Goal: Task Accomplishment & Management: Manage account settings

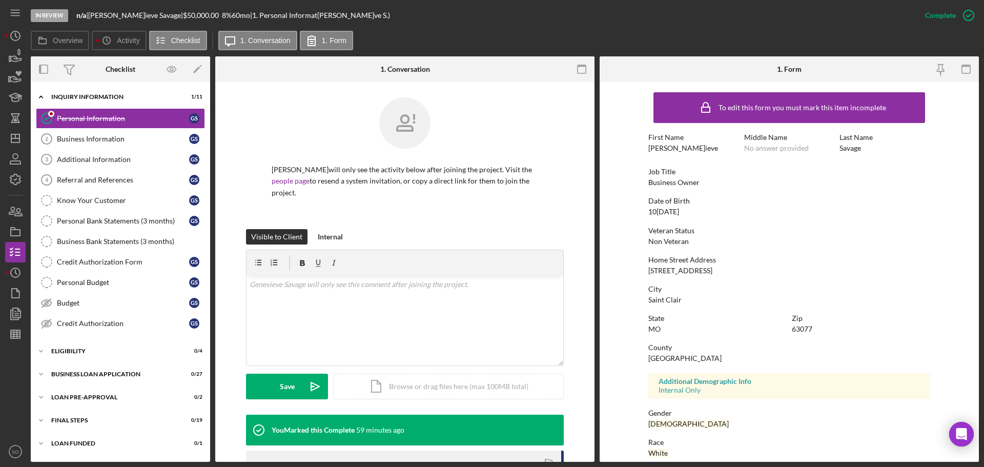
scroll to position [98, 0]
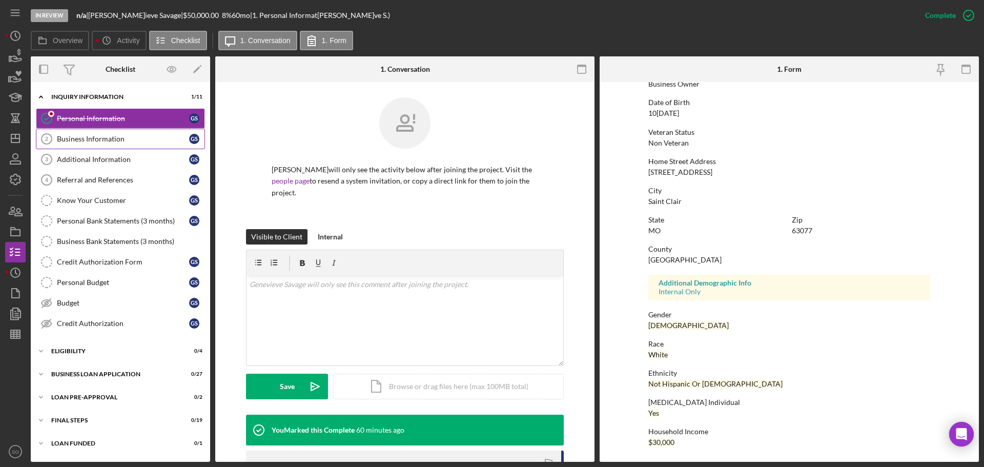
click at [48, 141] on tspan "2" at bounding box center [46, 139] width 3 height 6
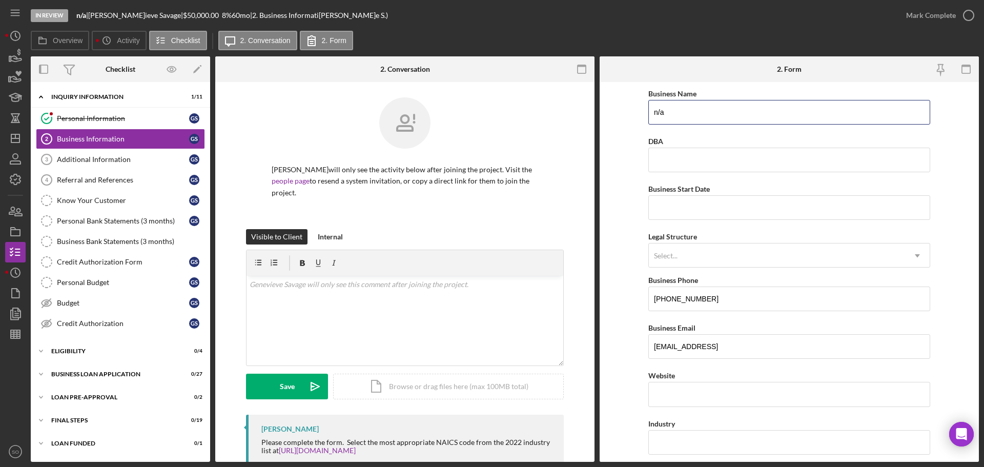
drag, startPoint x: 676, startPoint y: 107, endPoint x: 467, endPoint y: 111, distance: 209.2
click at [467, 111] on div "Overview Internal Workflow Stage In Review Icon/Dropdown Arrow Archive (can una…" at bounding box center [505, 259] width 949 height 406
type input "Savage Provisions"
click at [688, 203] on input "Business Start Date" at bounding box center [790, 207] width 282 height 25
type input "08/04/2025"
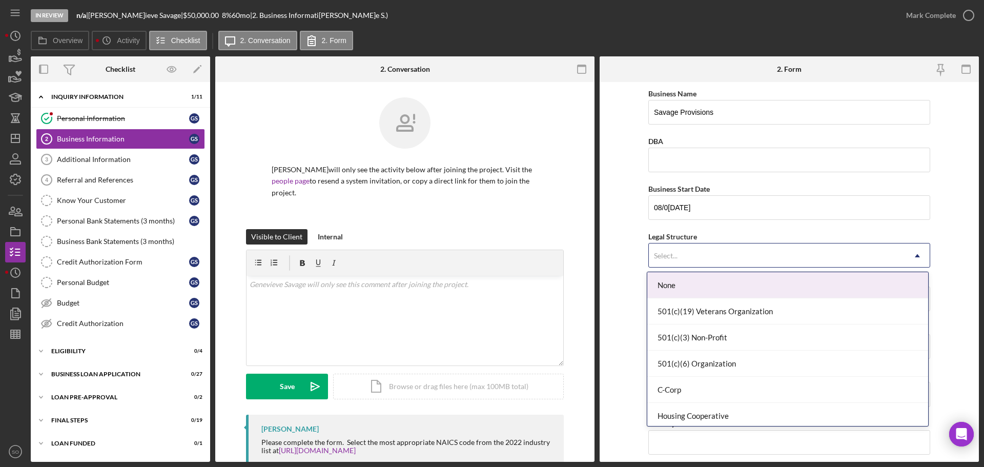
click at [686, 247] on div "Select..." at bounding box center [777, 256] width 256 height 24
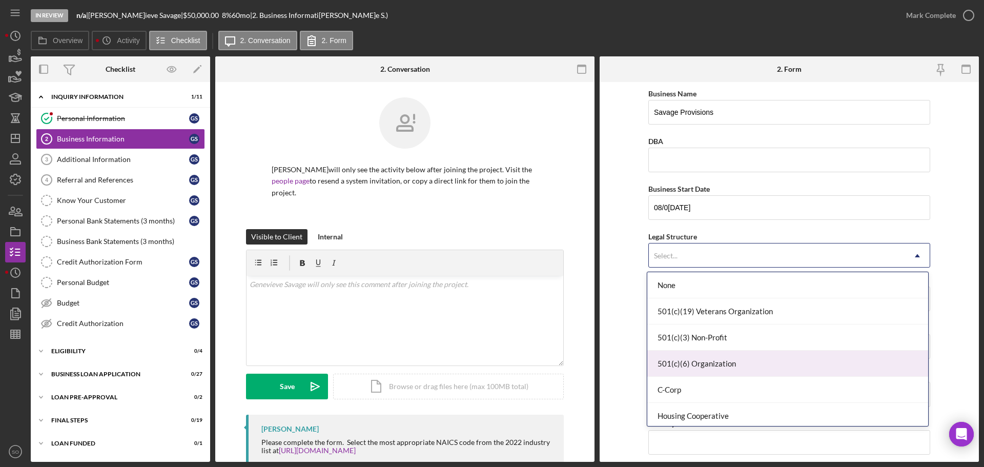
scroll to position [103, 0]
click at [717, 375] on div "LLC" at bounding box center [788, 366] width 281 height 26
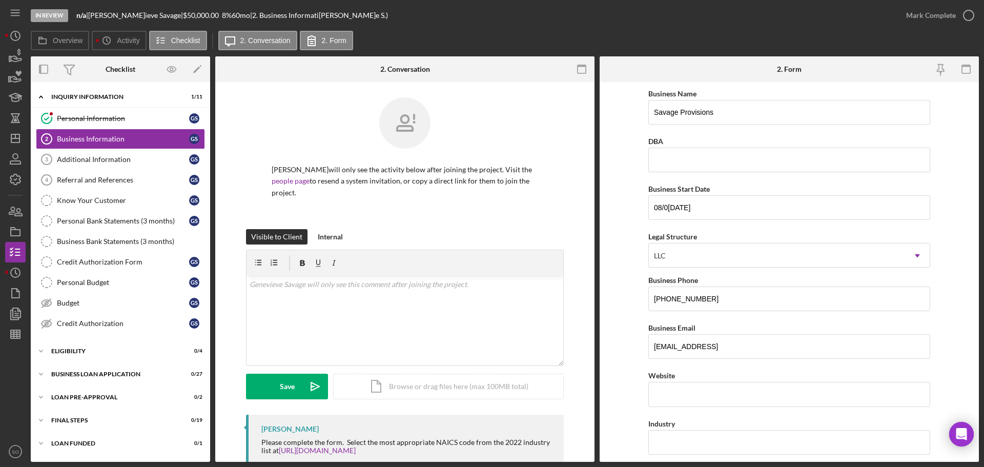
click at [626, 307] on form "Business Name Savage Provisions DBA Business Start Date 08/04/2025 Legal Struct…" at bounding box center [789, 272] width 379 height 380
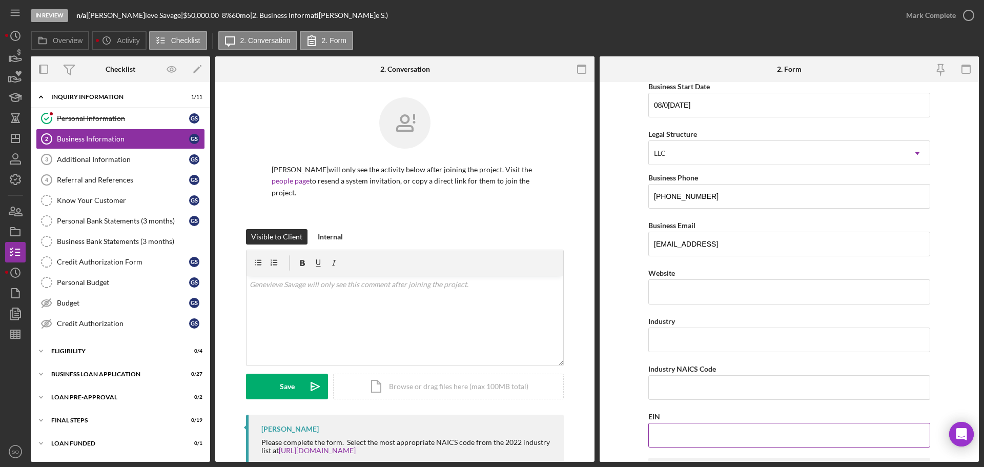
drag, startPoint x: 686, startPoint y: 429, endPoint x: 693, endPoint y: 431, distance: 7.1
click at [687, 429] on input "EIN" at bounding box center [790, 435] width 282 height 25
type input "39-3567124"
drag, startPoint x: 639, startPoint y: 383, endPoint x: 628, endPoint y: 389, distance: 13.1
click at [639, 383] on form "Business Name Savage Provisions DBA Business Start Date 08/04/2025 Legal Struct…" at bounding box center [789, 272] width 379 height 380
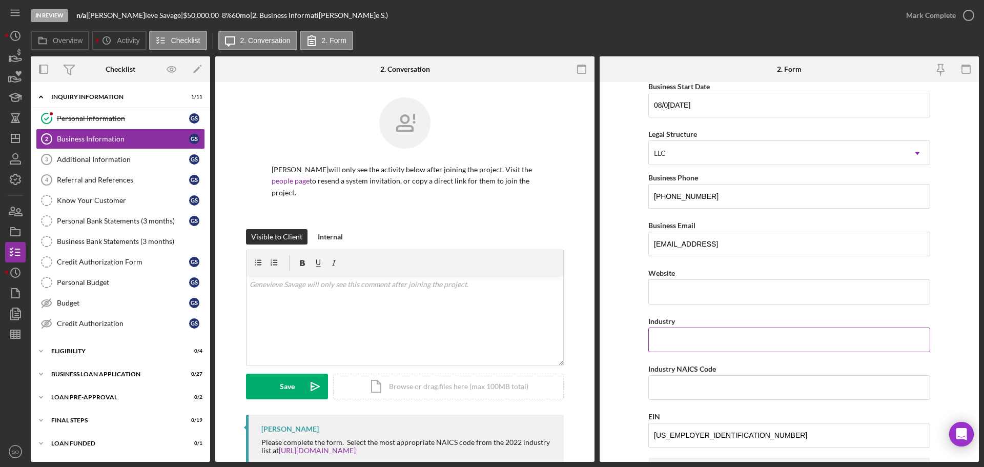
click at [707, 340] on input "Industry" at bounding box center [790, 340] width 282 height 25
type input "Deli"
click at [619, 352] on form "Business Name Savage Provisions DBA Business Start Date 08/04/2025 Legal Struct…" at bounding box center [789, 272] width 379 height 380
click at [681, 343] on input "Deli" at bounding box center [790, 340] width 282 height 25
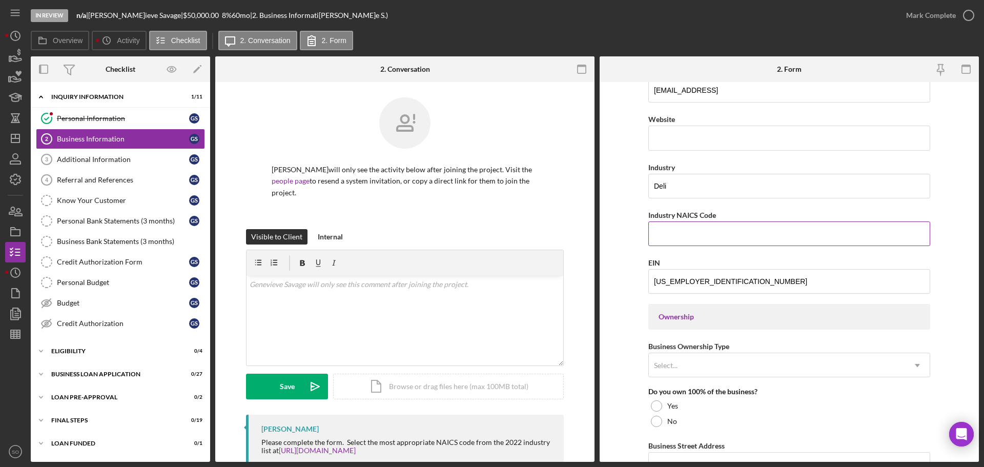
click at [668, 239] on input "Industry NAICS Code" at bounding box center [790, 234] width 282 height 25
paste input "722513"
type input "722513"
click at [632, 251] on form "Business Name Savage Provisions DBA Business Start Date 08/04/2025 Legal Struct…" at bounding box center [789, 272] width 379 height 380
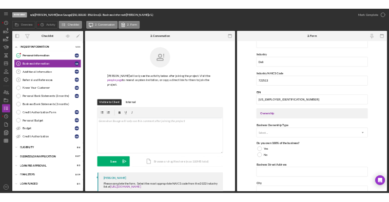
scroll to position [359, 0]
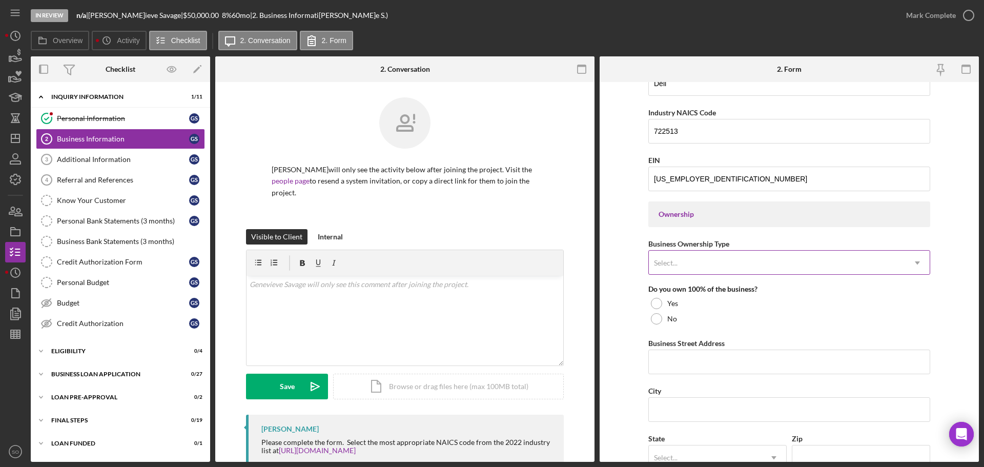
click at [717, 253] on div "Select..." at bounding box center [777, 263] width 256 height 24
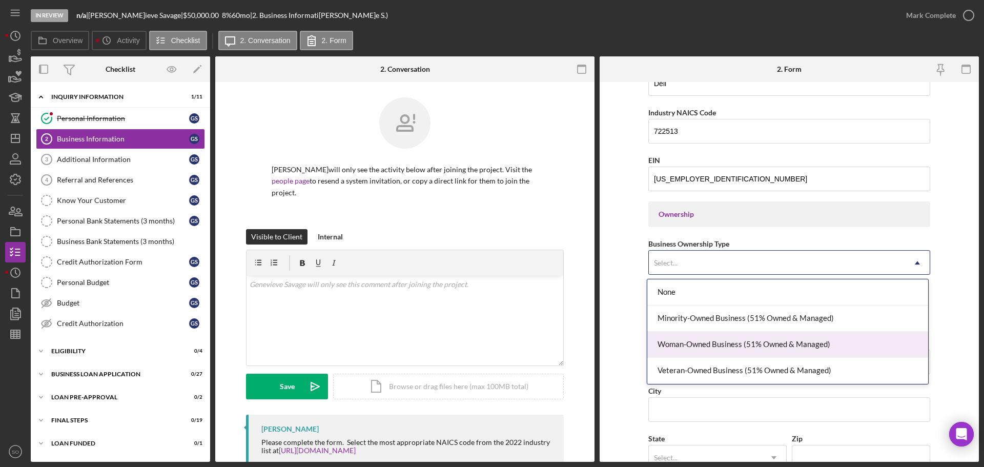
click at [718, 339] on div "Woman-Owned Business (51% Owned & Managed)" at bounding box center [788, 345] width 281 height 26
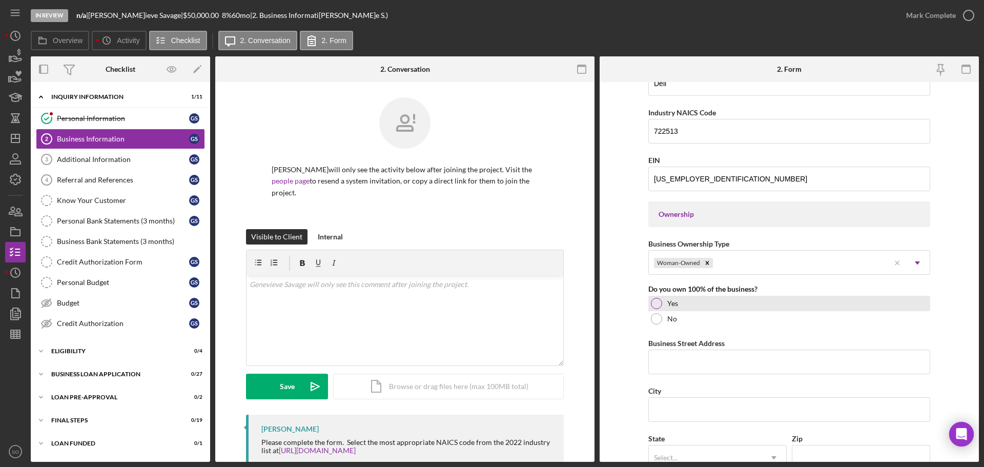
click at [652, 299] on div at bounding box center [656, 303] width 11 height 11
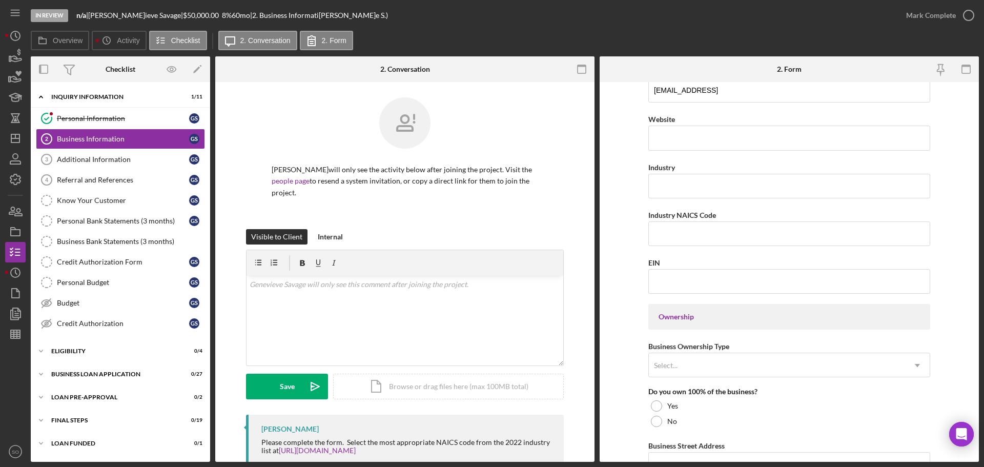
scroll to position [308, 0]
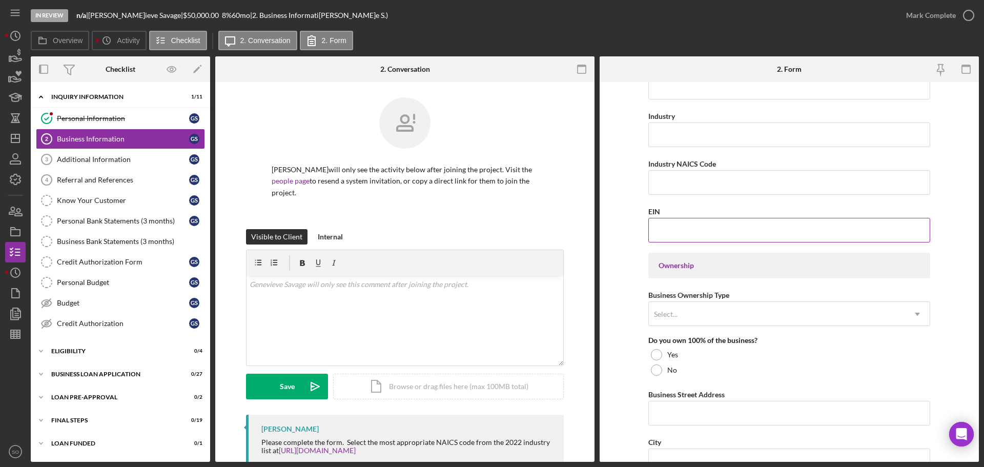
click at [697, 217] on div "EIN" at bounding box center [790, 211] width 282 height 13
click at [699, 228] on input "EIN" at bounding box center [790, 230] width 282 height 25
click at [680, 174] on input "Industry NAICS Code" at bounding box center [790, 182] width 282 height 25
click at [677, 139] on input "Industry" at bounding box center [790, 135] width 282 height 25
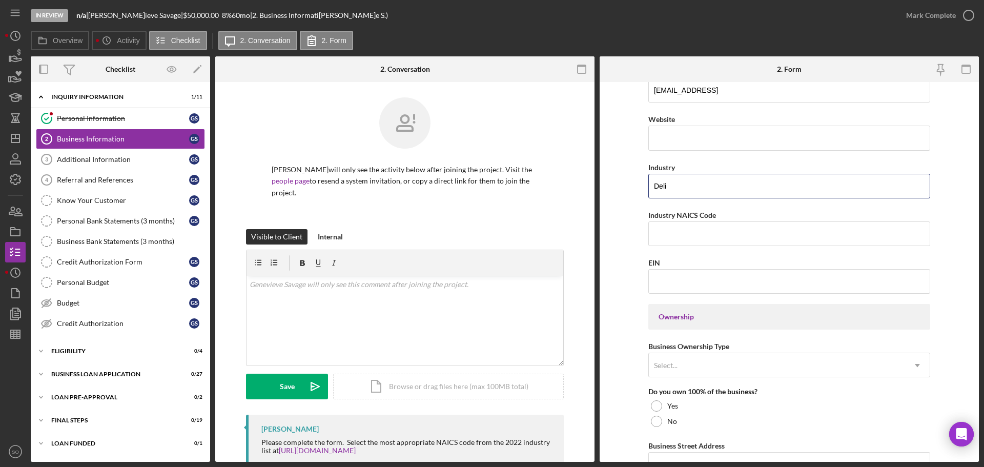
type input "Deli"
click at [628, 212] on form "Business Name n/a DBA Business Start Date Legal Structure Select... Icon/Dropdo…" at bounding box center [789, 272] width 379 height 380
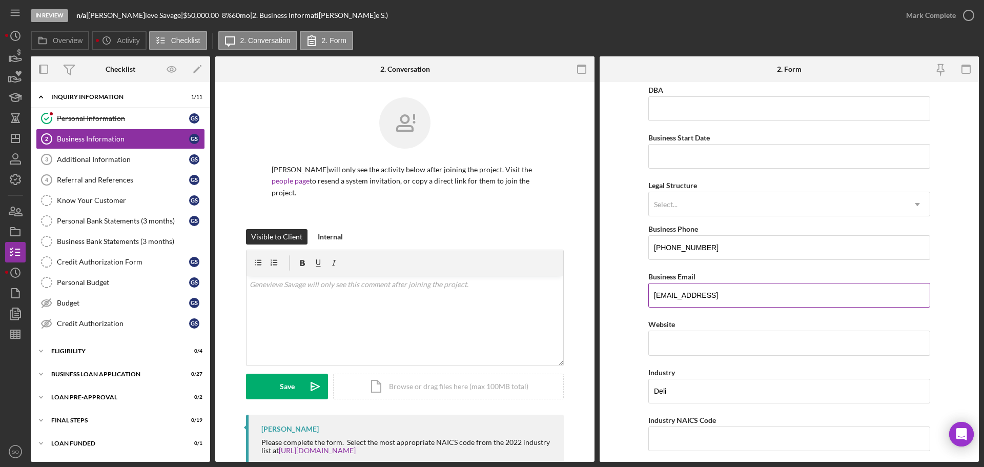
scroll to position [0, 0]
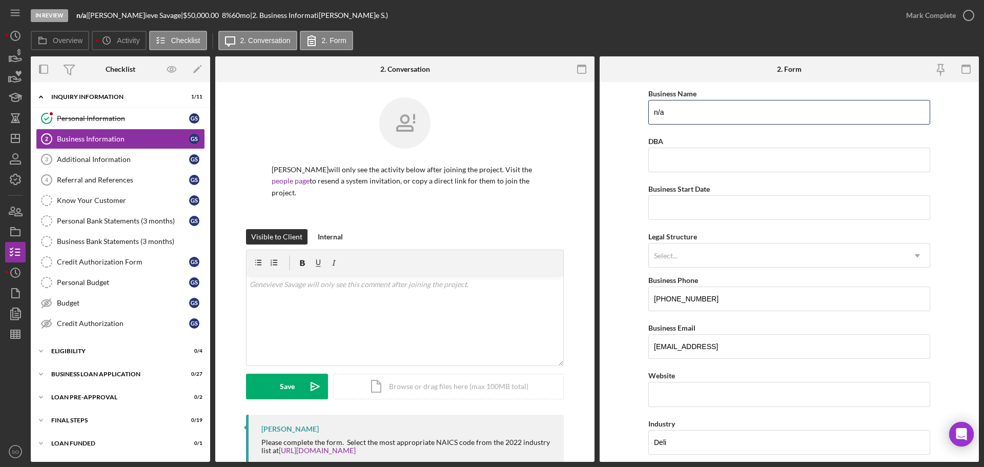
drag, startPoint x: 638, startPoint y: 110, endPoint x: 555, endPoint y: 122, distance: 83.5
click at [559, 117] on div "Overview Internal Workflow Stage In Review Icon/Dropdown Arrow Archive (can una…" at bounding box center [505, 259] width 949 height 406
type input "Savage Provisions"
drag, startPoint x: 694, startPoint y: 207, endPoint x: 695, endPoint y: 217, distance: 10.3
click at [694, 207] on input "Business Start Date" at bounding box center [790, 207] width 282 height 25
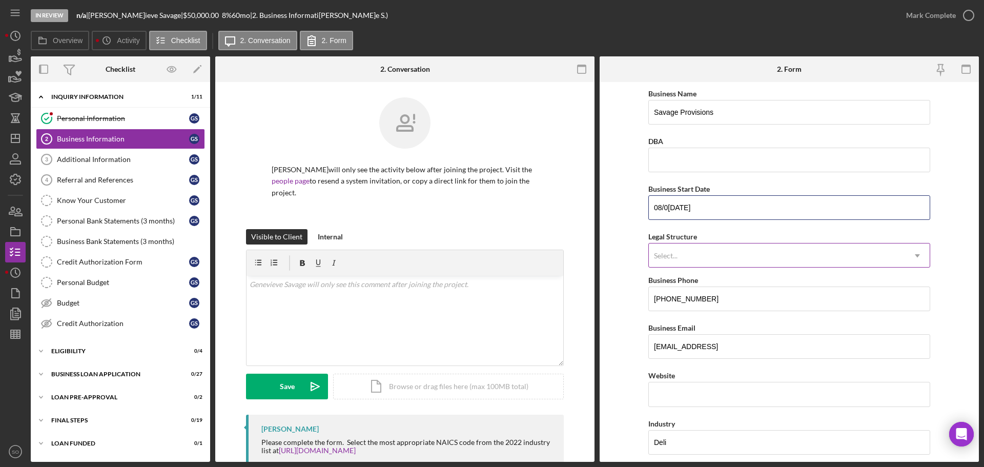
type input "[DATE]"
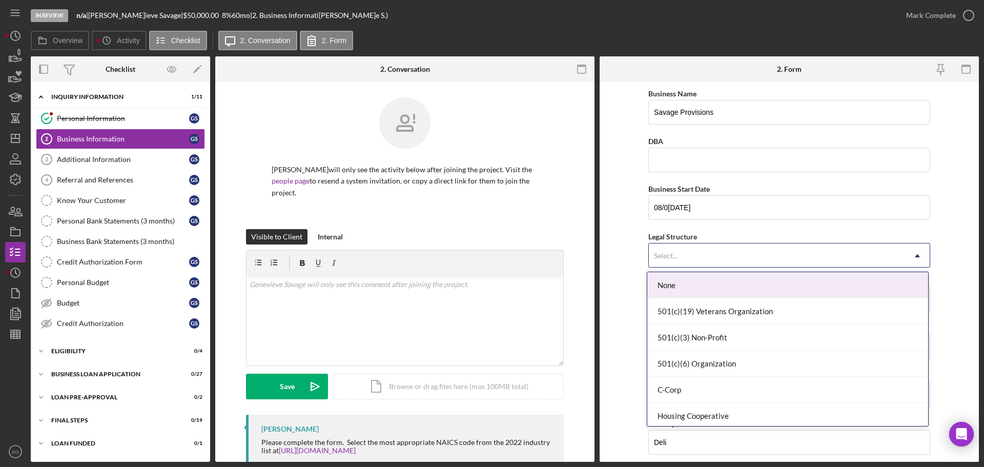
click at [740, 255] on div "Select..." at bounding box center [777, 256] width 256 height 24
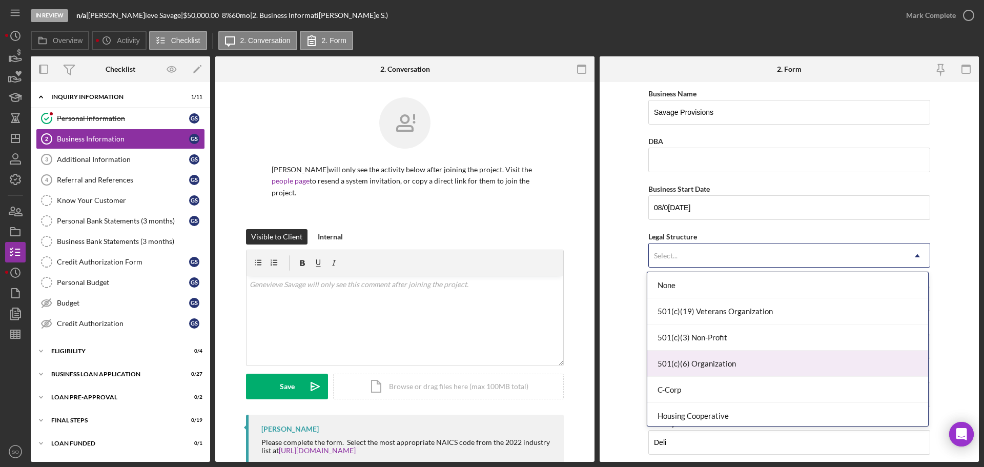
scroll to position [103, 0]
click at [704, 363] on div "LLC" at bounding box center [788, 366] width 281 height 26
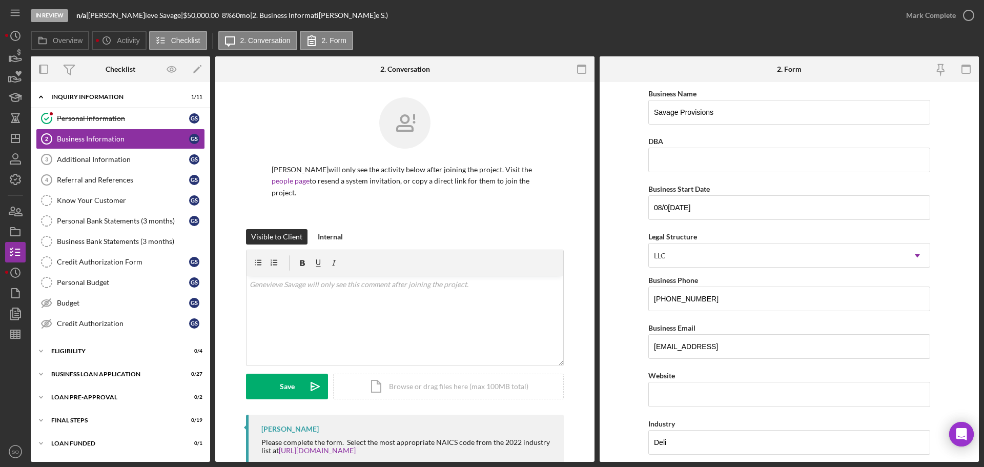
click at [616, 360] on form "Business Name Savage Provisions DBA Business Start Date 08/04/2025 Legal Struct…" at bounding box center [789, 272] width 379 height 380
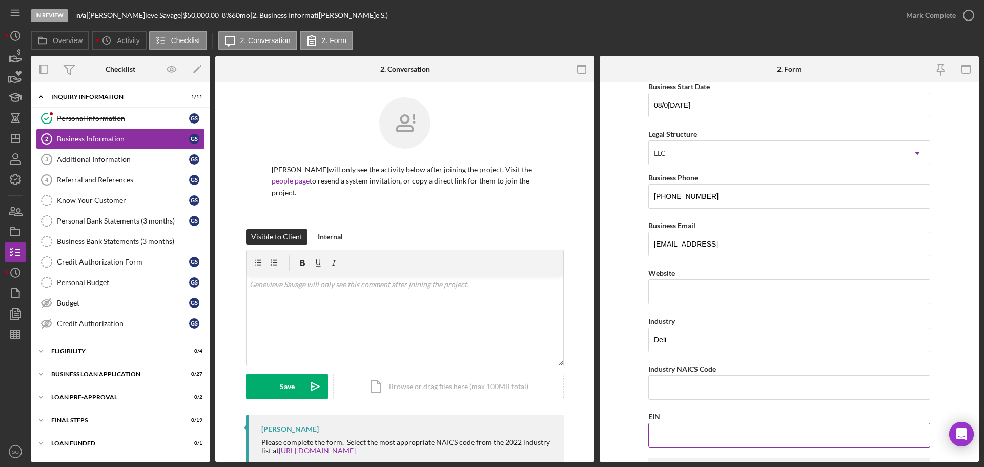
scroll to position [154, 0]
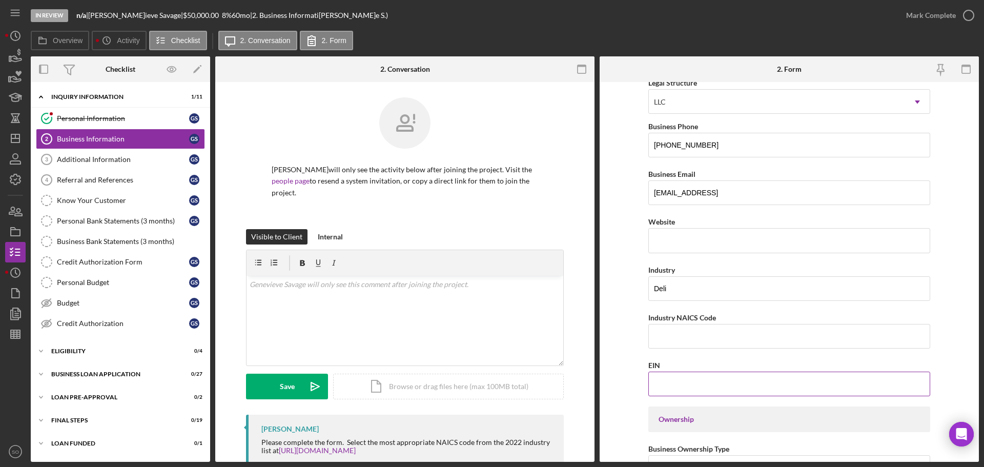
click at [706, 379] on input "EIN" at bounding box center [790, 384] width 282 height 25
type input "[US_EMPLOYER_IDENTIFICATION_NUMBER]"
click at [596, 279] on div "Overview Internal Workflow Stage In Review Icon/Dropdown Arrow Archive (can una…" at bounding box center [505, 259] width 949 height 406
click at [697, 348] on input "Industry NAICS Code" at bounding box center [790, 336] width 282 height 25
paste input "722513"
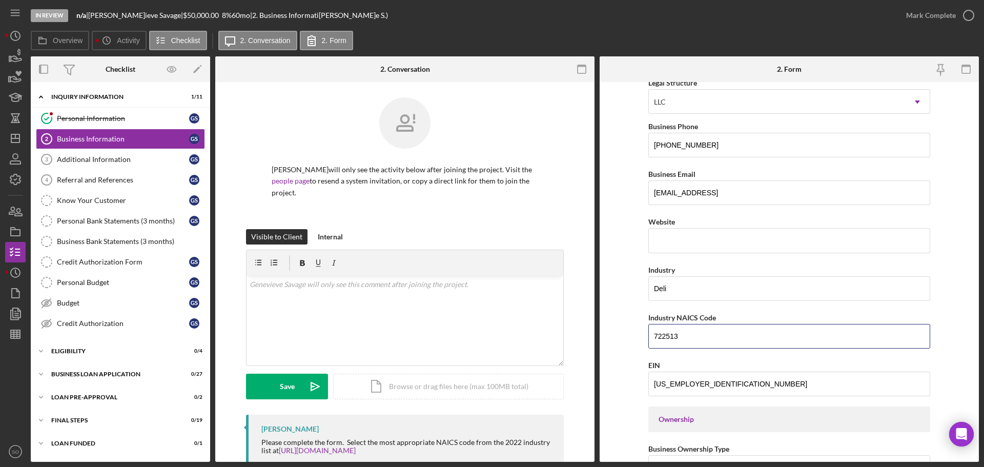
type input "722513"
click at [627, 332] on form "Business Name Savage Provisions DBA Business Start Date 08/04/2025 Legal Struct…" at bounding box center [789, 272] width 379 height 380
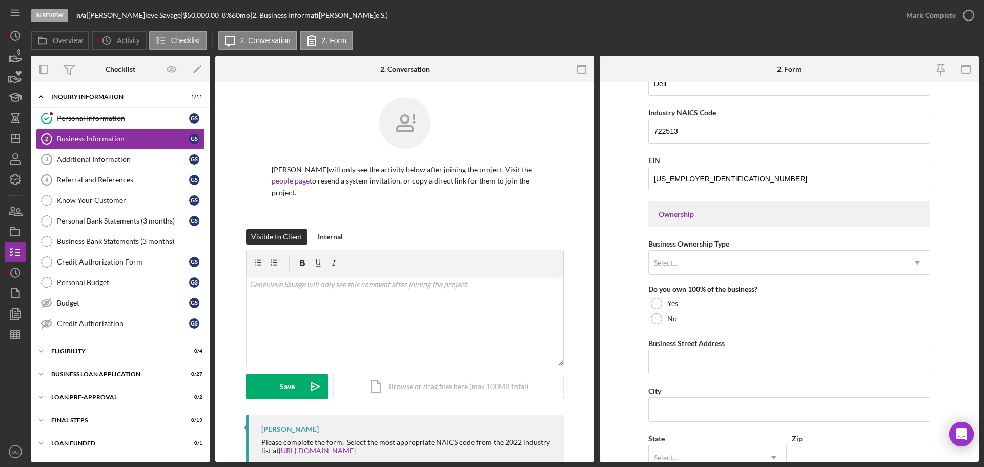
scroll to position [410, 0]
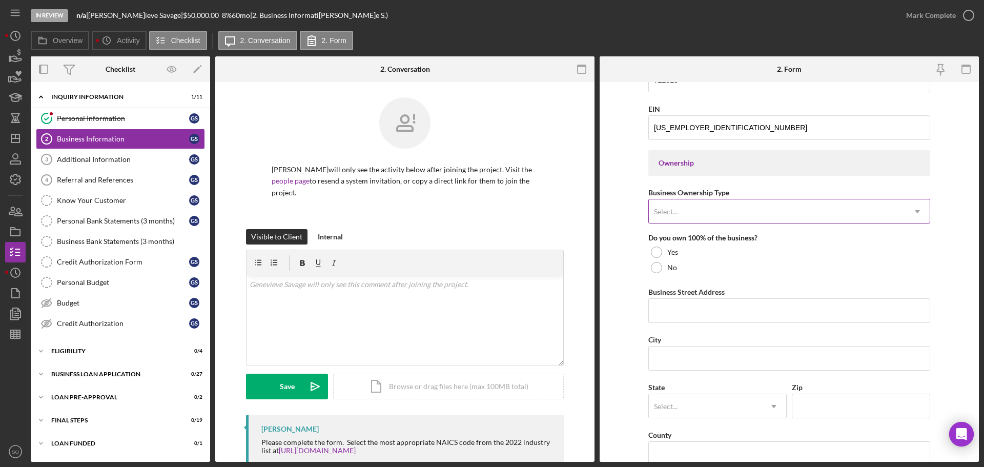
click at [706, 213] on div "Select..." at bounding box center [777, 212] width 256 height 24
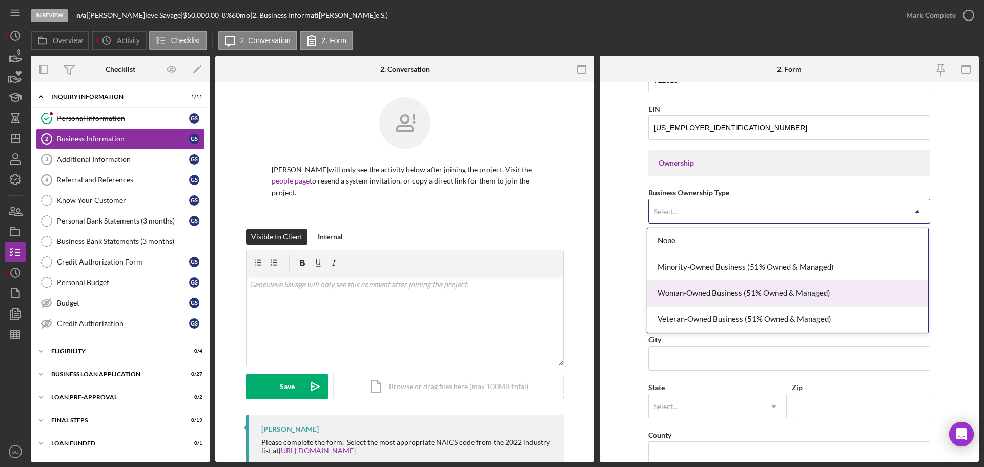
click at [706, 295] on div "Woman-Owned Business (51% Owned & Managed)" at bounding box center [788, 293] width 281 height 26
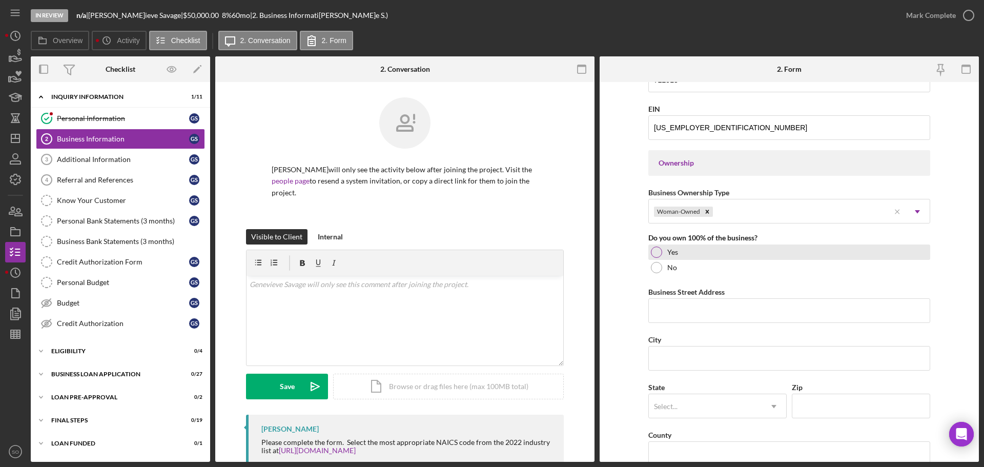
click at [654, 253] on div at bounding box center [656, 252] width 11 height 11
click at [723, 307] on input "Business Street Address" at bounding box center [790, 310] width 282 height 25
paste input "899 Highway Ww St"
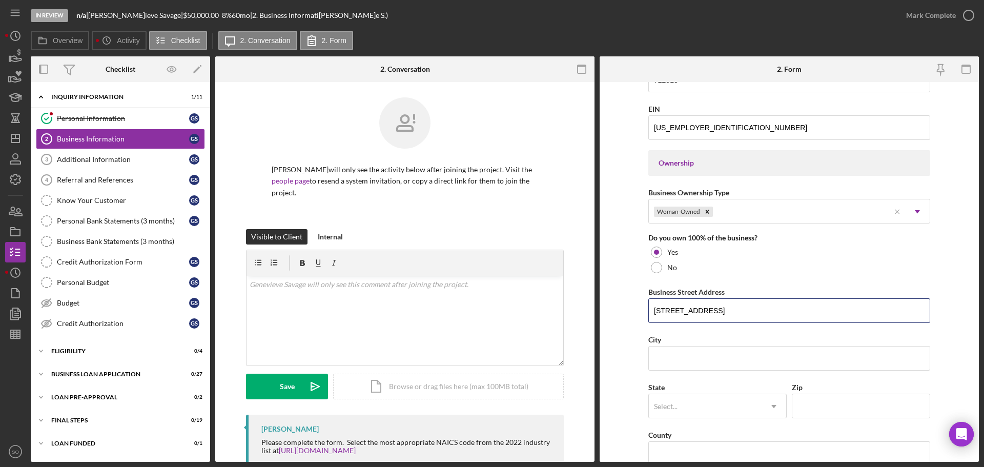
type input "899 Highway Ww St"
click at [666, 360] on input "City" at bounding box center [790, 358] width 282 height 25
paste input "Saint Clair"
type input "Saint Clair"
click at [702, 407] on div "Select..." at bounding box center [705, 407] width 113 height 24
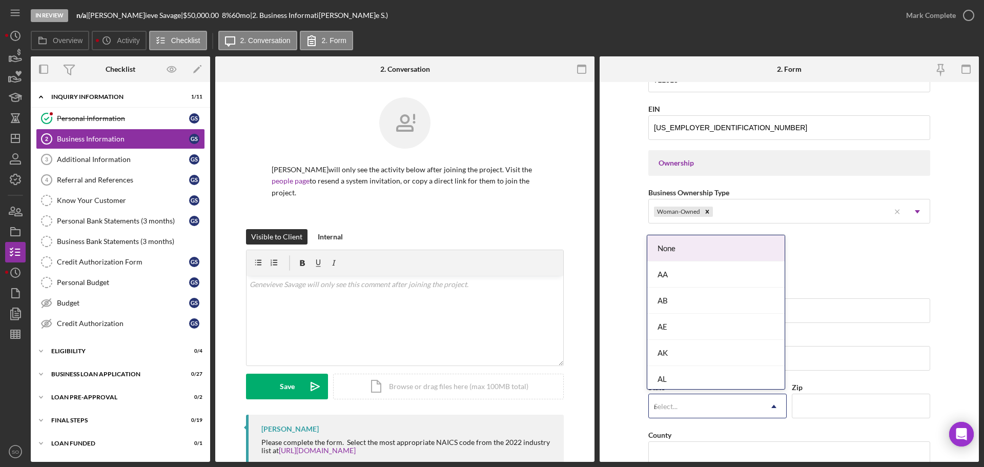
type input "mo"
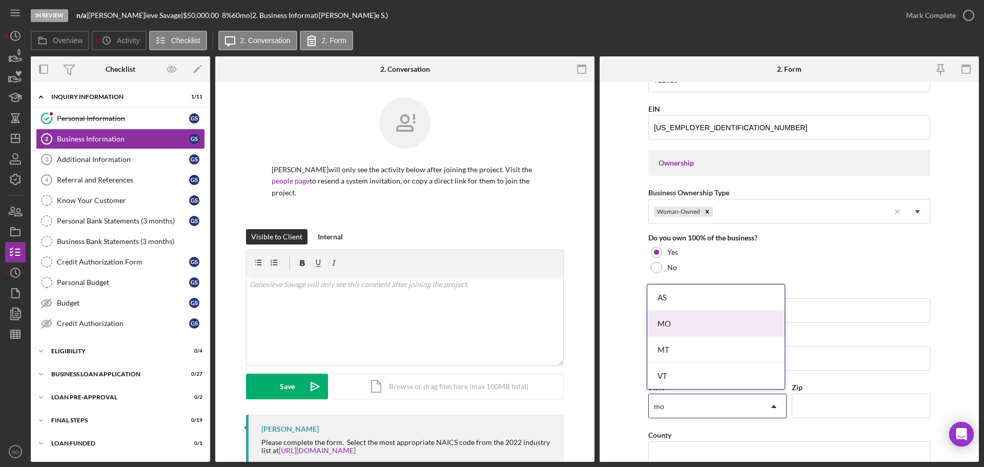
click at [678, 329] on div "MO" at bounding box center [716, 324] width 137 height 26
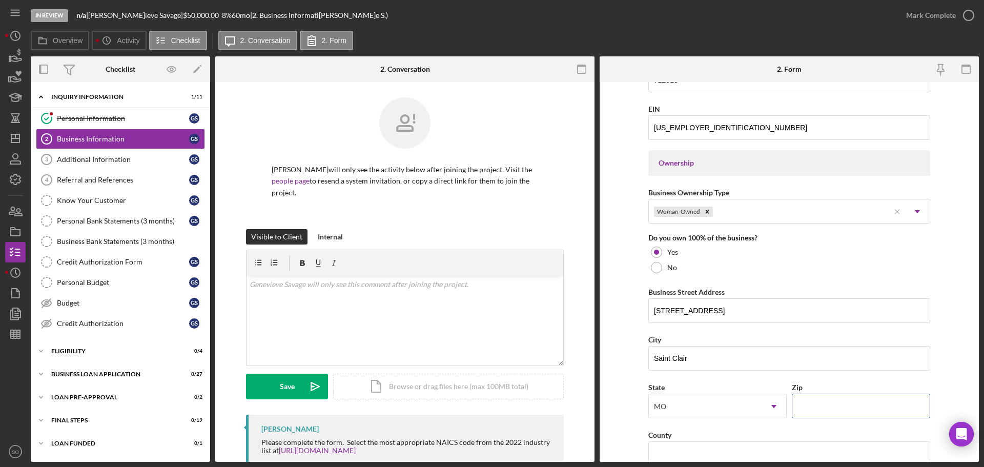
drag, startPoint x: 815, startPoint y: 411, endPoint x: 773, endPoint y: 419, distance: 42.4
click at [815, 411] on input "Zip" at bounding box center [861, 406] width 138 height 25
paste input "63077"
type input "63077"
click at [633, 412] on form "Business Name Savage Provisions DBA Business Start Date 08/04/2025 Legal Struct…" at bounding box center [789, 272] width 379 height 380
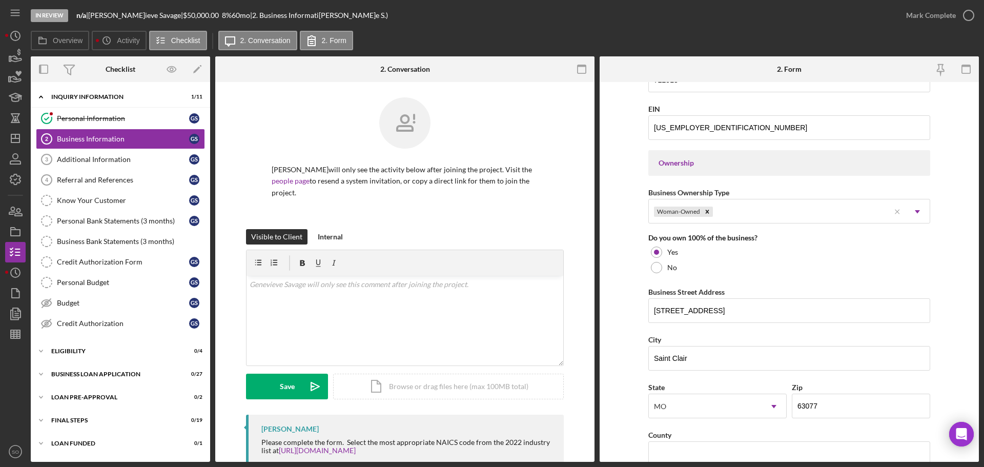
scroll to position [513, 0]
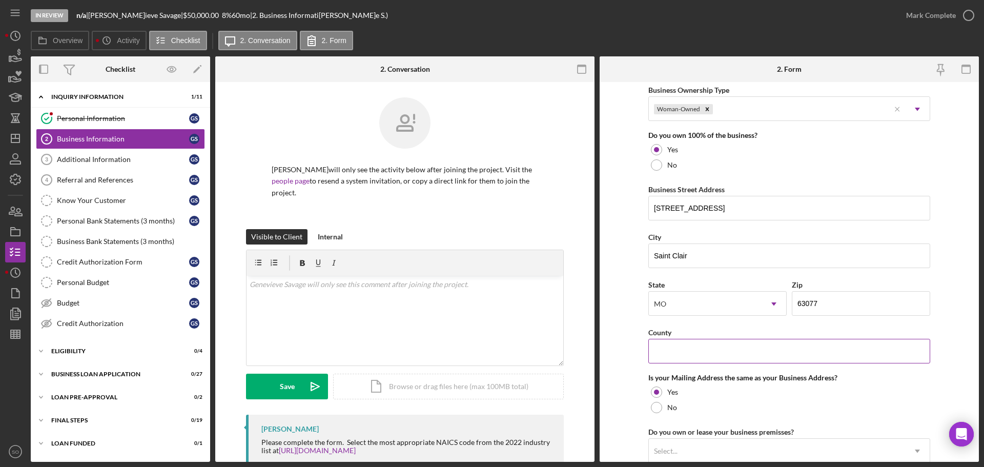
drag, startPoint x: 675, startPoint y: 352, endPoint x: 672, endPoint y: 360, distance: 8.8
click at [675, 352] on input "County" at bounding box center [790, 351] width 282 height 25
paste input "Franklin County"
type input "Franklin County"
click at [618, 381] on form "Business Name Savage Provisions DBA Business Start Date 08/04/2025 Legal Struct…" at bounding box center [789, 272] width 379 height 380
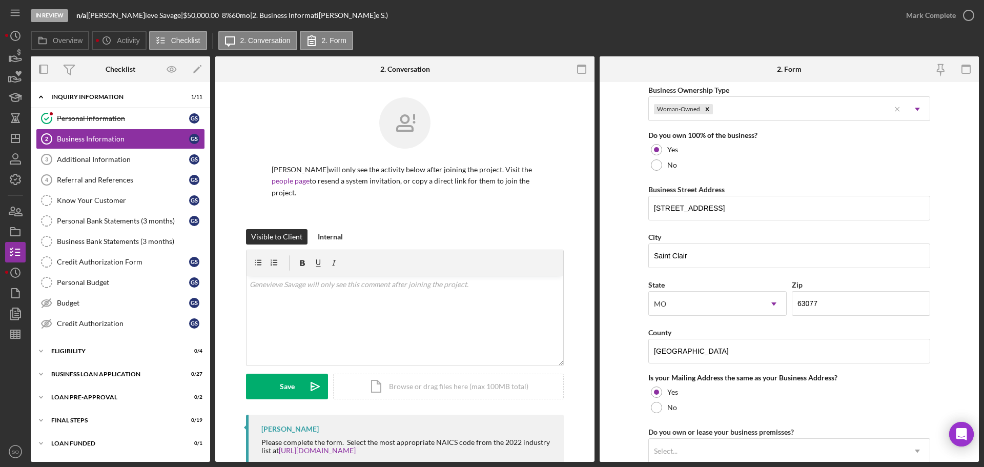
scroll to position [667, 0]
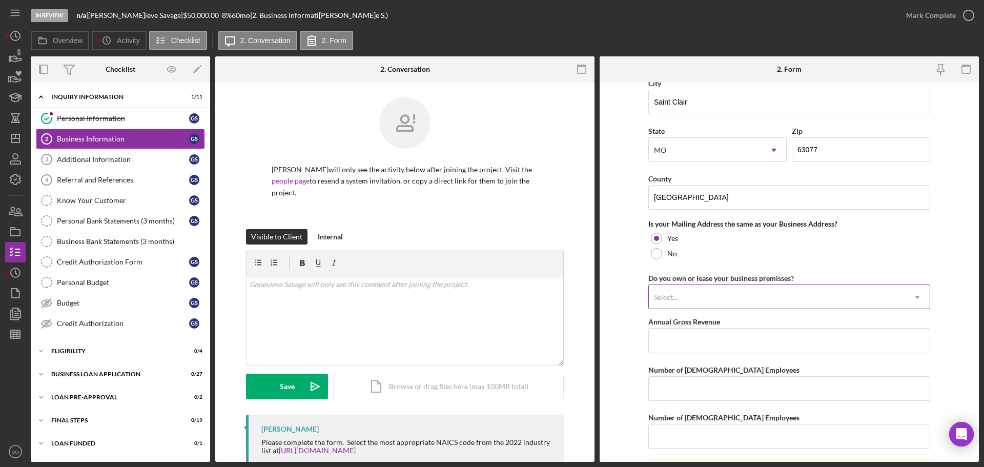
click at [745, 304] on div "Select..." at bounding box center [777, 298] width 256 height 24
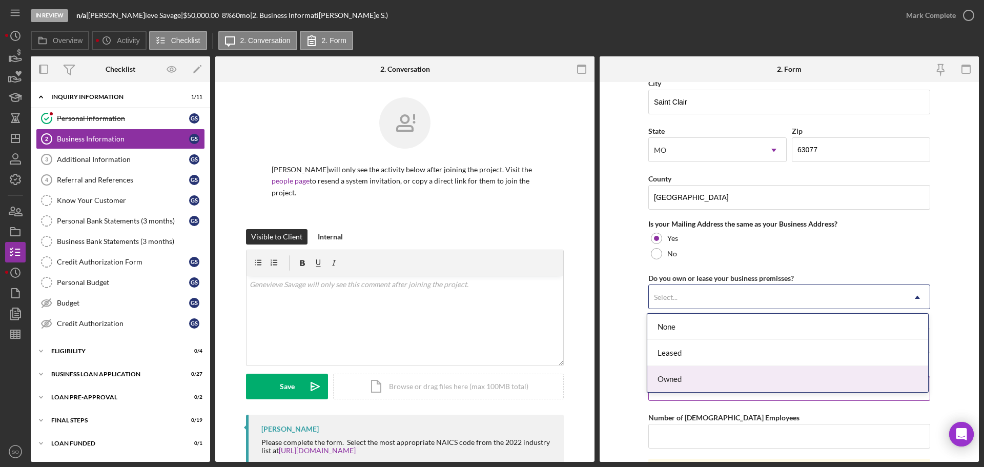
click at [700, 379] on div "Owned" at bounding box center [788, 379] width 281 height 26
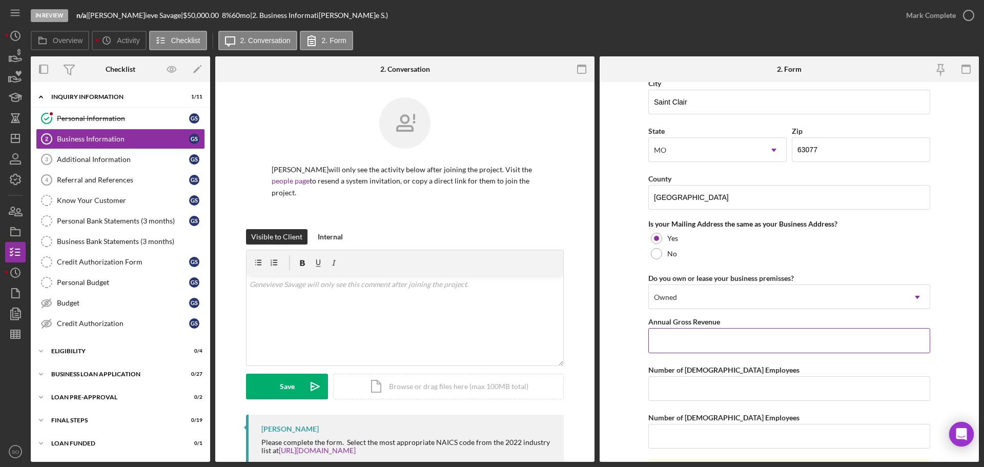
click at [687, 347] on input "Annual Gross Revenue" at bounding box center [790, 340] width 282 height 25
type input "$30,000"
click at [698, 385] on input "Number of [DEMOGRAPHIC_DATA] Employees" at bounding box center [790, 388] width 282 height 25
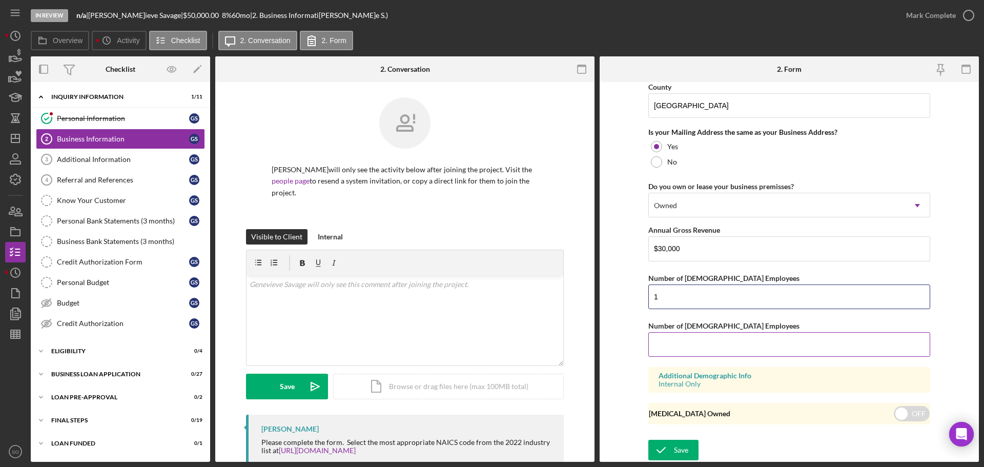
type input "1"
click at [688, 351] on input "Number of [DEMOGRAPHIC_DATA] Employees" at bounding box center [790, 344] width 282 height 25
type input "0"
click at [685, 456] on div "Save" at bounding box center [681, 450] width 14 height 21
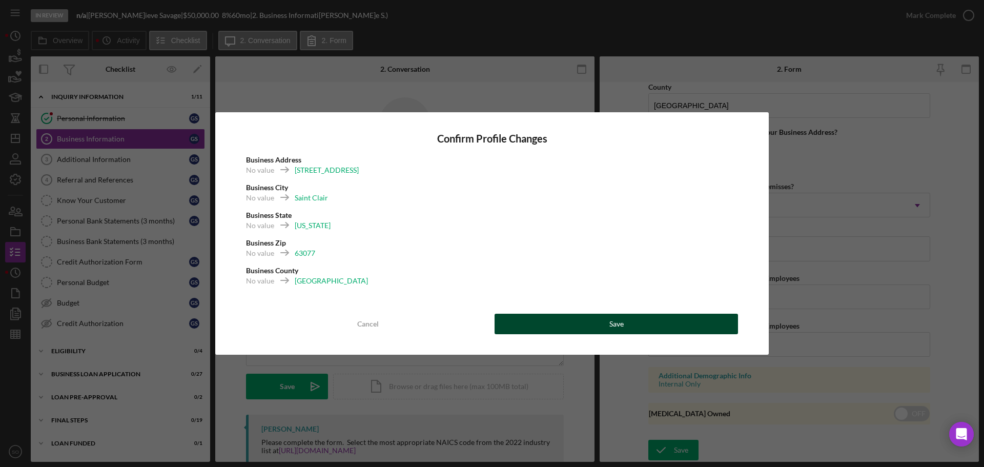
click at [593, 332] on button "Save" at bounding box center [617, 324] width 244 height 21
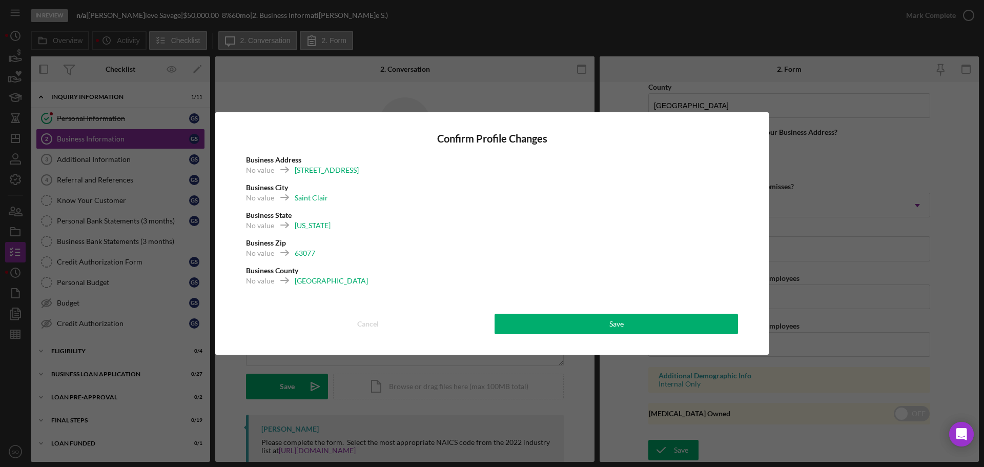
type input "n/a"
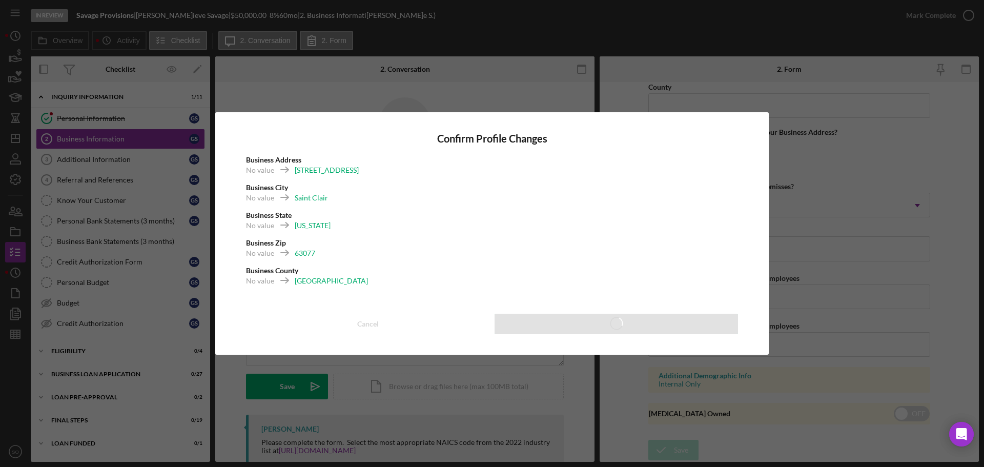
type input "Savage Provisions"
type input "08/04/2025"
type input "Deli"
type input "722513"
type input "39-3567124"
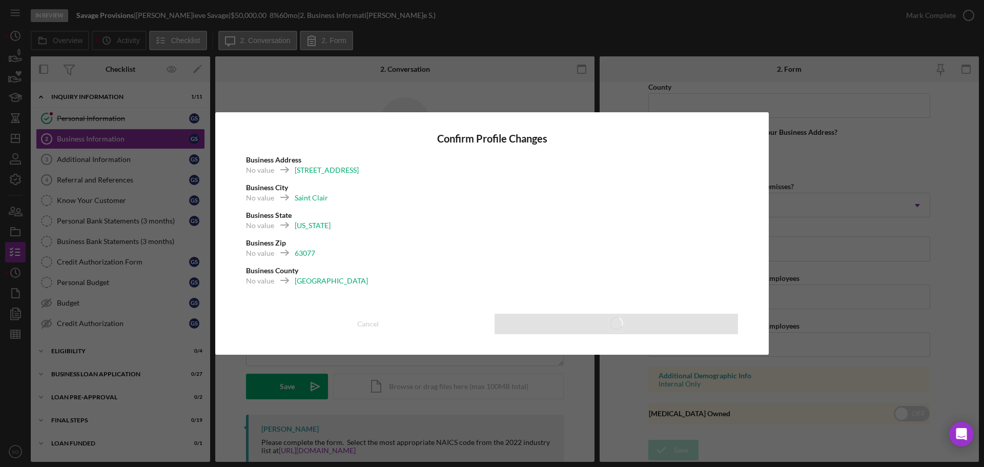
type input "899 Highway Ww St"
type input "Saint Clair"
type input "63077"
type input "Franklin County"
type input "$30,000"
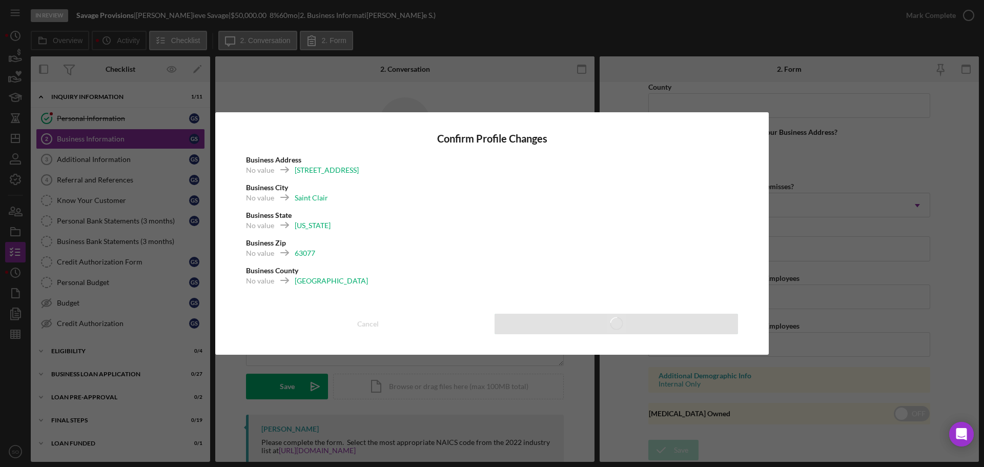
type input "1"
type input "0"
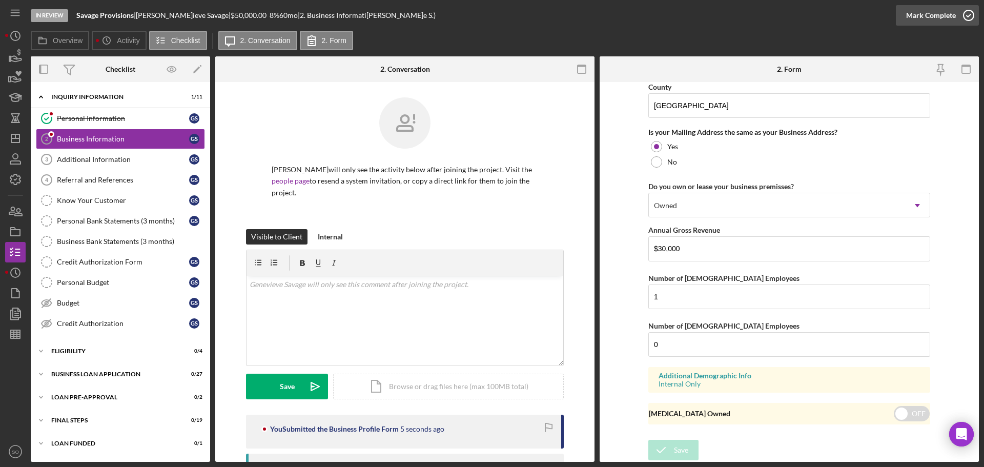
click at [921, 14] on div "Mark Complete" at bounding box center [932, 15] width 50 height 21
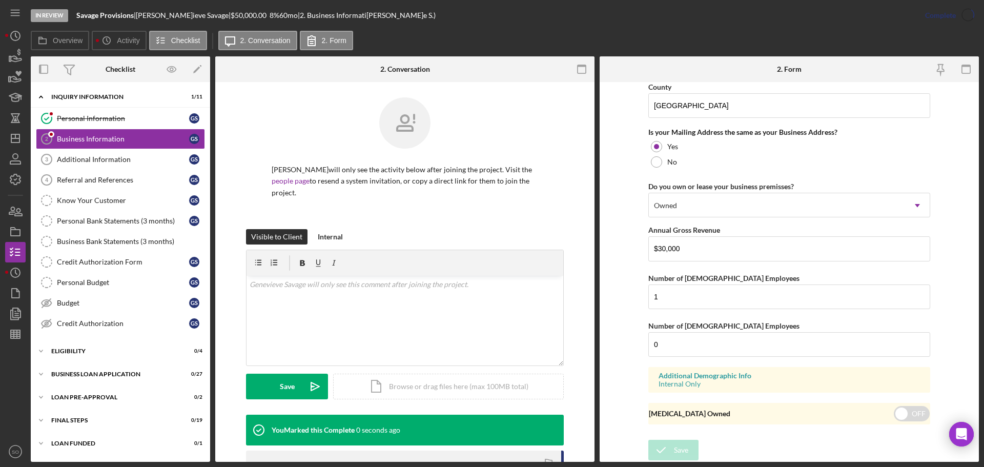
scroll to position [393, 0]
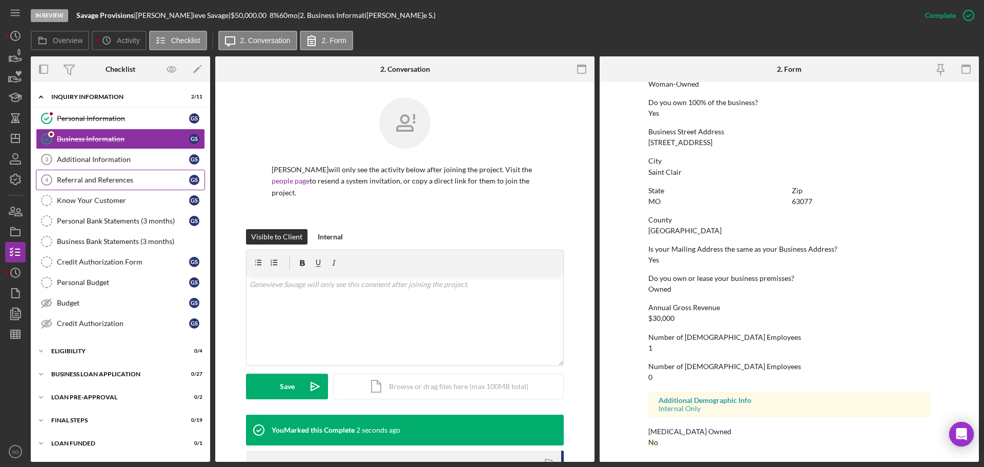
click at [126, 163] on div "Additional Information" at bounding box center [123, 159] width 132 height 8
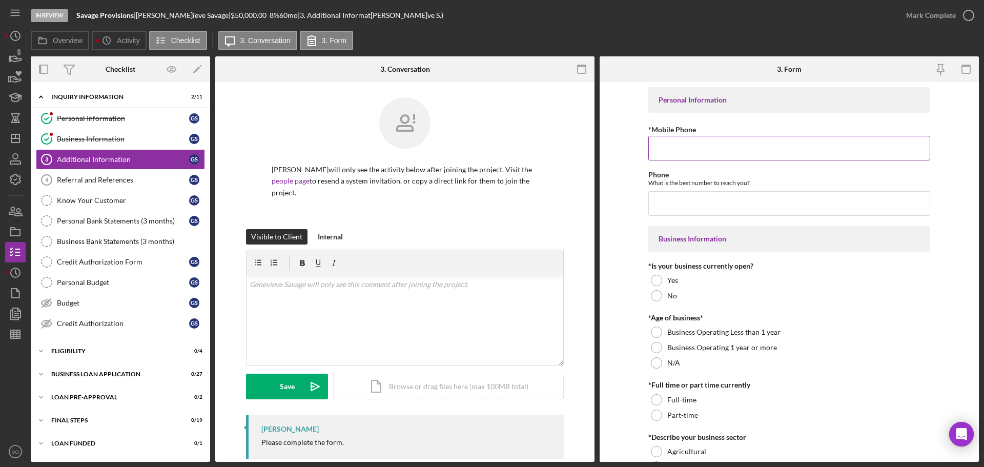
click at [733, 150] on input "*Mobile Phone" at bounding box center [790, 148] width 282 height 25
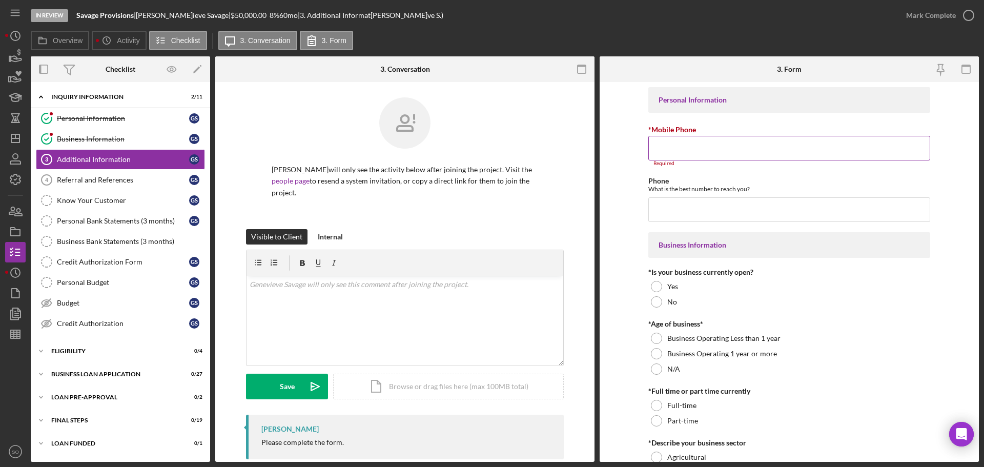
click at [752, 149] on input "*Mobile Phone" at bounding box center [790, 148] width 282 height 25
paste input "(636) 253-6962"
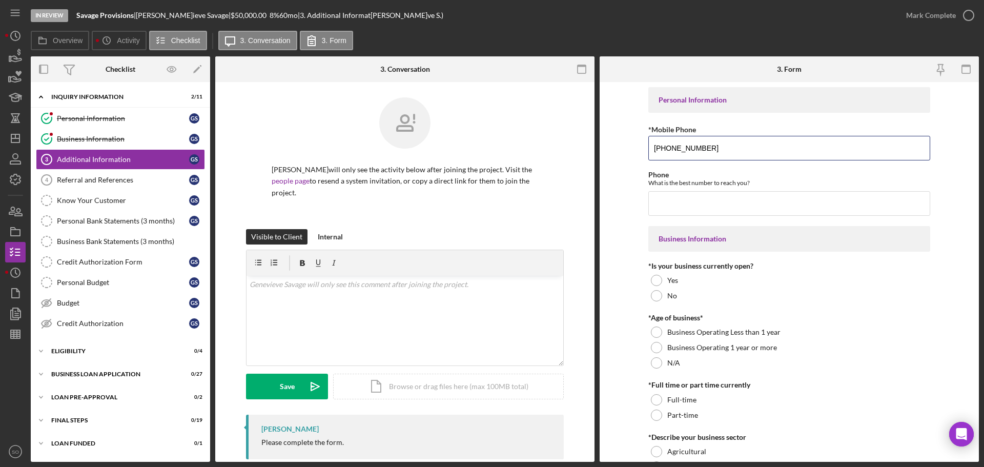
type input "(636) 253-6962"
click at [693, 206] on input "Phone" at bounding box center [790, 203] width 282 height 25
paste input "(636) 253-6962"
type input "(636) 253-6962"
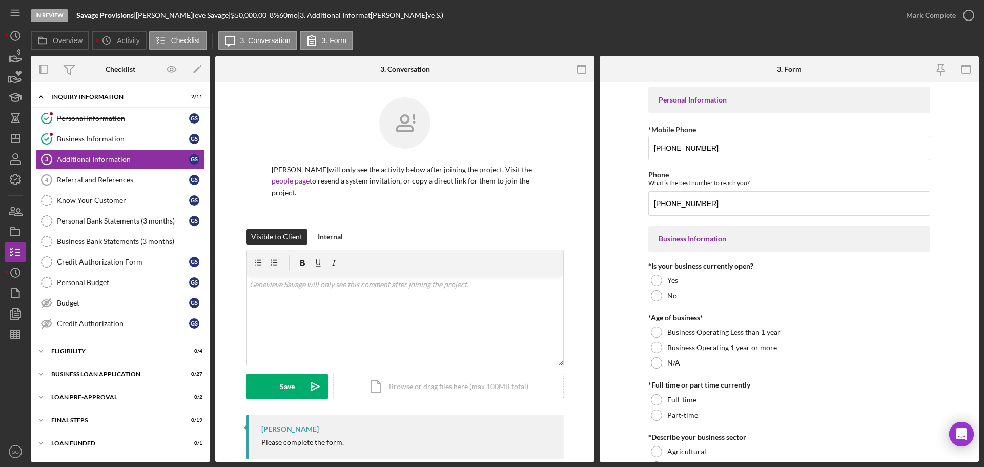
drag, startPoint x: 627, startPoint y: 250, endPoint x: 626, endPoint y: 257, distance: 7.7
click at [626, 250] on form "Personal Information *Mobile Phone (636) 253-6962 Phone What is the best number…" at bounding box center [789, 272] width 379 height 380
click at [655, 283] on div at bounding box center [656, 280] width 11 height 11
drag, startPoint x: 655, startPoint y: 345, endPoint x: 630, endPoint y: 350, distance: 26.0
click at [653, 346] on div at bounding box center [656, 347] width 11 height 11
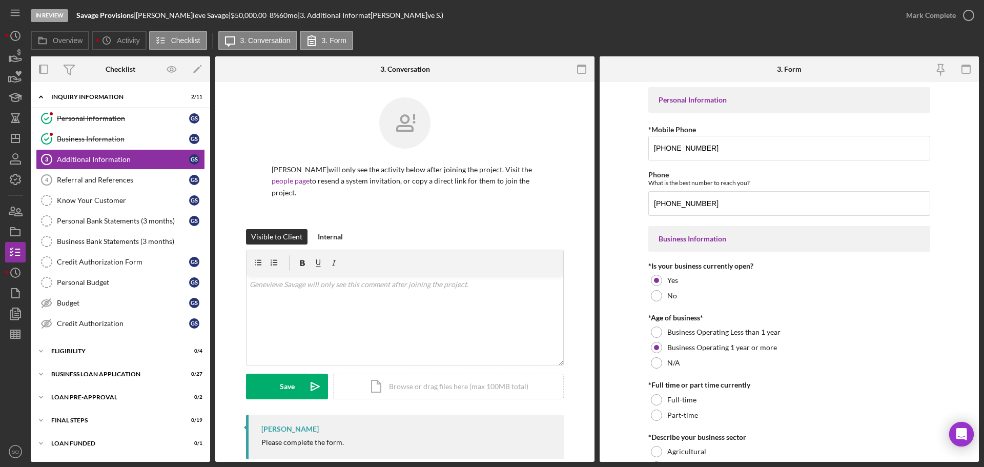
scroll to position [51, 0]
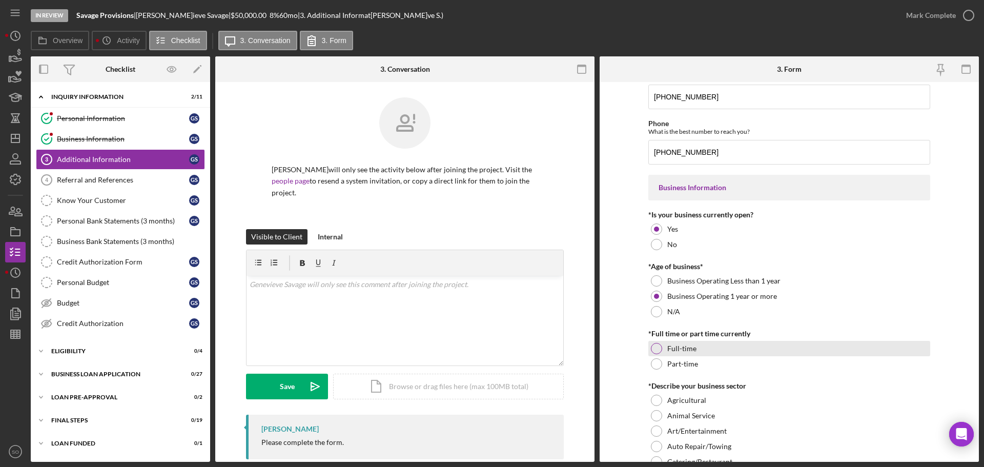
click at [654, 350] on div at bounding box center [656, 348] width 11 height 11
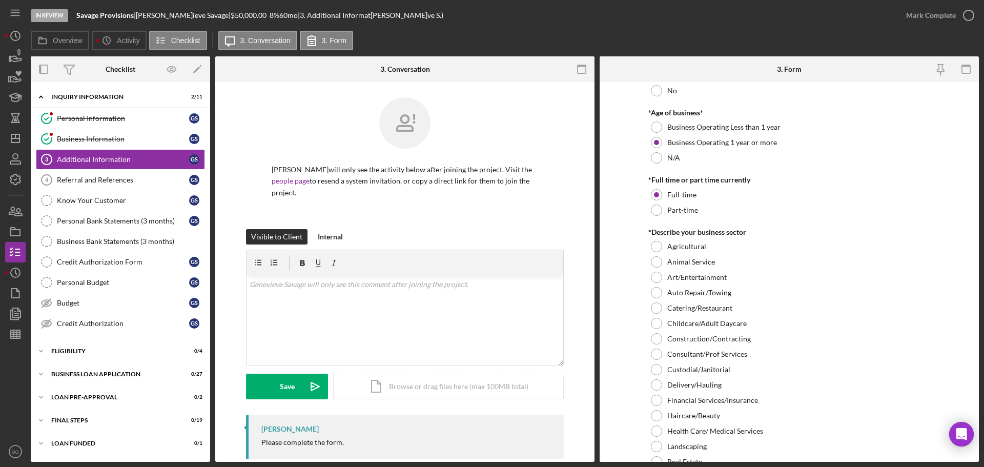
scroll to position [308, 0]
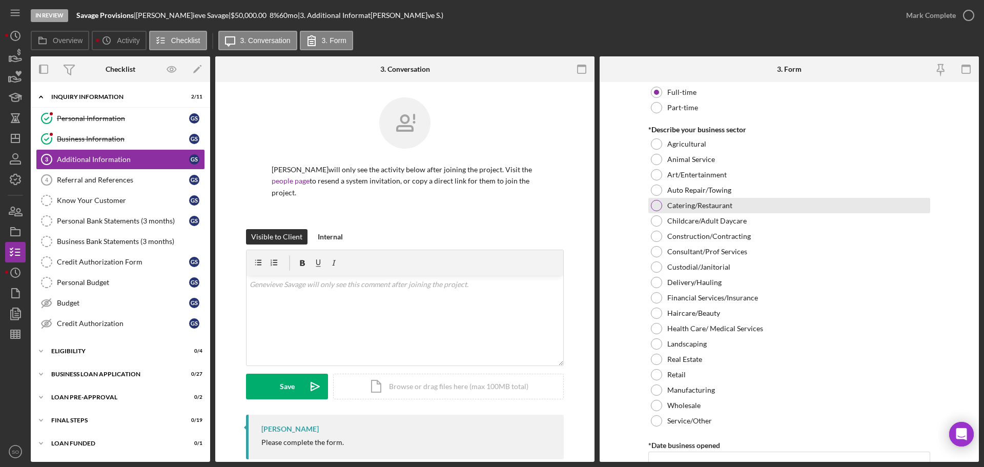
click at [651, 204] on div at bounding box center [656, 205] width 11 height 11
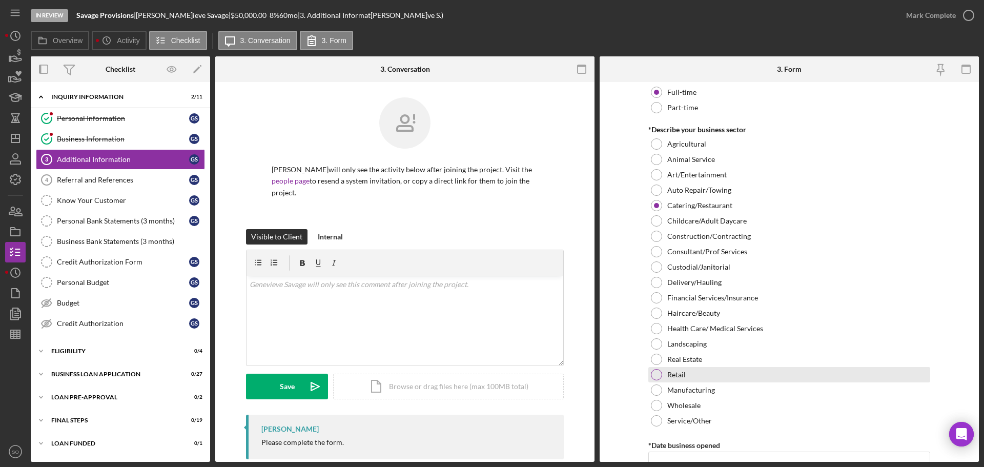
scroll to position [513, 0]
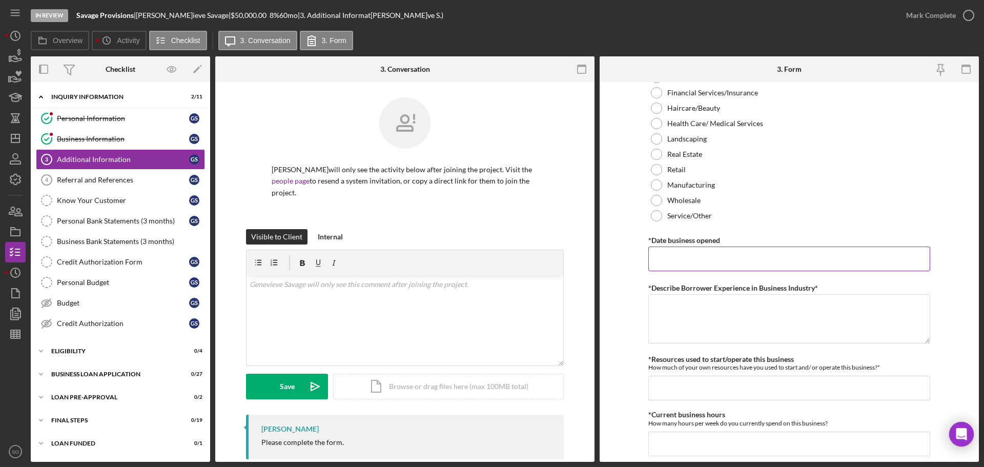
click at [678, 254] on input "*Date business opened" at bounding box center [790, 259] width 282 height 25
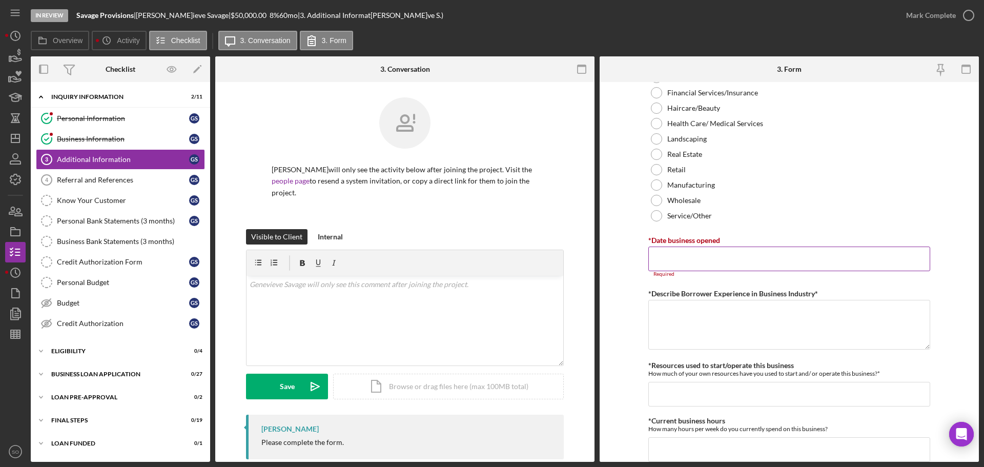
click at [678, 268] on input "*Date business opened" at bounding box center [790, 259] width 282 height 25
paste input "08/04/2025"
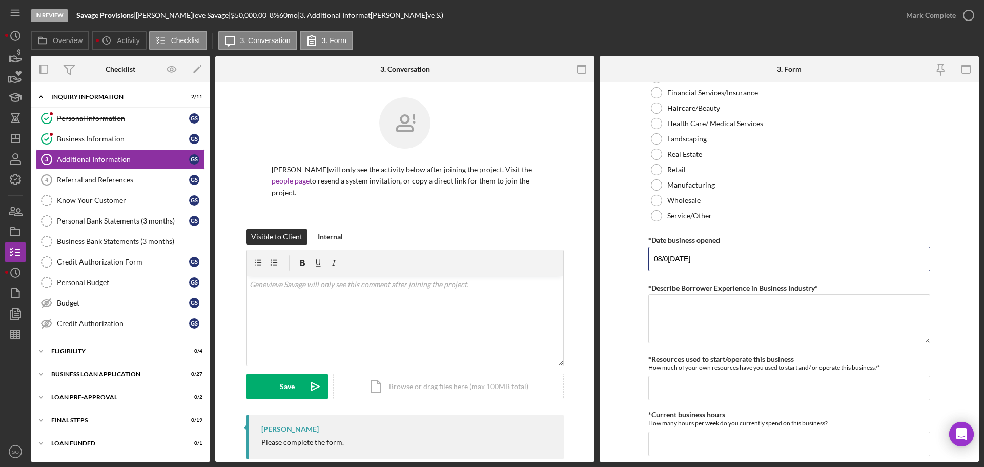
type input "08/04/2025"
click at [624, 299] on form "Personal Information *Mobile Phone (636) 253-6962 Phone What is the best number…" at bounding box center [789, 272] width 379 height 380
click at [695, 310] on textarea "*Describe Borrower Experience in Business Industry*" at bounding box center [790, 318] width 282 height 49
click at [708, 308] on textarea "*Describe Borrower Experience in Business Industry*" at bounding box center [790, 318] width 282 height 49
type textarea "10 years experience in the industry"
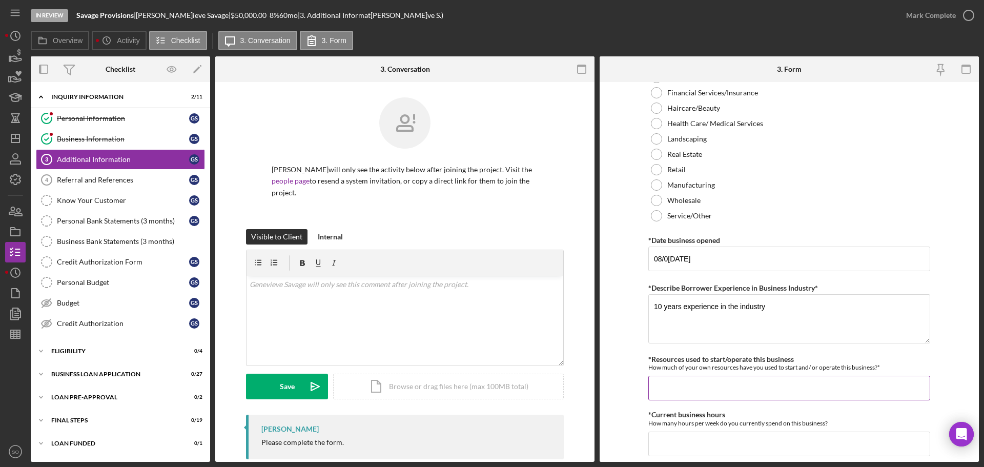
click at [706, 393] on input "*Resources used to start/operate this business" at bounding box center [790, 388] width 282 height 25
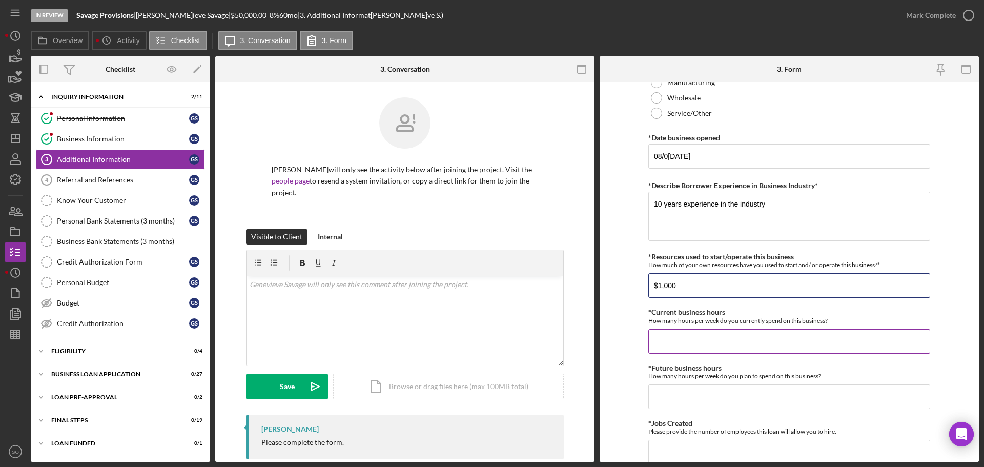
type input "$1,000"
click at [694, 338] on input "*Current business hours" at bounding box center [790, 341] width 282 height 25
type input "40"
click at [685, 401] on input "*Future business hours" at bounding box center [790, 397] width 282 height 25
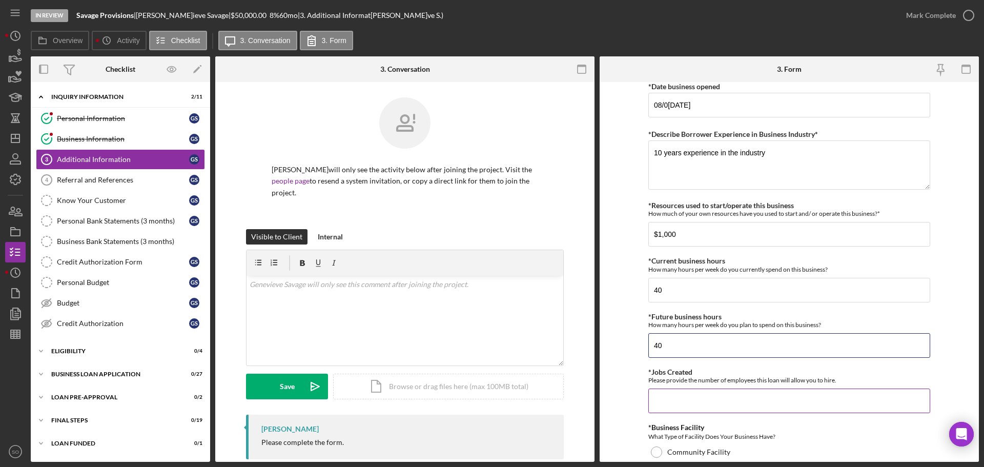
type input "40"
click at [681, 395] on input "*Jobs Created" at bounding box center [790, 401] width 282 height 25
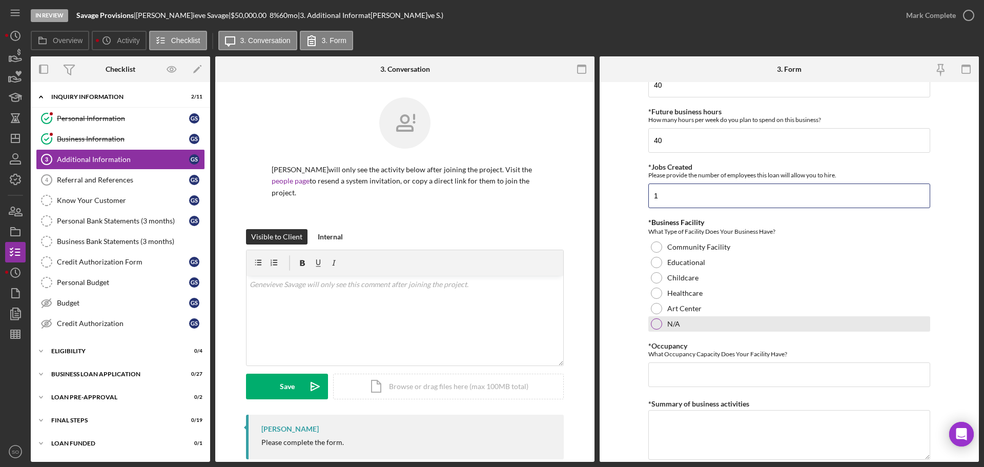
type input "1"
click at [655, 329] on div at bounding box center [656, 323] width 11 height 11
click at [665, 374] on input "*Occupancy" at bounding box center [790, 375] width 282 height 25
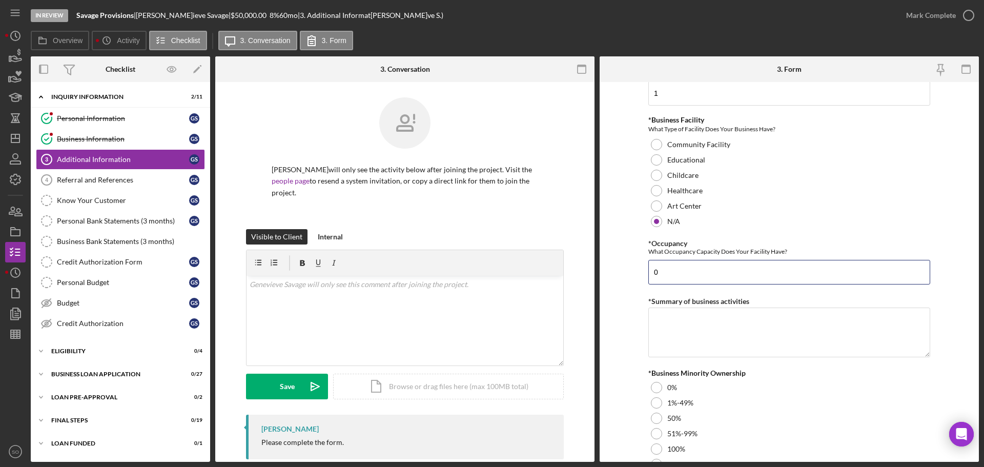
scroll to position [1077, 0]
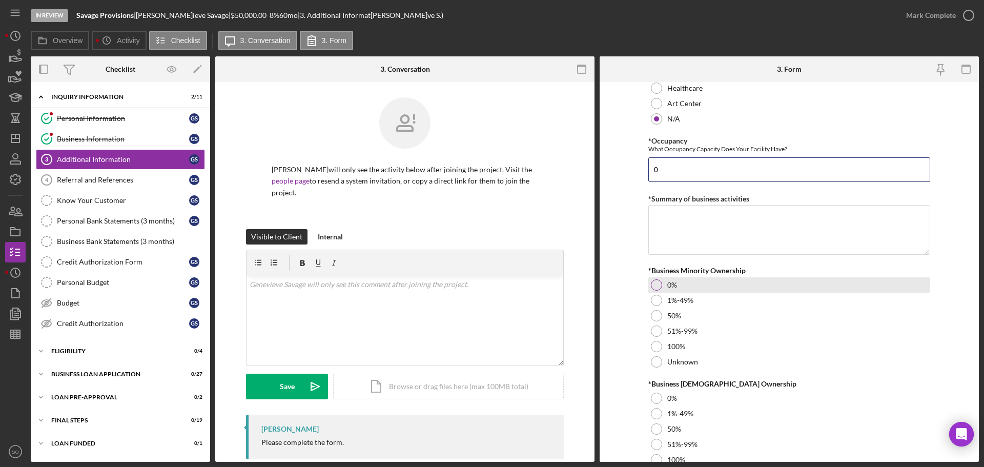
type input "0"
click at [658, 286] on div at bounding box center [656, 284] width 11 height 11
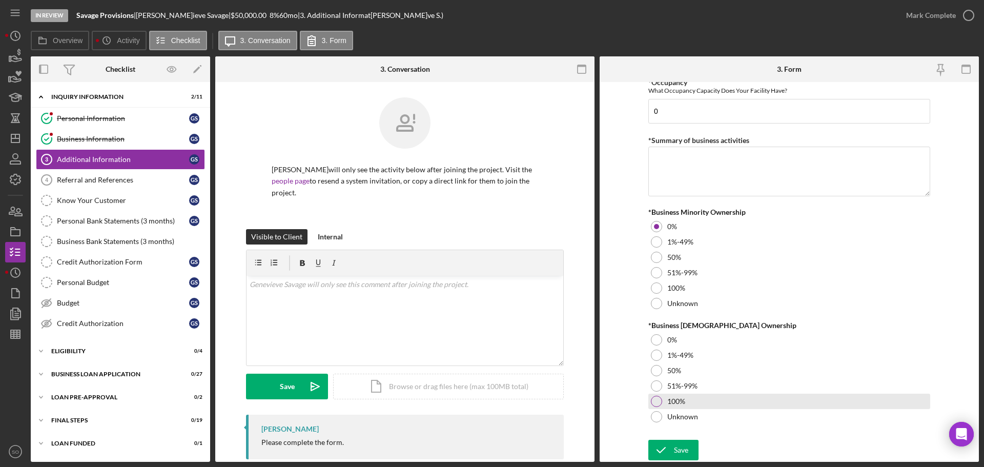
click at [655, 406] on div at bounding box center [656, 401] width 11 height 11
click at [711, 177] on textarea "*Summary of business activities" at bounding box center [790, 171] width 282 height 49
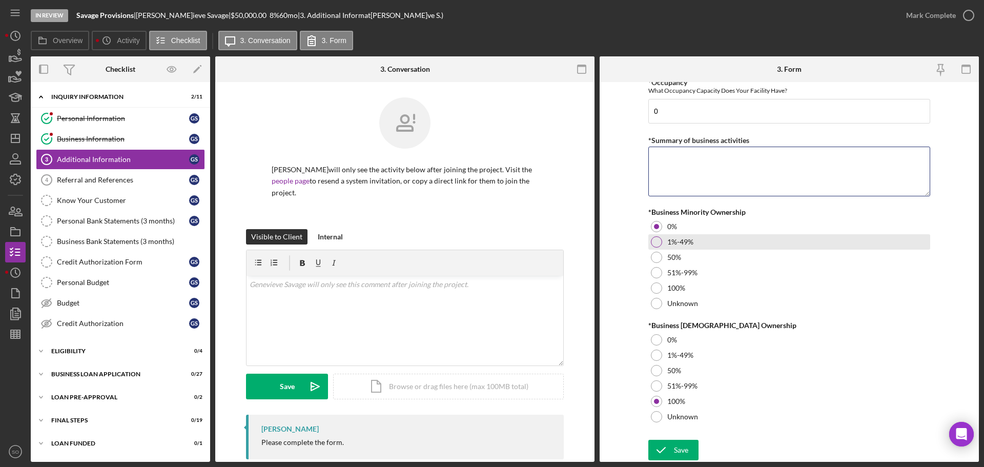
paste textarea "Deli"
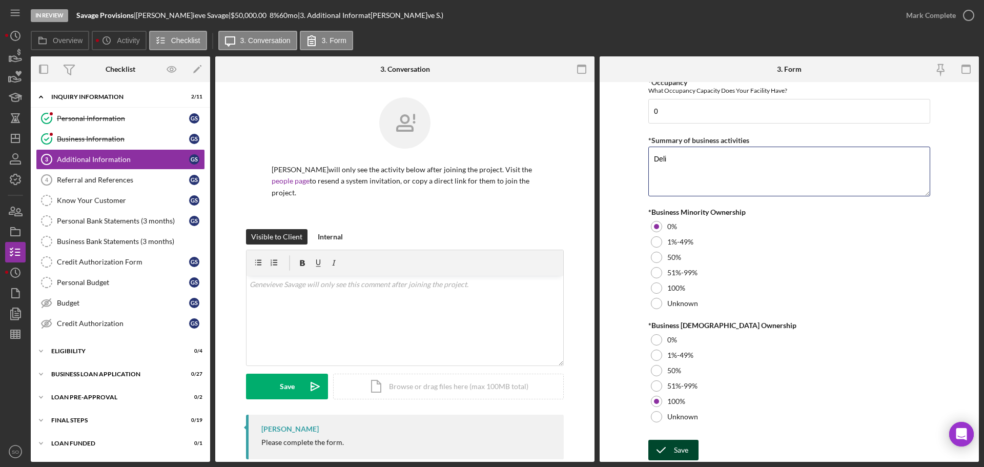
type textarea "Deli"
click at [684, 449] on div "Save" at bounding box center [681, 450] width 14 height 21
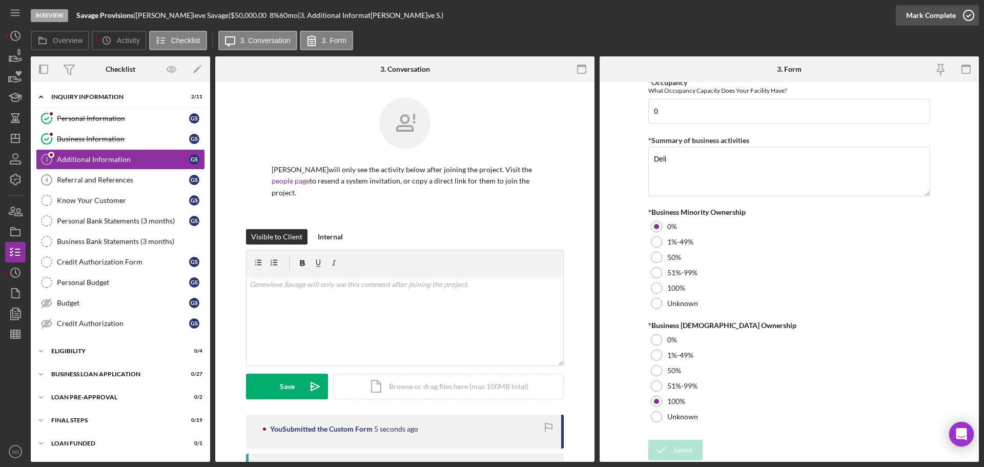
click at [921, 15] on div "Mark Complete" at bounding box center [932, 15] width 50 height 21
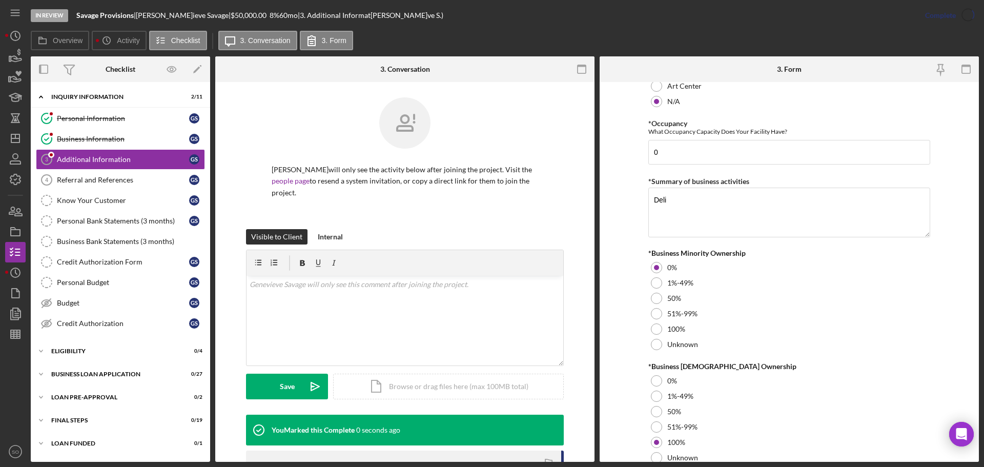
scroll to position [1176, 0]
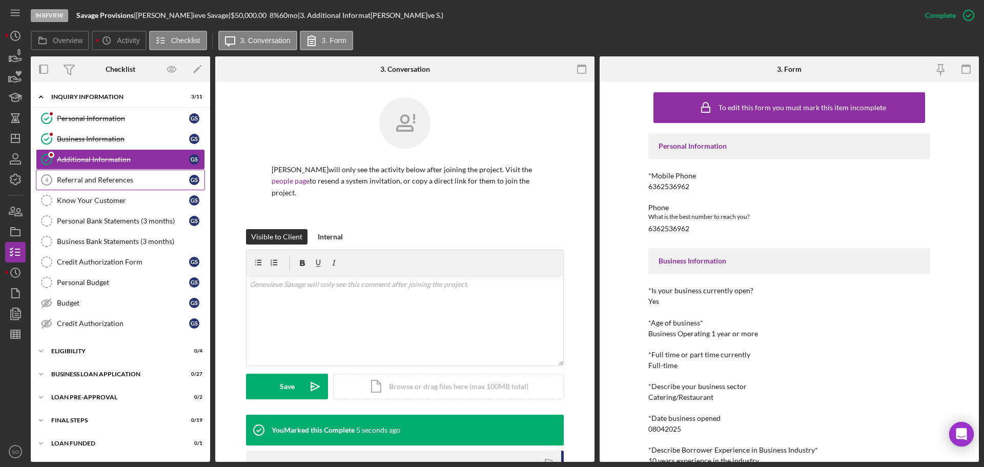
click at [132, 179] on div "Referral and References" at bounding box center [123, 180] width 132 height 8
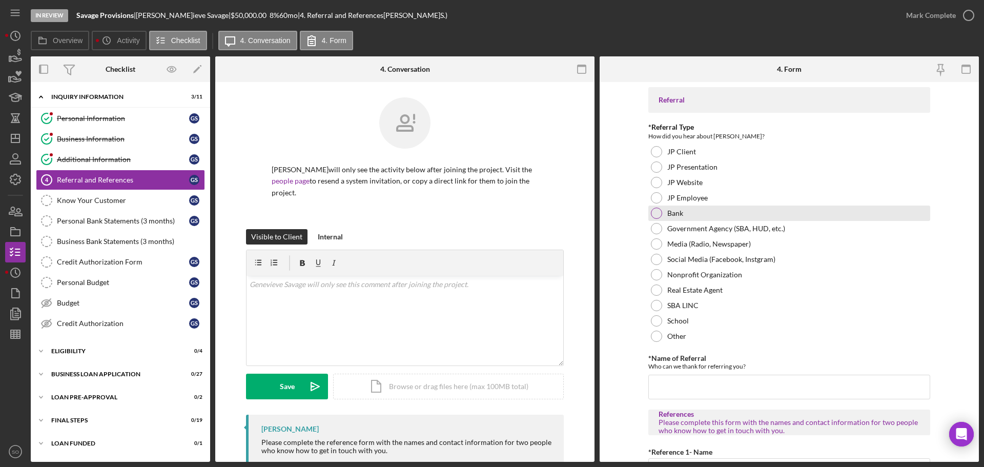
click at [655, 209] on div at bounding box center [656, 213] width 11 height 11
click at [702, 388] on input "*Name of Referral" at bounding box center [790, 387] width 282 height 25
type input "U"
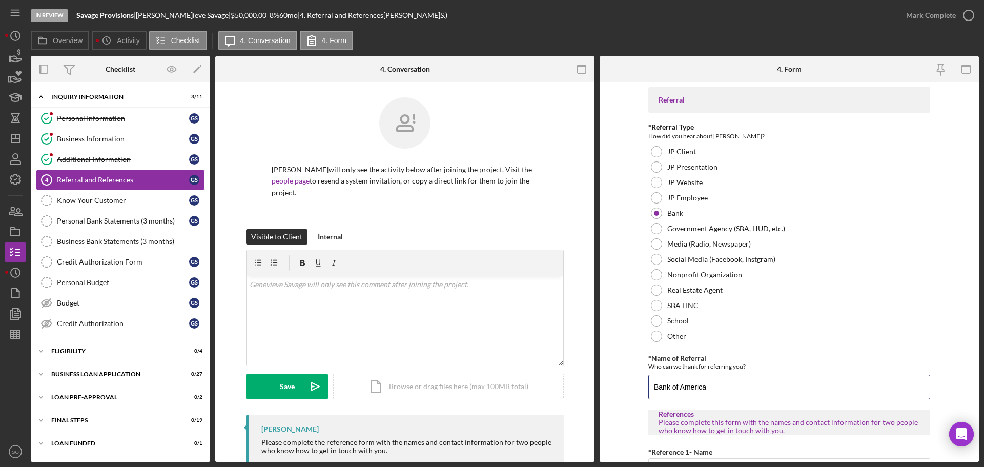
scroll to position [205, 0]
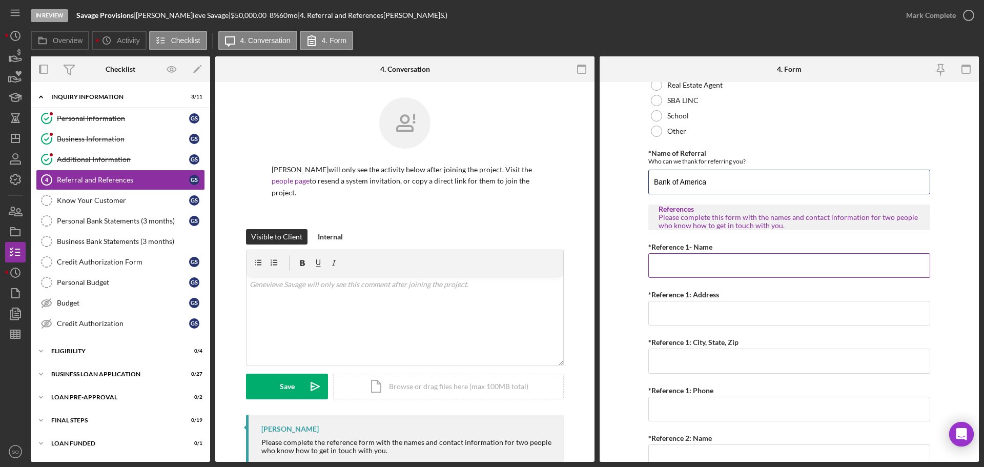
type input "Bank of America"
click at [742, 266] on input "*Reference 1- Name" at bounding box center [790, 265] width 282 height 25
paste input "James Ryan Ellenberg"
type input "James Ryan Ellenberg"
click at [743, 309] on input "*Reference 1: Address" at bounding box center [790, 313] width 282 height 25
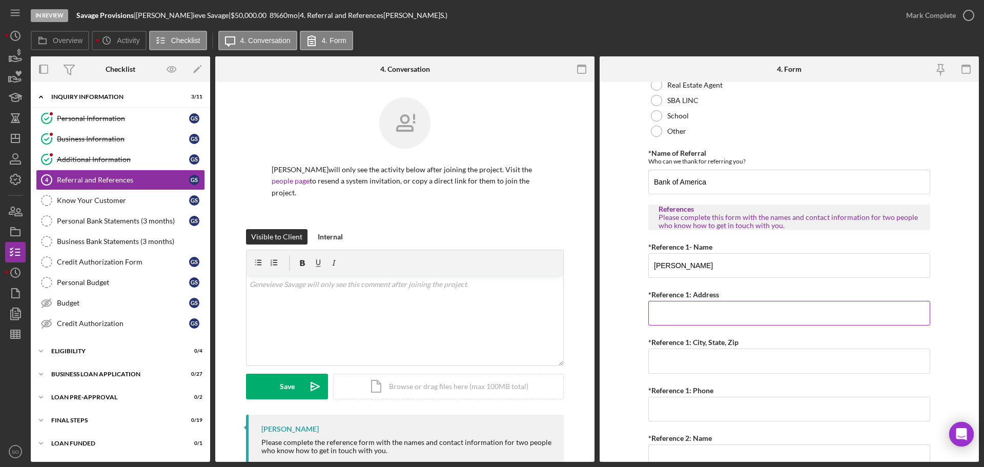
paste input "635 Thiebes Rd"
type input "635 Thiebes Rd"
click at [686, 361] on input "*Reference 1: City, State, Zip" at bounding box center [790, 361] width 282 height 25
paste input "Labadie MO 63055"
type input "Labadie MO 63055"
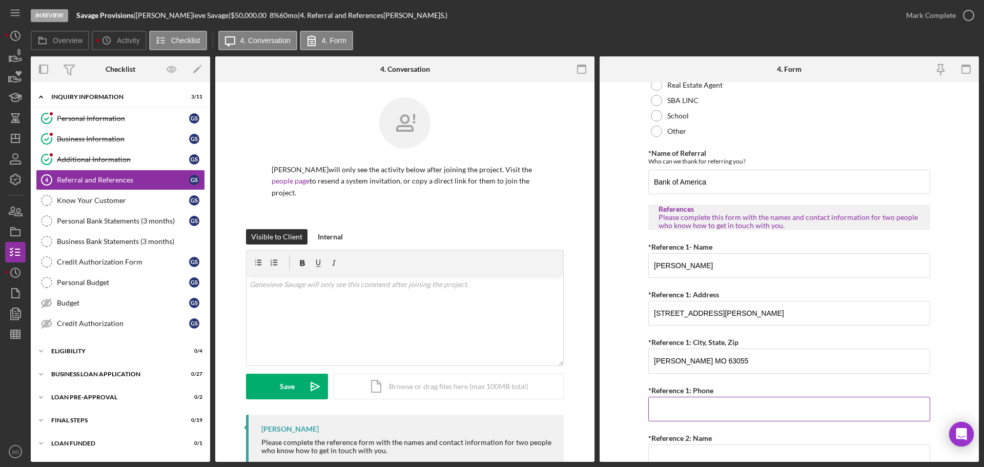
click at [703, 405] on input "*Reference 1: Phone" at bounding box center [790, 409] width 282 height 25
paste input "(573) 205-2164"
type input "(573) 205-2164"
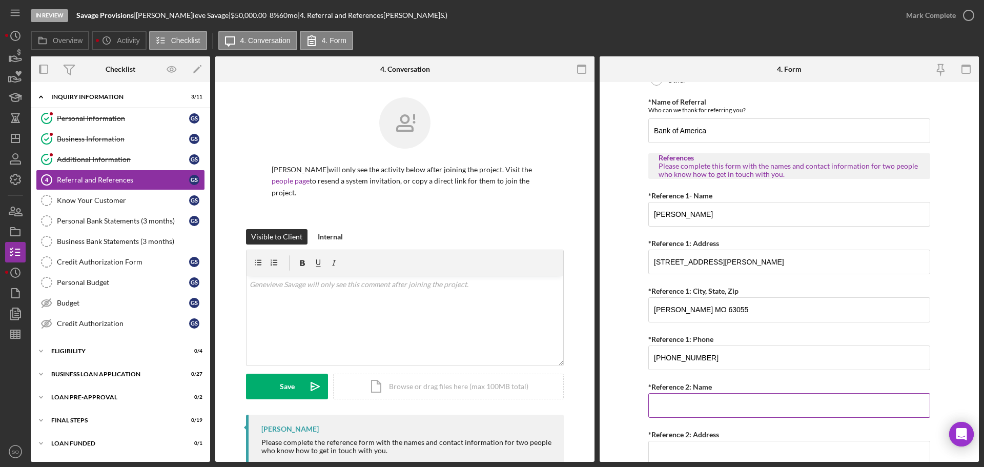
click at [692, 401] on input "*Reference 2: Name" at bounding box center [790, 405] width 282 height 25
paste input "Jennifer Beatty"
type input "Jennifer Beatty"
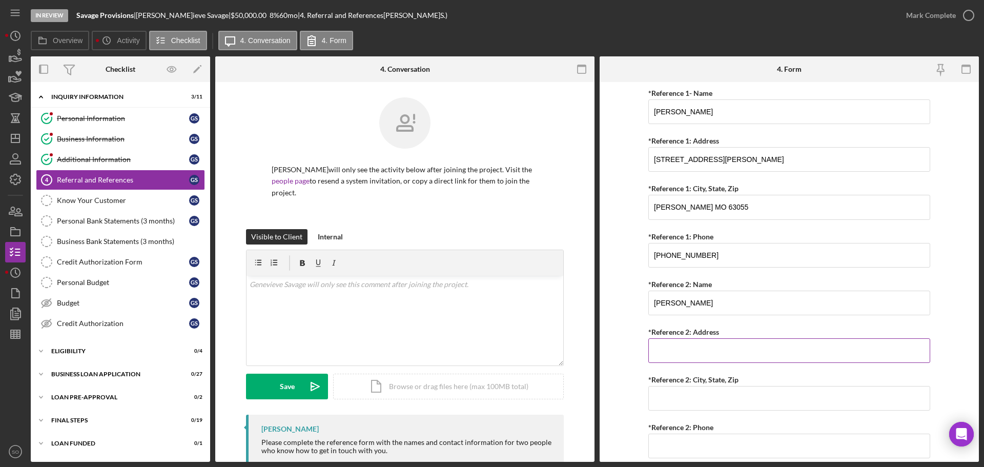
click at [688, 346] on input "*Reference 2: Address" at bounding box center [790, 350] width 282 height 25
paste input "240 Oak Trail"
type input "240 Oak Trail"
click at [716, 403] on input "*Reference 2: City, State, Zip" at bounding box center [790, 398] width 282 height 25
paste input "Labadie MO 63055"
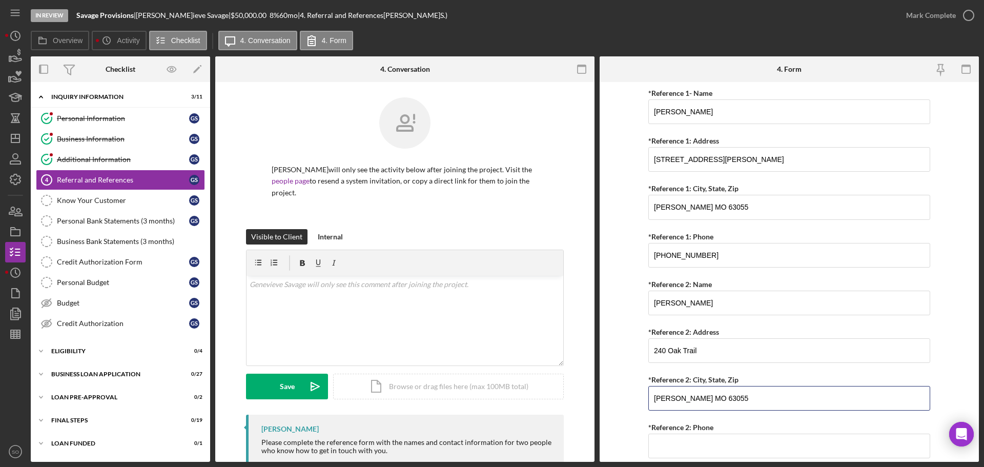
type input "Labadie MO 63055"
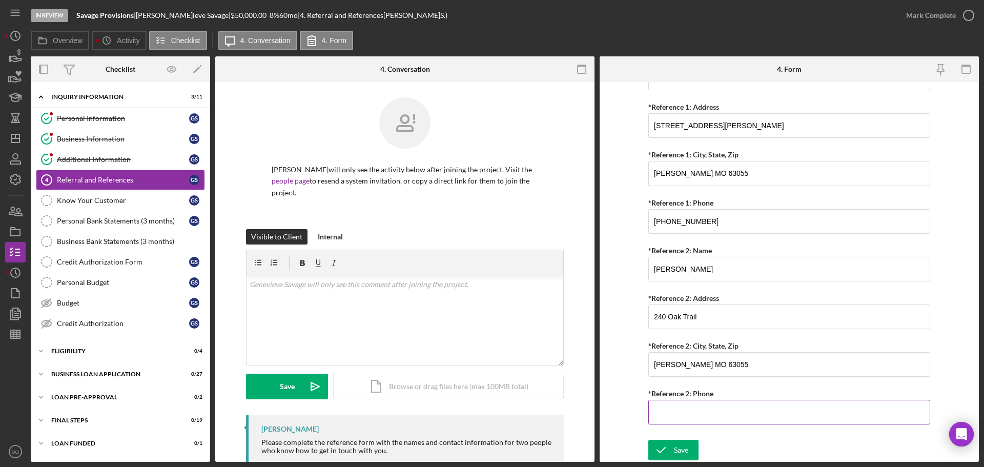
click at [708, 411] on input "*Reference 2: Phone" at bounding box center [790, 412] width 282 height 25
paste input "(636) 484-0028"
type input "(636) 484-0028"
click at [662, 452] on icon "submit" at bounding box center [662, 450] width 26 height 26
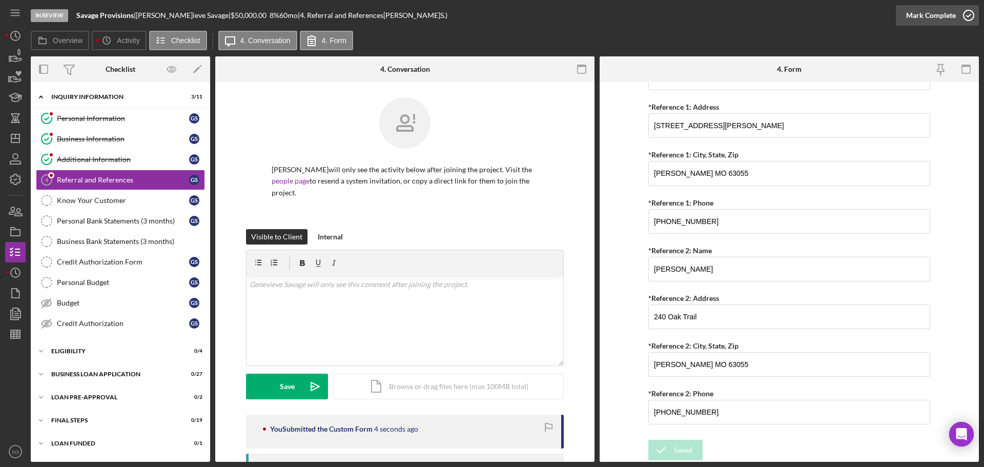
click at [935, 17] on div "Mark Complete" at bounding box center [932, 15] width 50 height 21
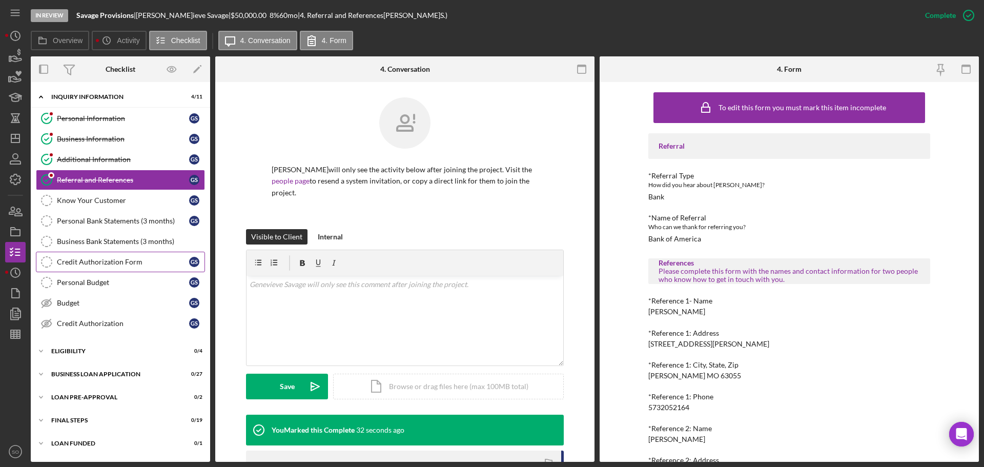
click at [129, 262] on div "Credit Authorization Form" at bounding box center [123, 262] width 132 height 8
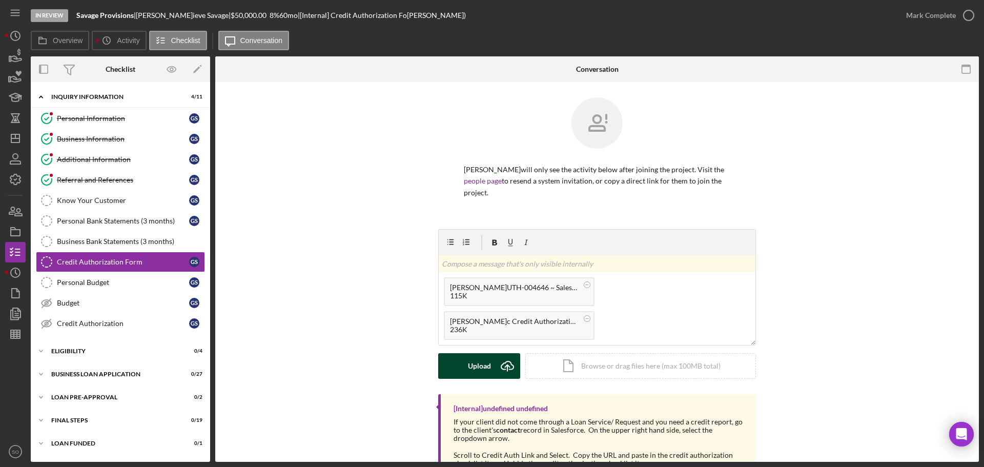
click at [490, 368] on button "Upload Icon/Upload" at bounding box center [479, 366] width 82 height 26
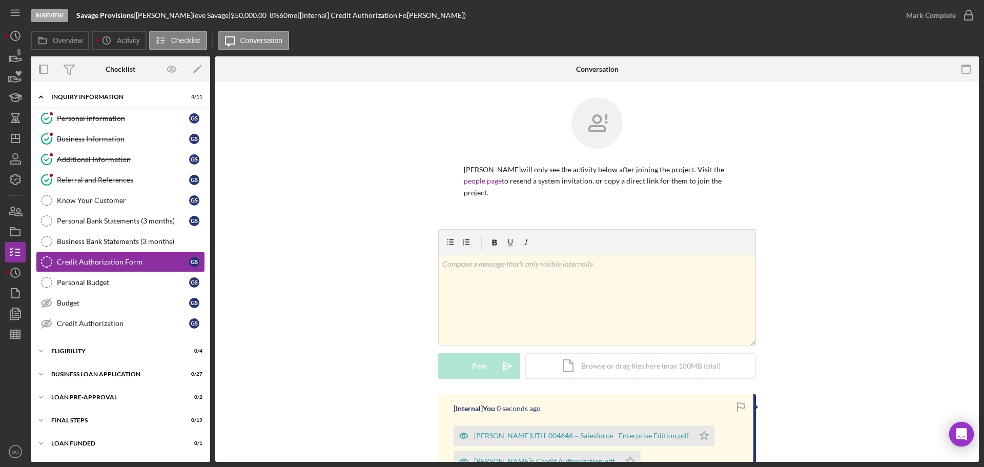
scroll to position [184, 0]
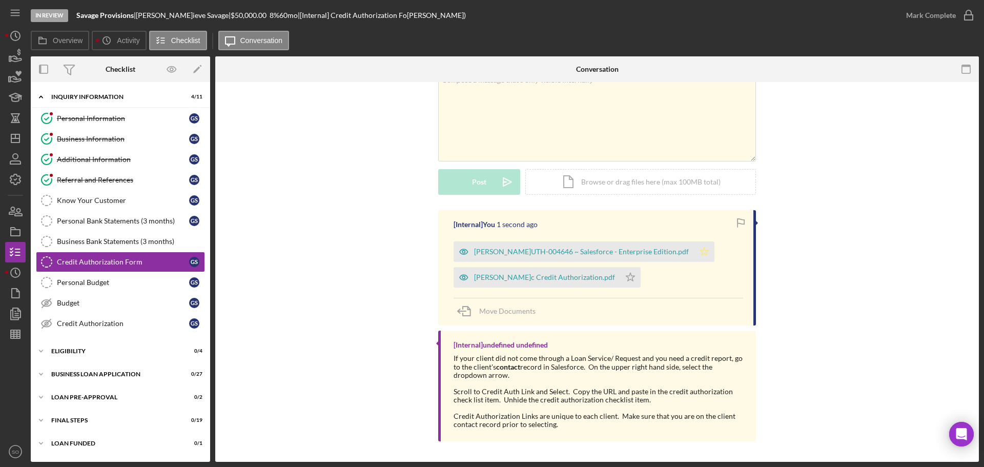
drag, startPoint x: 686, startPoint y: 252, endPoint x: 673, endPoint y: 252, distance: 12.8
click at [700, 252] on polygon "button" at bounding box center [704, 251] width 9 height 8
click at [627, 276] on polygon "button" at bounding box center [631, 277] width 9 height 8
click at [931, 15] on div "Mark Complete" at bounding box center [932, 15] width 50 height 21
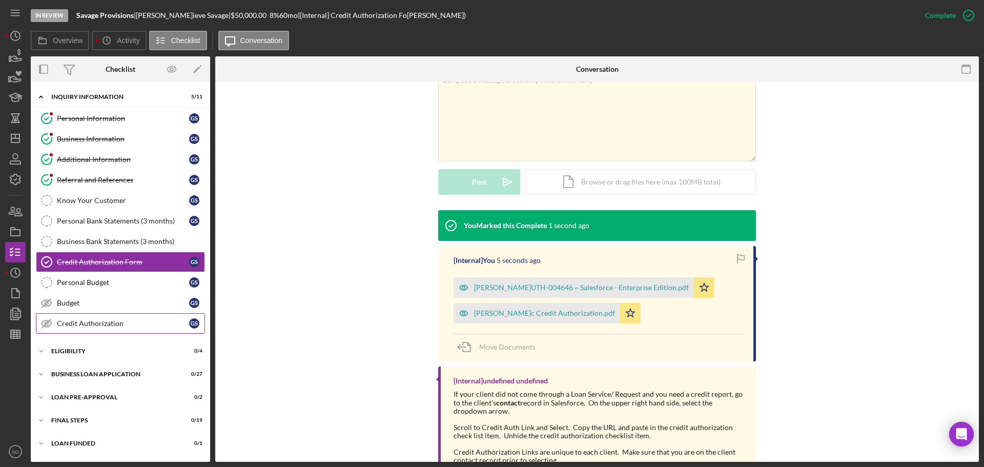
click at [110, 323] on div "Credit Authorization" at bounding box center [123, 323] width 132 height 8
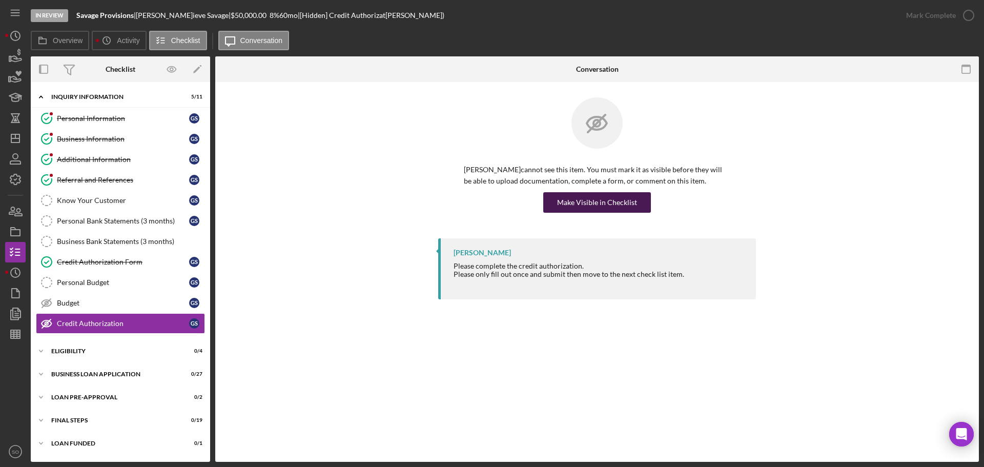
click at [591, 184] on p "Genevieve Savage cannot see this item. You must mark it as visible before they …" at bounding box center [597, 175] width 267 height 23
click at [594, 205] on div "Make Visible in Checklist" at bounding box center [597, 202] width 80 height 21
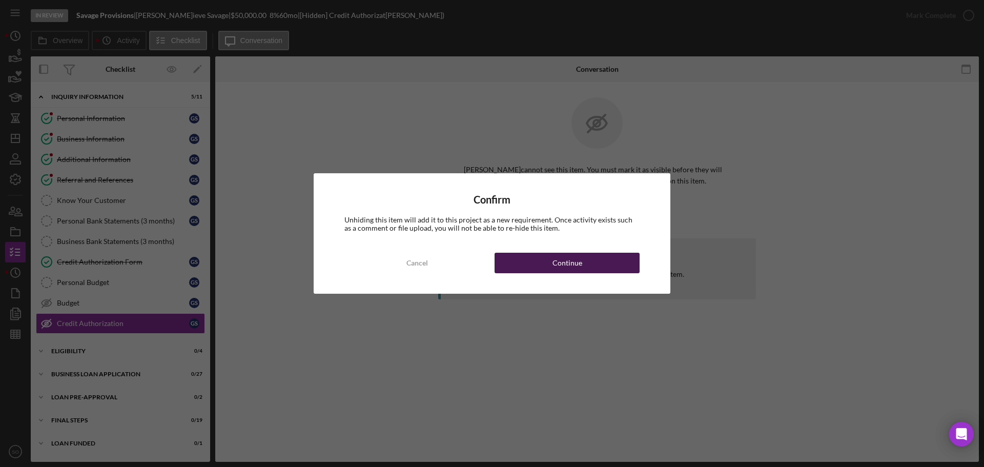
click at [611, 258] on button "Continue" at bounding box center [567, 263] width 145 height 21
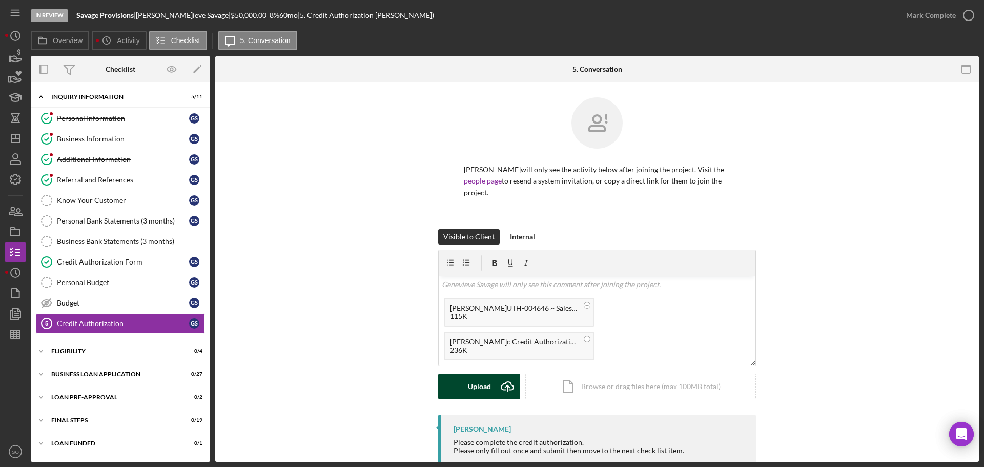
click at [479, 387] on div "Upload" at bounding box center [479, 387] width 23 height 26
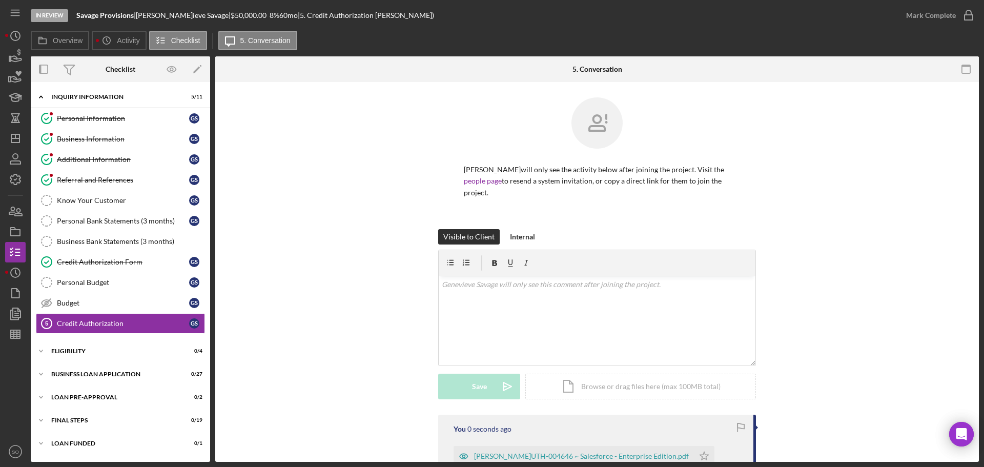
scroll to position [155, 0]
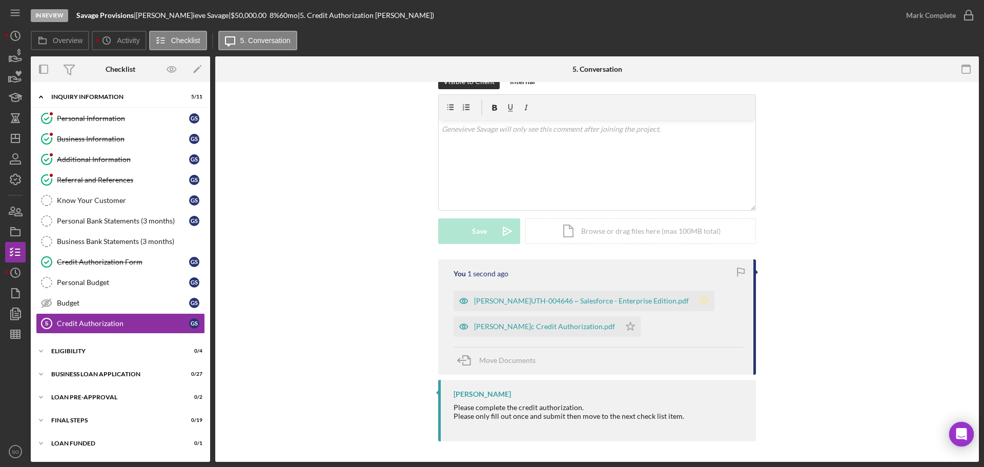
click at [694, 300] on icon "Icon/Star" at bounding box center [704, 301] width 21 height 21
click at [620, 327] on icon "Icon/Star" at bounding box center [630, 326] width 21 height 21
click at [927, 11] on div "Mark Complete" at bounding box center [932, 15] width 50 height 21
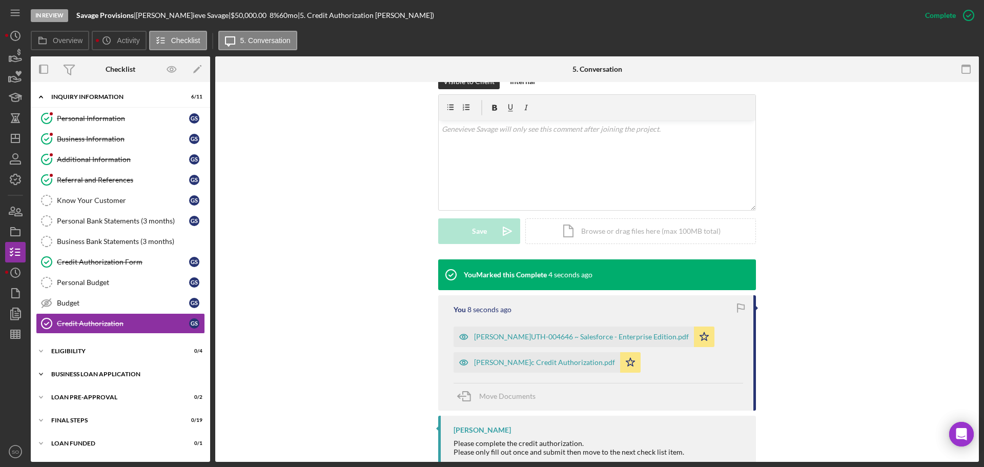
click at [151, 374] on div "BUSINESS LOAN APPLICATION" at bounding box center [124, 374] width 146 height 6
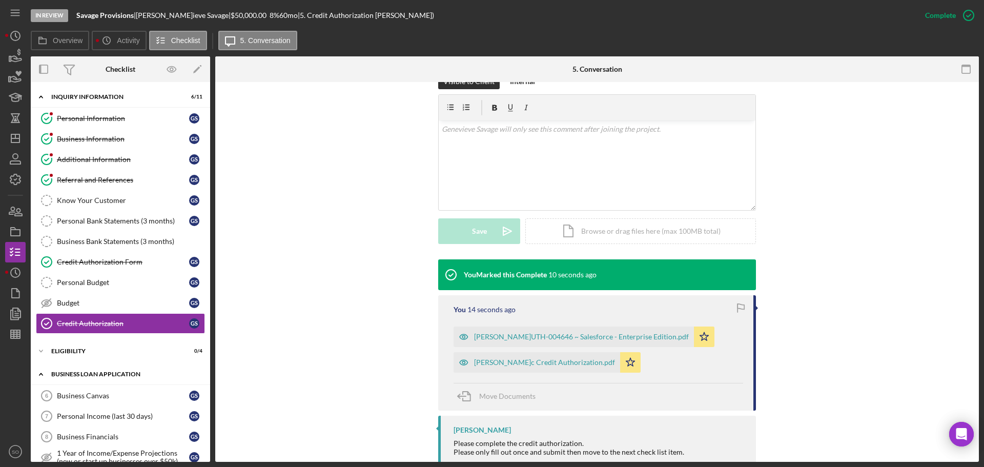
scroll to position [103, 0]
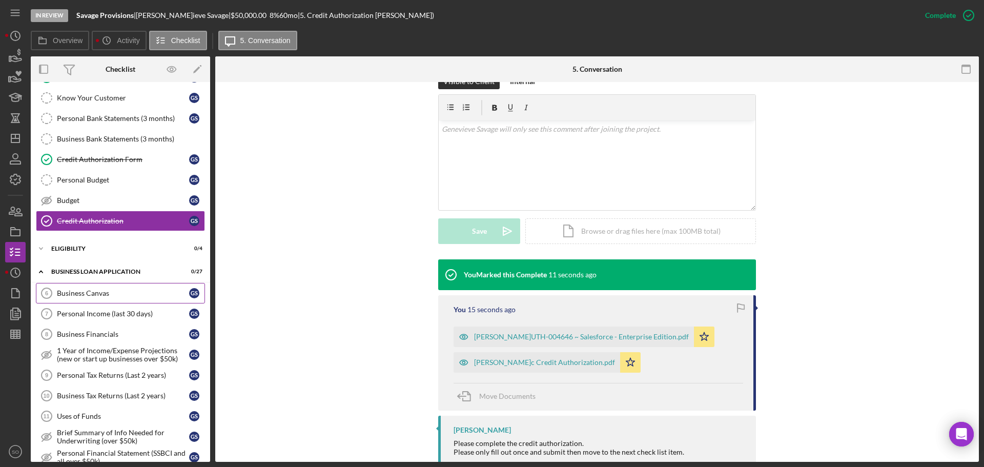
drag, startPoint x: 95, startPoint y: 290, endPoint x: 107, endPoint y: 301, distance: 16.4
click at [95, 290] on div "Business Canvas" at bounding box center [123, 293] width 132 height 8
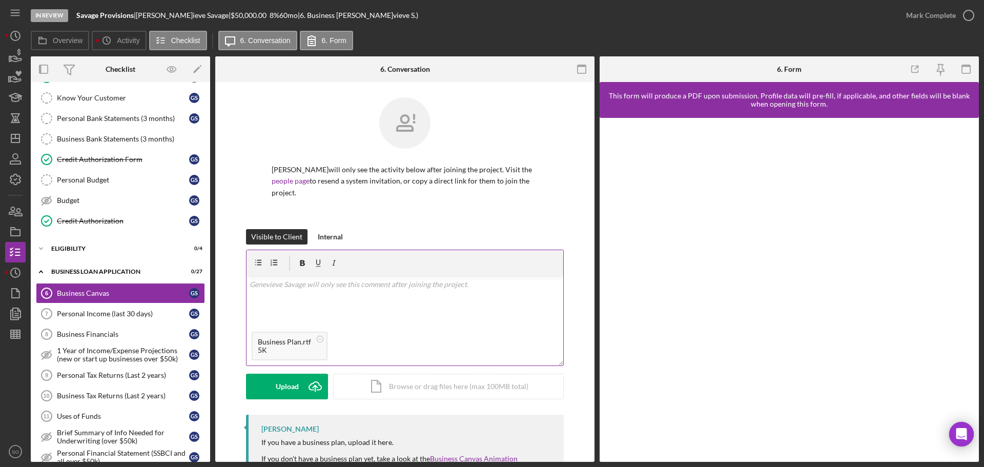
scroll to position [92, 0]
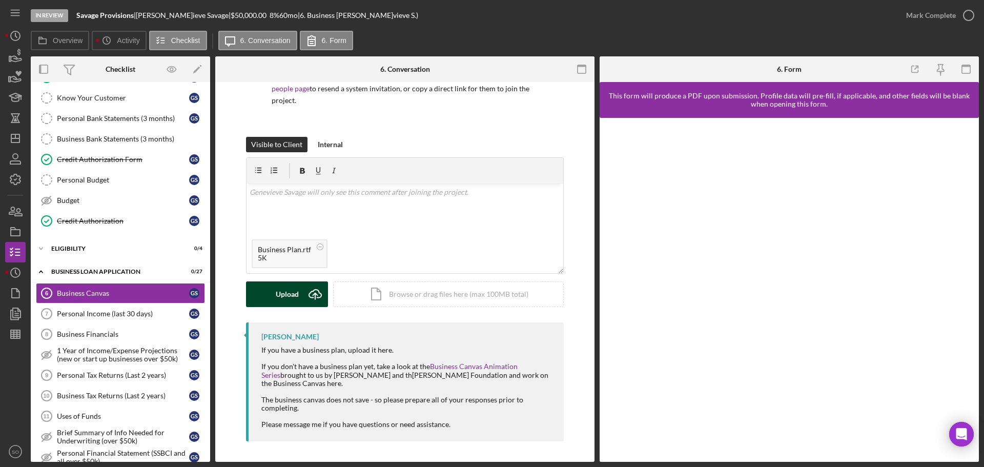
click at [290, 295] on div "Upload" at bounding box center [287, 294] width 23 height 26
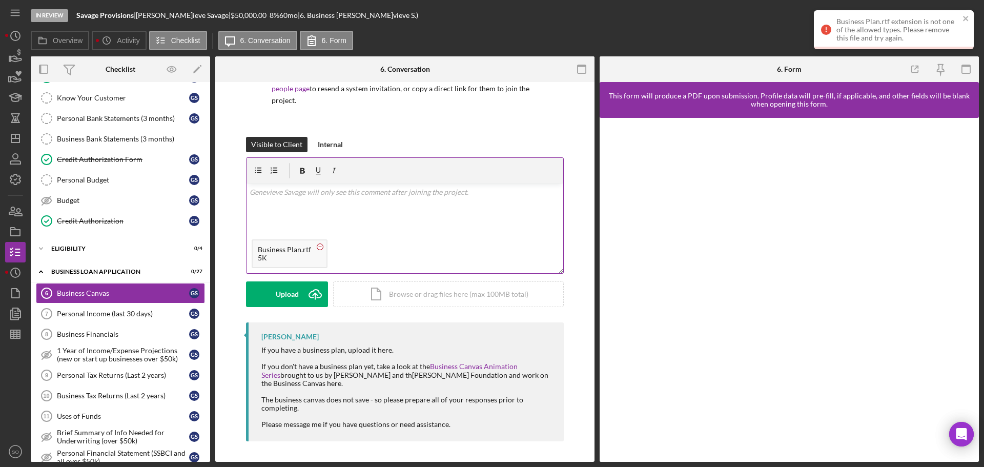
click at [320, 246] on circle at bounding box center [320, 247] width 6 height 6
click at [303, 290] on icon "Icon/Upload" at bounding box center [316, 294] width 26 height 26
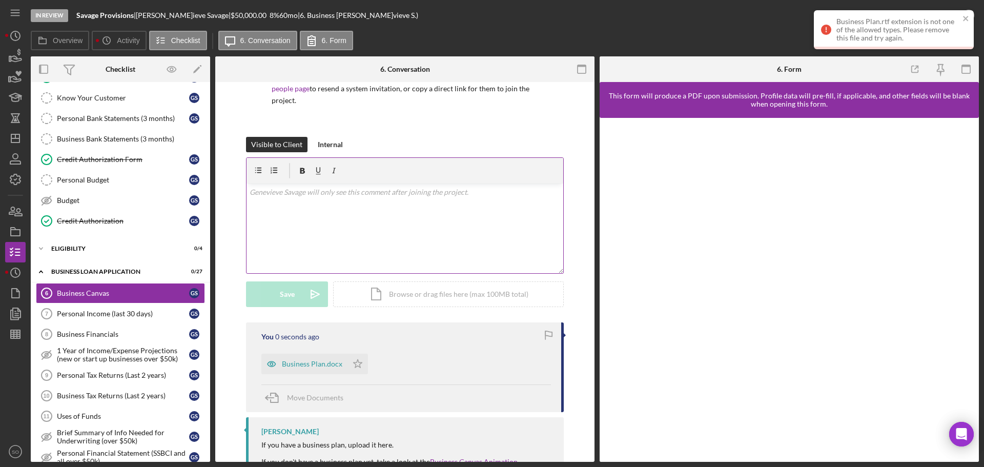
scroll to position [187, 0]
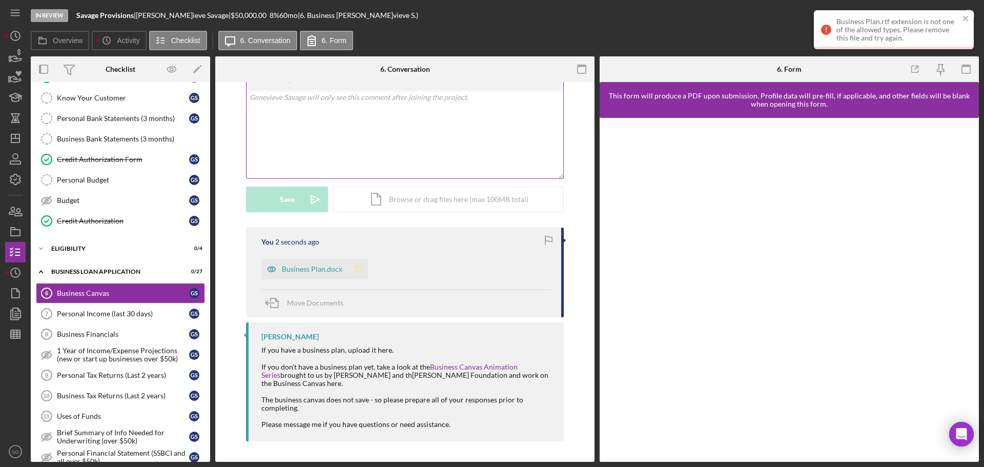
click at [351, 271] on icon "Icon/Star" at bounding box center [358, 269] width 21 height 21
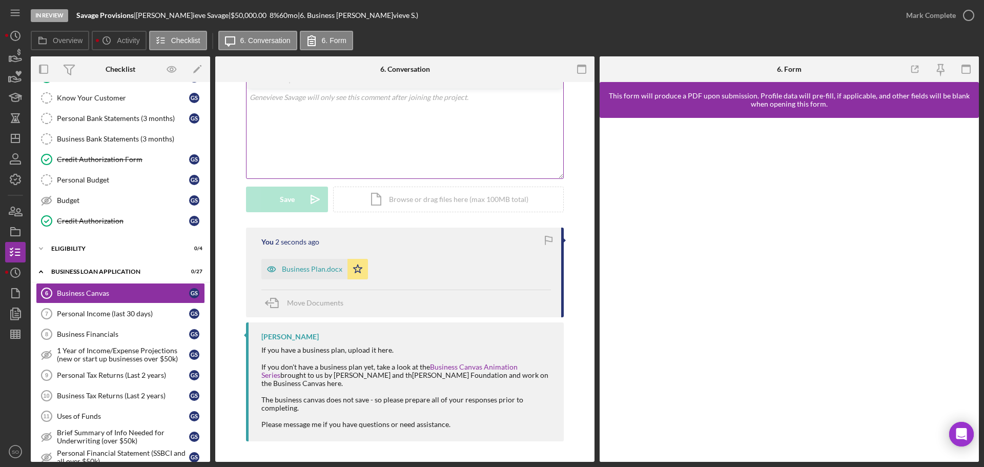
click at [966, 14] on div "In Review Savage Provisions | Genevieve Savage | $50,000.00 8 % 60 mo | 6. Busi…" at bounding box center [492, 233] width 984 height 467
click at [935, 21] on div "Mark Complete" at bounding box center [932, 15] width 50 height 21
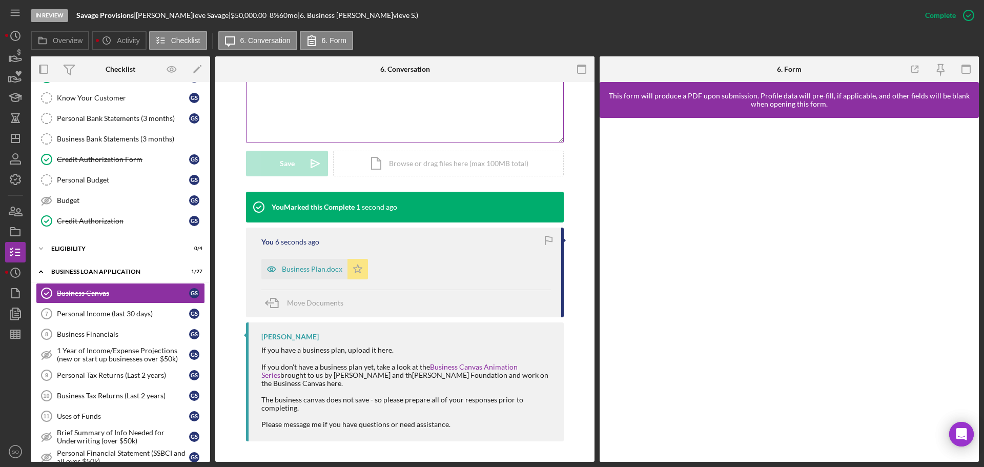
click at [323, 273] on div "Business Plan.docx" at bounding box center [312, 269] width 61 height 8
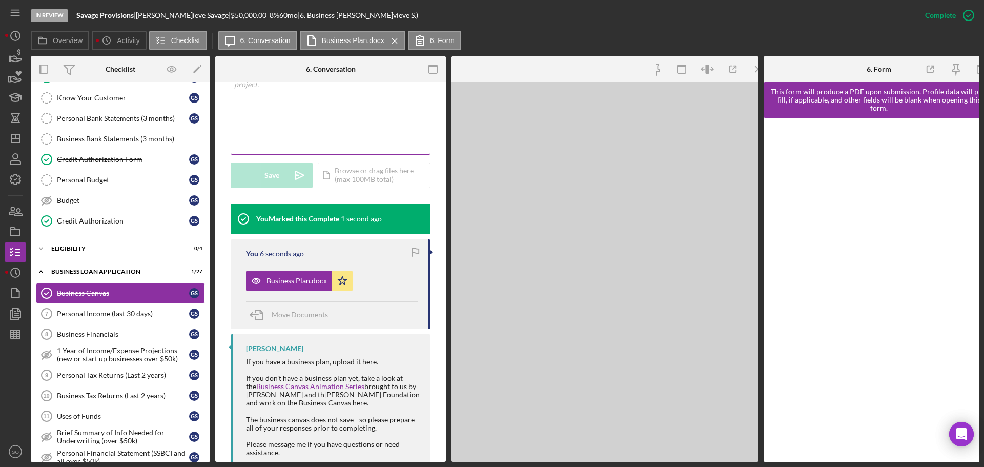
scroll to position [235, 0]
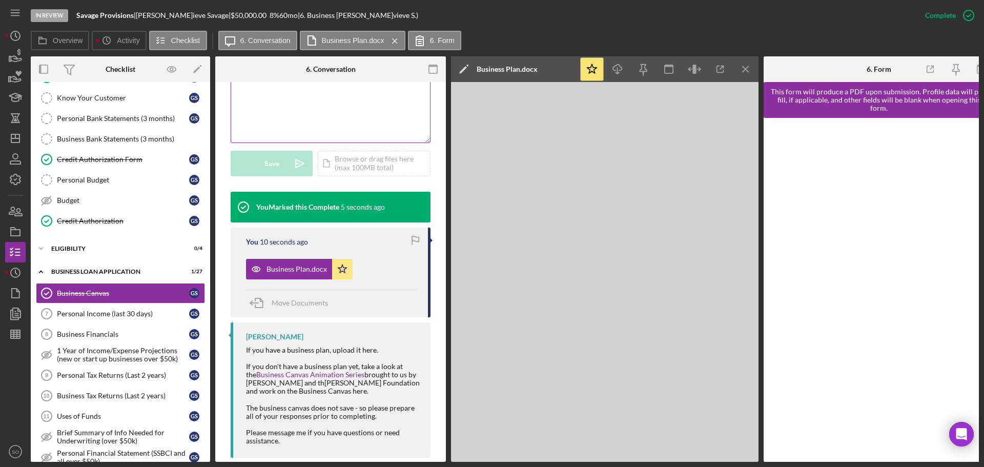
click at [747, 68] on icon "Icon/Menu Close" at bounding box center [746, 69] width 23 height 23
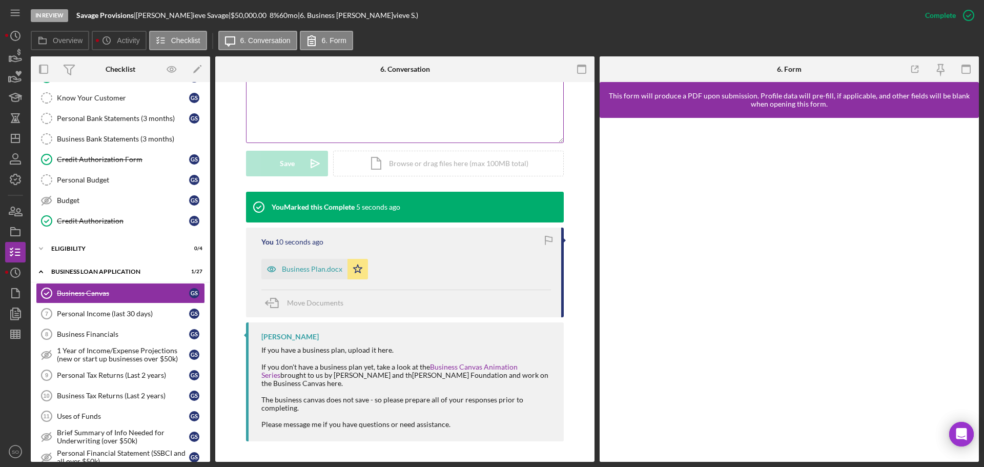
scroll to position [223, 0]
drag, startPoint x: 965, startPoint y: 71, endPoint x: 950, endPoint y: 87, distance: 22.1
click at [966, 71] on icon "button" at bounding box center [966, 69] width 23 height 23
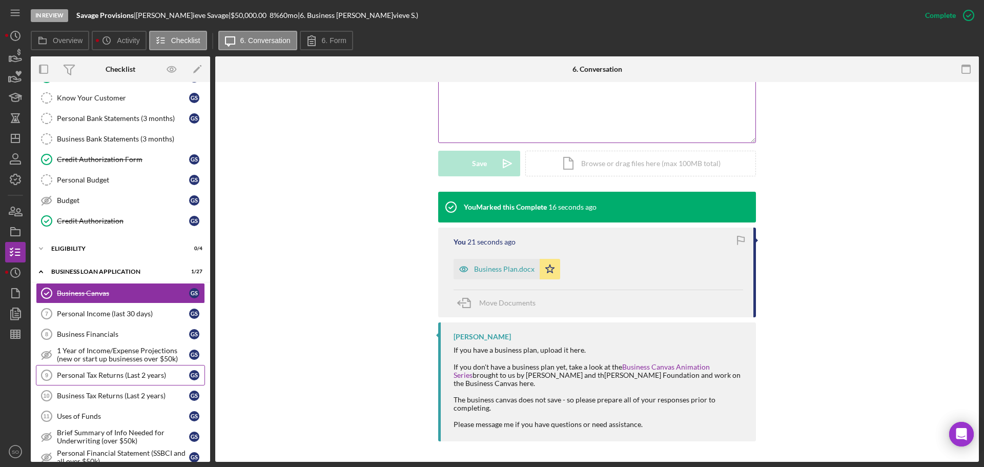
click at [143, 376] on div "Personal Tax Returns (Last 2 years)" at bounding box center [123, 375] width 132 height 8
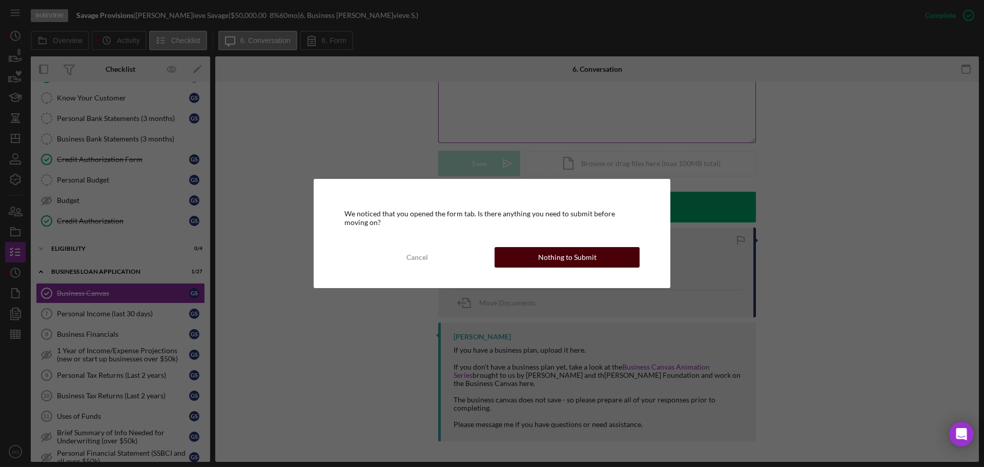
click at [528, 259] on button "Nothing to Submit" at bounding box center [567, 257] width 145 height 21
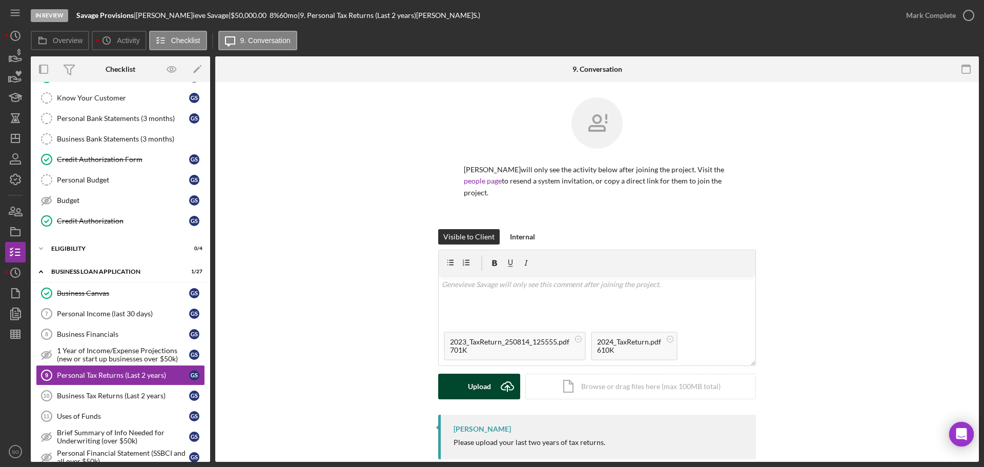
click at [492, 388] on button "Upload Icon/Upload" at bounding box center [479, 387] width 82 height 26
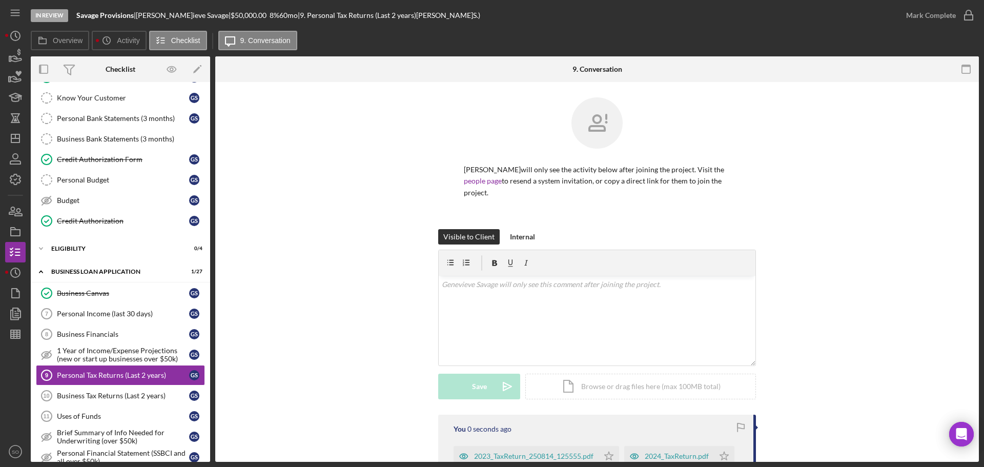
scroll to position [113, 0]
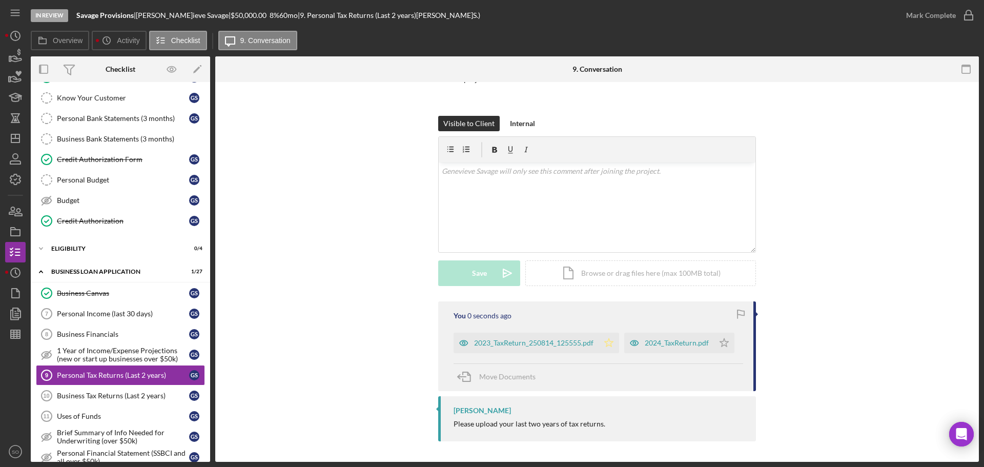
click at [611, 344] on icon "Icon/Star" at bounding box center [609, 343] width 21 height 21
click at [722, 340] on icon "Icon/Star" at bounding box center [724, 343] width 21 height 21
drag, startPoint x: 916, startPoint y: 16, endPoint x: 918, endPoint y: 22, distance: 5.8
click at [916, 16] on div "Mark Complete" at bounding box center [932, 15] width 50 height 21
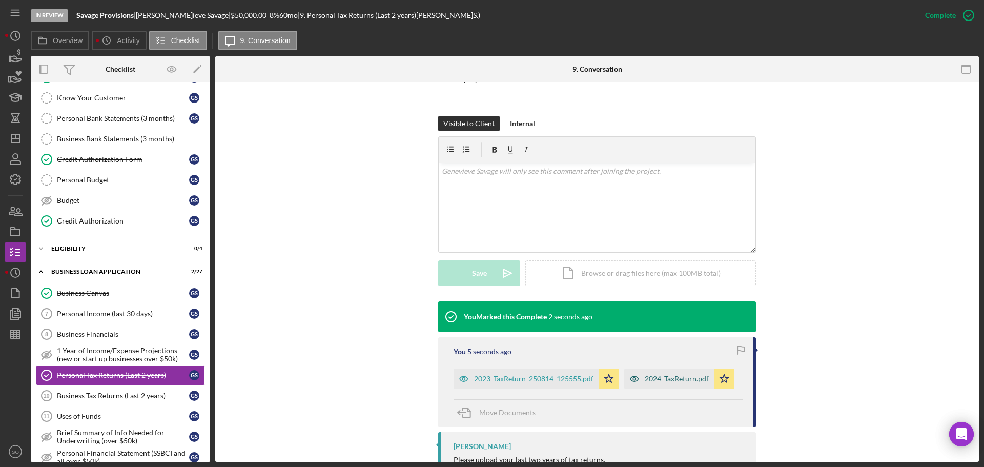
click at [660, 381] on div "2024_TaxReturn.pdf" at bounding box center [677, 379] width 64 height 8
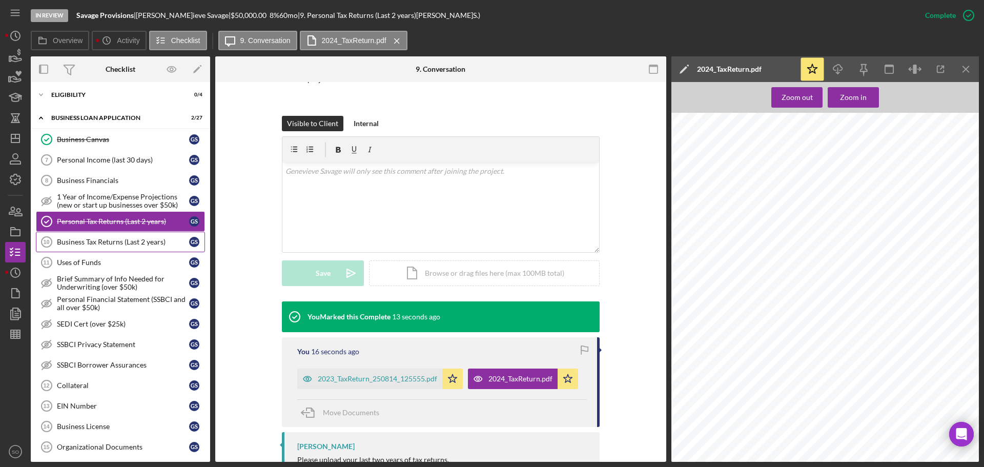
scroll to position [308, 0]
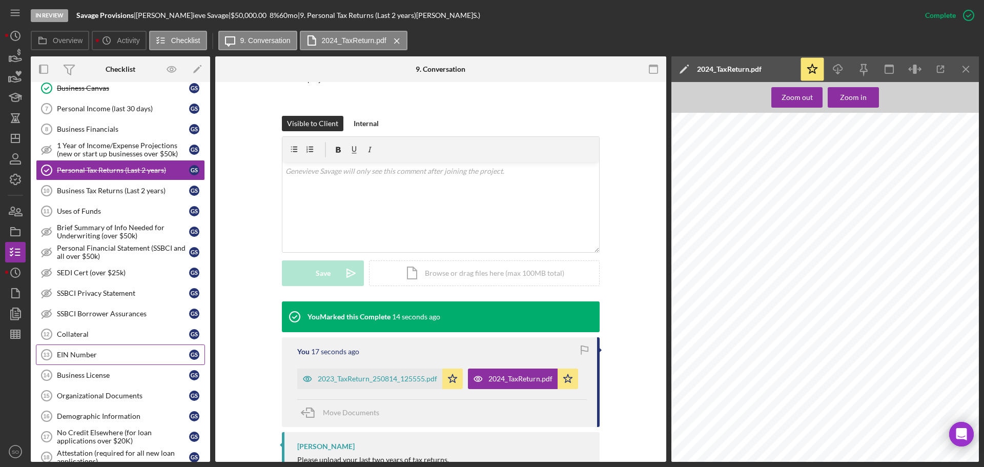
click at [95, 356] on div "EIN Number" at bounding box center [123, 355] width 132 height 8
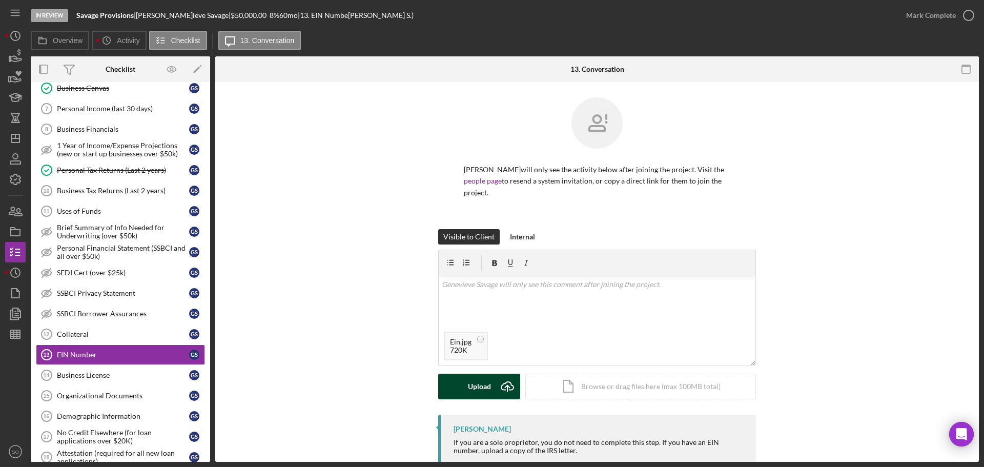
click at [482, 385] on div "Upload" at bounding box center [479, 387] width 23 height 26
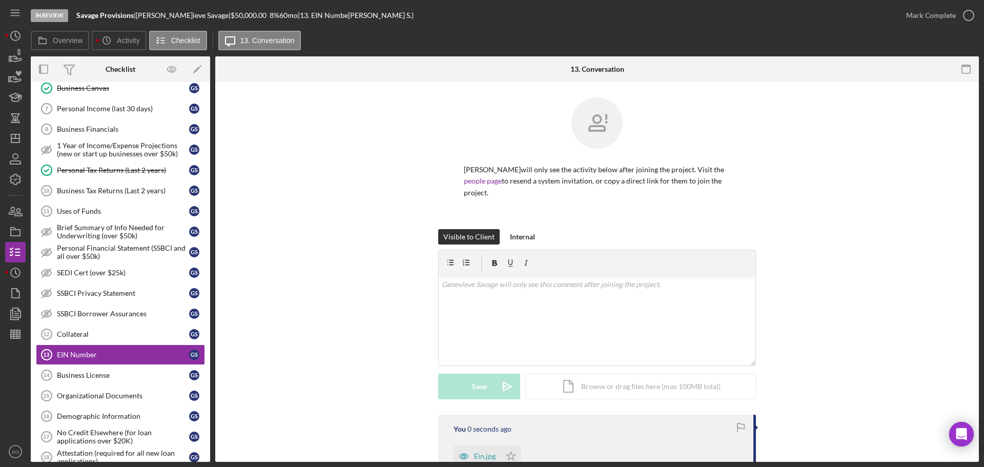
scroll to position [122, 0]
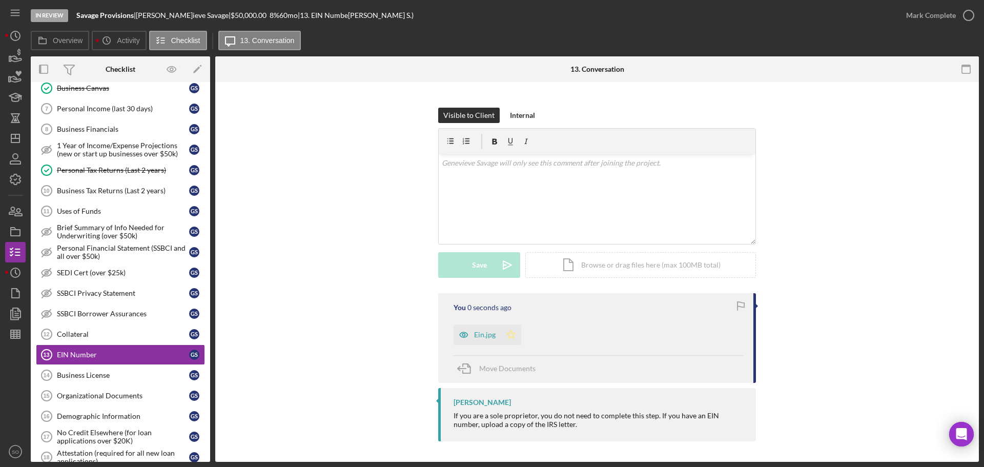
click at [510, 333] on polygon "button" at bounding box center [511, 334] width 9 height 8
click at [906, 19] on button "Mark Complete" at bounding box center [937, 15] width 83 height 21
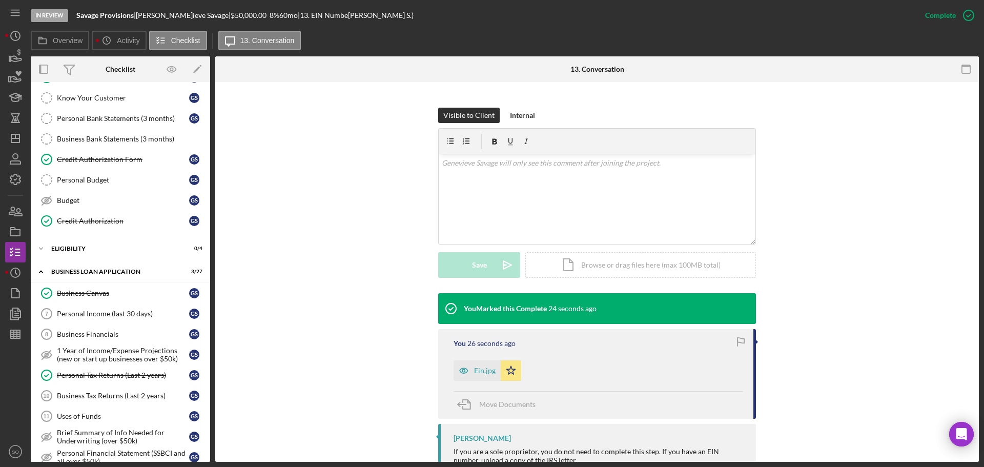
scroll to position [154, 0]
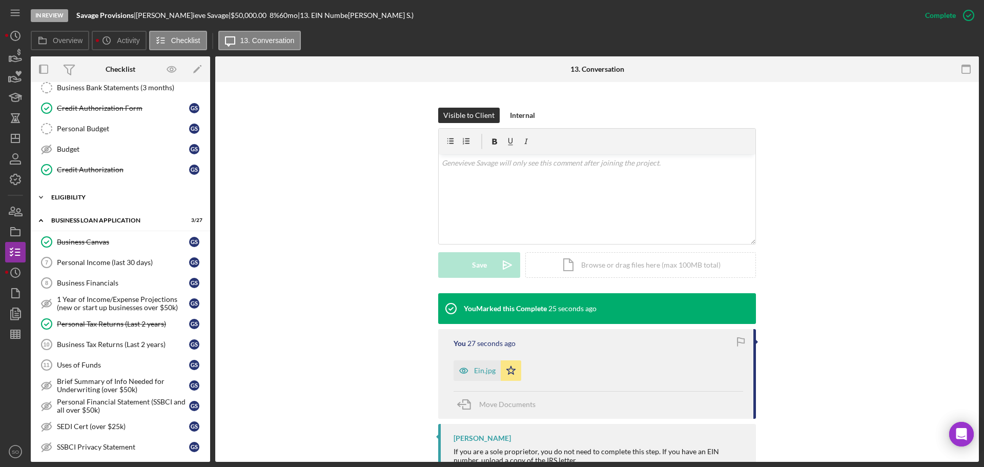
click at [53, 197] on div "ELIGIBILITY" at bounding box center [124, 197] width 146 height 6
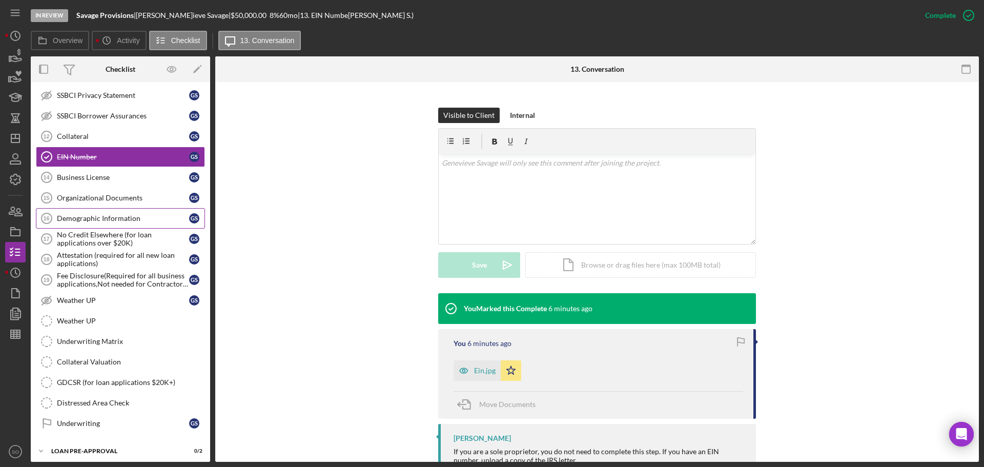
scroll to position [645, 0]
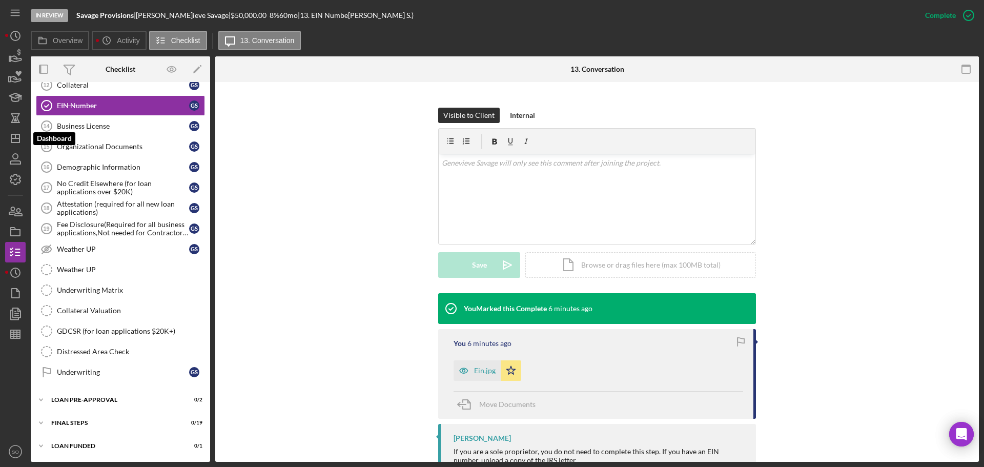
click at [22, 140] on icon "Icon/Dashboard" at bounding box center [16, 139] width 26 height 26
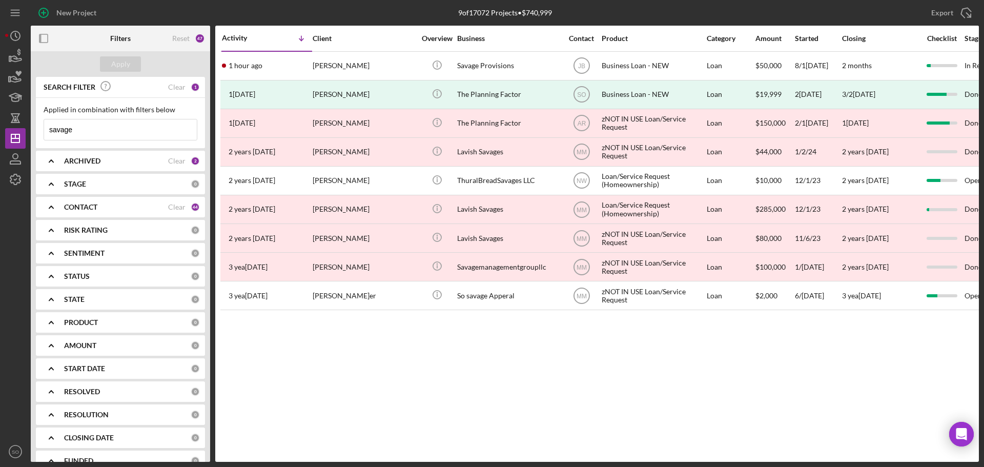
click at [0, 112] on div "New Project 9 of 17072 Projects • $740,999 savage Export Icon/Export Filters Re…" at bounding box center [492, 233] width 984 height 467
type input "sebok"
click at [116, 63] on div "Apply" at bounding box center [120, 63] width 19 height 15
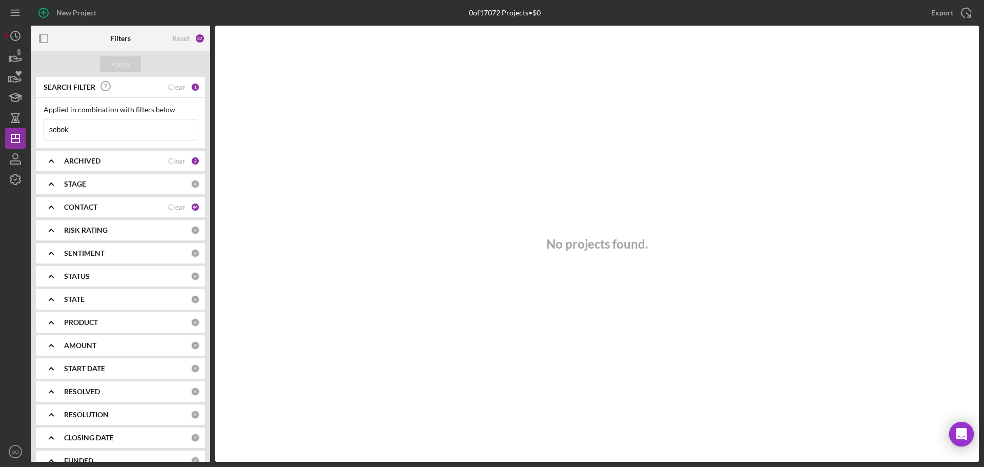
click at [145, 210] on div "CONTACT" at bounding box center [116, 207] width 104 height 8
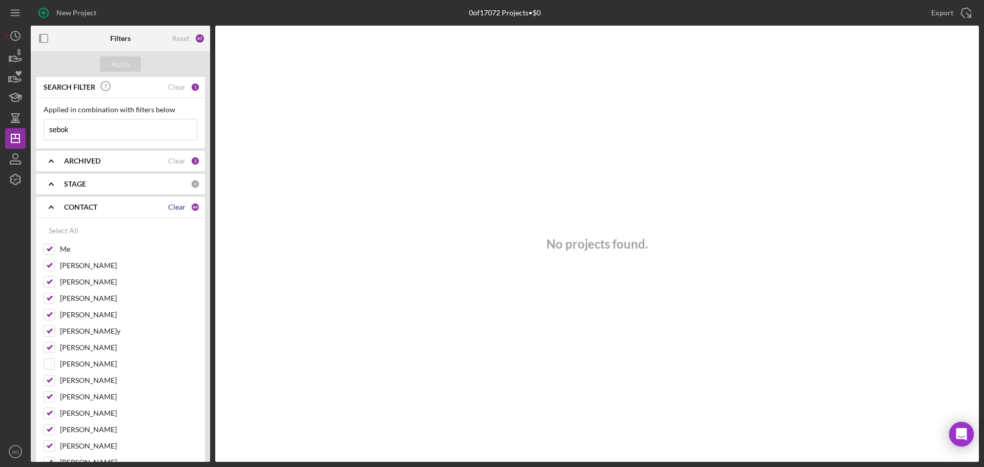
click at [171, 209] on div "Clear" at bounding box center [176, 207] width 17 height 8
checkbox input "false"
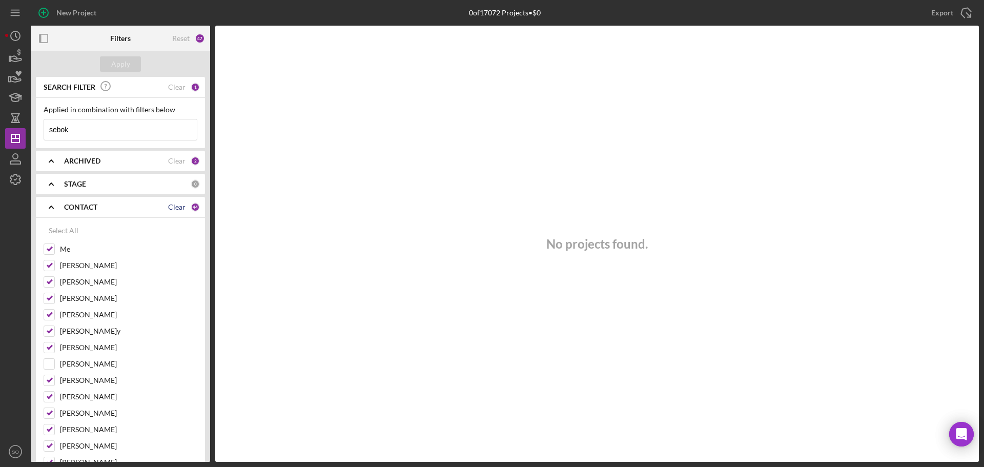
checkbox input "false"
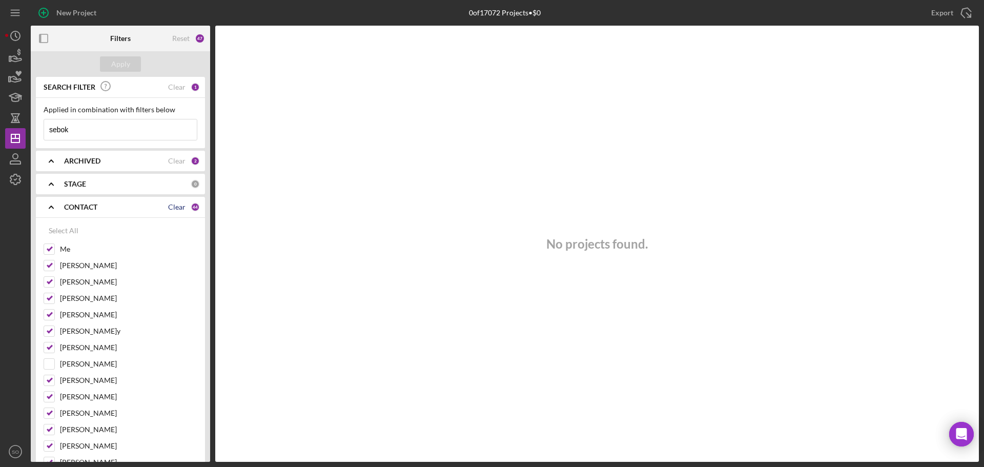
checkbox input "false"
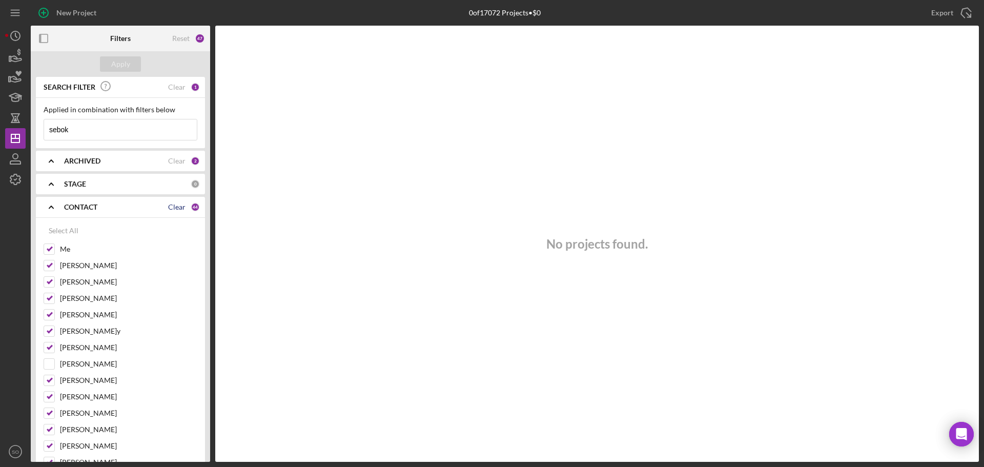
checkbox input "false"
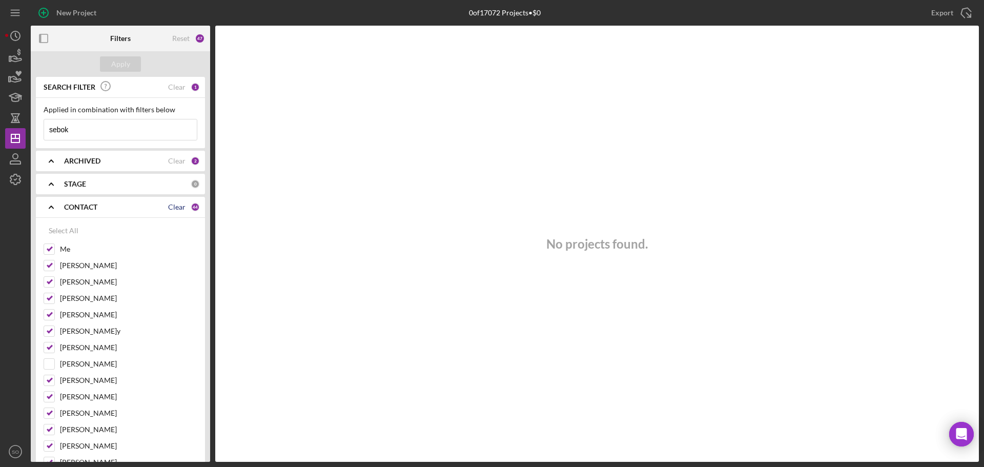
checkbox input "false"
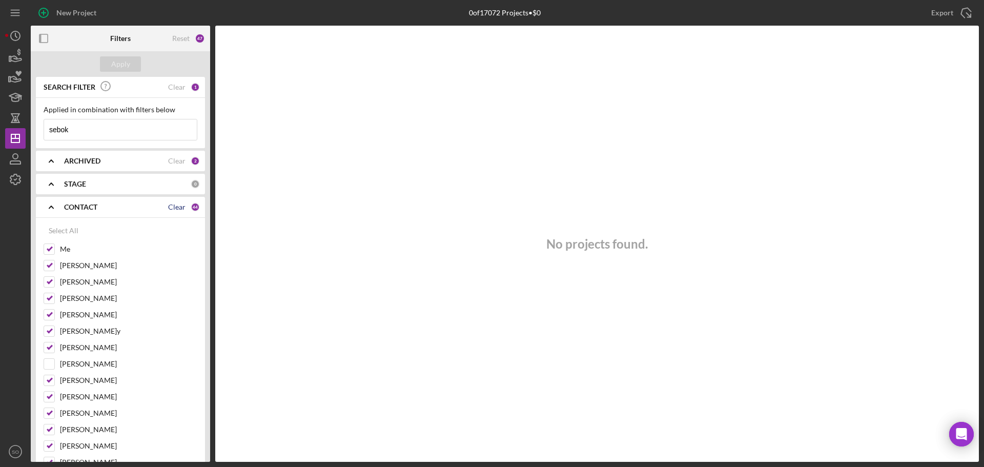
checkbox input "false"
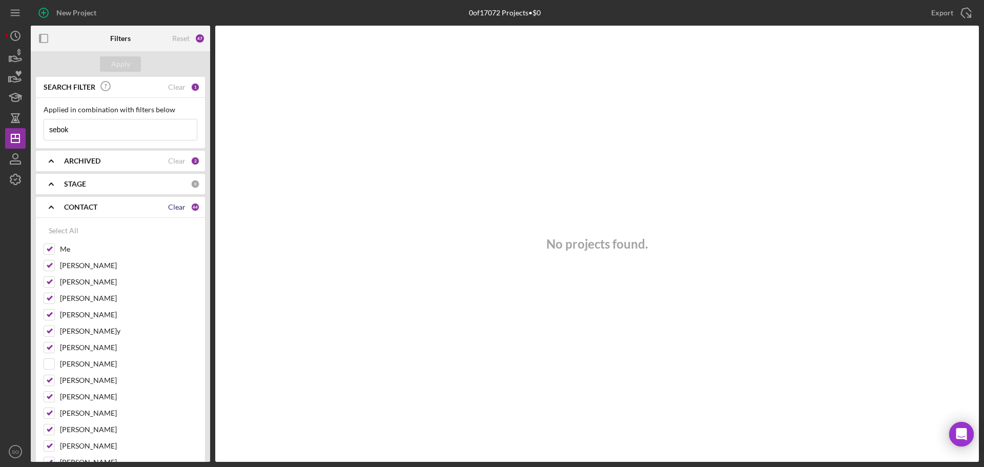
checkbox input "false"
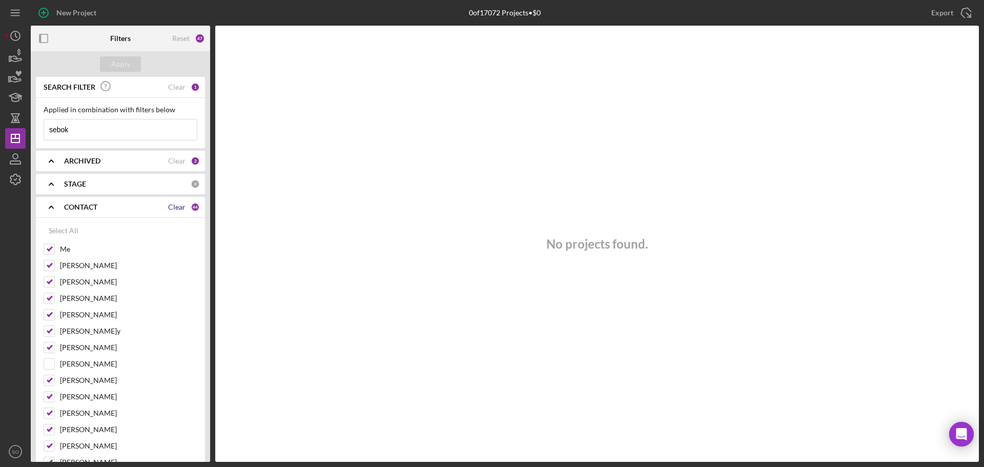
checkbox input "false"
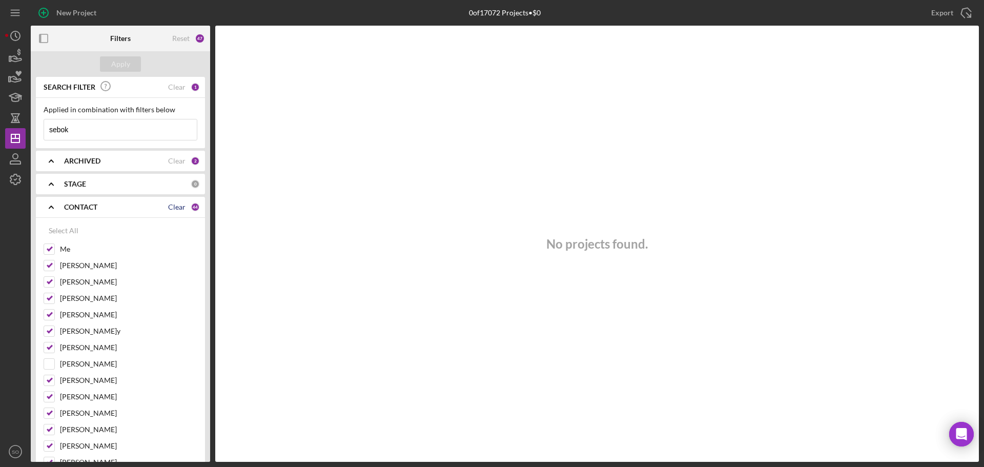
checkbox input "false"
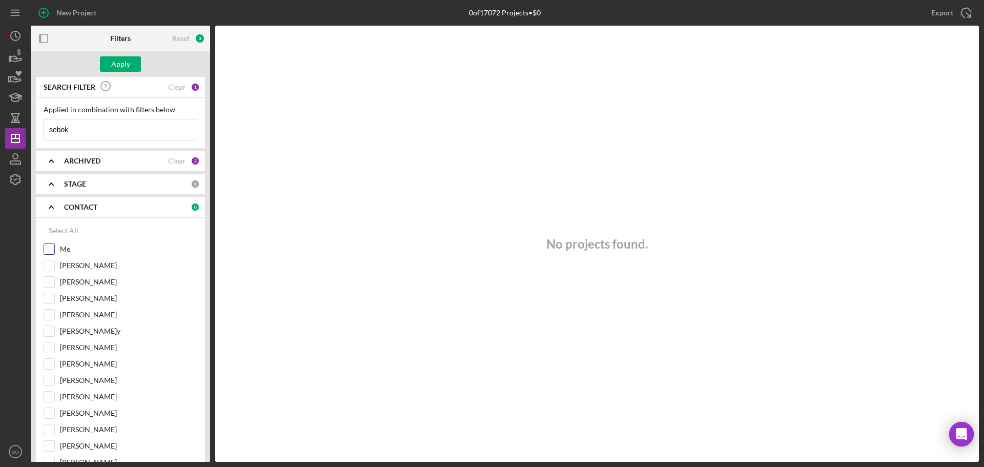
drag, startPoint x: 51, startPoint y: 246, endPoint x: 55, endPoint y: 252, distance: 7.7
click at [52, 249] on input "Me" at bounding box center [49, 249] width 10 height 10
checkbox input "true"
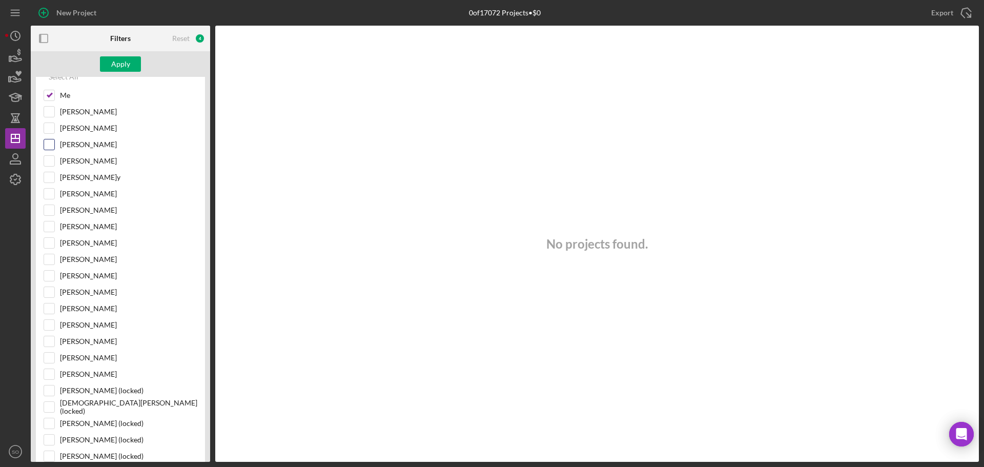
scroll to position [205, 0]
click at [51, 272] on input "Travis Williams" at bounding box center [49, 274] width 10 height 10
checkbox input "true"
click at [50, 306] on input "[PERSON_NAME]" at bounding box center [49, 306] width 10 height 10
checkbox input "true"
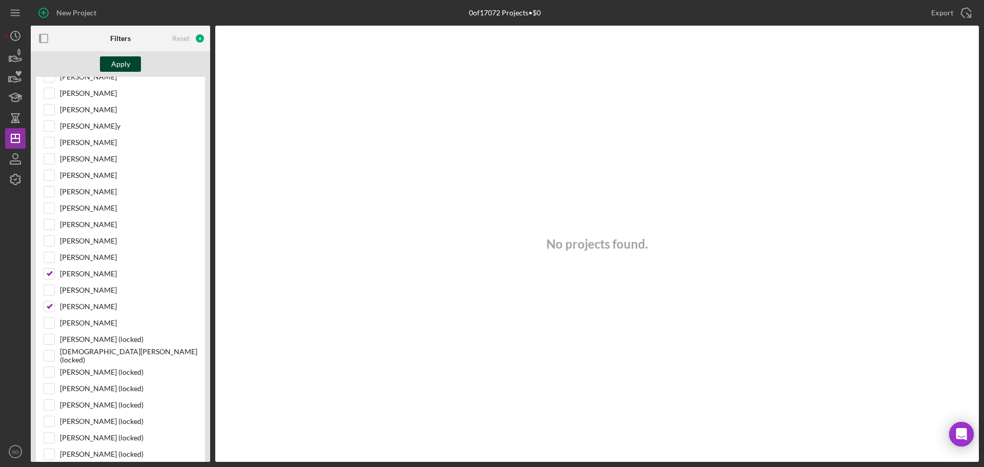
click at [124, 69] on div "Apply" at bounding box center [120, 63] width 19 height 15
click at [84, 20] on div "New Project" at bounding box center [76, 13] width 40 height 21
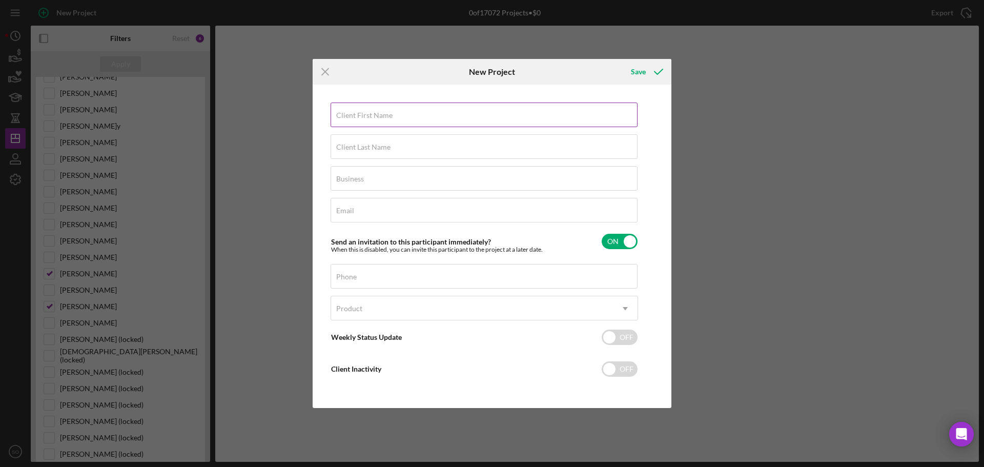
click at [356, 118] on label "Client First Name" at bounding box center [364, 115] width 56 height 8
click at [356, 118] on input "Client First Name" at bounding box center [484, 115] width 307 height 25
paste input "Jacob"
type input "Jacob"
click at [427, 144] on div "Client Last Name Required" at bounding box center [485, 147] width 308 height 26
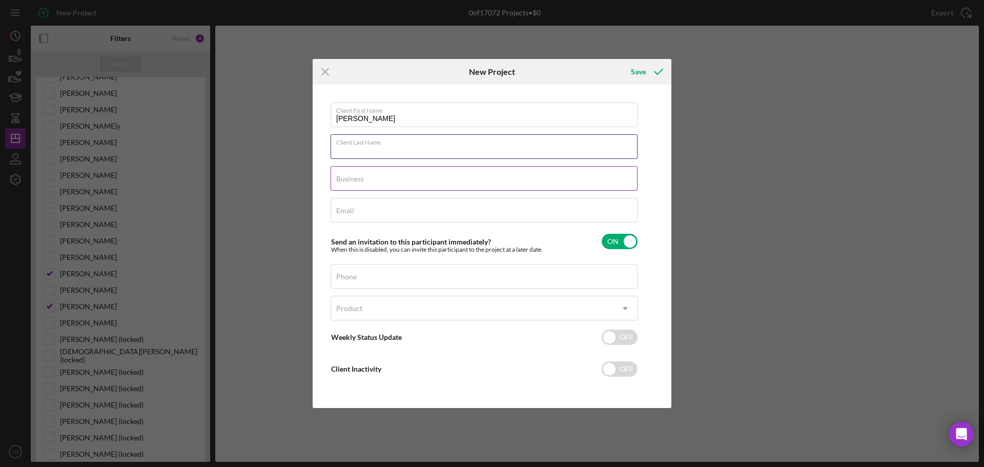
paste input "Sebok"
type input "Sebok"
click at [451, 178] on div "Business Required" at bounding box center [485, 179] width 308 height 26
type input "n/a"
click at [375, 206] on div "Email Required" at bounding box center [485, 211] width 308 height 26
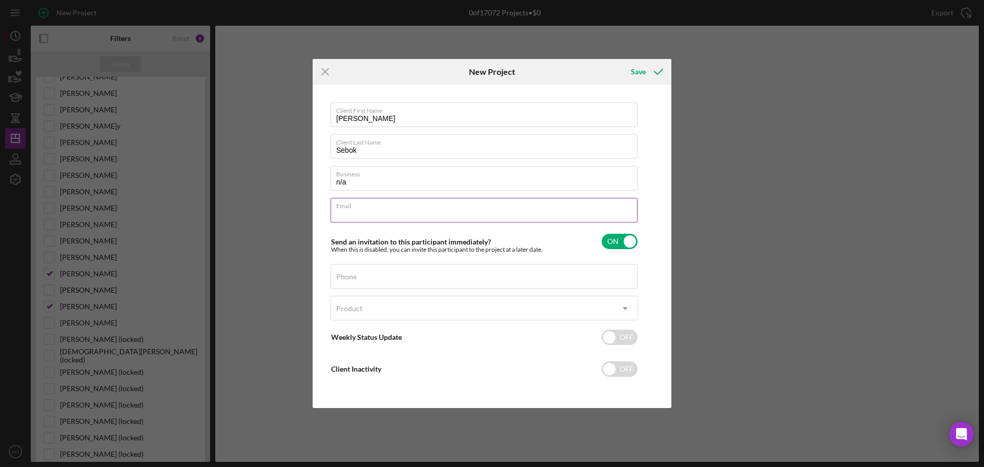
paste input "jacob@modernmanhoodcoach.com"
type input "jacob@modernmanhoodcoach.com"
click at [380, 274] on div "Phone" at bounding box center [485, 277] width 308 height 26
click at [378, 282] on input "Phone" at bounding box center [484, 276] width 307 height 25
paste input "(217) 521-9778"
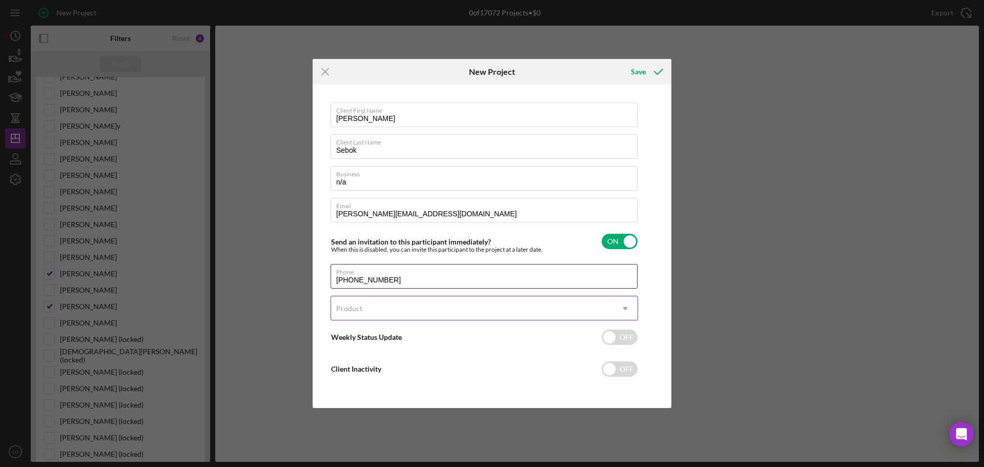
type input "(217) 521-9778"
click at [390, 314] on div "Product" at bounding box center [472, 309] width 282 height 24
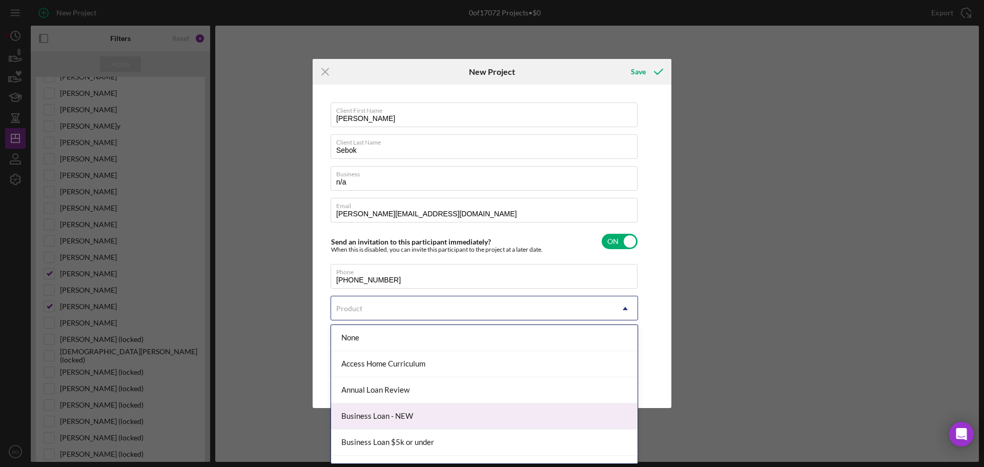
click at [409, 416] on div "Business Loan - NEW" at bounding box center [484, 417] width 307 height 26
checkbox input "true"
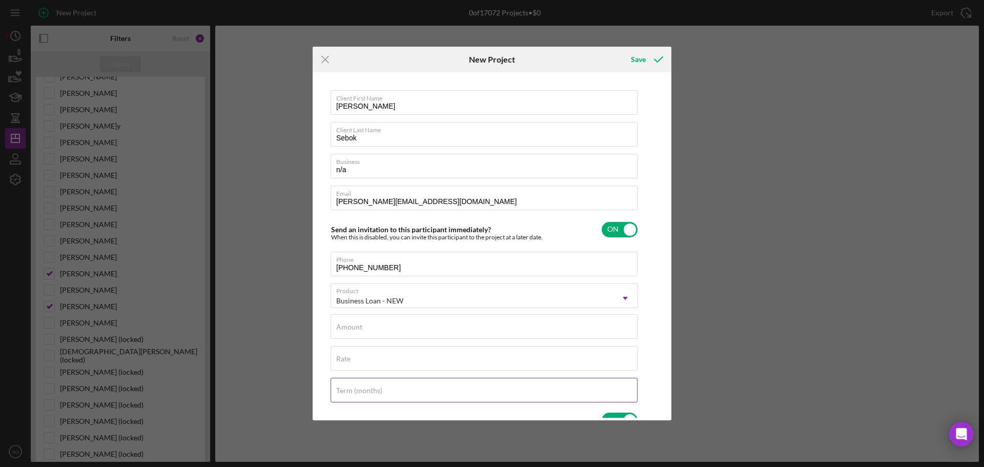
scroll to position [51, 0]
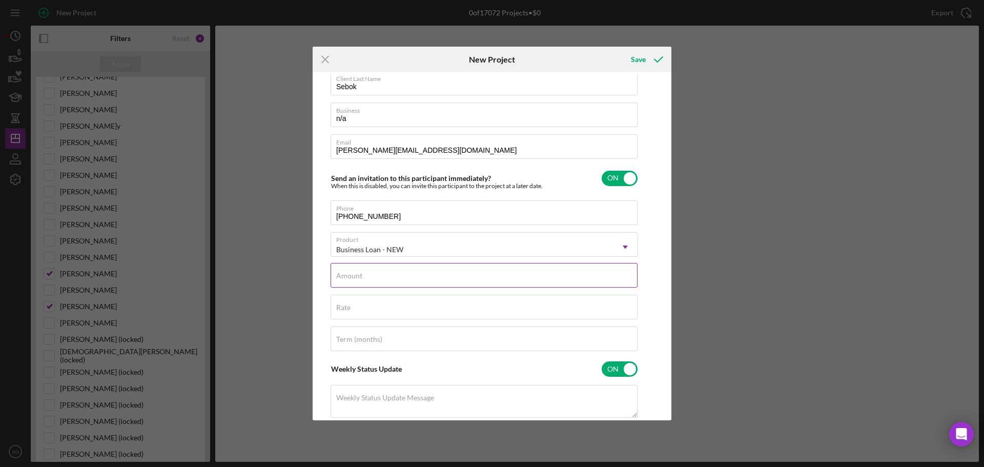
drag, startPoint x: 413, startPoint y: 284, endPoint x: 422, endPoint y: 288, distance: 10.3
click at [413, 284] on input "Amount" at bounding box center [484, 275] width 307 height 25
type input "$15,000"
drag, startPoint x: 348, startPoint y: 309, endPoint x: 363, endPoint y: 319, distance: 18.4
click at [349, 311] on label "Rate" at bounding box center [343, 308] width 14 height 8
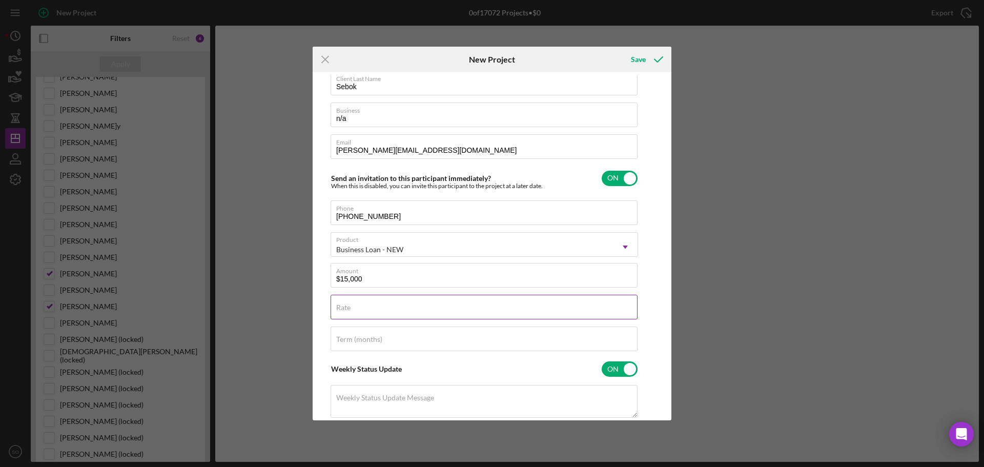
click at [349, 311] on input "Rate" at bounding box center [484, 307] width 307 height 25
type input "8.000%"
click at [406, 341] on input "Term (months)" at bounding box center [484, 339] width 307 height 25
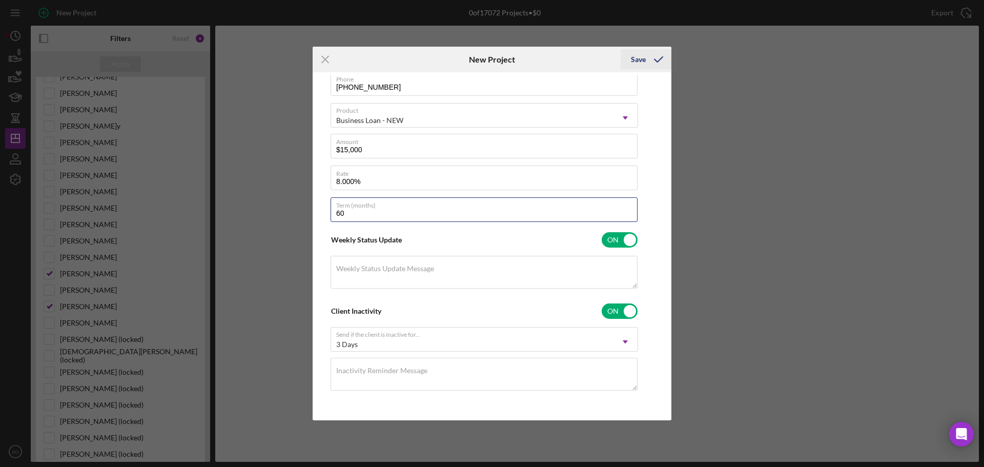
type input "60"
click at [642, 63] on div "Save" at bounding box center [638, 59] width 15 height 21
checkbox input "false"
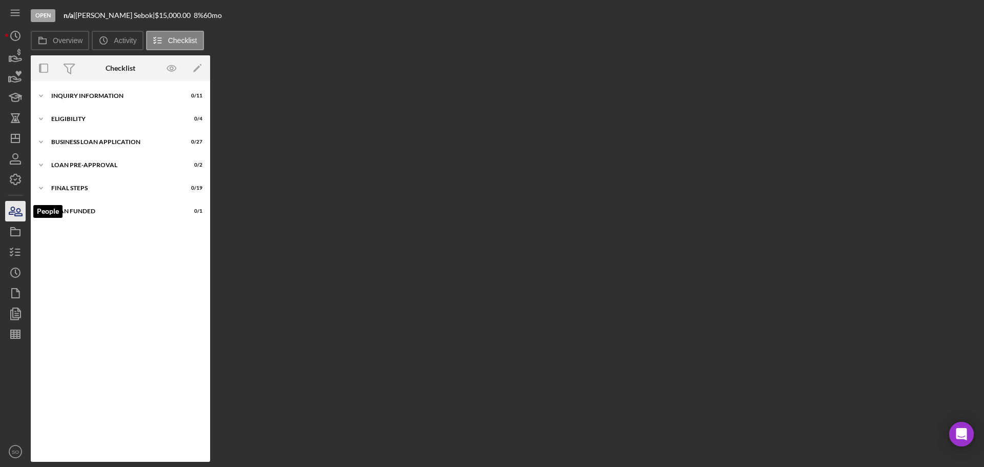
click at [14, 208] on icon "button" at bounding box center [12, 210] width 6 height 7
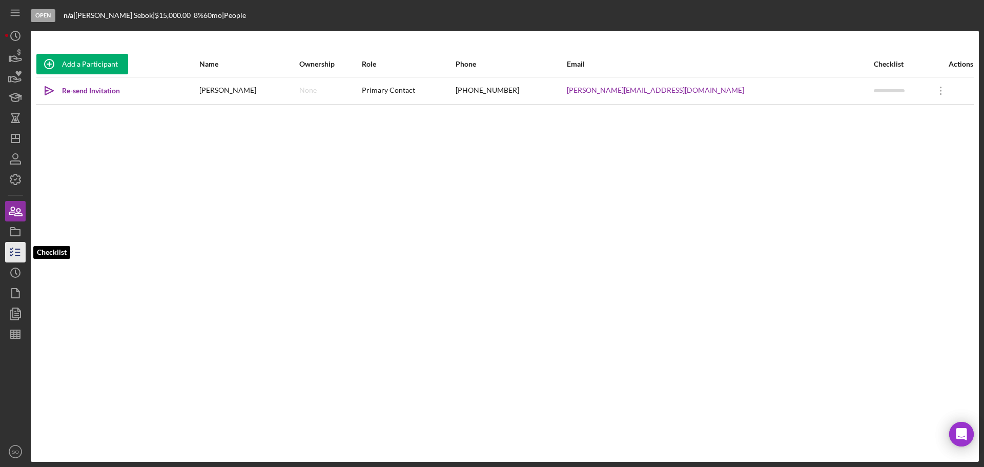
click at [12, 248] on icon "button" at bounding box center [16, 252] width 26 height 26
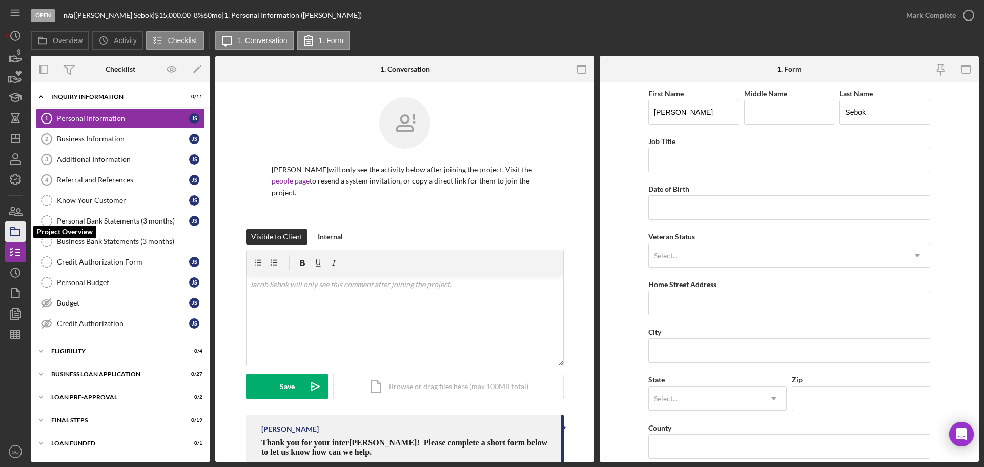
drag, startPoint x: 17, startPoint y: 233, endPoint x: 10, endPoint y: 233, distance: 7.2
click at [19, 233] on icon "button" at bounding box center [16, 232] width 26 height 26
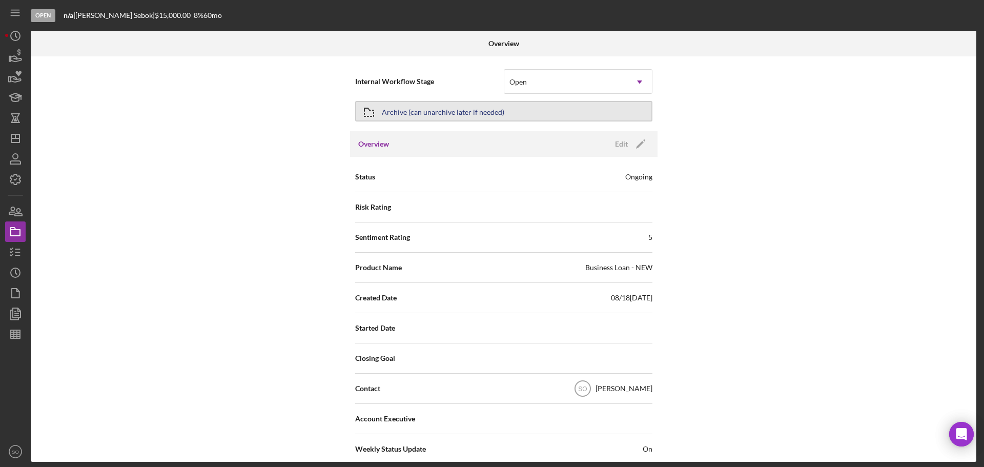
click at [427, 115] on div "Archive (can unarchive later if needed)" at bounding box center [443, 111] width 123 height 18
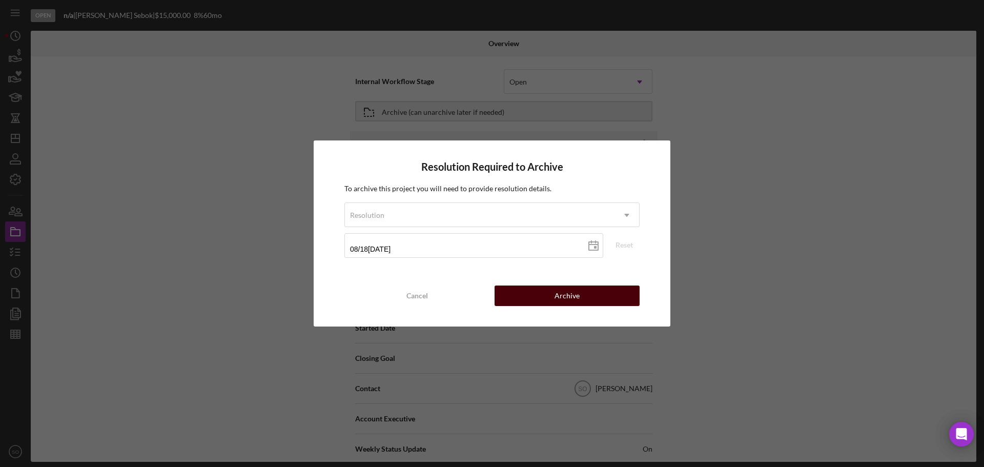
click at [550, 304] on button "Archive" at bounding box center [567, 296] width 145 height 21
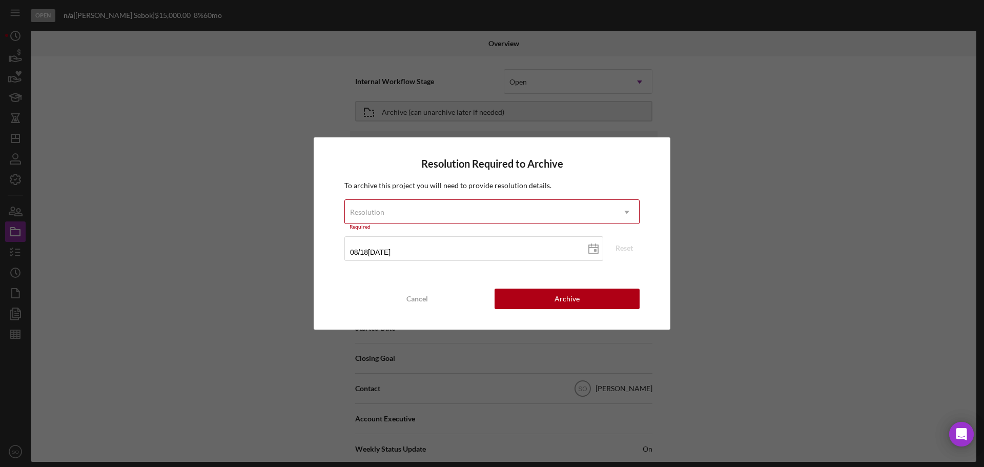
click at [418, 204] on div "Resolution" at bounding box center [480, 212] width 270 height 24
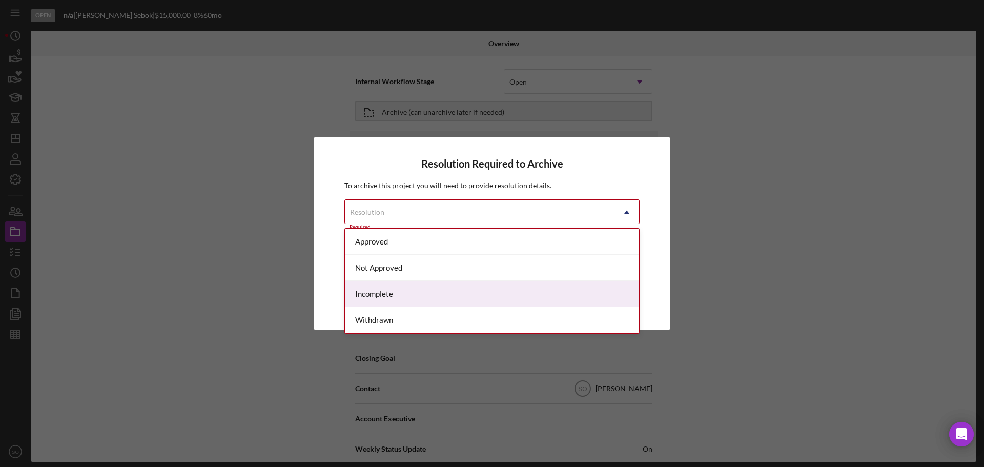
click at [404, 289] on div "Incomplete" at bounding box center [492, 294] width 294 height 26
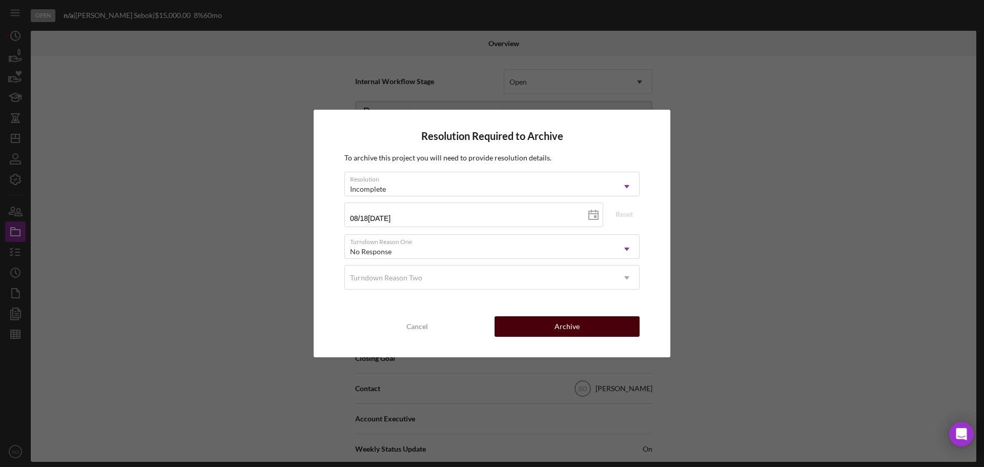
click at [548, 326] on button "Archive" at bounding box center [567, 326] width 145 height 21
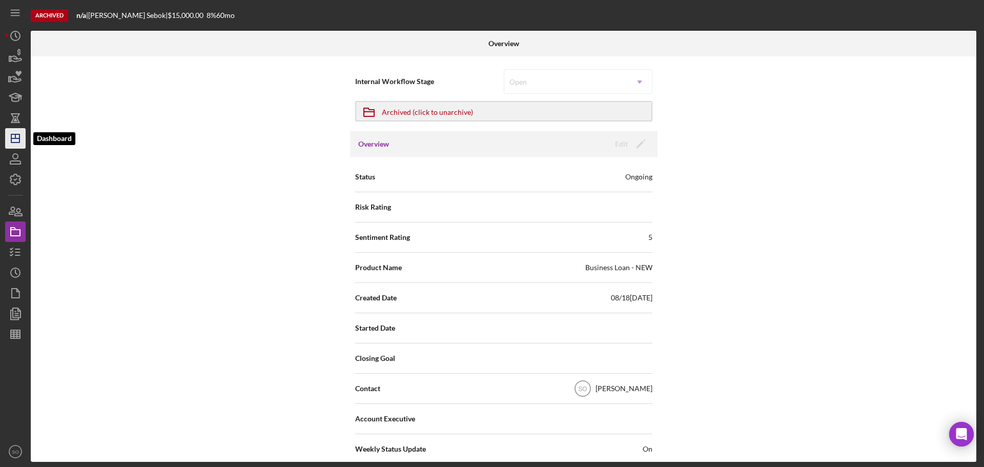
click at [11, 145] on icon "Icon/Dashboard" at bounding box center [16, 139] width 26 height 26
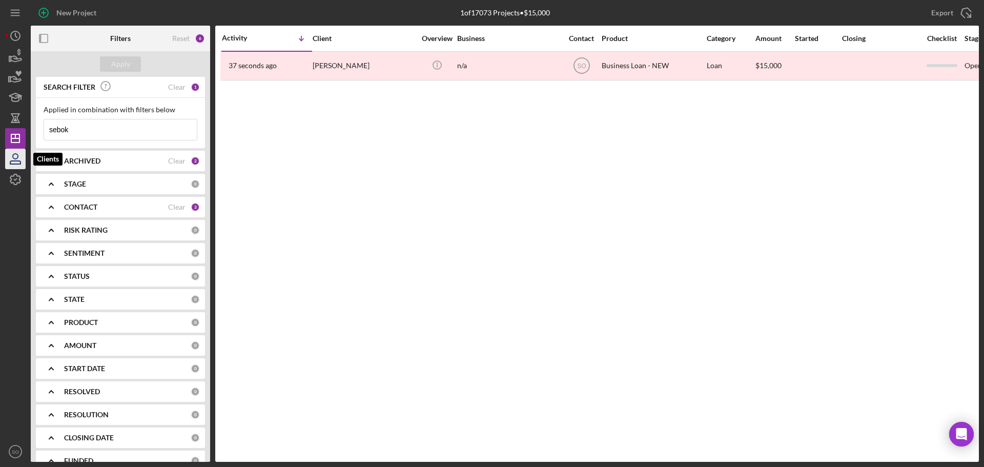
click at [10, 163] on icon "button" at bounding box center [16, 159] width 26 height 26
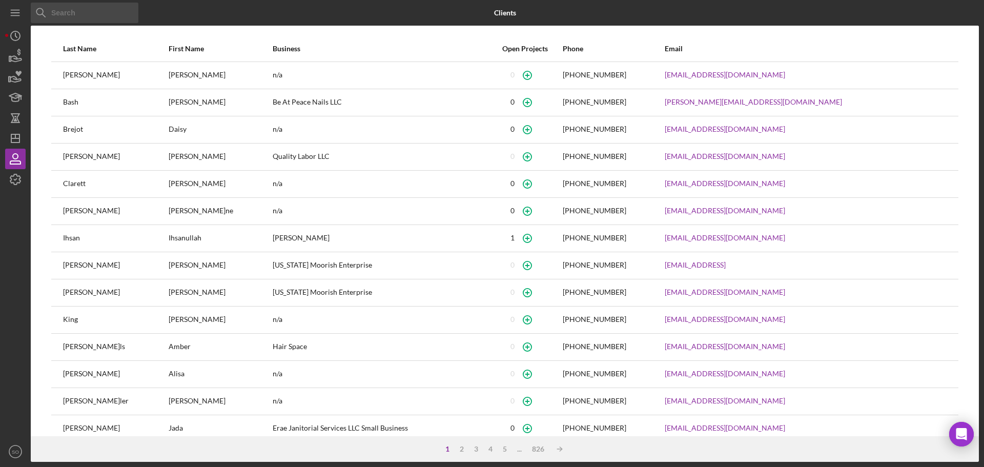
click at [67, 15] on input at bounding box center [85, 13] width 108 height 21
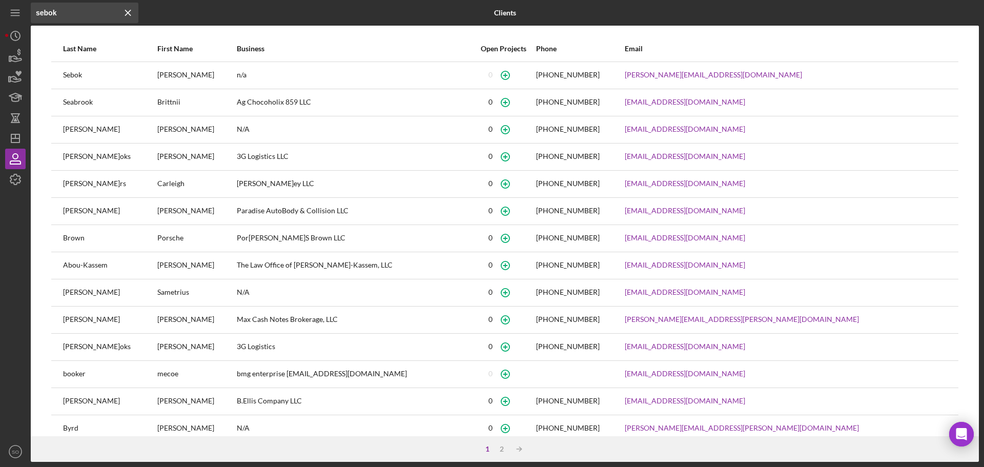
type input "sebok"
click at [517, 71] on icon "button" at bounding box center [505, 75] width 23 height 23
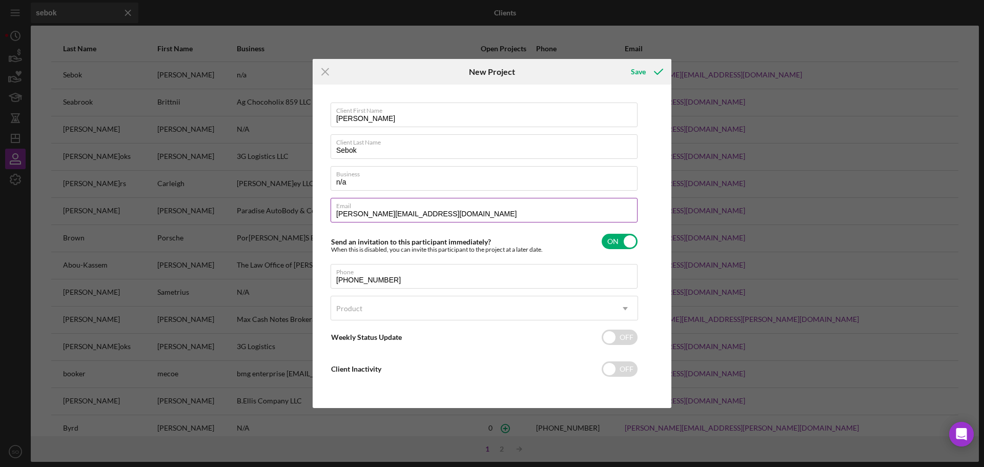
click at [465, 211] on input "jacob@modernmanhoodcoach.com" at bounding box center [484, 210] width 307 height 25
type input "jacob@modernmanhoodcoach.comm"
click at [417, 306] on div "Product" at bounding box center [472, 309] width 282 height 24
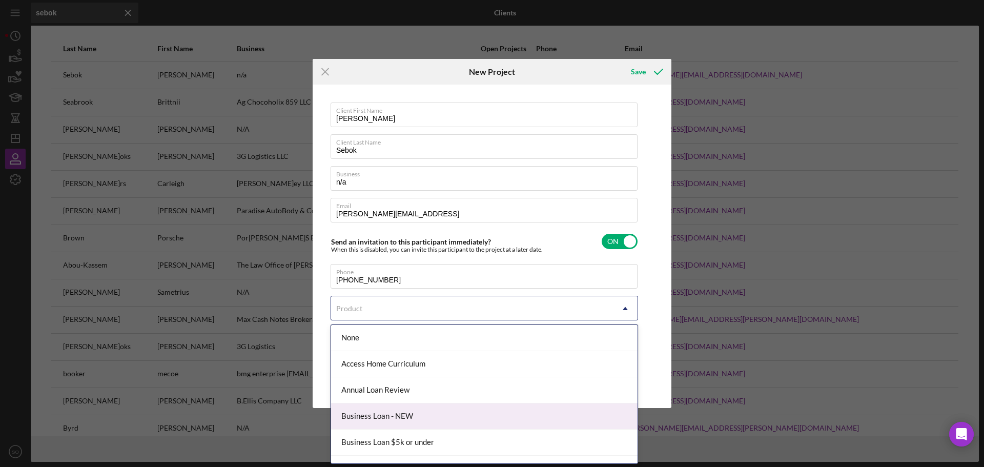
click at [406, 410] on div "Business Loan - NEW" at bounding box center [484, 417] width 307 height 26
checkbox input "true"
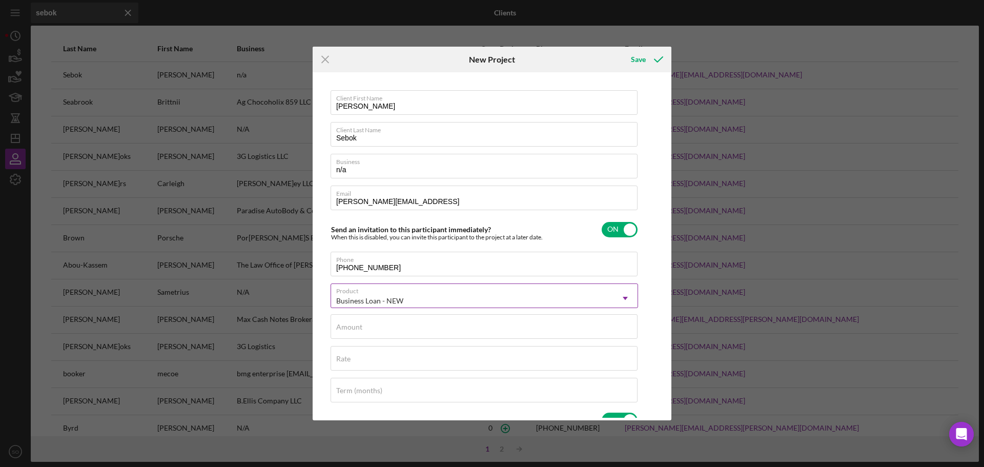
scroll to position [51, 0]
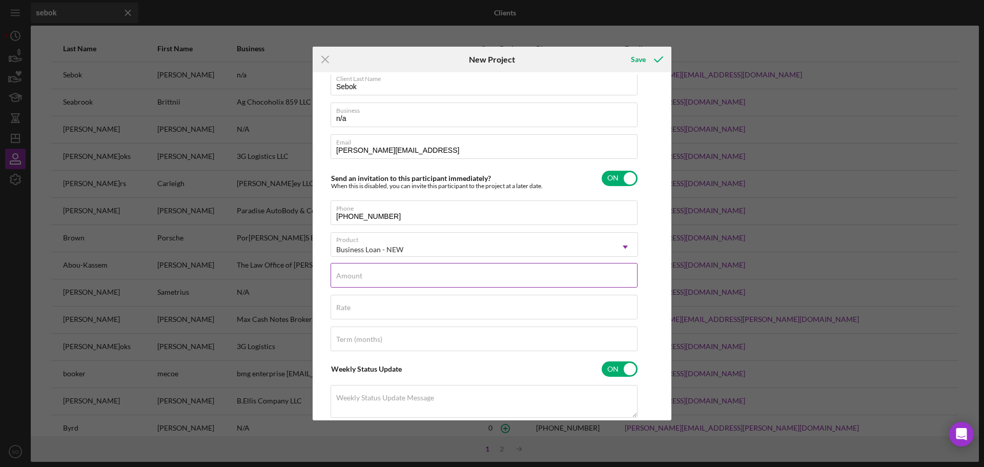
click at [412, 274] on div "Amount" at bounding box center [485, 276] width 308 height 26
type input "$15,000"
click at [367, 310] on div "Rate" at bounding box center [485, 308] width 308 height 26
type input "8.000%"
click at [389, 337] on div "Term (months)" at bounding box center [485, 340] width 308 height 26
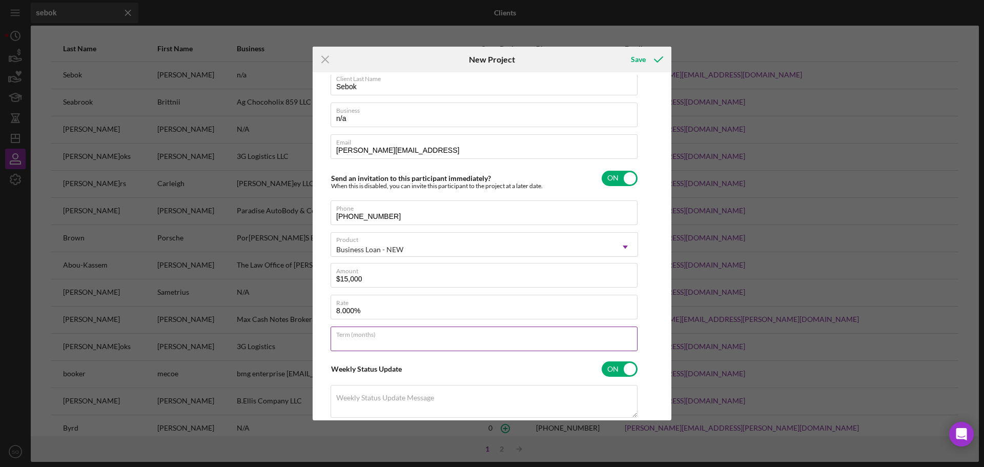
type input "60"
click at [637, 63] on div "Save" at bounding box center [638, 59] width 15 height 21
type input "jacob@modernmanhoodcoach.com"
checkbox input "false"
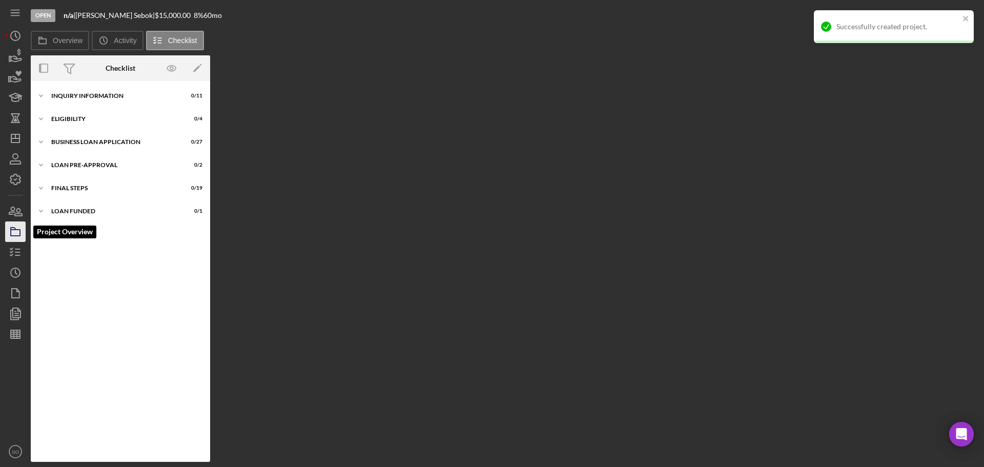
drag, startPoint x: 16, startPoint y: 229, endPoint x: 19, endPoint y: 239, distance: 10.4
click at [16, 230] on polygon "button" at bounding box center [13, 229] width 5 height 2
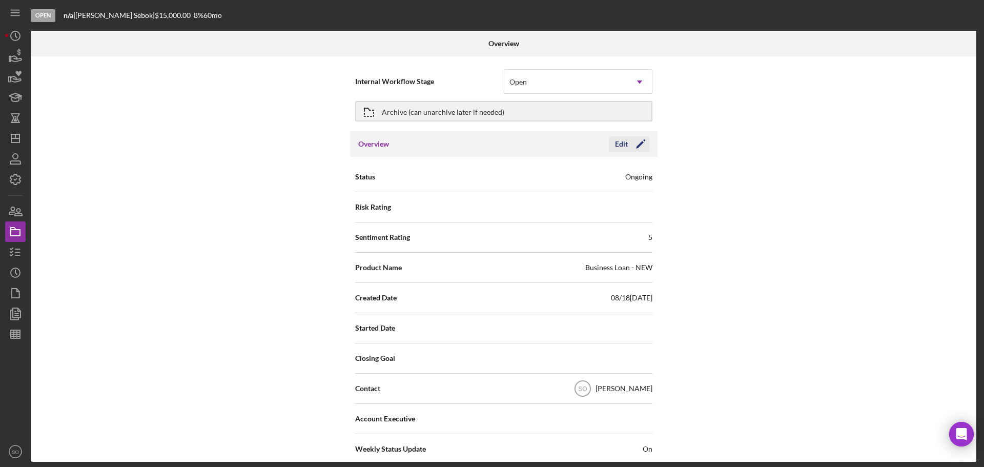
click at [637, 143] on icon "Icon/Edit" at bounding box center [641, 144] width 26 height 26
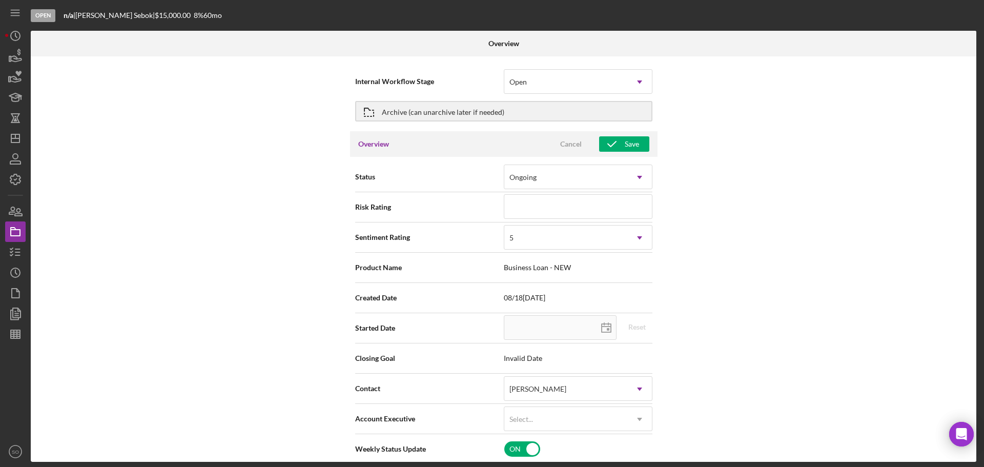
scroll to position [103, 0]
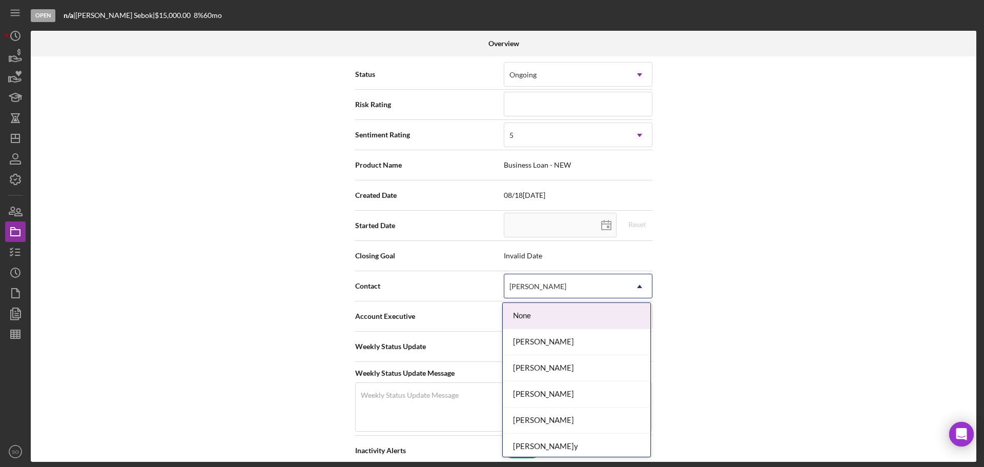
click at [568, 286] on div "[PERSON_NAME]" at bounding box center [538, 287] width 59 height 8
click at [811, 176] on div "Internal Workflow Stage Open Icon/Dropdown Arrow Archive (can unarchive later i…" at bounding box center [504, 259] width 946 height 406
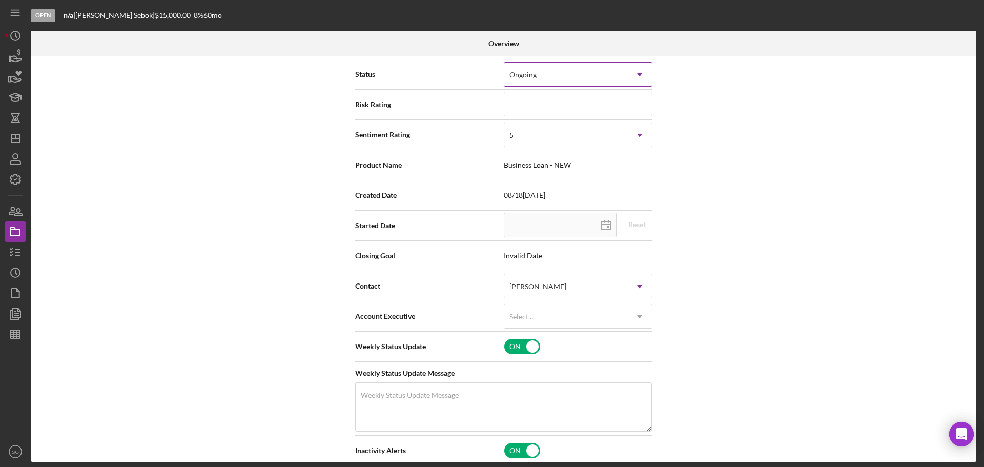
click at [592, 78] on div "Ongoing" at bounding box center [566, 75] width 123 height 24
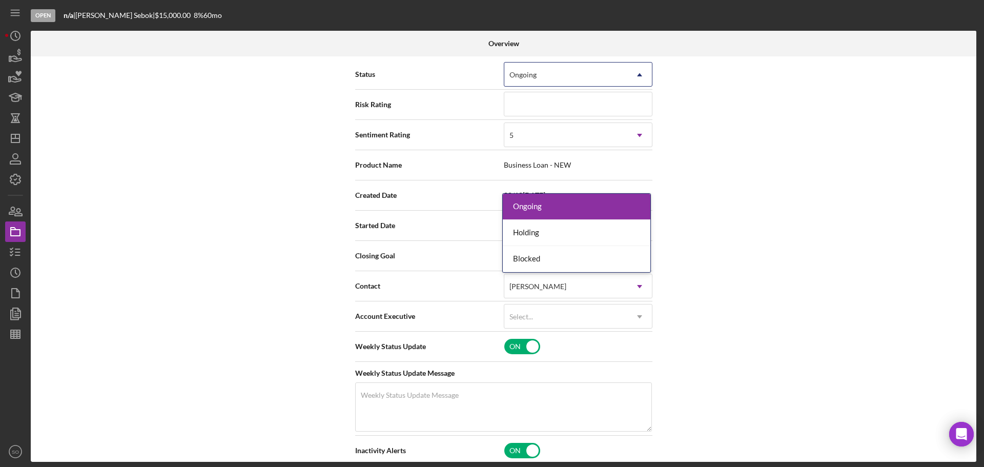
scroll to position [0, 0]
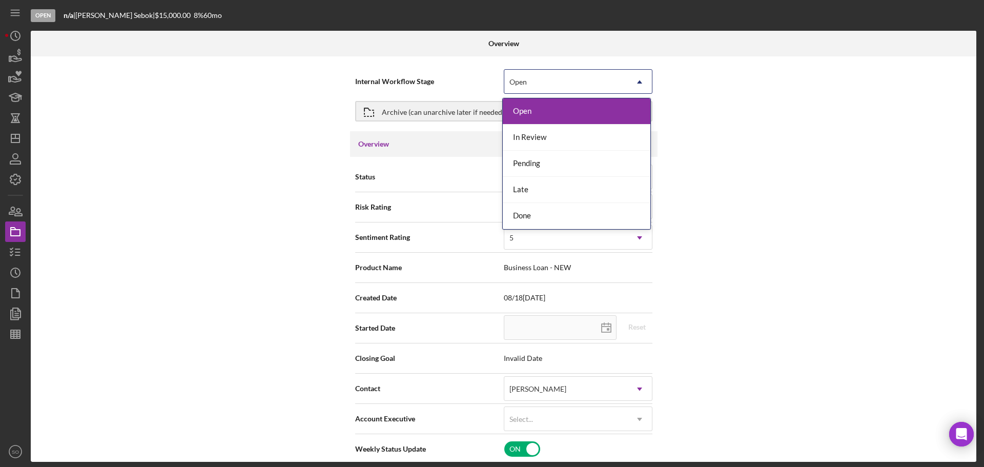
click at [546, 78] on div "Open" at bounding box center [566, 82] width 123 height 24
click at [537, 136] on div "In Review" at bounding box center [577, 138] width 148 height 26
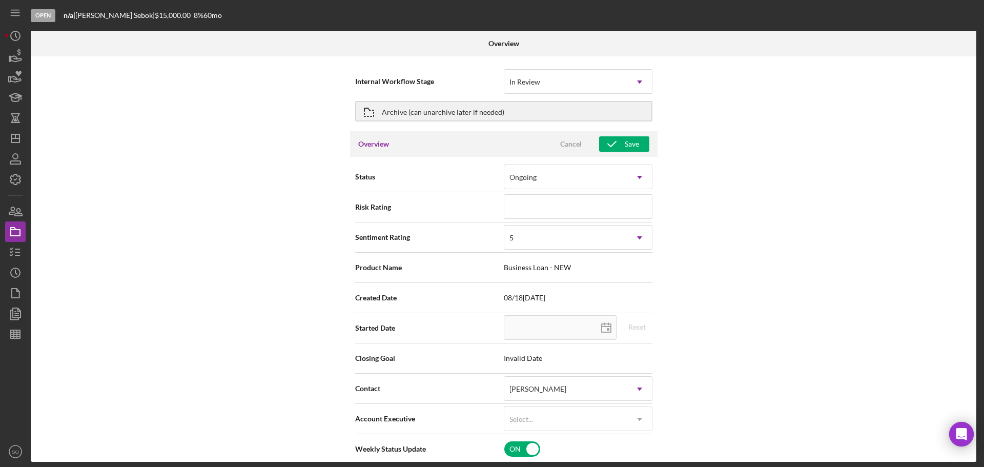
type input "08/18/2025"
type input "2025-08-18"
click at [756, 208] on div "Internal Workflow Stage option In Review, selected. In Review Icon/Dropdown Arr…" at bounding box center [504, 259] width 946 height 406
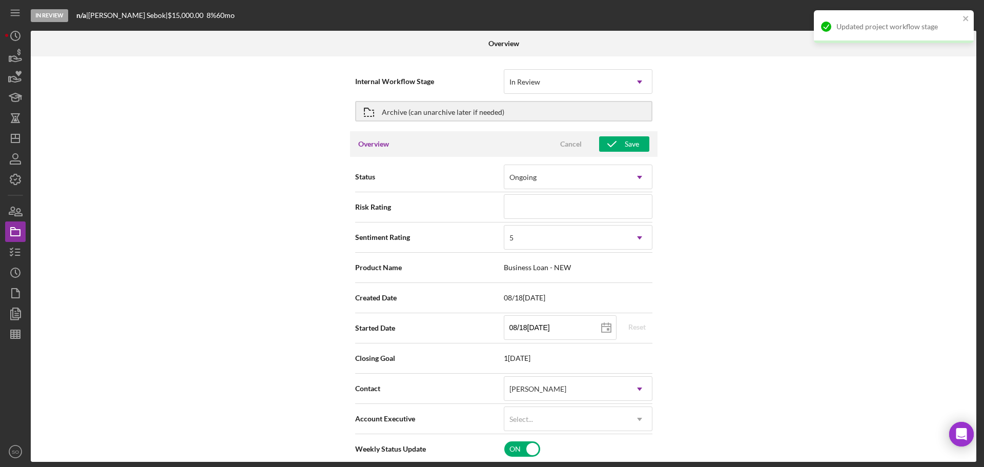
scroll to position [51, 0]
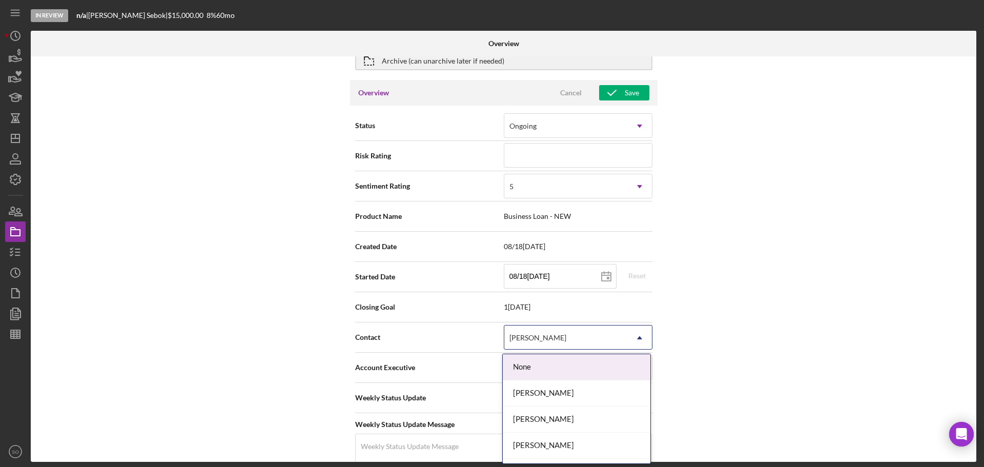
click at [577, 338] on div "[PERSON_NAME]" at bounding box center [566, 338] width 123 height 24
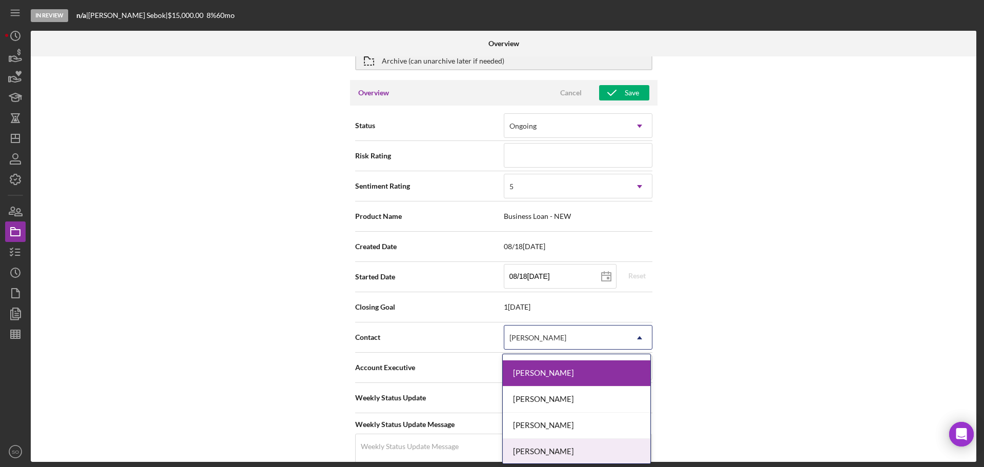
click at [557, 447] on div "Travis Williams" at bounding box center [577, 452] width 148 height 26
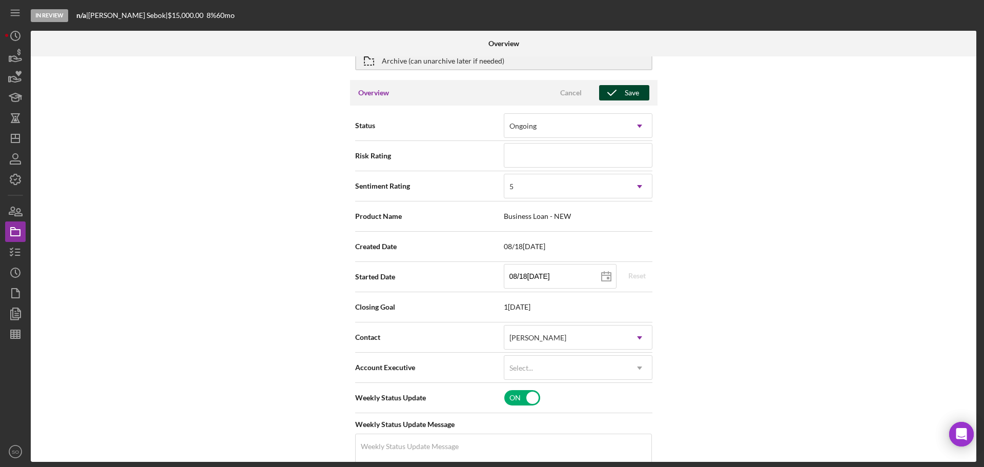
click at [618, 97] on icon "button" at bounding box center [612, 93] width 26 height 26
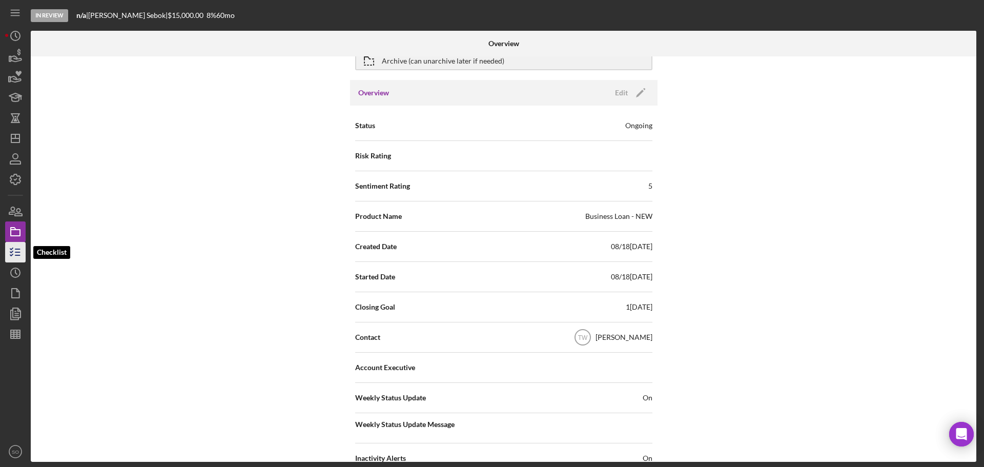
click at [12, 261] on icon "button" at bounding box center [16, 252] width 26 height 26
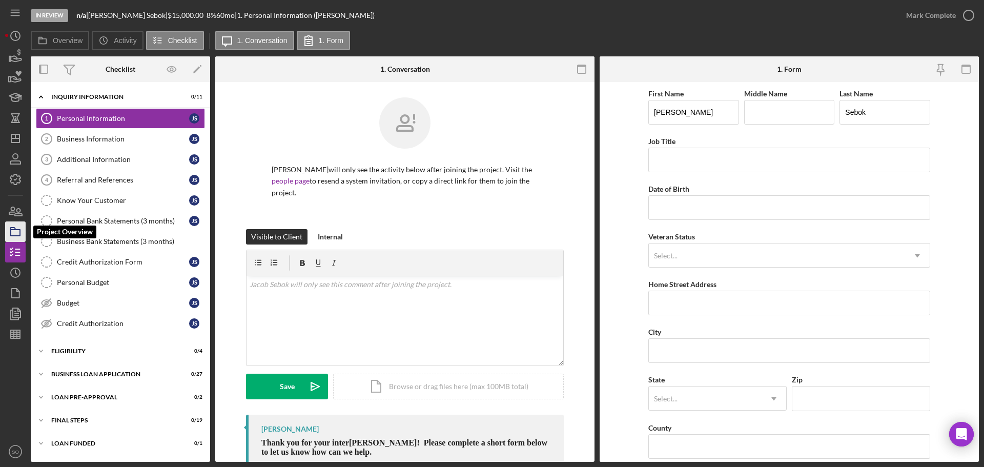
click at [16, 234] on icon "button" at bounding box center [16, 232] width 26 height 26
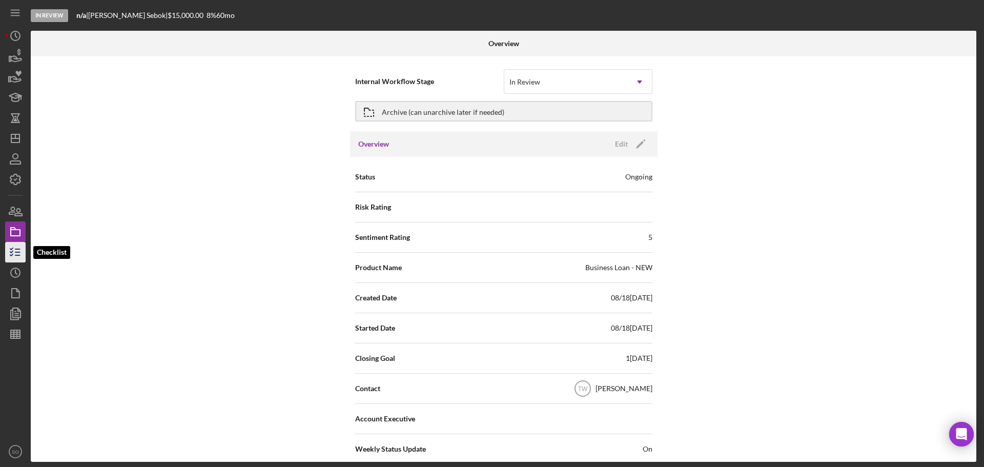
click at [17, 255] on line "button" at bounding box center [17, 255] width 5 height 0
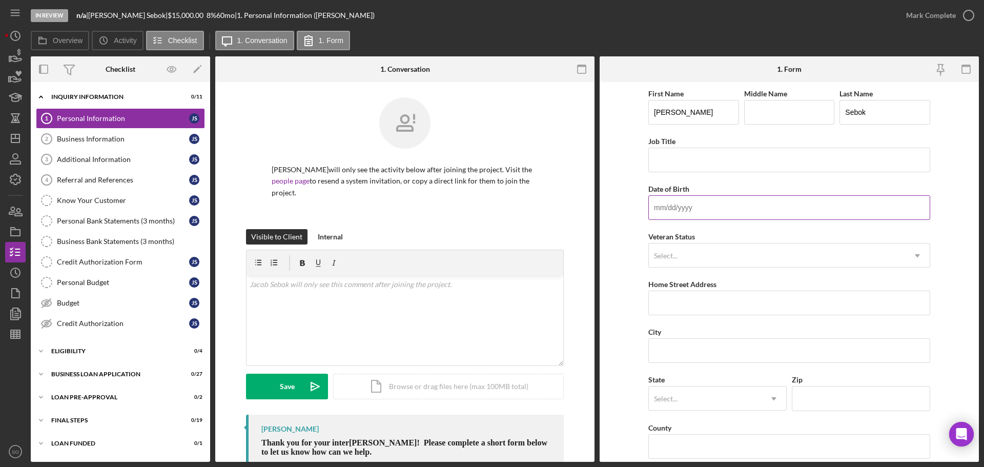
click at [735, 203] on input "Date of Birth" at bounding box center [790, 207] width 282 height 25
click at [671, 252] on div "Select..." at bounding box center [666, 256] width 24 height 8
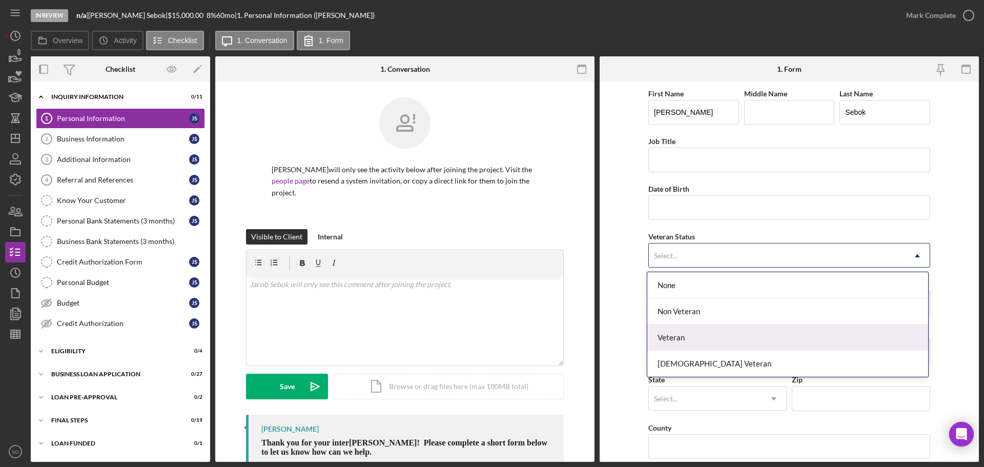
click at [686, 317] on div "Non Veteran" at bounding box center [788, 311] width 281 height 26
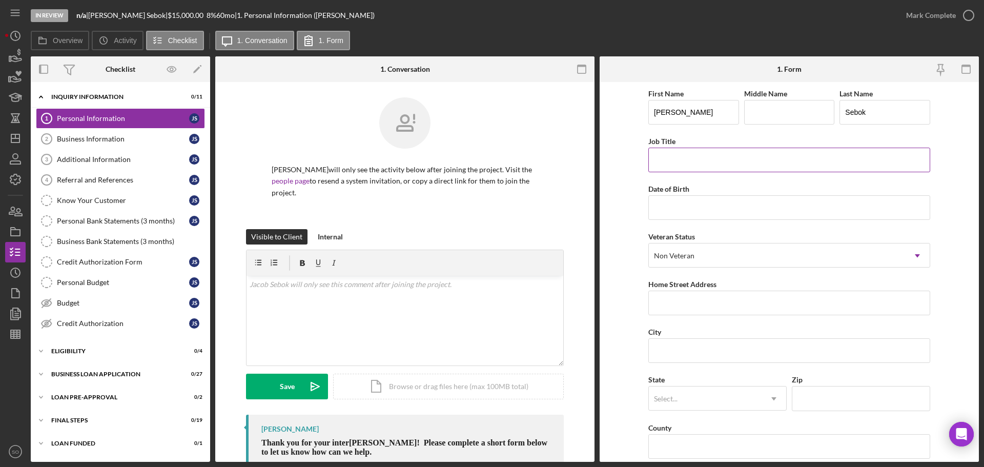
click at [667, 158] on input "Job Title" at bounding box center [790, 160] width 282 height 25
type input "Business Owner"
click at [599, 218] on div "Overview Internal Workflow Stage In Review Icon/Dropdown Arrow Archive (can una…" at bounding box center [505, 259] width 949 height 406
click at [715, 216] on input "Date of Birth" at bounding box center [790, 207] width 282 height 25
type input "08/04/1990"
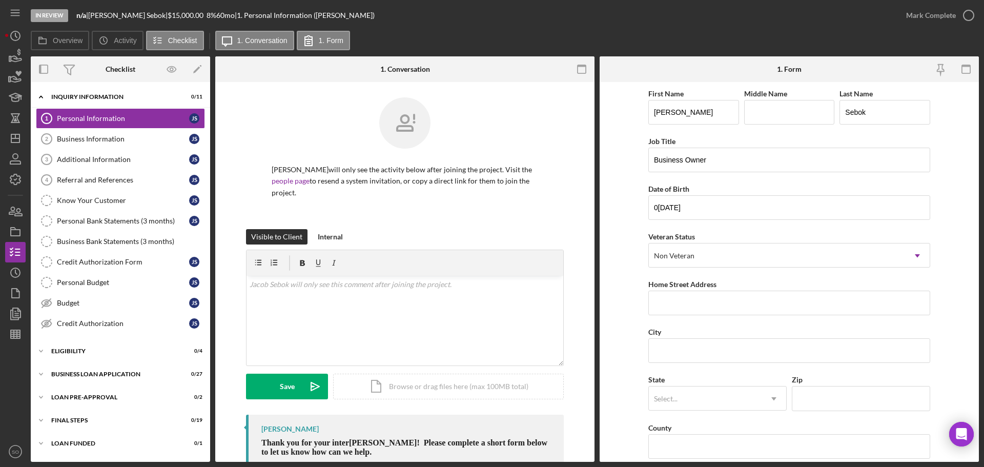
click at [623, 289] on form "First Name Jacob Middle Name Last Name Sebok Job Title Business Owner Date of B…" at bounding box center [789, 272] width 379 height 380
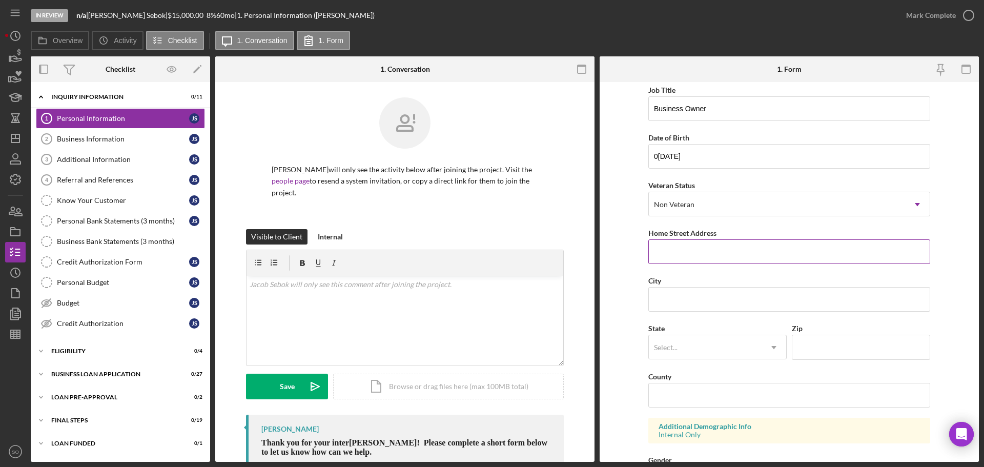
click at [670, 252] on input "Home Street Address" at bounding box center [790, 251] width 282 height 25
paste input "678 E Vandalia St"
type input "678 E Vandalia St"
click at [701, 306] on input "City" at bounding box center [790, 299] width 282 height 25
paste input "Edwardsville"
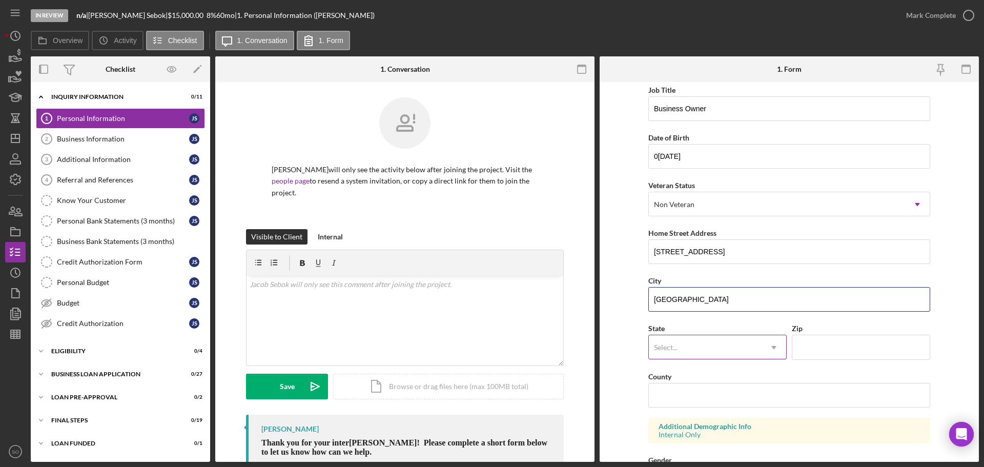
type input "Edwardsville"
click at [736, 345] on div "Select..." at bounding box center [705, 348] width 113 height 24
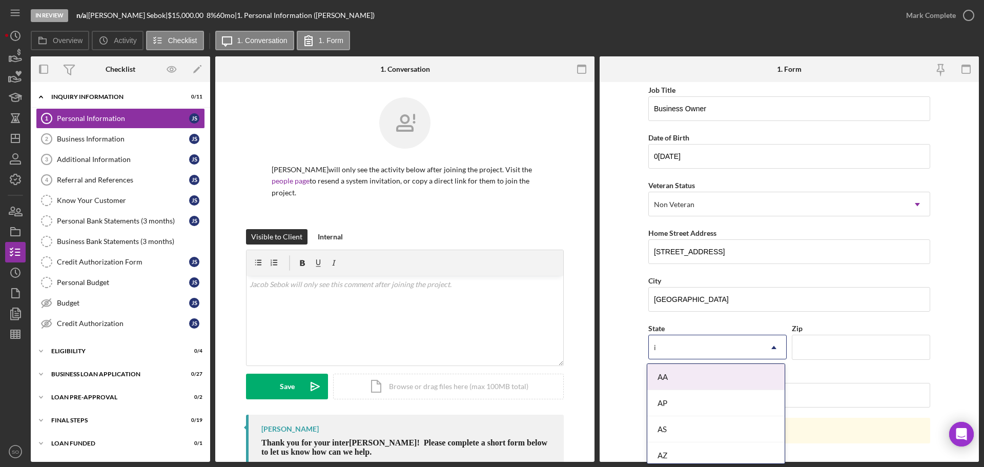
type input "il"
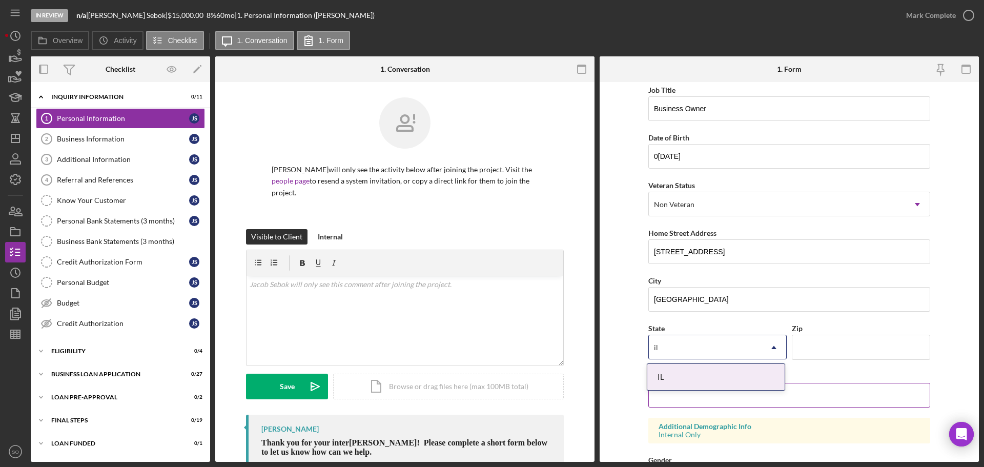
click at [716, 373] on div "IL" at bounding box center [716, 377] width 137 height 26
drag, startPoint x: 840, startPoint y: 330, endPoint x: 842, endPoint y: 336, distance: 6.8
click at [840, 330] on div "Zip" at bounding box center [861, 328] width 138 height 13
click at [842, 346] on input "Zip" at bounding box center [861, 347] width 138 height 25
paste input "62025"
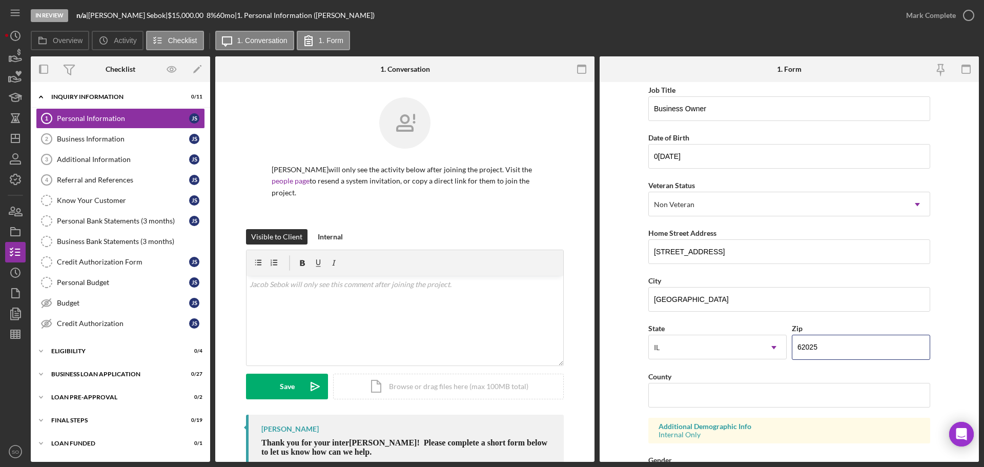
type input "62025"
click at [689, 391] on input "County" at bounding box center [790, 395] width 282 height 25
paste input "Madison County"
type input "Madison County"
click at [627, 381] on form "First Name Jacob Middle Name Last Name Sebok Job Title Business Owner Date of B…" at bounding box center [789, 272] width 379 height 380
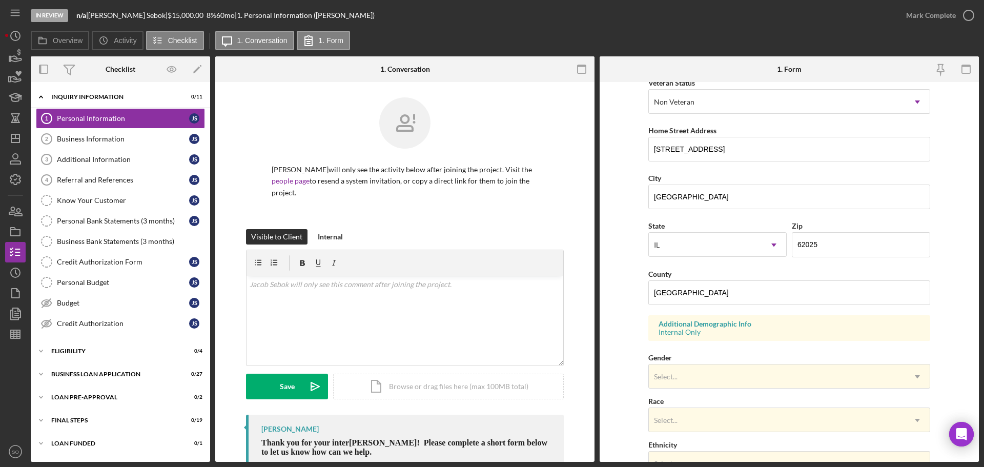
scroll to position [305, 0]
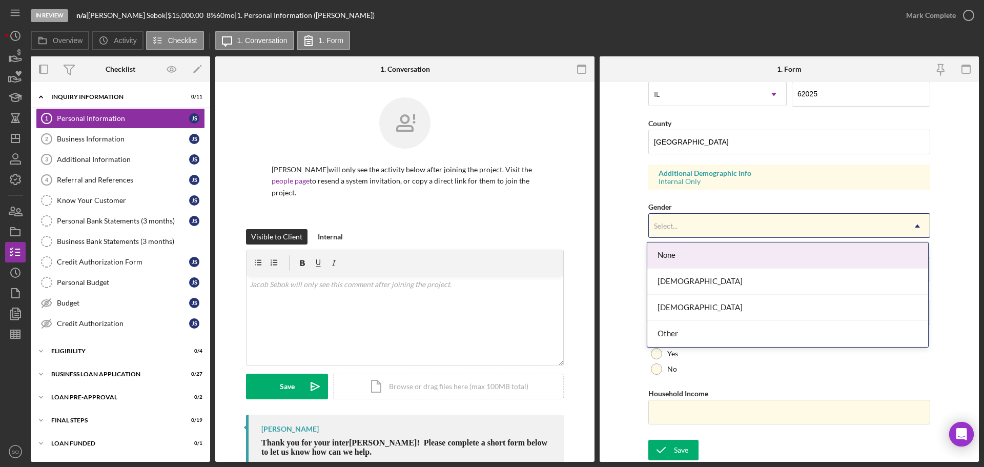
click at [699, 234] on div "Select..." at bounding box center [777, 226] width 256 height 24
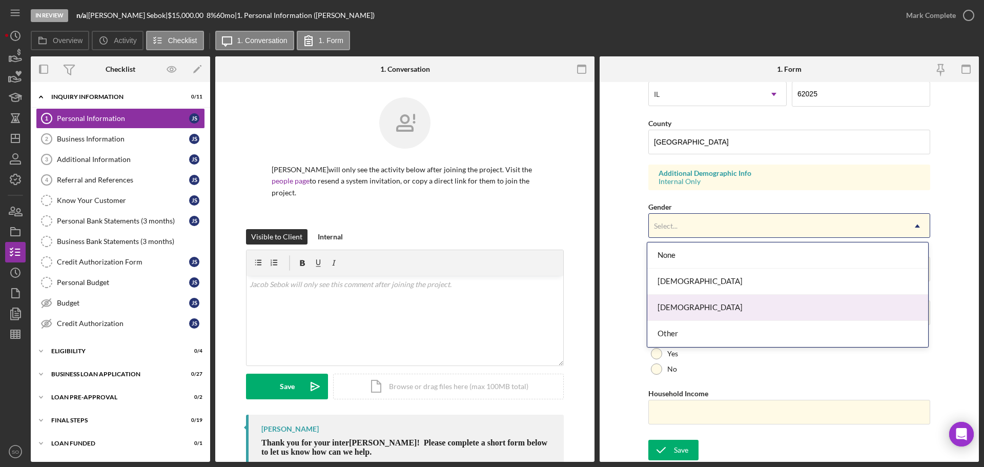
click at [690, 307] on div "Male" at bounding box center [788, 308] width 281 height 26
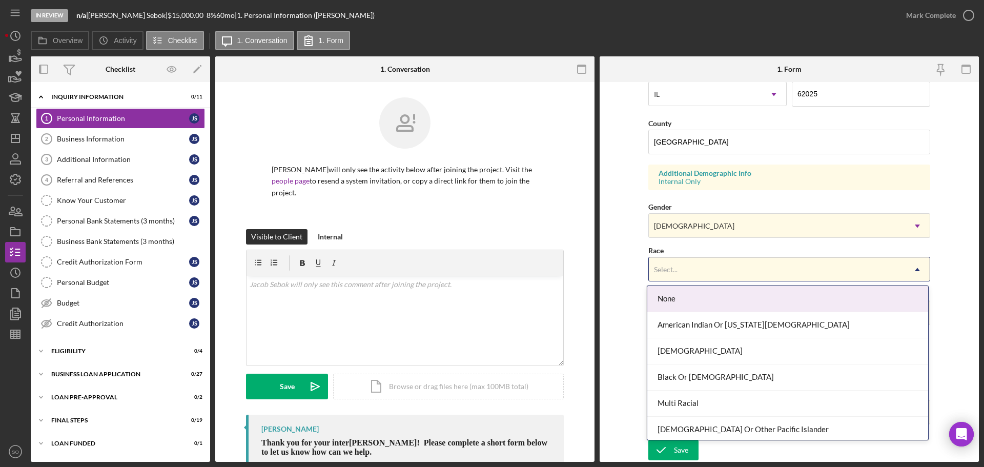
click at [712, 267] on div "Select..." at bounding box center [777, 270] width 256 height 24
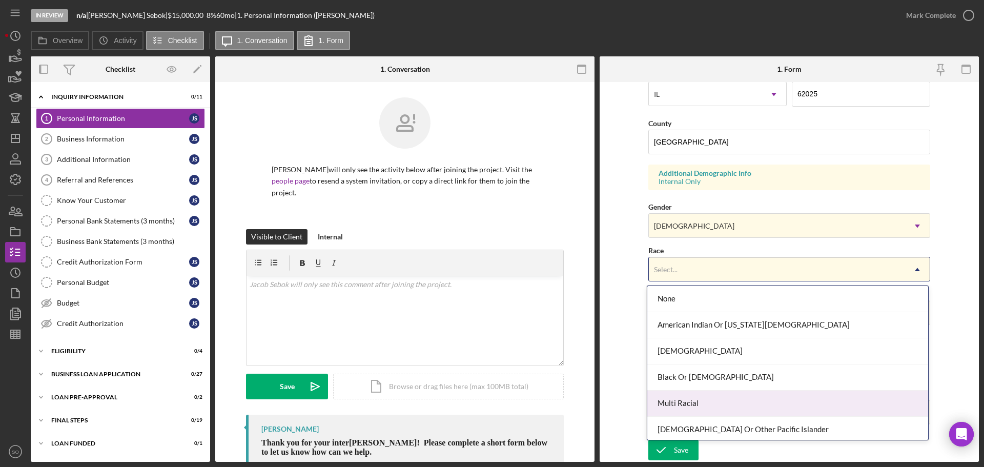
scroll to position [55, 0]
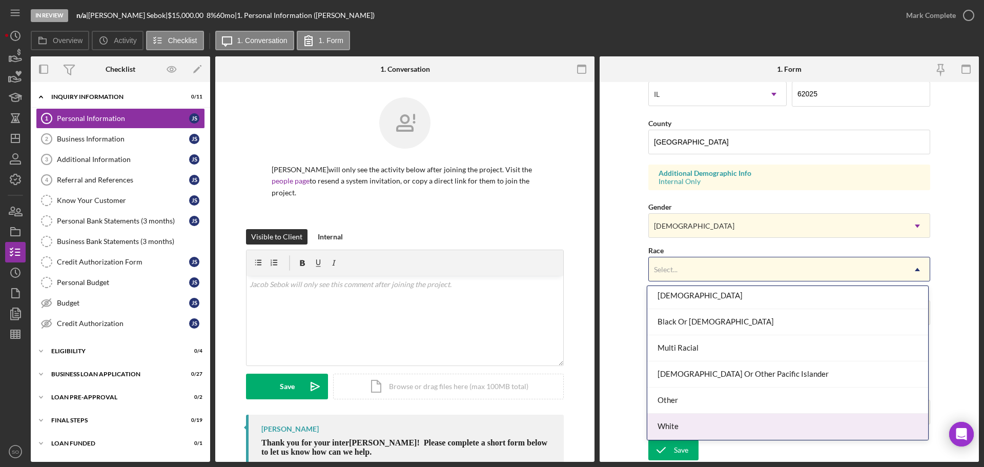
click at [694, 416] on div "White" at bounding box center [788, 427] width 281 height 26
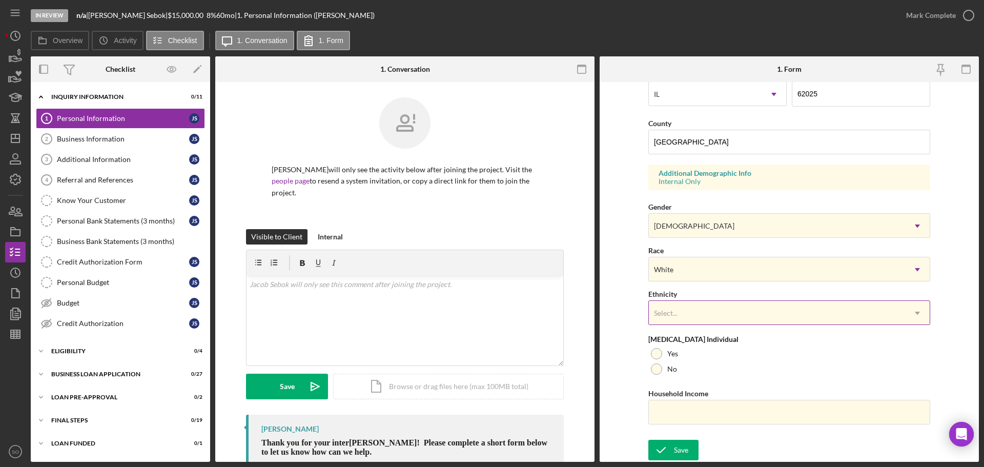
click at [723, 313] on div "Select..." at bounding box center [777, 313] width 256 height 24
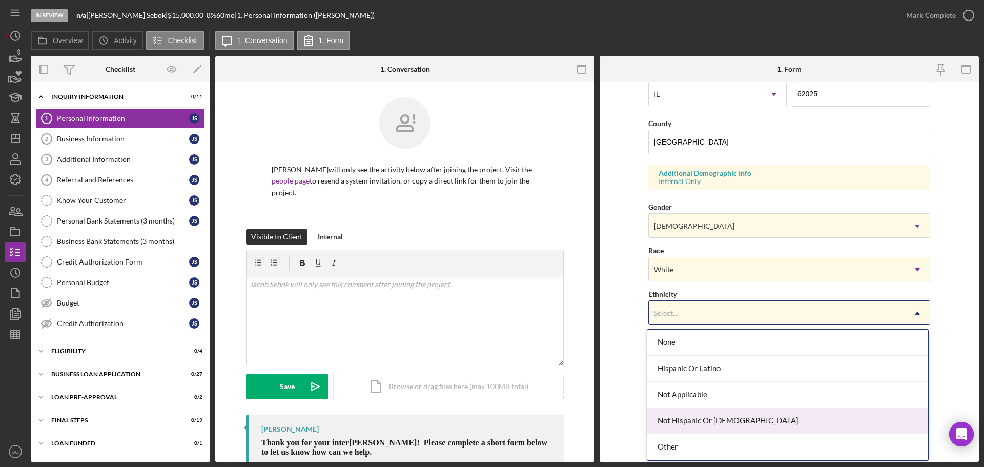
click at [716, 418] on div "Not Hispanic Or Latino" at bounding box center [788, 421] width 281 height 26
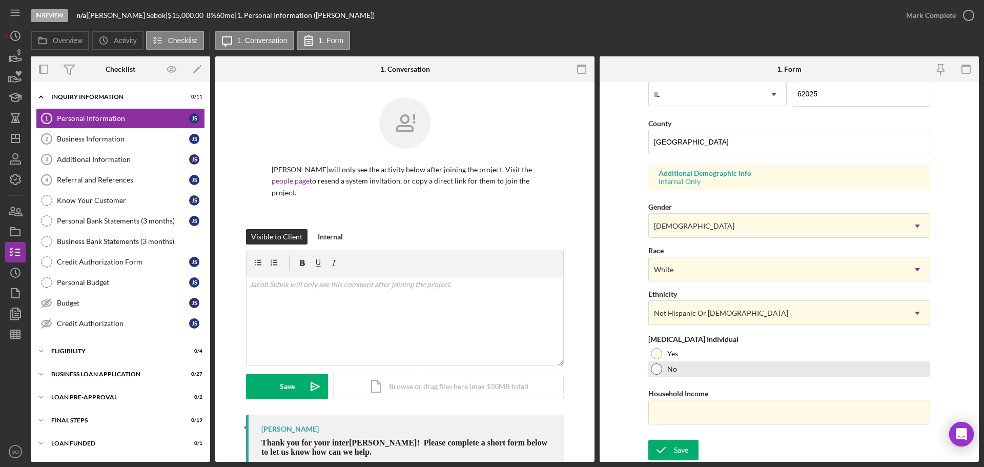
click at [654, 368] on div at bounding box center [656, 369] width 11 height 11
click at [657, 351] on div at bounding box center [656, 353] width 11 height 11
click at [651, 372] on div at bounding box center [656, 369] width 11 height 11
click at [683, 408] on input "Household Income" at bounding box center [790, 412] width 282 height 25
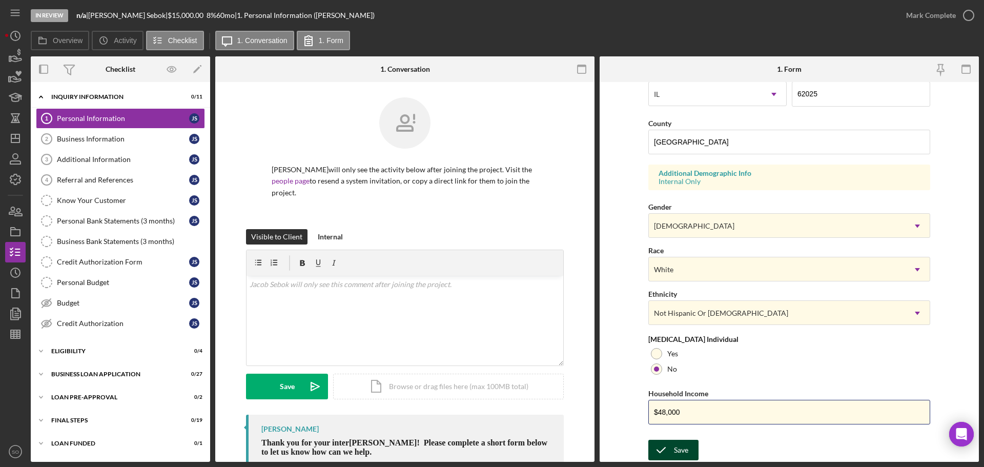
type input "$48,000"
click at [675, 457] on div "Save" at bounding box center [681, 450] width 14 height 21
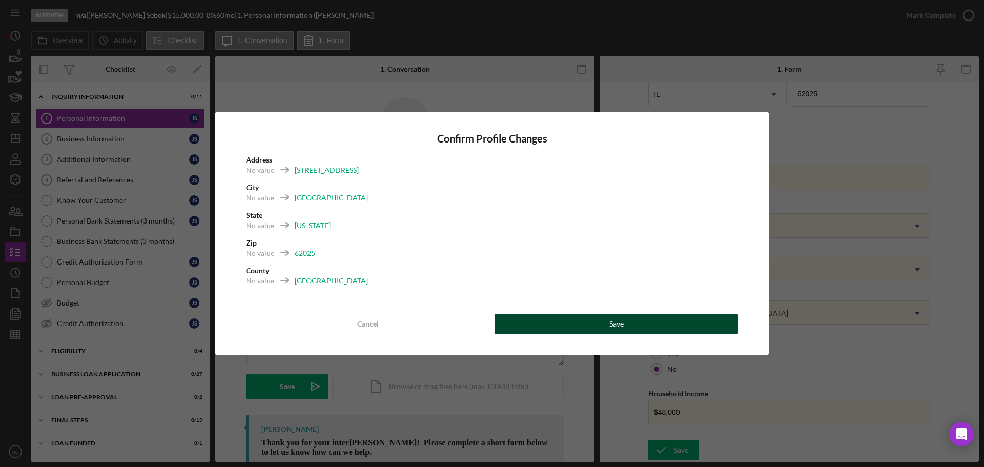
click at [631, 325] on button "Save" at bounding box center [617, 324] width 244 height 21
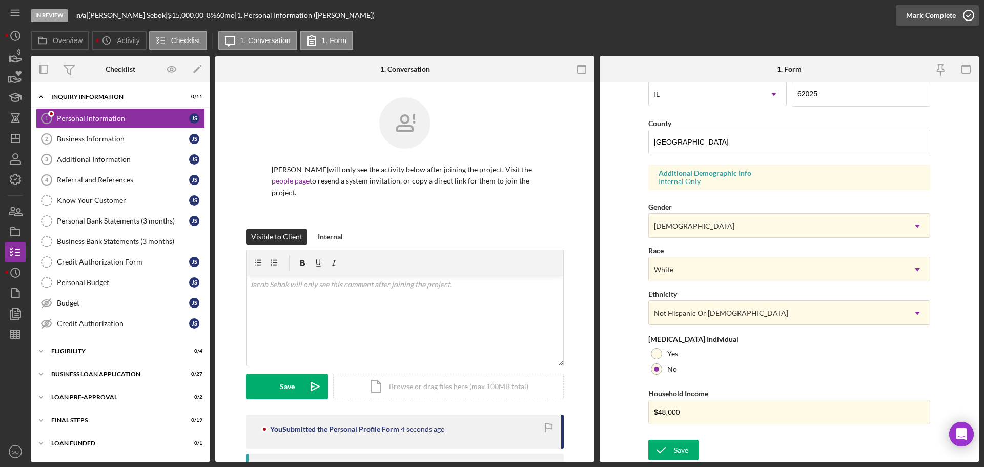
click at [921, 20] on div "Mark Complete" at bounding box center [932, 15] width 50 height 21
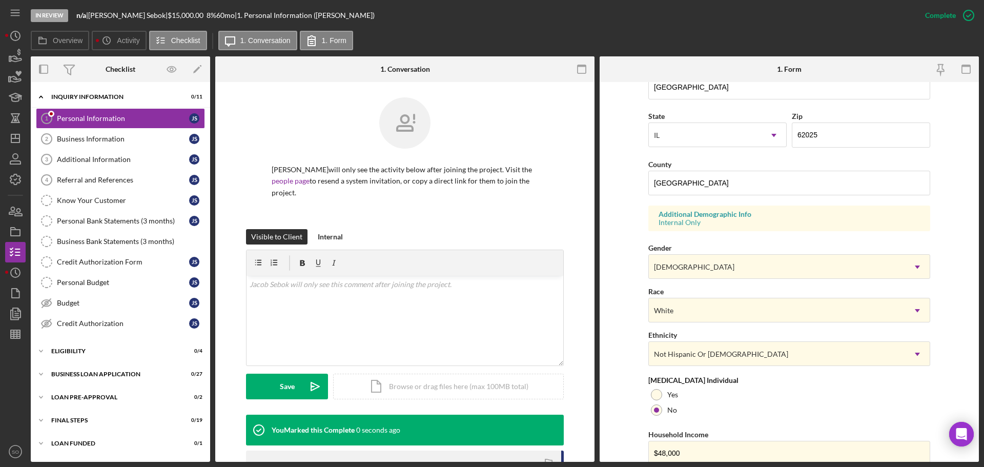
scroll to position [98, 0]
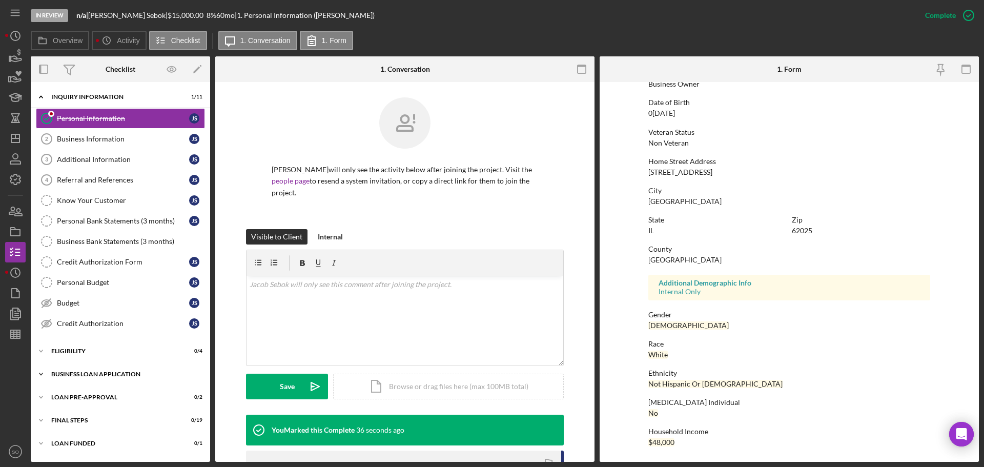
click at [112, 371] on div "BUSINESS LOAN APPLICATION" at bounding box center [124, 374] width 146 height 6
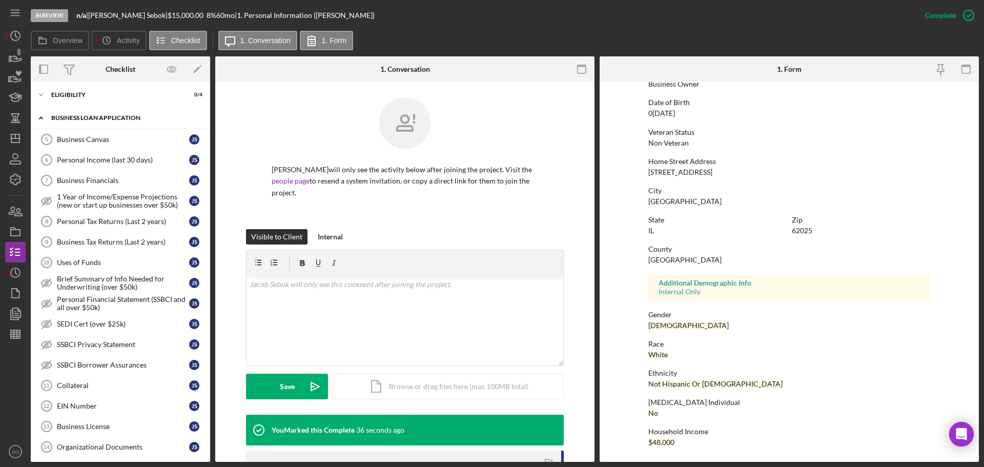
scroll to position [308, 0]
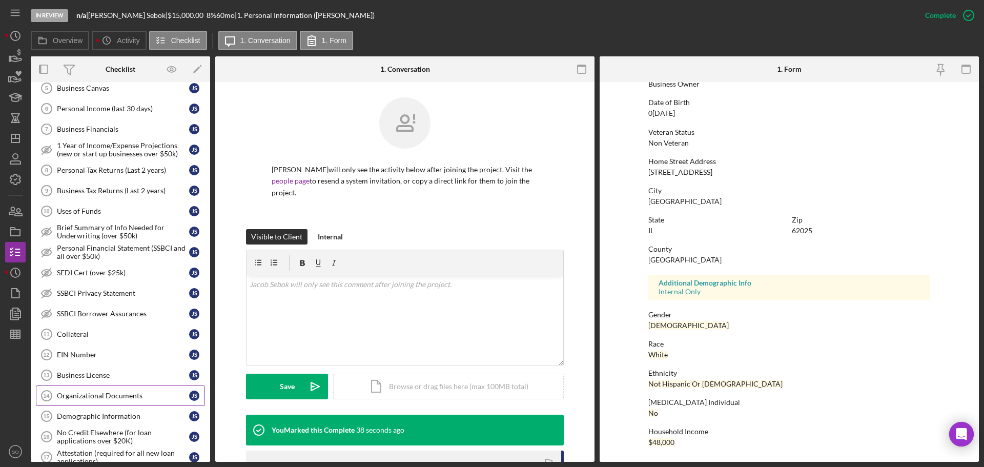
click at [132, 399] on div "Organizational Documents" at bounding box center [123, 396] width 132 height 8
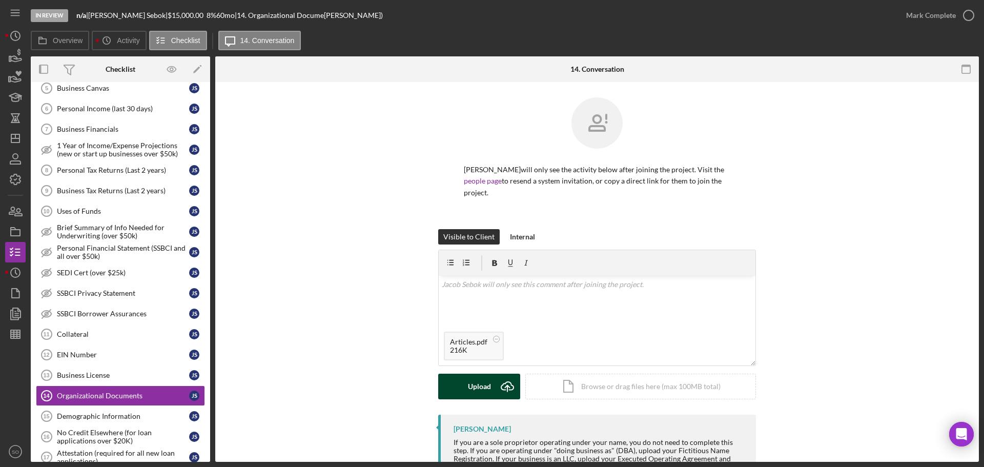
click at [450, 377] on button "Upload Icon/Upload" at bounding box center [479, 387] width 82 height 26
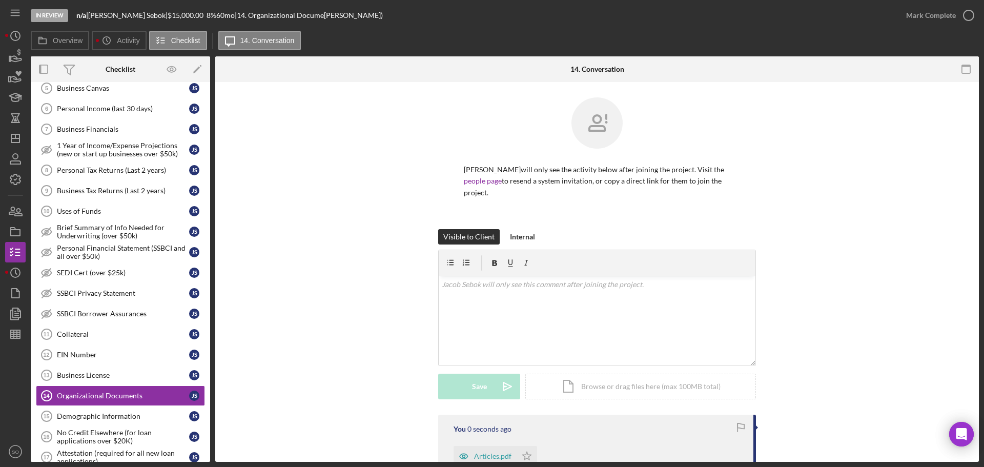
scroll to position [143, 0]
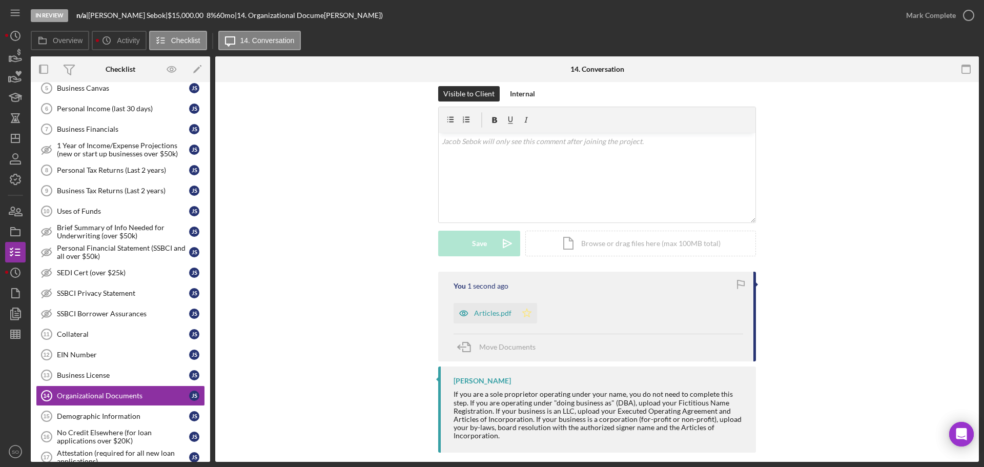
click at [523, 303] on icon "Icon/Star" at bounding box center [527, 313] width 21 height 21
click at [936, 24] on div "Mark Complete" at bounding box center [932, 15] width 50 height 21
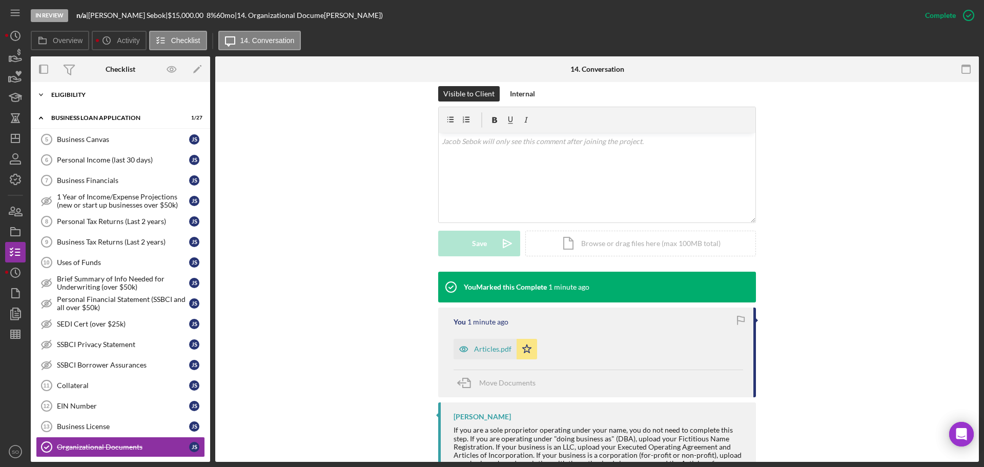
scroll to position [359, 0]
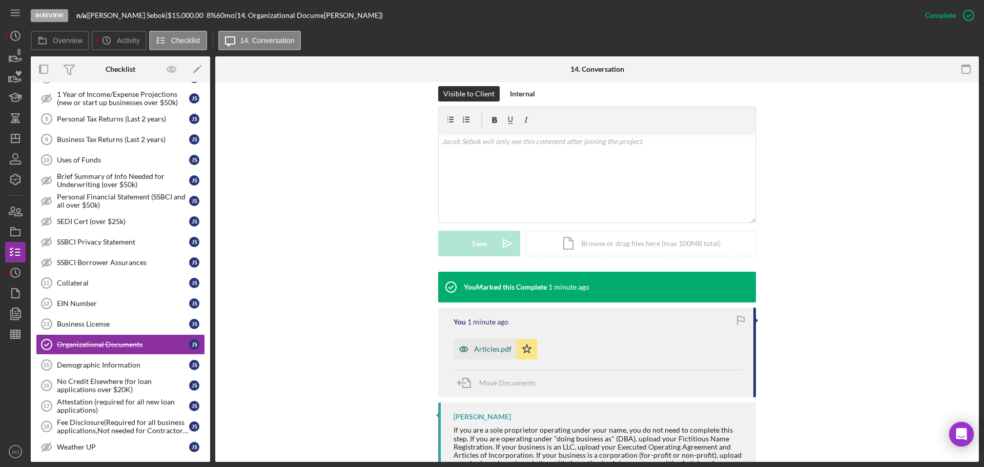
click at [478, 345] on div "Articles.pdf" at bounding box center [492, 349] width 37 height 8
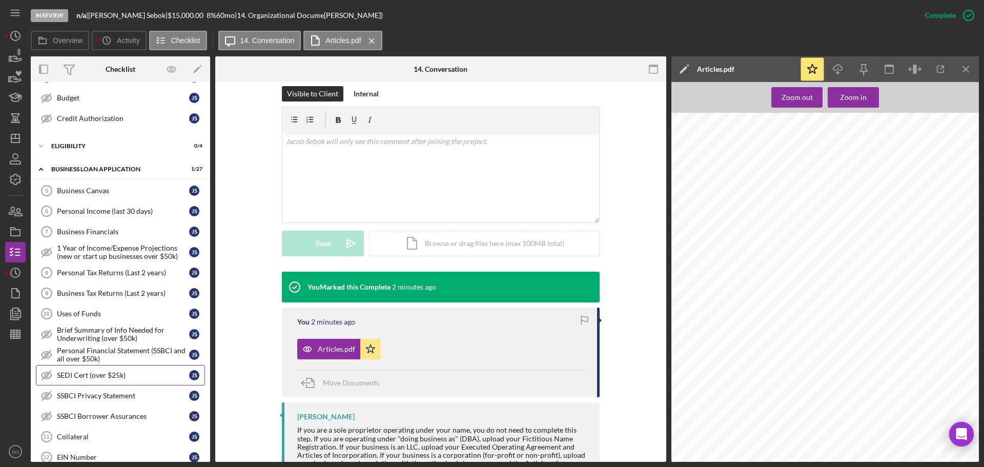
scroll to position [0, 0]
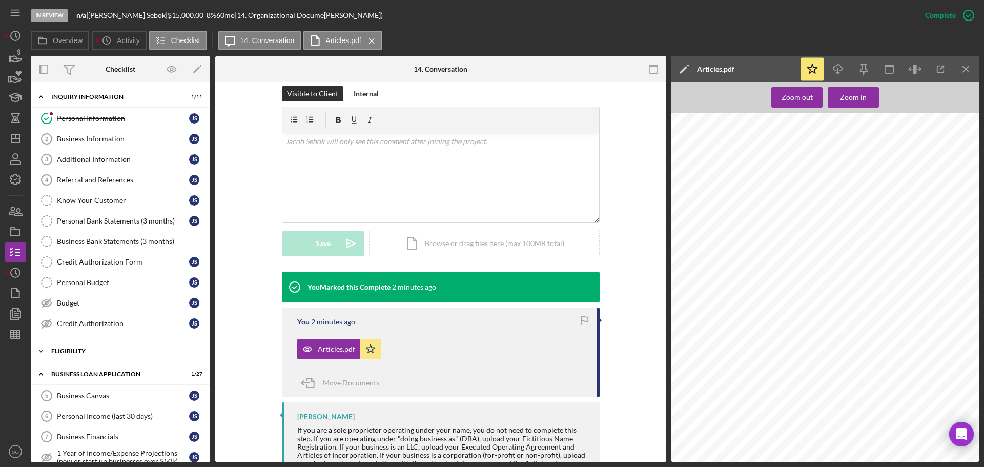
click at [121, 354] on div "ELIGIBILITY" at bounding box center [124, 351] width 146 height 6
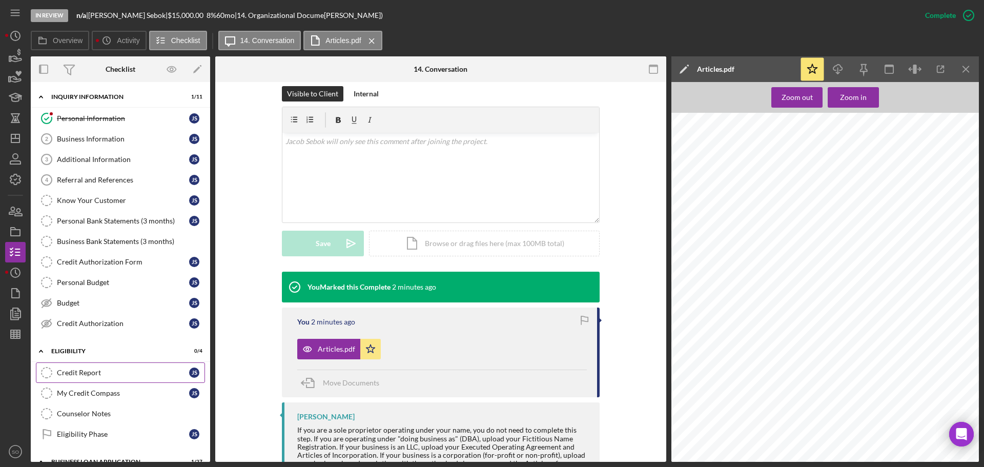
click at [96, 366] on link "Credit Report Credit Report J S" at bounding box center [120, 373] width 169 height 21
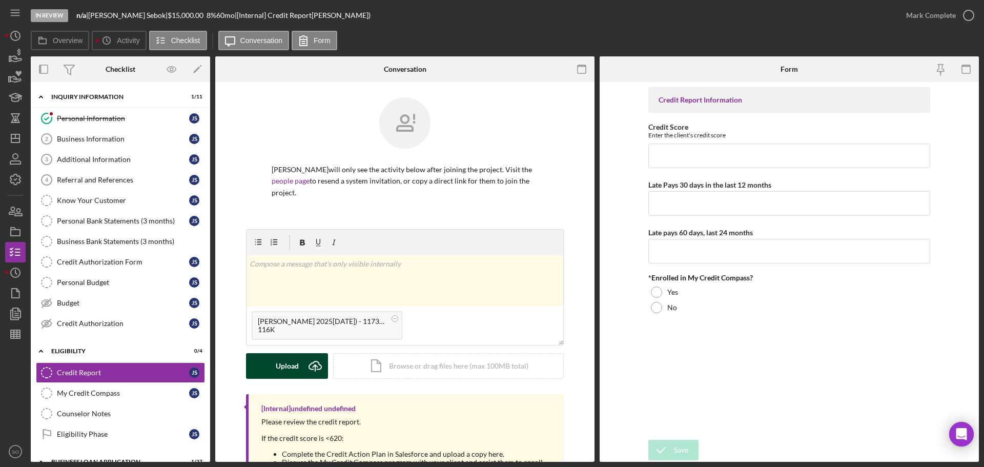
click at [276, 356] on div "Upload" at bounding box center [287, 366] width 23 height 26
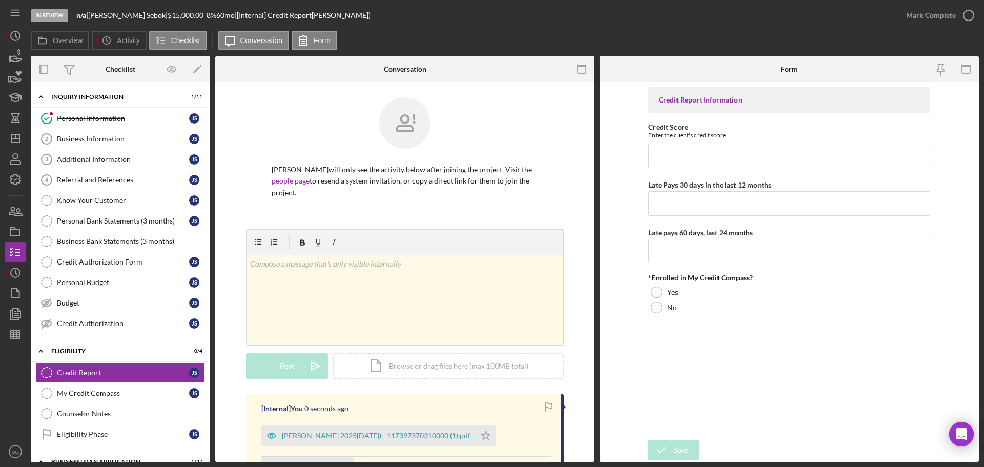
scroll to position [129, 0]
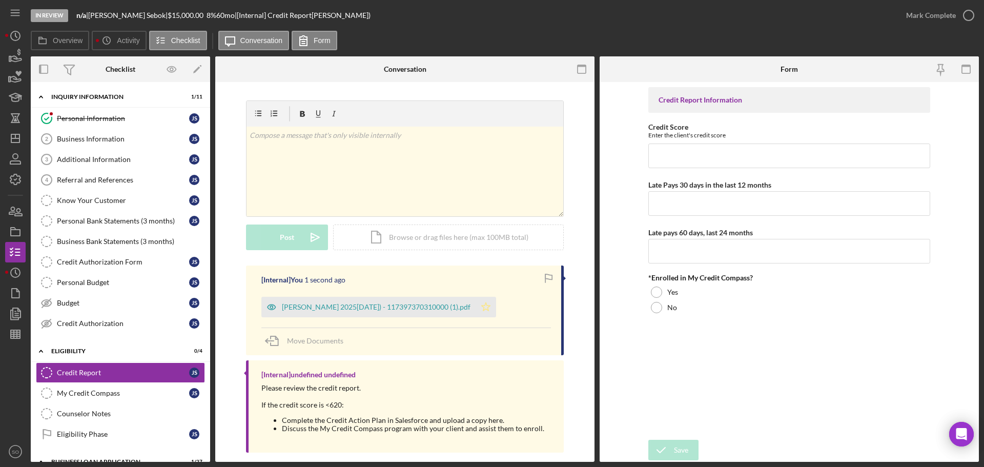
click at [476, 297] on icon "Icon/Star" at bounding box center [486, 307] width 21 height 21
drag, startPoint x: 409, startPoint y: 299, endPoint x: 420, endPoint y: 305, distance: 12.9
click at [408, 303] on div "Sebok, Jacob 2025-08-11 (TU) - 117397370310000 (1).pdf" at bounding box center [376, 307] width 189 height 8
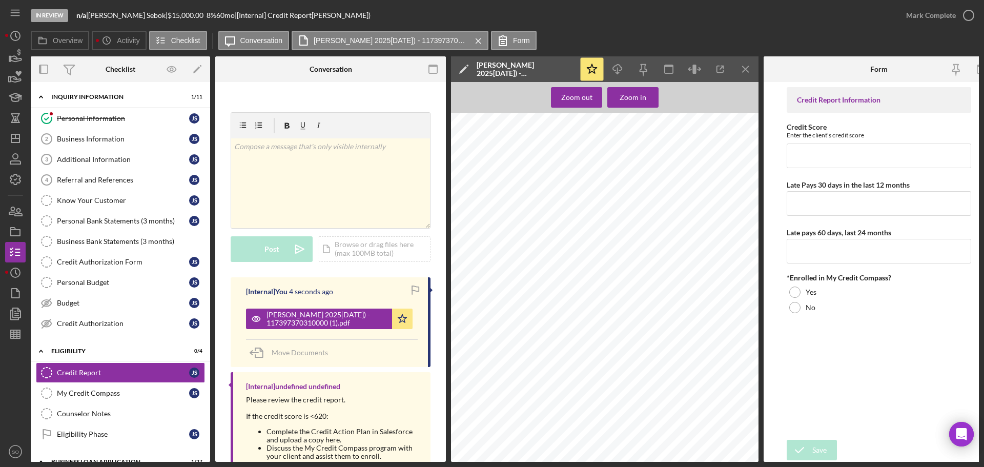
scroll to position [103, 0]
click at [833, 164] on input "Credit Score" at bounding box center [879, 156] width 185 height 25
type input "758"
click at [830, 199] on input "Late Pays 30 days in the last 12 months" at bounding box center [879, 203] width 185 height 25
drag, startPoint x: 820, startPoint y: 203, endPoint x: 768, endPoint y: 207, distance: 51.9
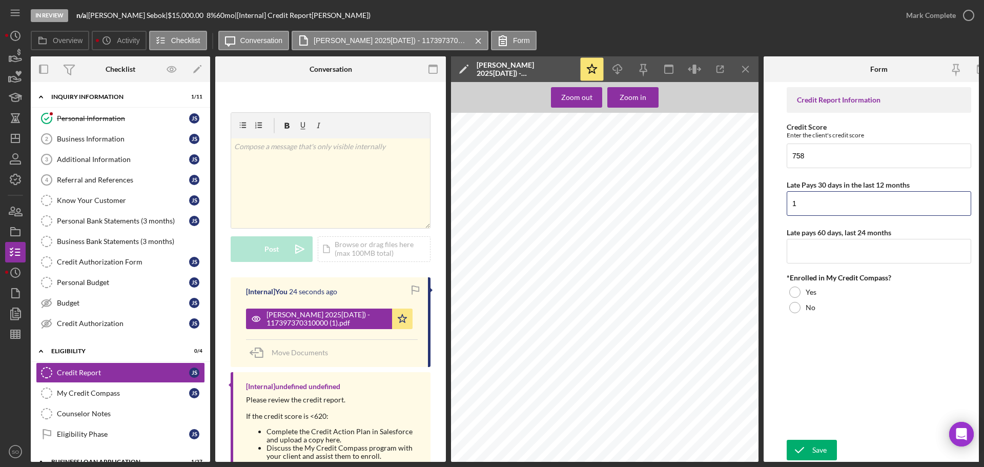
click at [768, 207] on form "Credit Report Information Credit Score Enter the client's credit score 758 Late…" at bounding box center [879, 272] width 231 height 380
type input "0"
click at [815, 256] on input "Late pays 60 days, last 24 months" at bounding box center [879, 251] width 185 height 25
type input "0"
click at [795, 309] on div at bounding box center [795, 307] width 11 height 11
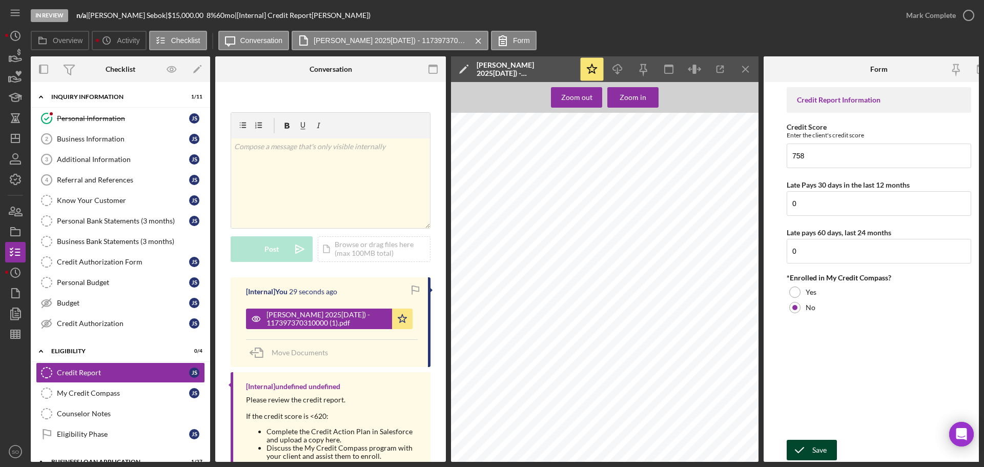
click at [819, 446] on div "Save" at bounding box center [820, 450] width 14 height 21
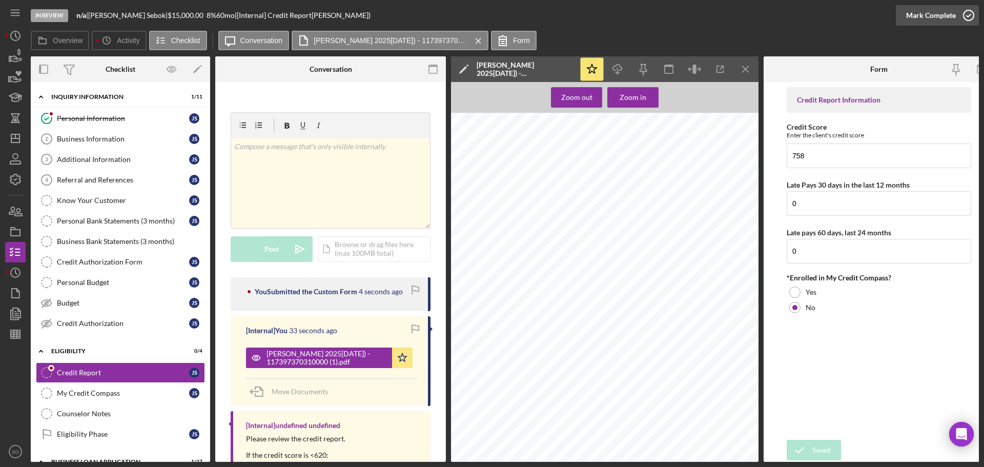
click at [927, 20] on div "Mark Complete" at bounding box center [932, 15] width 50 height 21
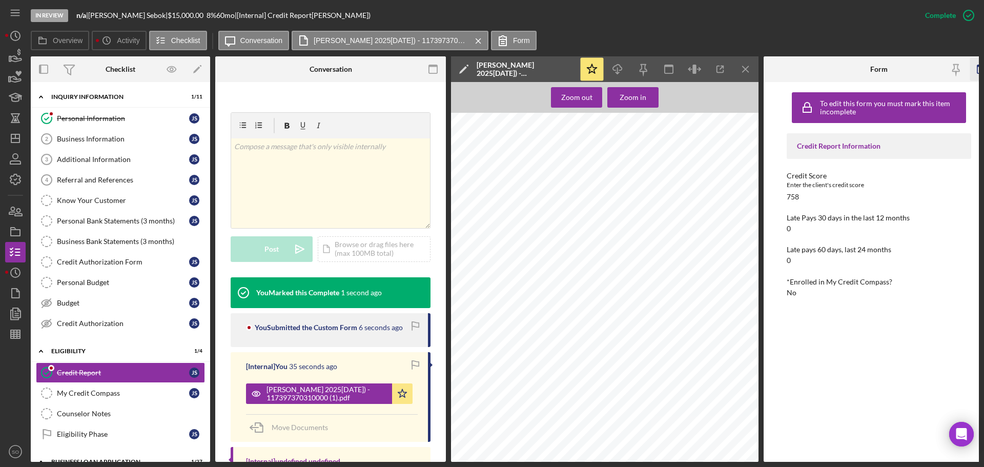
click at [975, 70] on icon "button" at bounding box center [982, 69] width 23 height 23
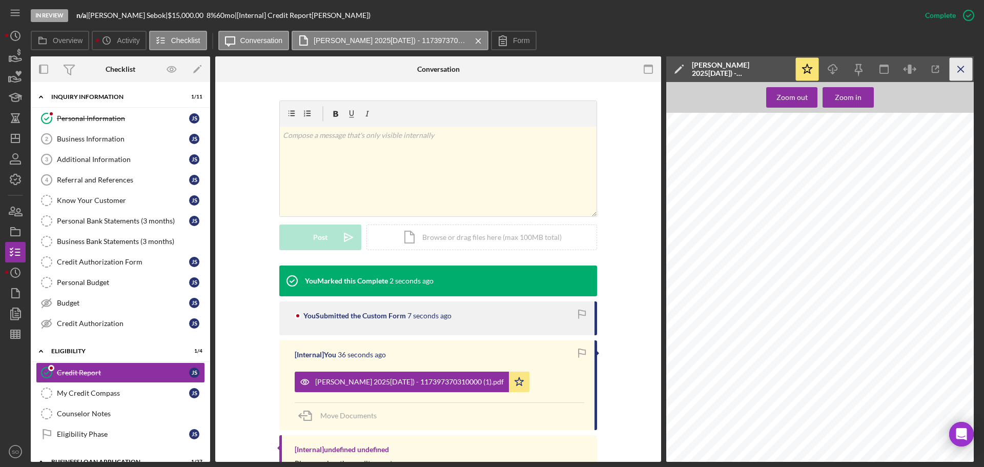
click at [955, 68] on icon "Icon/Menu Close" at bounding box center [961, 69] width 23 height 23
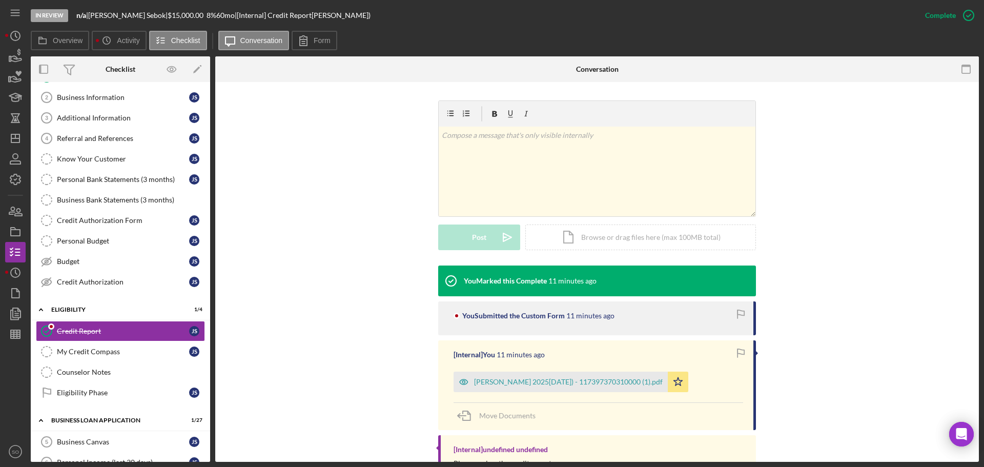
scroll to position [0, 0]
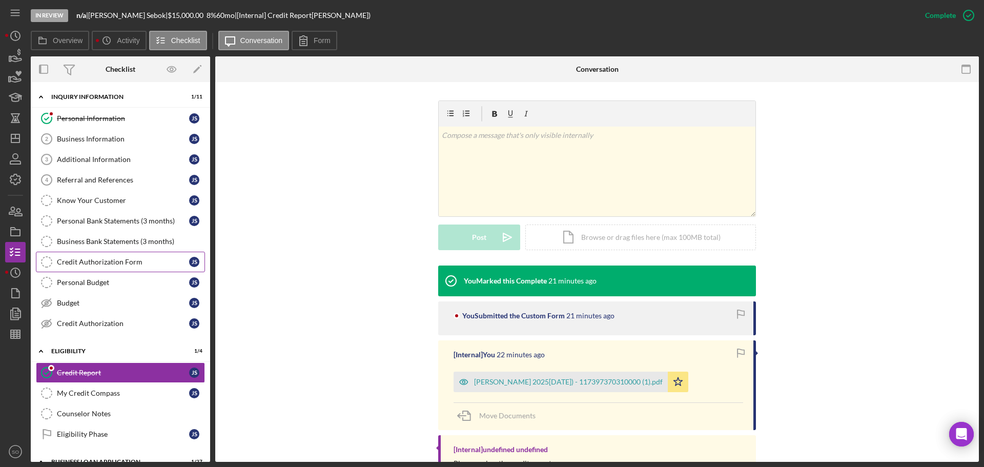
click at [118, 263] on div "Credit Authorization Form" at bounding box center [123, 262] width 132 height 8
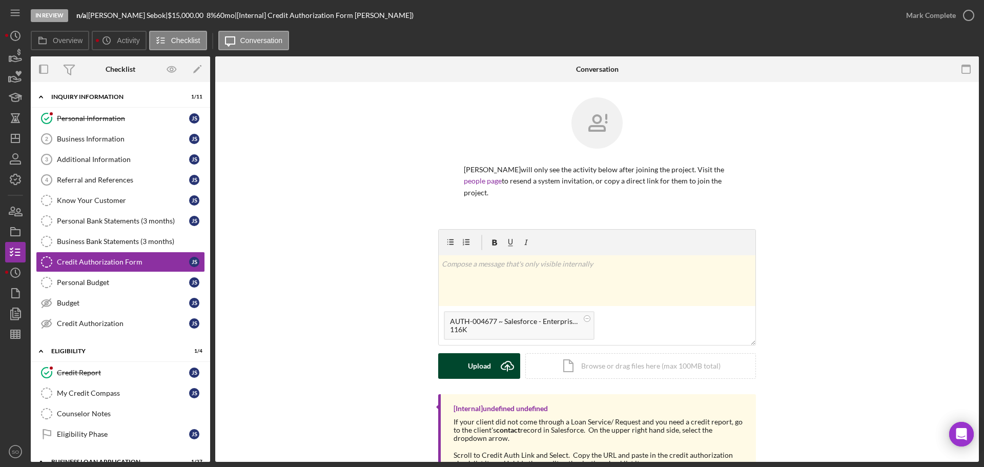
click at [473, 359] on div "Upload" at bounding box center [479, 366] width 23 height 26
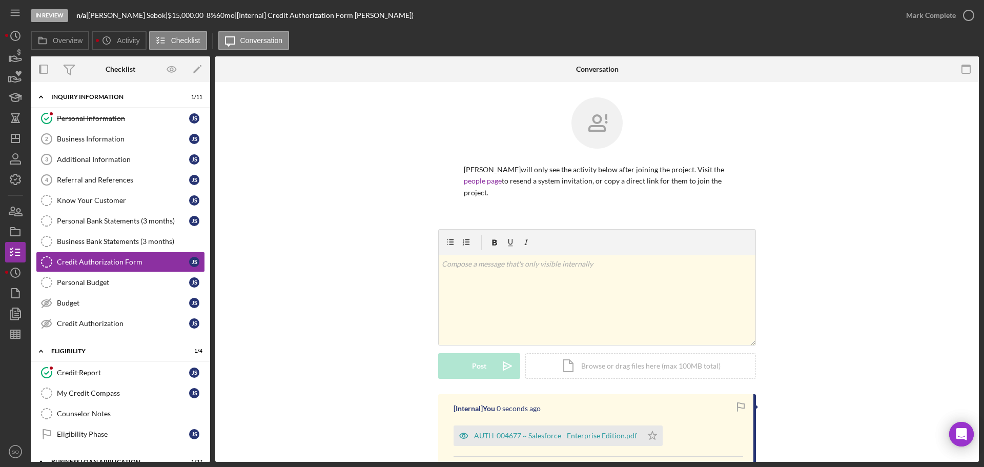
scroll to position [147, 0]
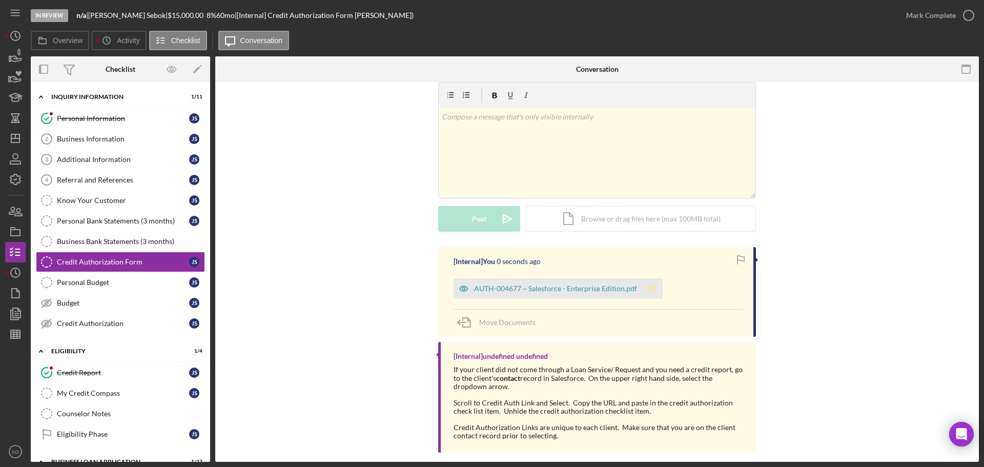
click at [655, 279] on icon "Icon/Star" at bounding box center [652, 288] width 21 height 21
click at [934, 22] on div "Mark Complete" at bounding box center [932, 15] width 50 height 21
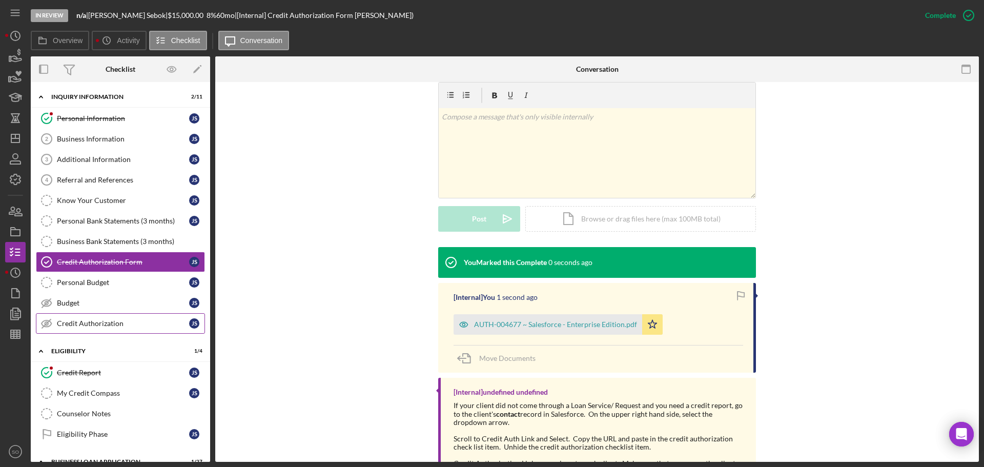
drag, startPoint x: 129, startPoint y: 320, endPoint x: 145, endPoint y: 315, distance: 16.7
click at [129, 320] on div "Credit Authorization" at bounding box center [123, 323] width 132 height 8
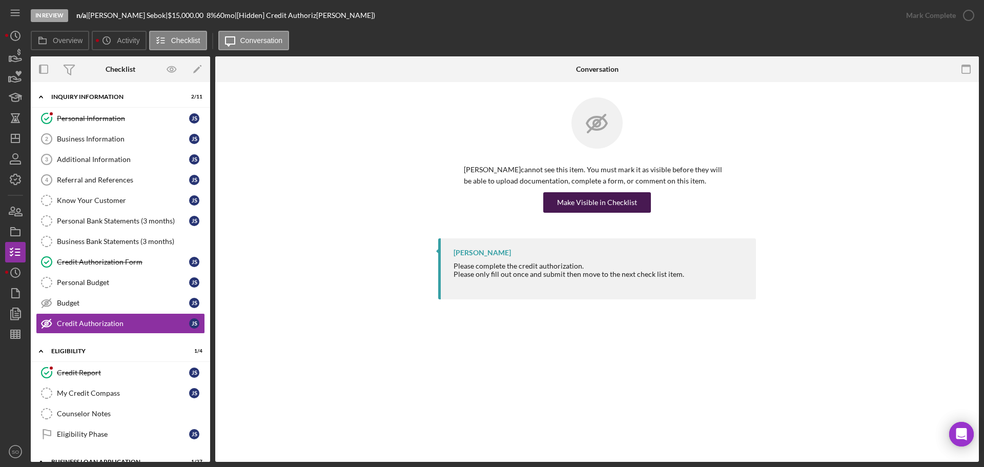
click at [595, 207] on div "Make Visible in Checklist" at bounding box center [597, 202] width 80 height 21
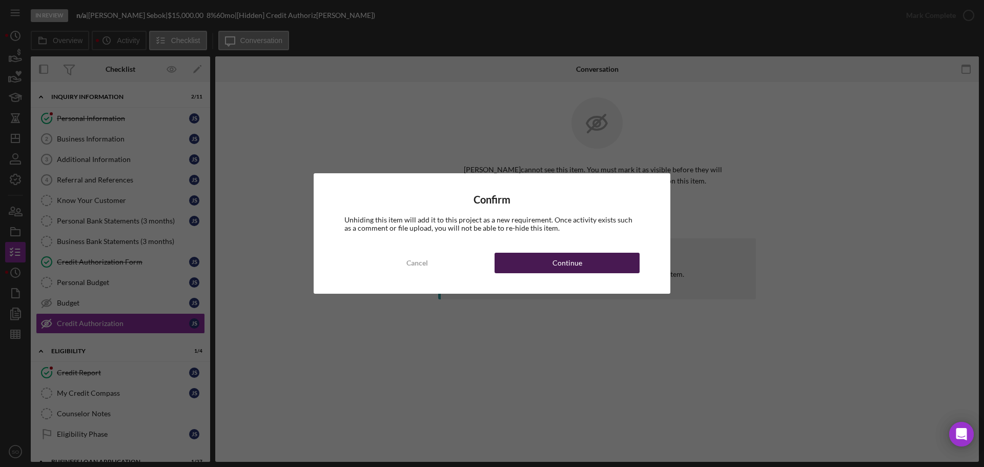
click at [600, 259] on button "Continue" at bounding box center [567, 263] width 145 height 21
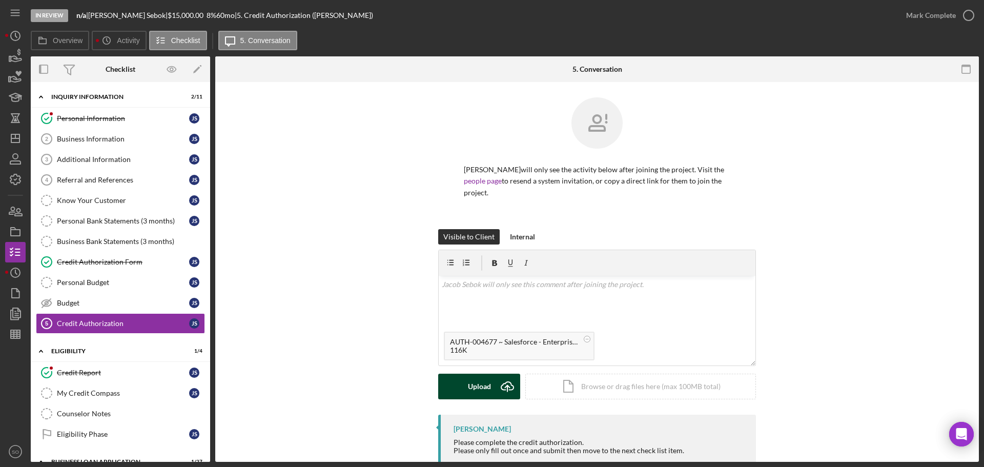
click at [462, 376] on button "Upload Icon/Upload" at bounding box center [479, 387] width 82 height 26
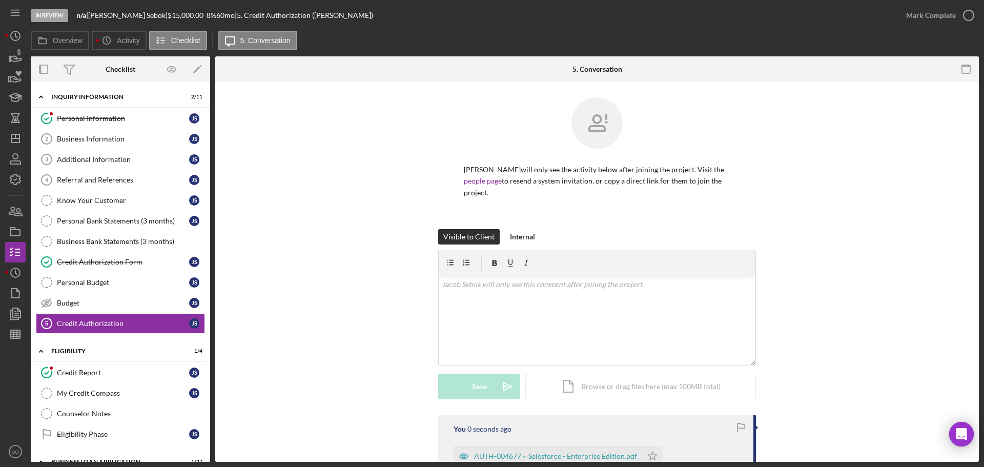
scroll to position [118, 0]
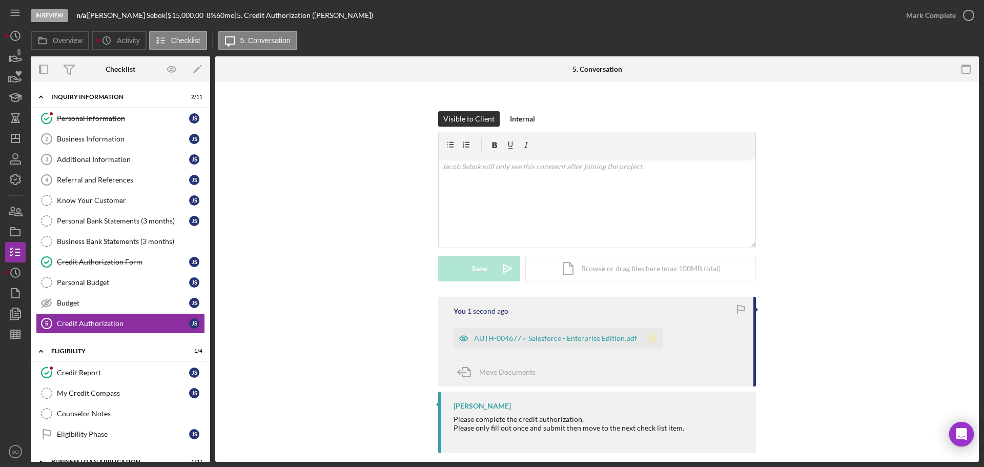
click at [649, 334] on polygon "button" at bounding box center [653, 338] width 9 height 8
click at [936, 12] on div "Mark Complete" at bounding box center [932, 15] width 50 height 21
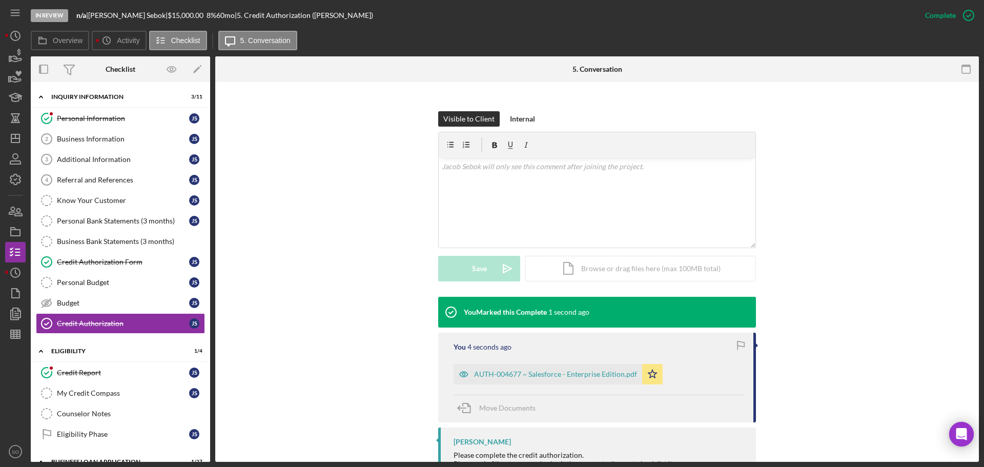
scroll to position [205, 0]
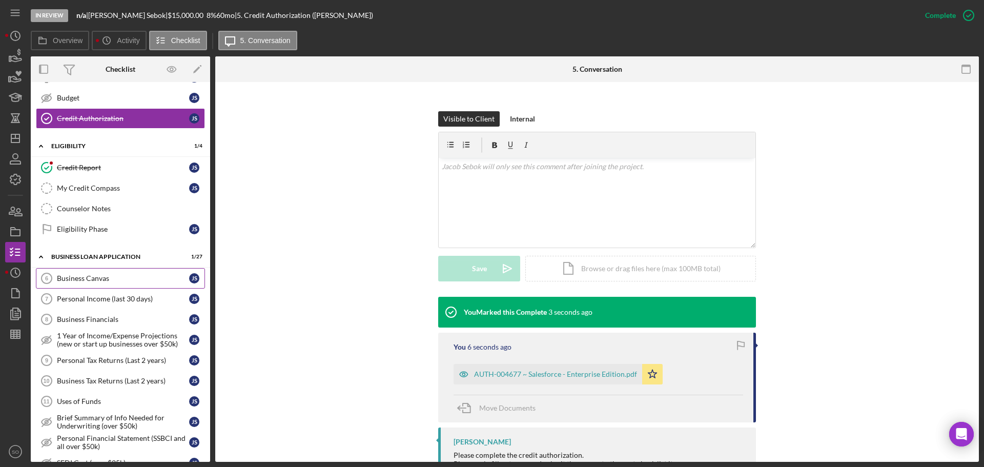
click at [112, 279] on div "Business Canvas" at bounding box center [123, 278] width 132 height 8
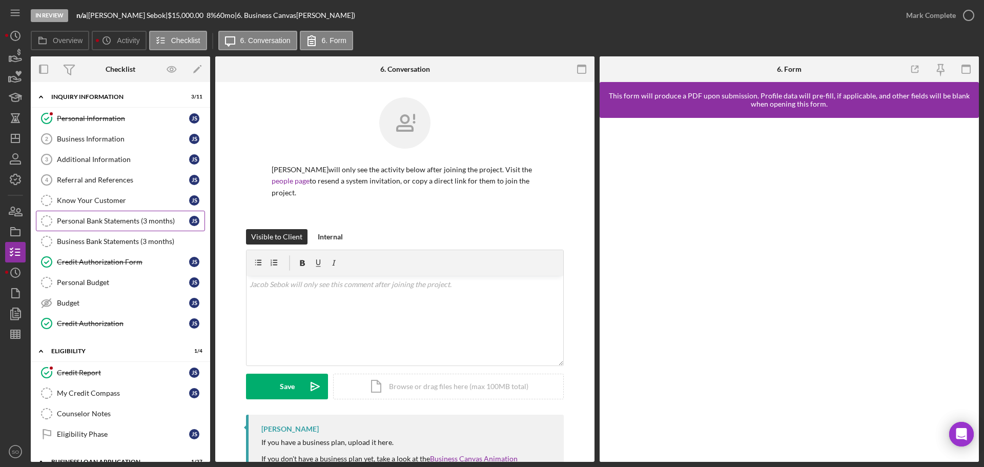
click at [123, 229] on link "Personal Bank Statements (3 months) Personal Bank Statements (3 months) J S" at bounding box center [120, 221] width 169 height 21
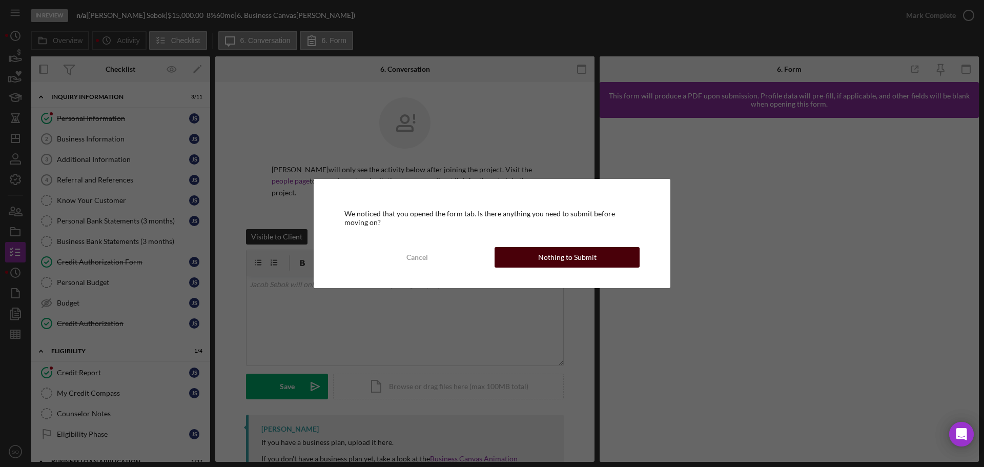
click at [597, 255] on button "Nothing to Submit" at bounding box center [567, 257] width 145 height 21
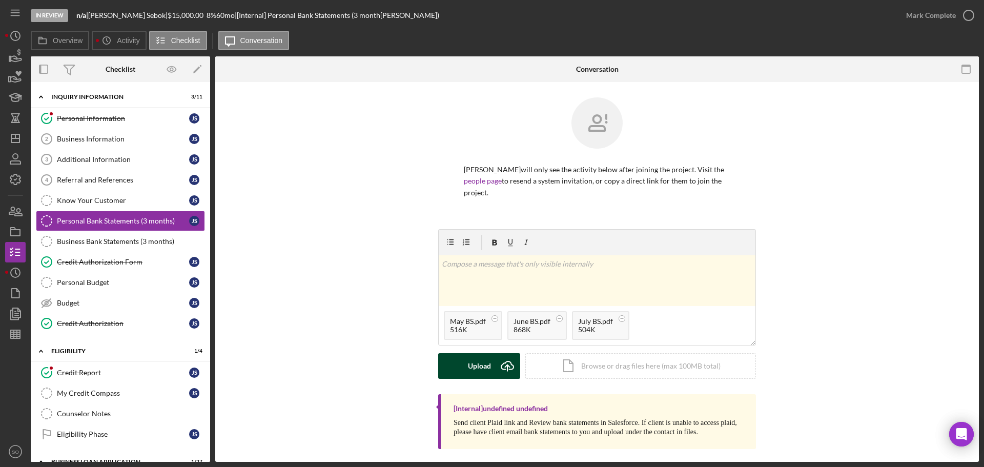
click at [499, 356] on icon "Icon/Upload" at bounding box center [508, 366] width 26 height 26
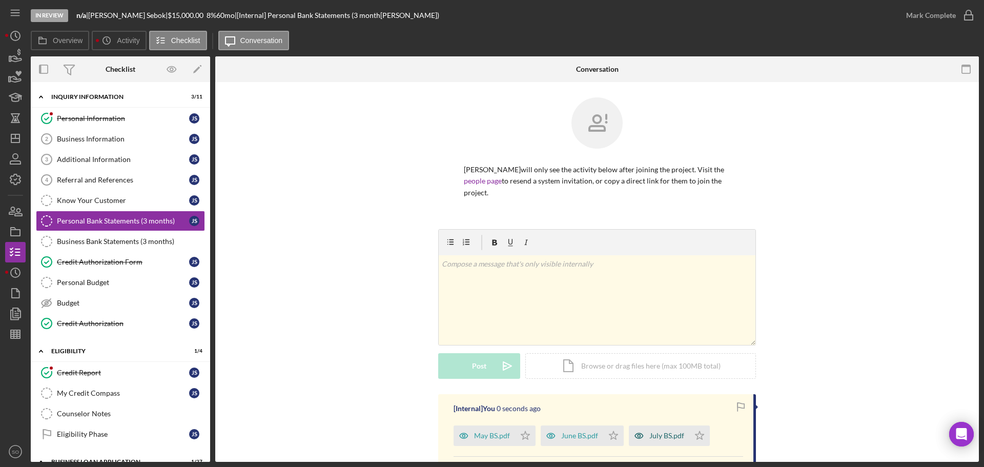
scroll to position [91, 0]
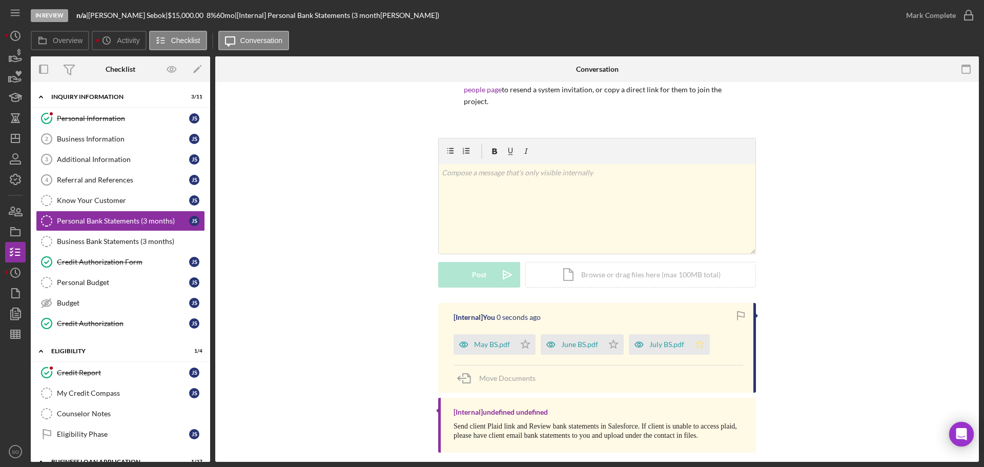
click at [707, 338] on icon "Icon/Star" at bounding box center [700, 344] width 21 height 21
click at [926, 24] on div "Mark Complete" at bounding box center [932, 15] width 50 height 21
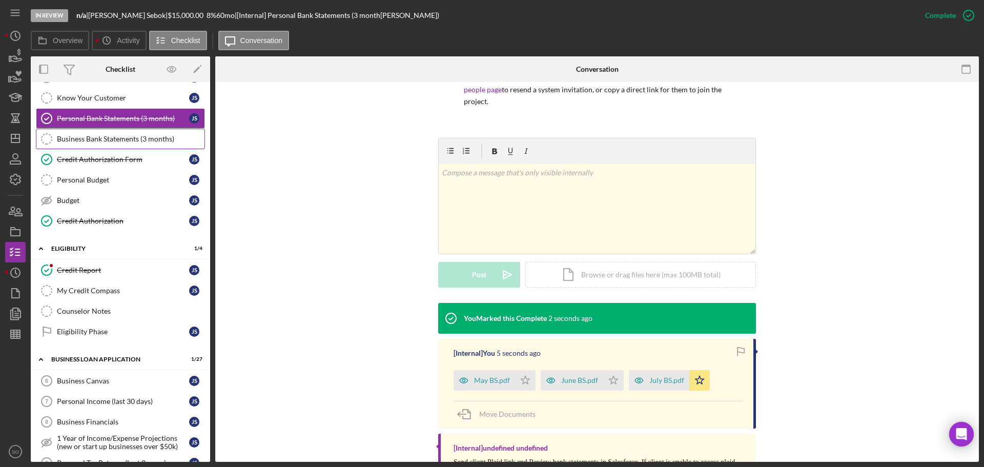
scroll to position [205, 0]
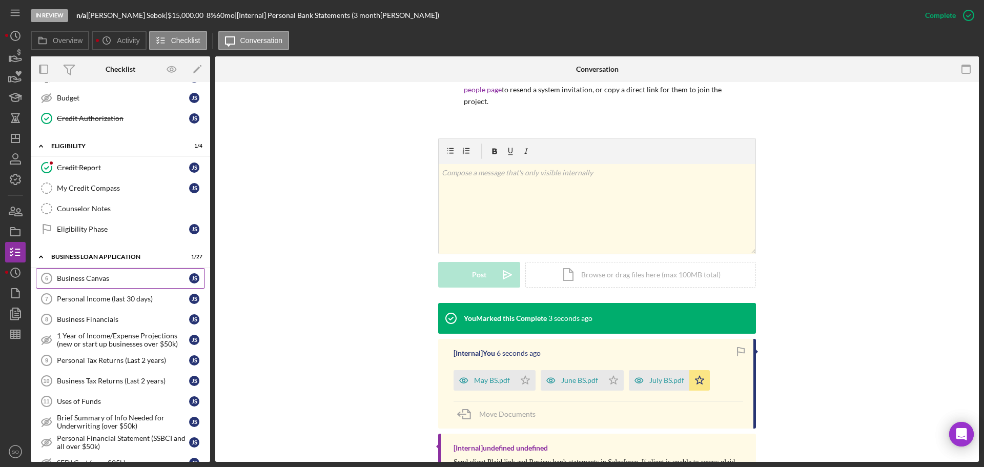
click at [108, 283] on link "Business Canvas 6 Business Canvas J S" at bounding box center [120, 278] width 169 height 21
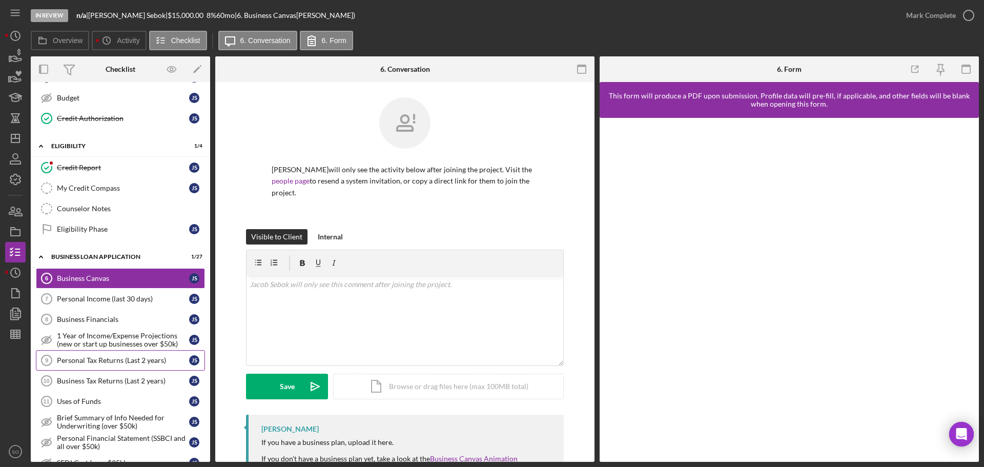
click at [107, 364] on div "Personal Tax Returns (Last 2 years)" at bounding box center [123, 360] width 132 height 8
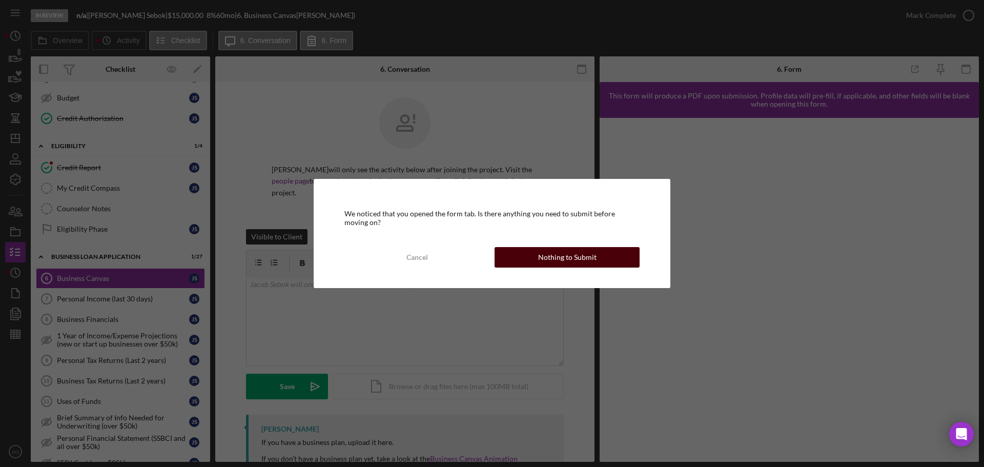
click at [539, 266] on div "Nothing to Submit" at bounding box center [567, 257] width 58 height 21
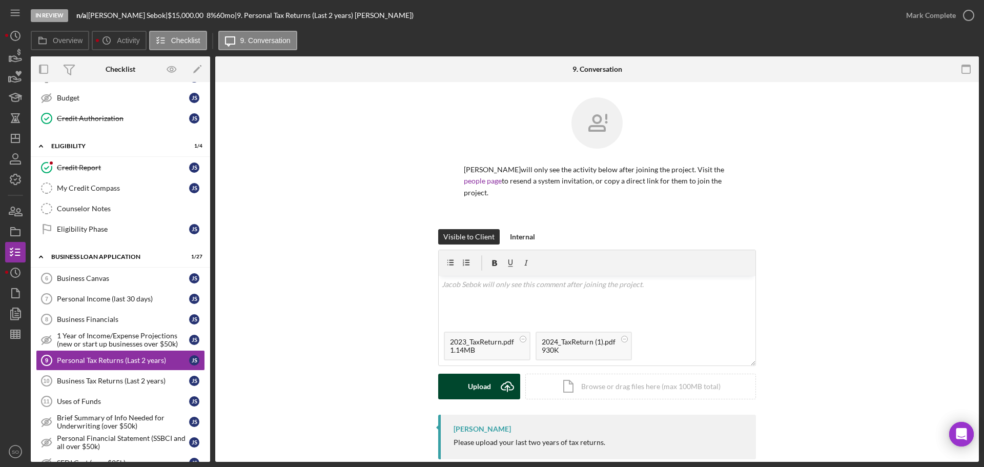
click at [499, 374] on icon "Icon/Upload" at bounding box center [508, 387] width 26 height 26
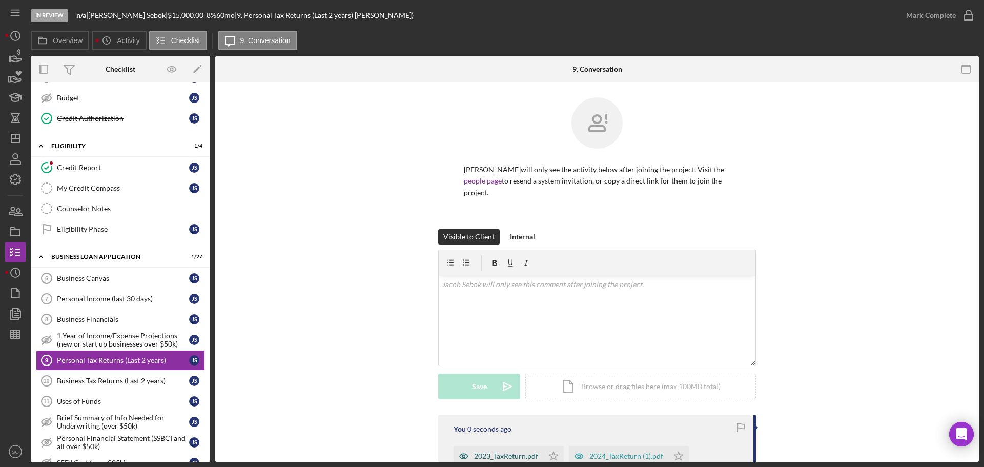
scroll to position [102, 0]
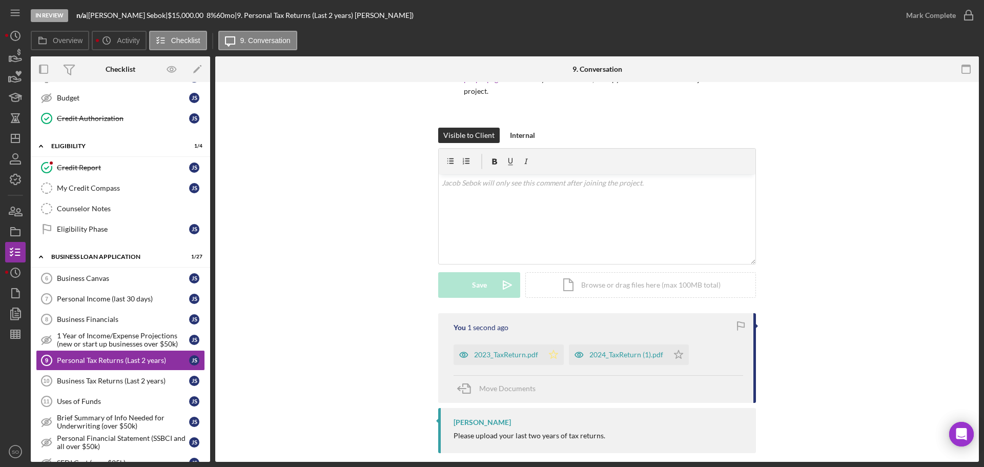
click at [551, 345] on icon "Icon/Star" at bounding box center [554, 355] width 21 height 21
click at [679, 345] on icon "Icon/Star" at bounding box center [679, 355] width 21 height 21
click at [935, 18] on div "Mark Complete" at bounding box center [932, 15] width 50 height 21
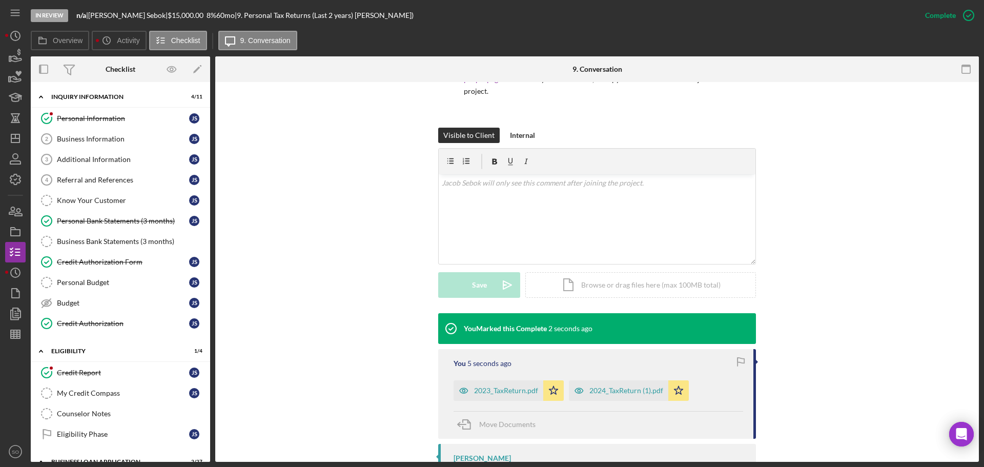
scroll to position [154, 0]
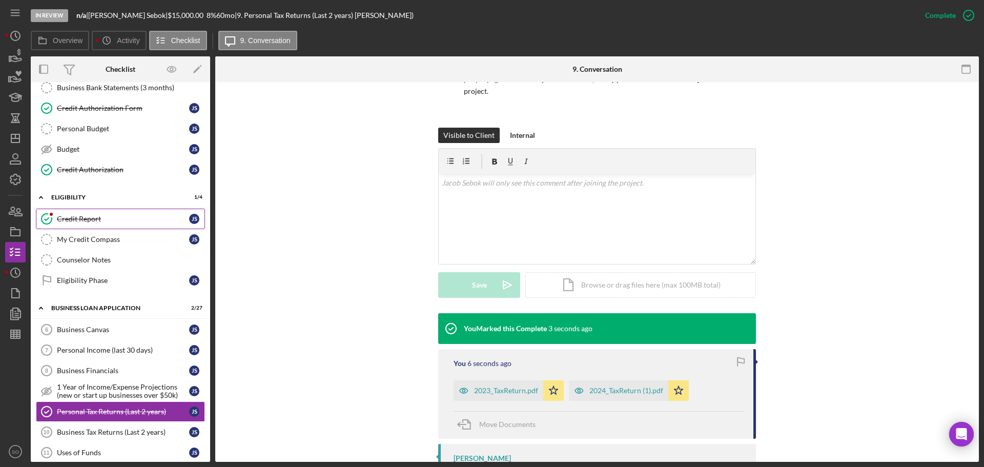
click at [81, 222] on div "Credit Report" at bounding box center [123, 219] width 132 height 8
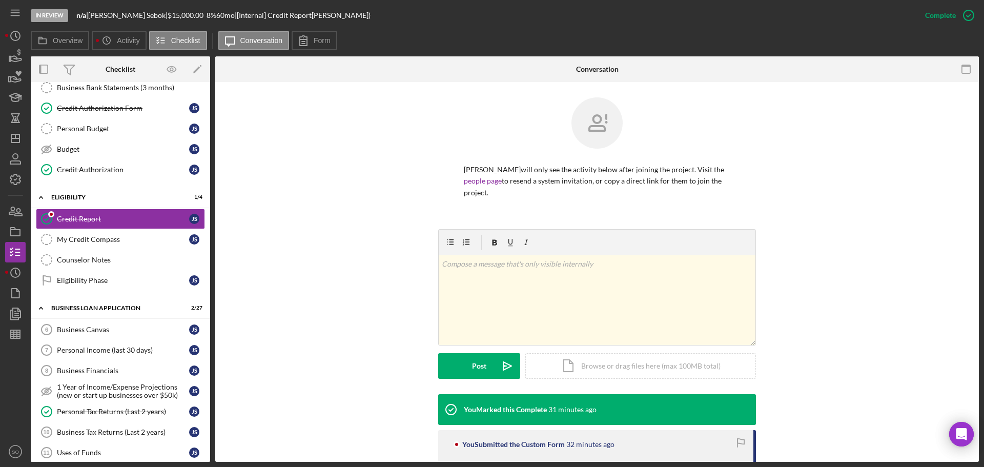
scroll to position [204, 0]
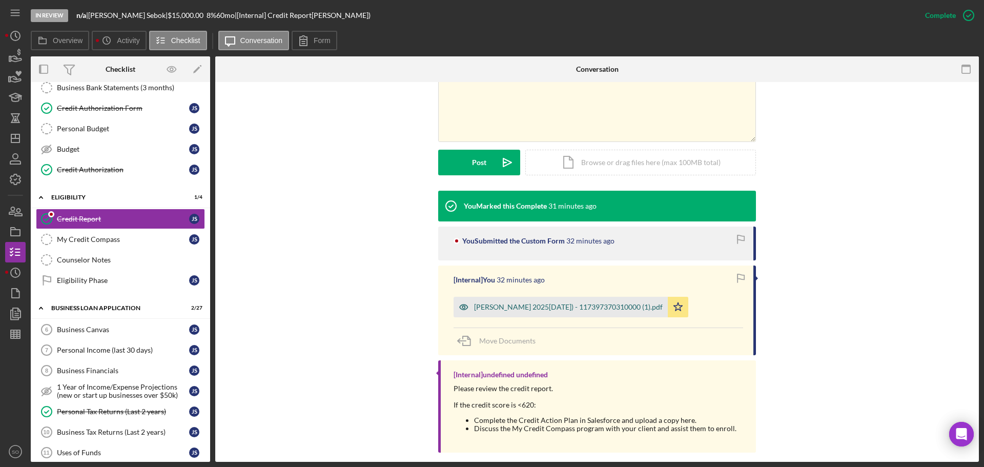
click at [550, 303] on div "Sebok, Jacob 2025-08-11 (TU) - 117397370310000 (1).pdf" at bounding box center [568, 307] width 189 height 8
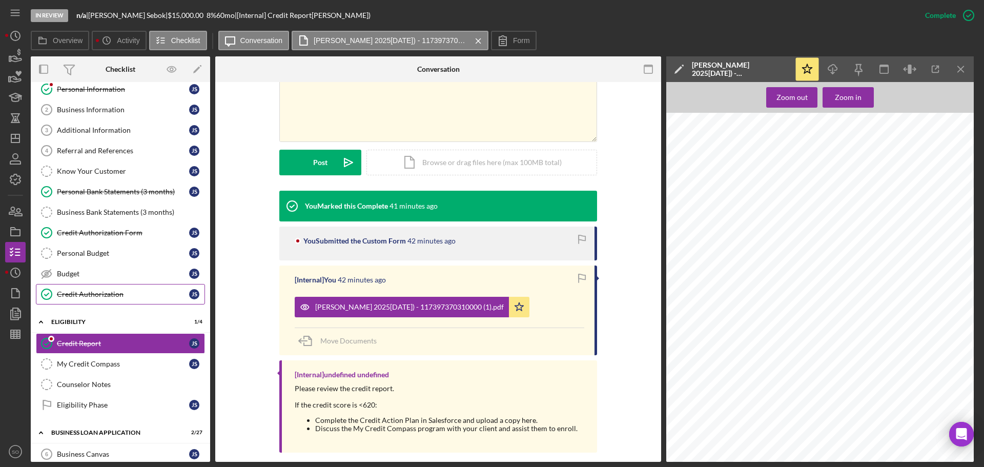
scroll to position [0, 0]
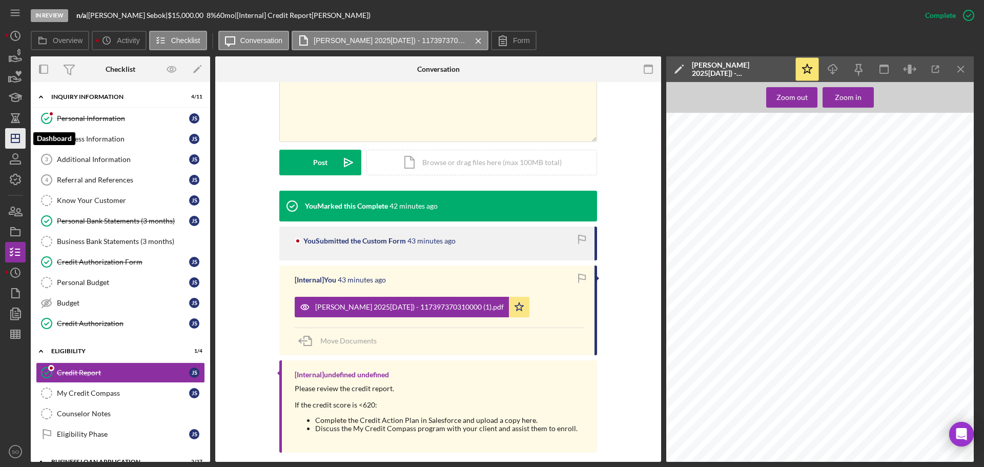
click at [18, 132] on icon "Icon/Dashboard" at bounding box center [16, 139] width 26 height 26
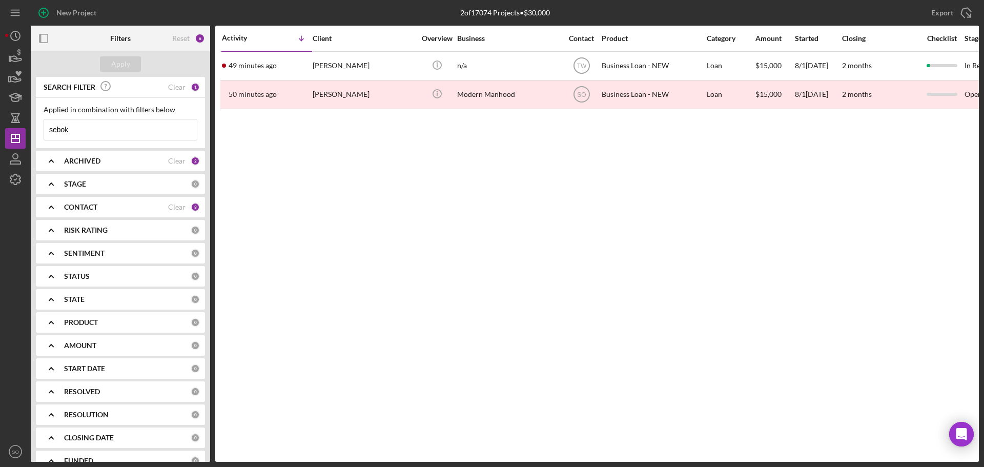
drag, startPoint x: 83, startPoint y: 130, endPoint x: 0, endPoint y: 142, distance: 83.8
click at [0, 130] on div "New Project 2 of 17074 Projects • $30,000 sebok Export Icon/Export Filters Rese…" at bounding box center [492, 233] width 984 height 467
type input "shelby"
click at [122, 69] on div "Apply" at bounding box center [120, 63] width 19 height 15
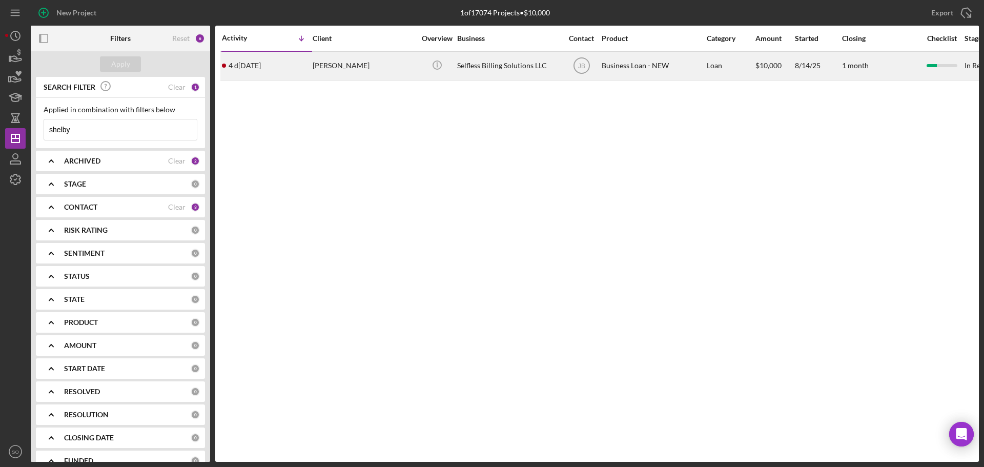
click at [288, 72] on div "4 days ago Shelby Harrington" at bounding box center [267, 65] width 90 height 27
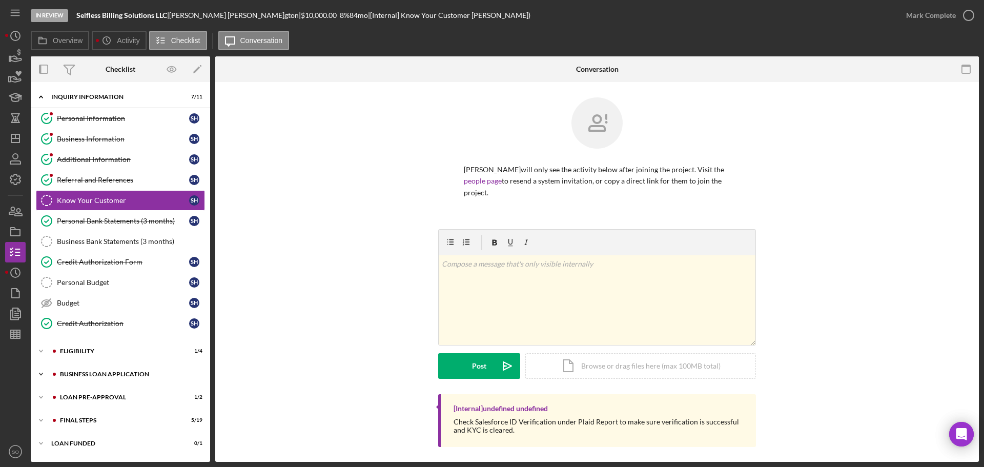
click at [110, 376] on div "BUSINESS LOAN APPLICATION" at bounding box center [128, 374] width 137 height 6
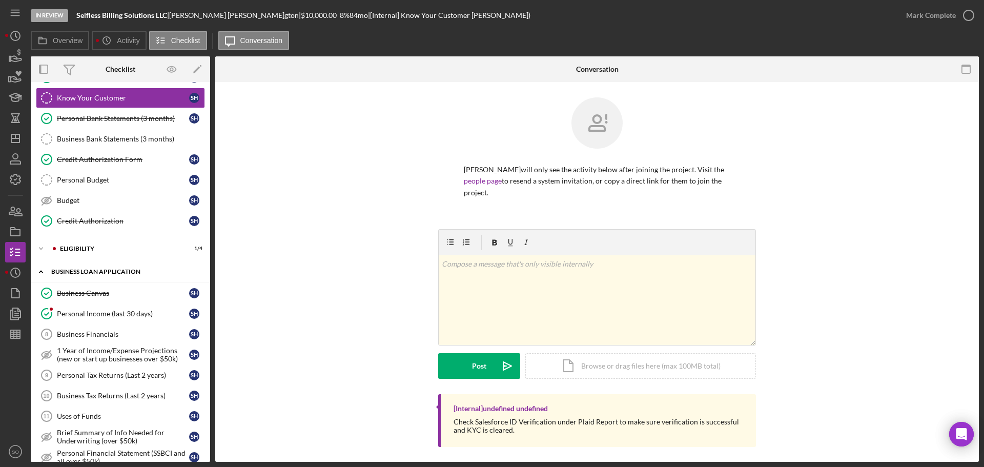
scroll to position [256, 0]
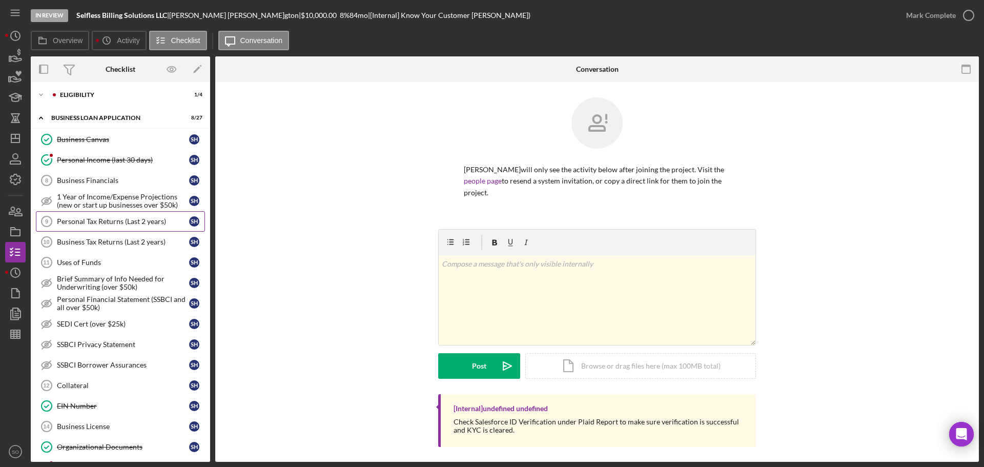
click at [128, 226] on div "Personal Tax Returns (Last 2 years)" at bounding box center [123, 221] width 132 height 8
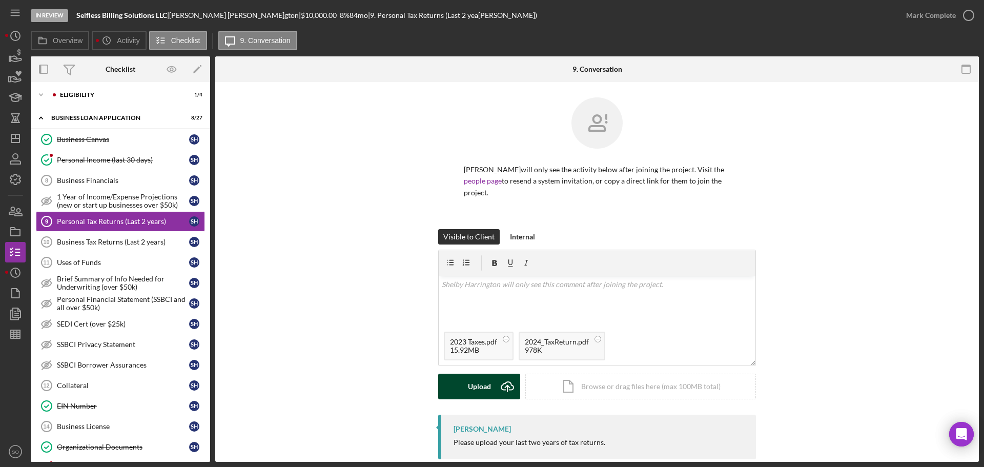
click at [498, 388] on icon "Icon/Upload" at bounding box center [508, 387] width 26 height 26
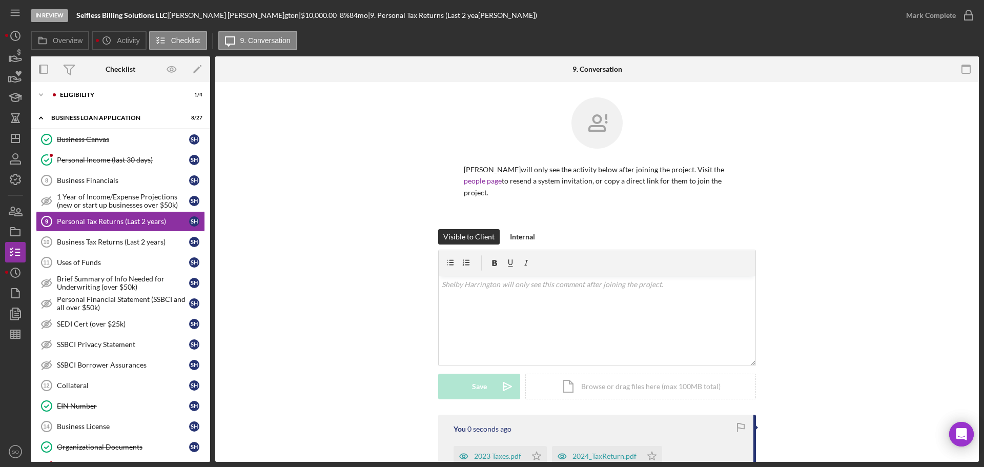
scroll to position [103, 0]
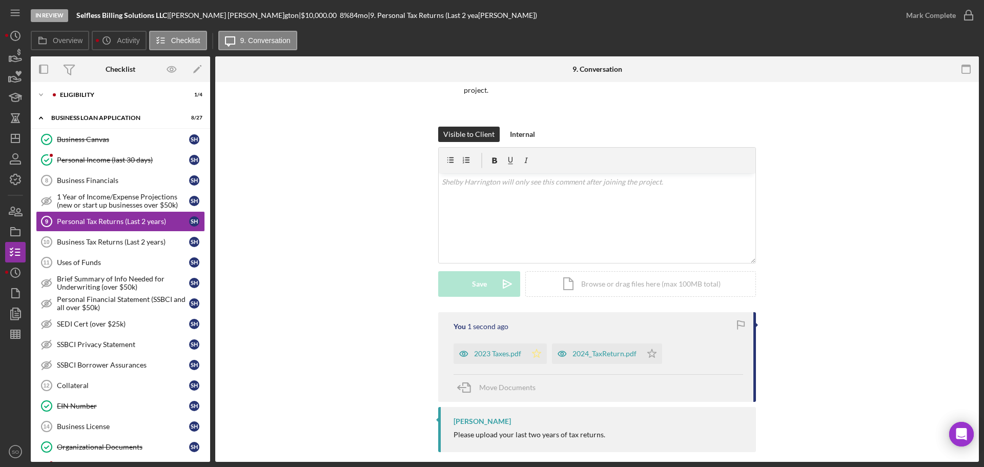
click at [541, 357] on icon "Icon/Star" at bounding box center [537, 354] width 21 height 21
click at [657, 354] on icon "Icon/Star" at bounding box center [652, 354] width 21 height 21
click at [930, 11] on div "Mark Complete" at bounding box center [932, 15] width 50 height 21
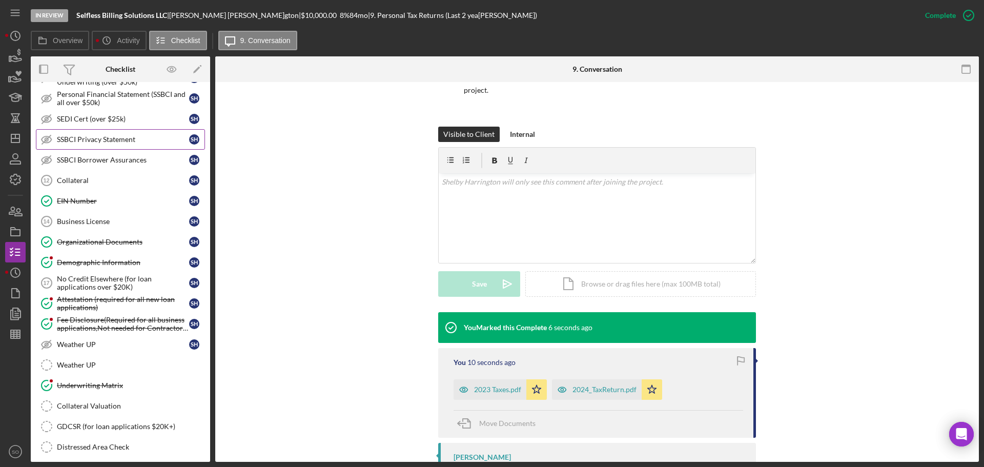
scroll to position [557, 0]
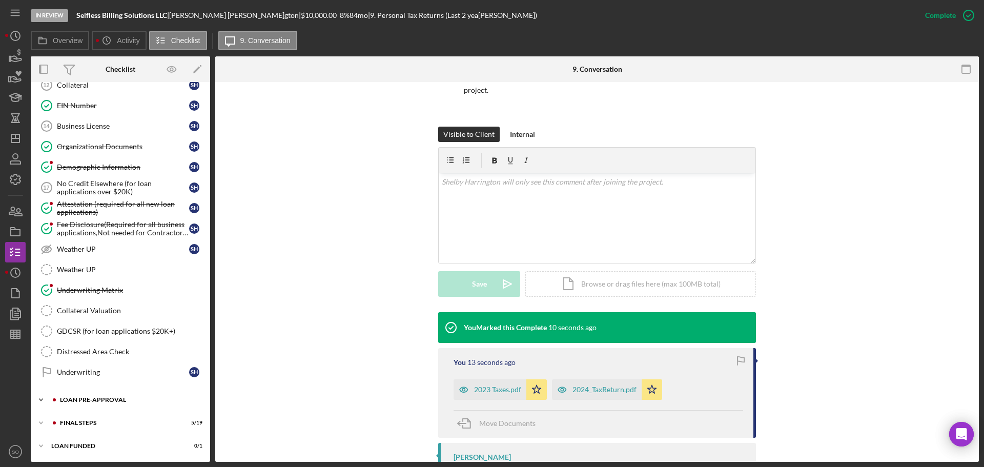
click at [132, 404] on div "Icon/Expander LOAN PRE-APPROVAL 1 / 2" at bounding box center [120, 400] width 179 height 21
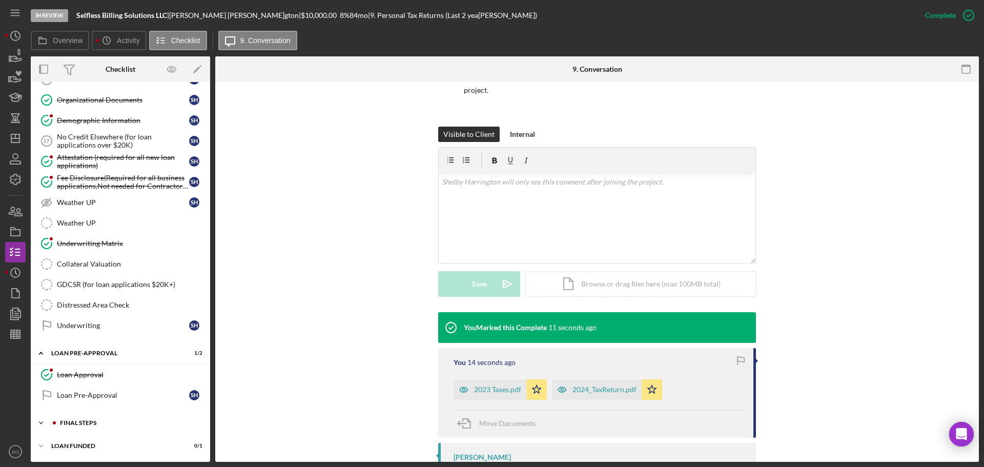
click at [114, 422] on div "FINAL STEPS" at bounding box center [128, 423] width 137 height 6
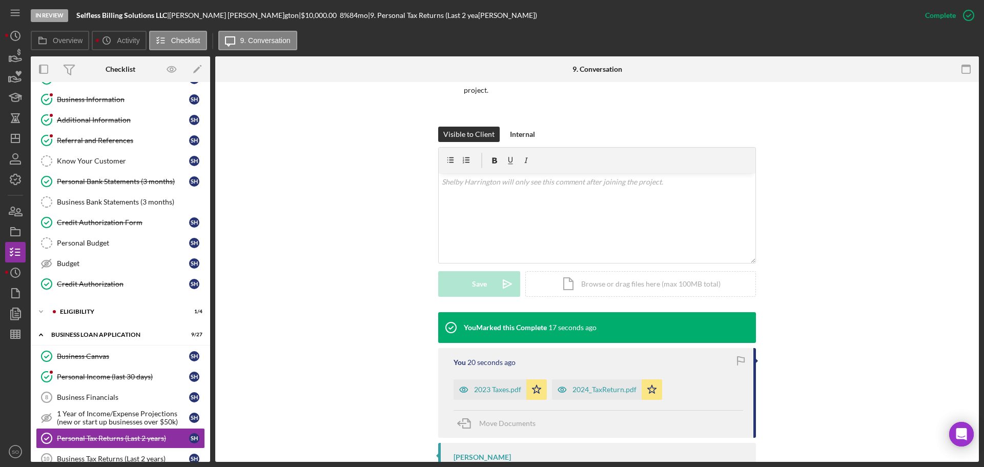
scroll to position [0, 0]
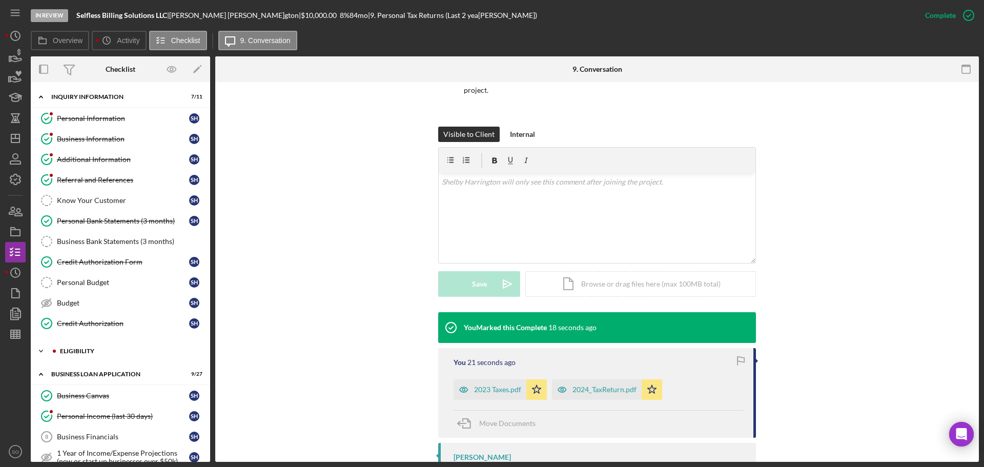
click at [94, 353] on div "ELIGIBILITY" at bounding box center [128, 351] width 137 height 6
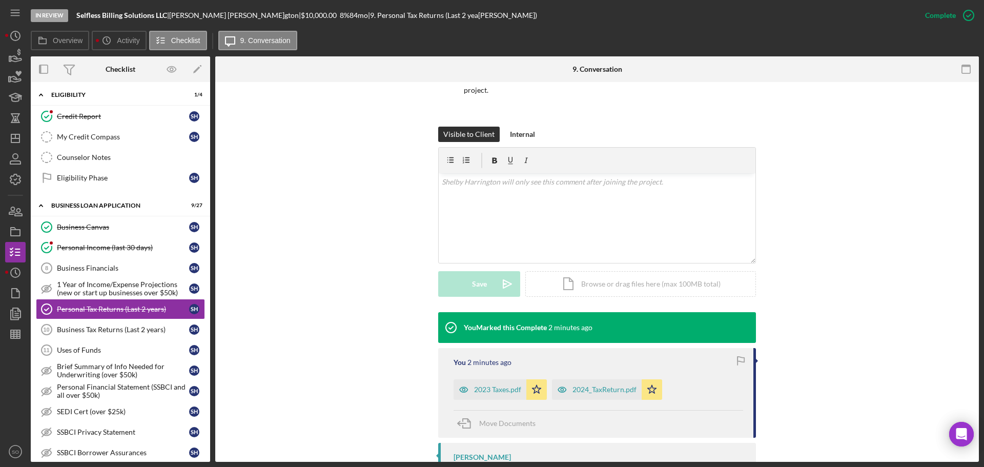
scroll to position [154, 0]
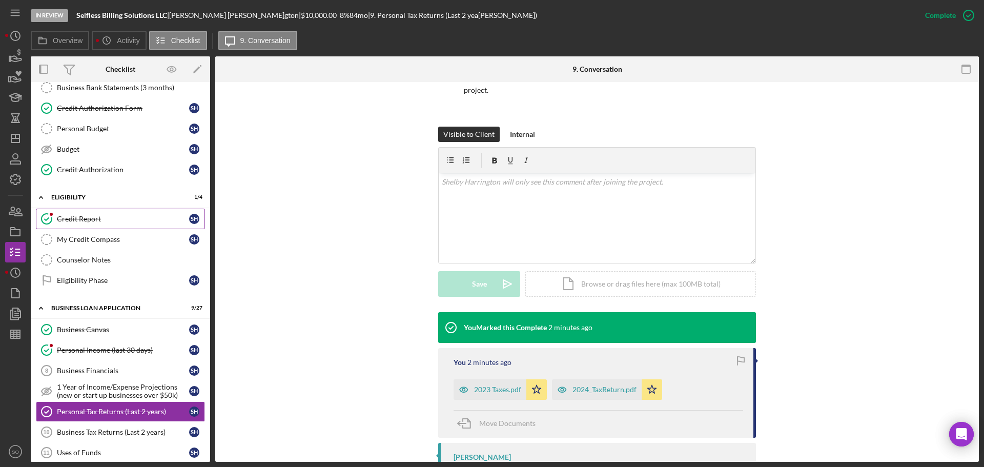
click at [95, 221] on div "Credit Report" at bounding box center [123, 219] width 132 height 8
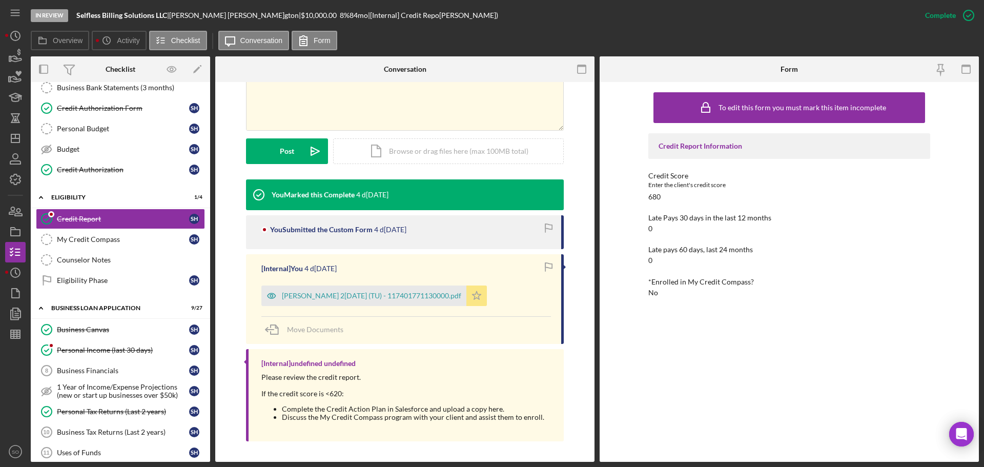
drag, startPoint x: 389, startPoint y: 292, endPoint x: 408, endPoint y: 300, distance: 20.4
click at [390, 293] on div "Harrington, Shelby 2025-08-14 (TU) - 117401771130000.pdf" at bounding box center [371, 296] width 179 height 8
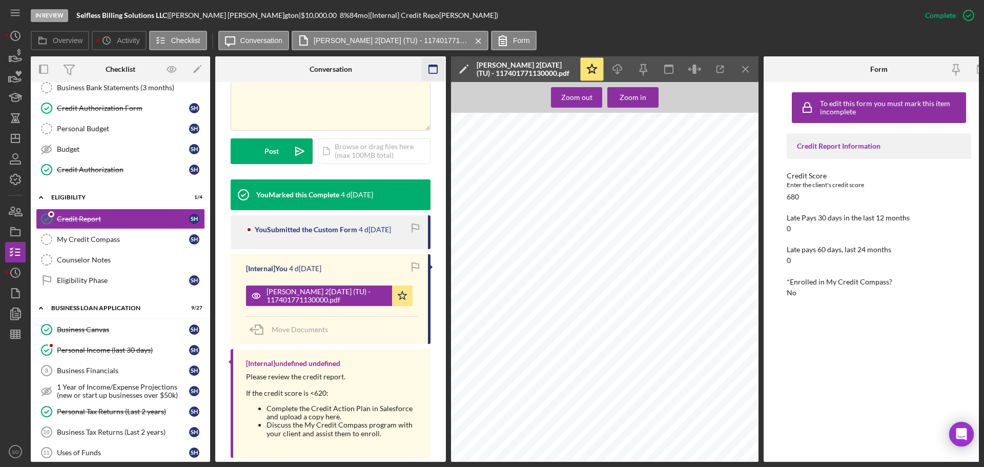
click at [439, 70] on icon "button" at bounding box center [433, 69] width 23 height 23
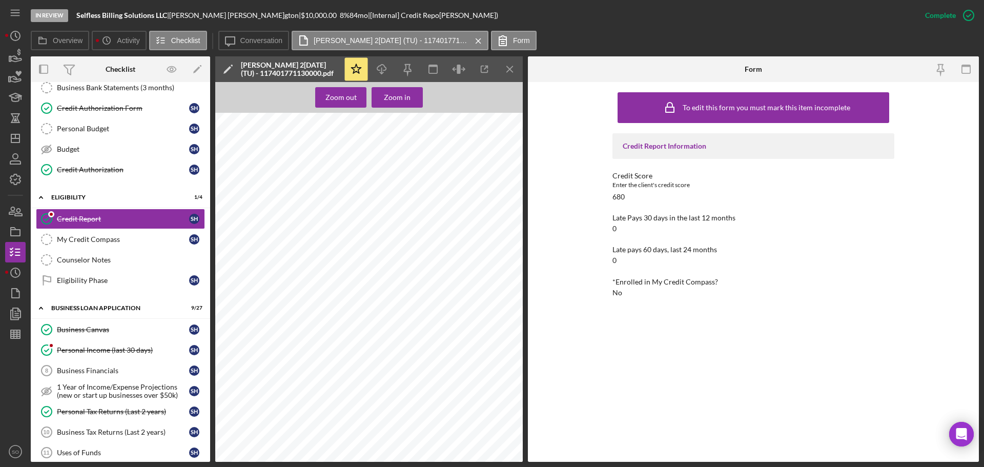
click at [511, 73] on icon "Icon/Menu Close" at bounding box center [510, 69] width 23 height 23
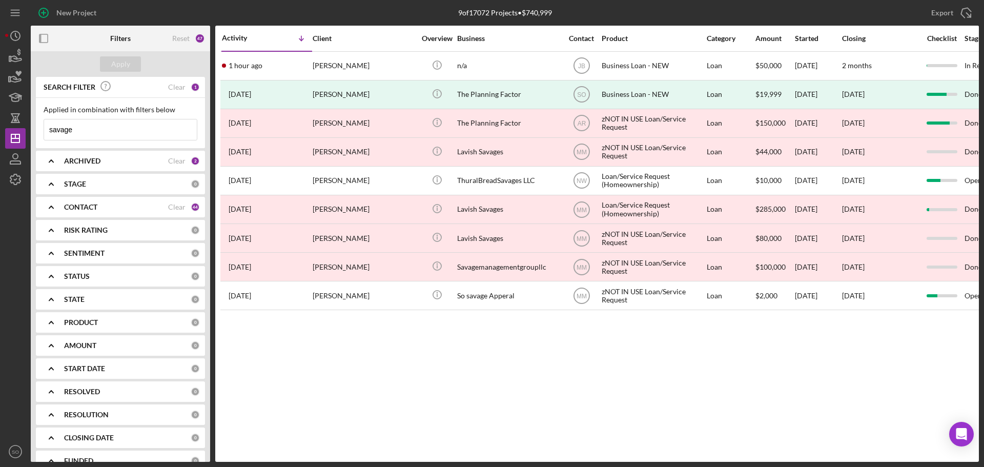
drag, startPoint x: 102, startPoint y: 125, endPoint x: 0, endPoint y: 123, distance: 101.5
click at [0, 123] on div "New Project 9 of 17072 Projects • $740,999 savage Export Icon/Export Filters Re…" at bounding box center [492, 233] width 984 height 467
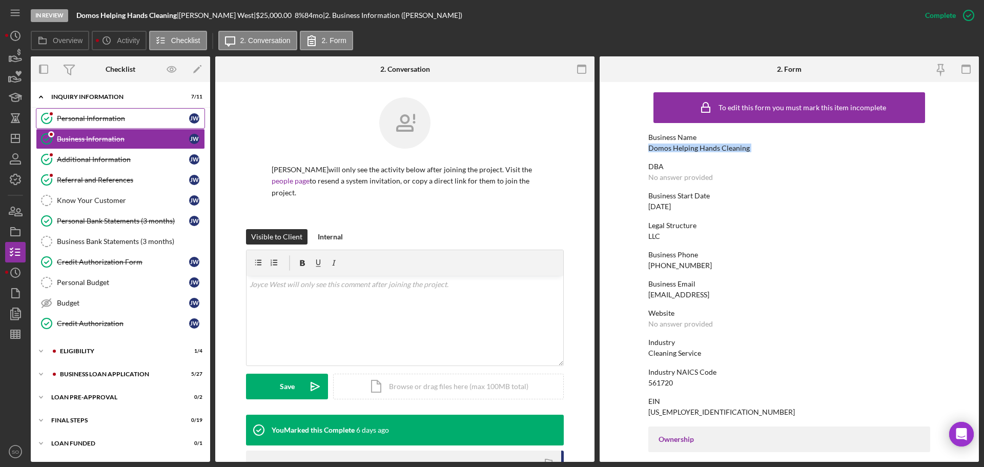
click at [130, 119] on div "Personal Information" at bounding box center [123, 118] width 132 height 8
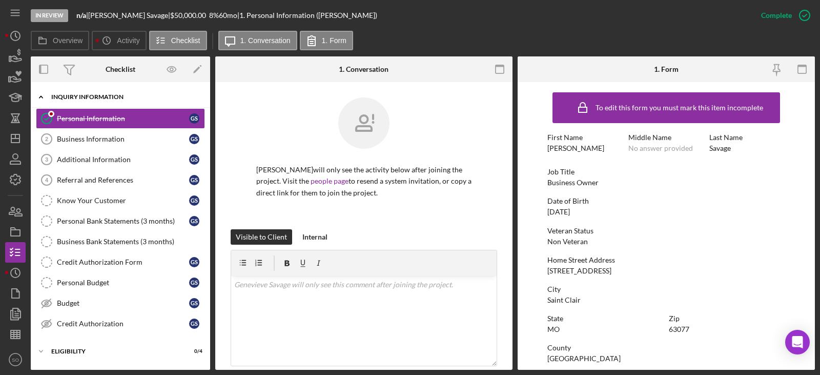
click at [112, 98] on div "INQUIRY INFORMATION" at bounding box center [124, 97] width 146 height 6
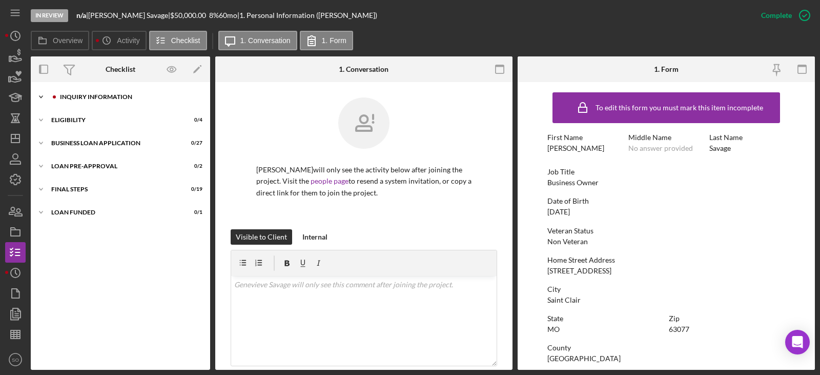
click at [113, 96] on div "INQUIRY INFORMATION" at bounding box center [128, 97] width 137 height 6
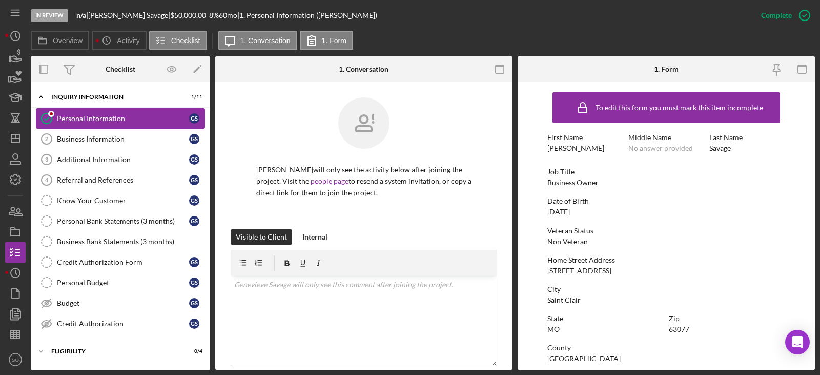
click at [101, 120] on div "Personal Information" at bounding box center [123, 118] width 132 height 8
click at [580, 270] on div "899 Highway Ww St" at bounding box center [580, 271] width 64 height 8
copy div "[STREET_ADDRESS]"
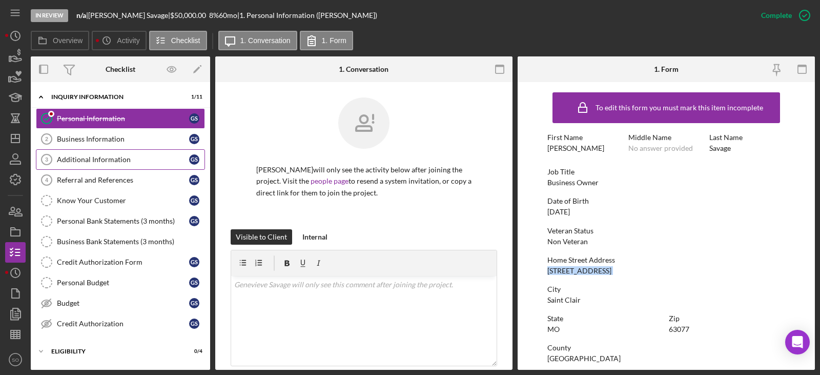
drag, startPoint x: 83, startPoint y: 142, endPoint x: 89, endPoint y: 152, distance: 12.7
click at [83, 141] on div "Business Information" at bounding box center [123, 139] width 132 height 8
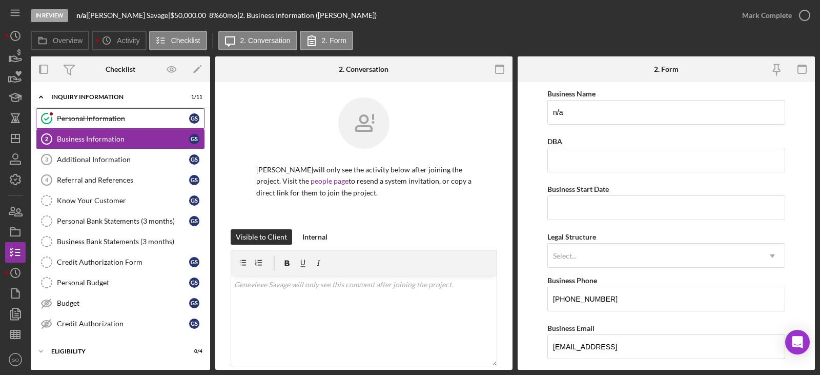
click at [115, 126] on link "Personal Information Personal Information G S" at bounding box center [120, 118] width 169 height 21
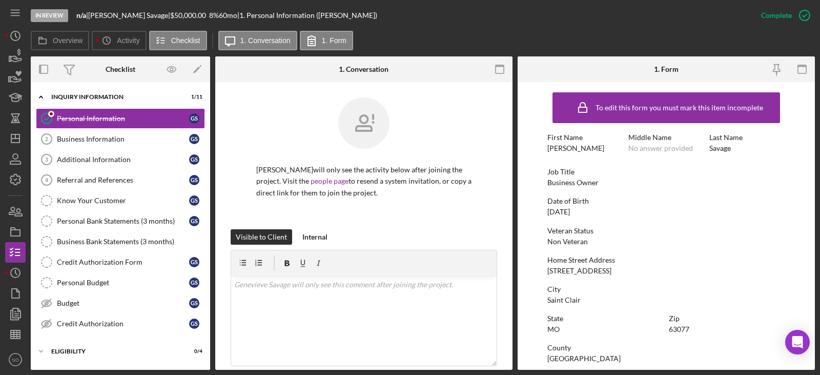
click at [574, 272] on div "899 Highway Ww St" at bounding box center [580, 271] width 64 height 8
copy div "899 Highway Ww St"
click at [575, 300] on div "Saint Clair" at bounding box center [564, 300] width 33 height 8
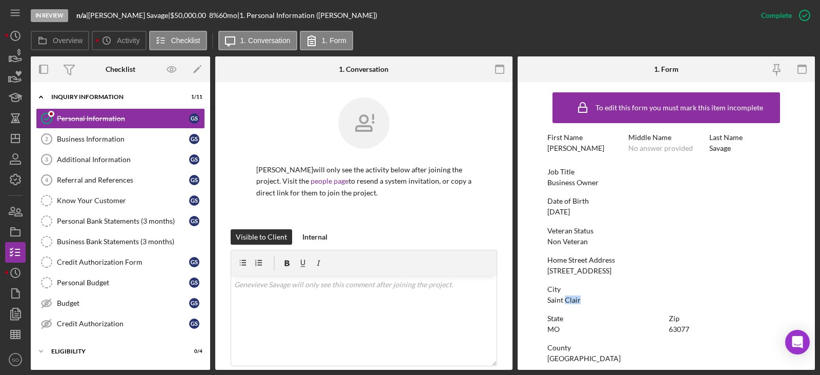
click at [575, 300] on div "Saint Clair" at bounding box center [564, 300] width 33 height 8
copy div "Saint Clair"
click at [673, 330] on div "63077" at bounding box center [679, 329] width 21 height 8
click at [675, 330] on div "63077" at bounding box center [679, 329] width 21 height 8
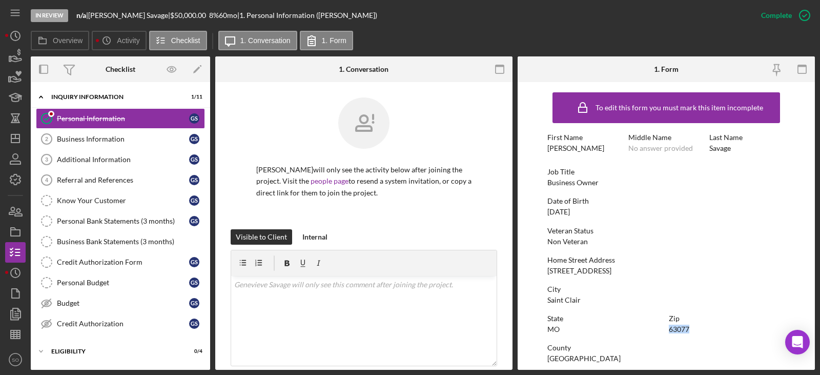
click at [675, 330] on div "63077" at bounding box center [679, 329] width 21 height 8
click at [676, 330] on div "63077" at bounding box center [679, 329] width 21 height 8
copy div "63077"
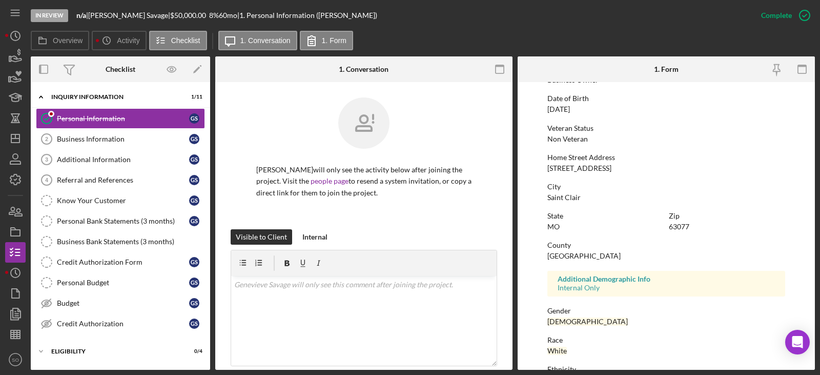
click at [581, 256] on div "Franklin County" at bounding box center [584, 256] width 73 height 8
copy div "Franklin County"
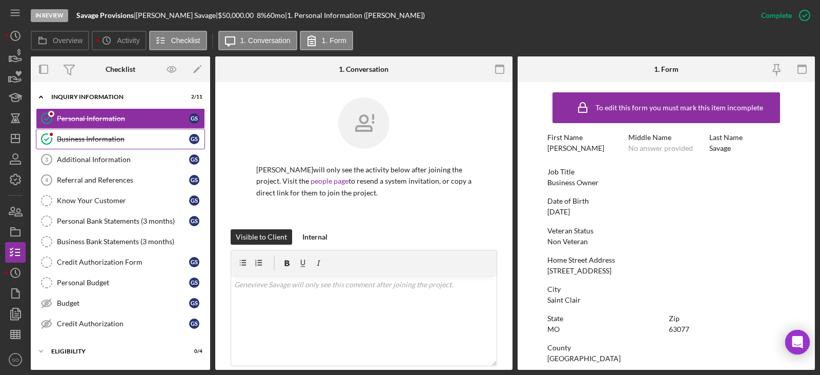
drag, startPoint x: 90, startPoint y: 133, endPoint x: 157, endPoint y: 144, distance: 68.5
click at [92, 134] on link "Business Information Business Information G S" at bounding box center [120, 139] width 169 height 21
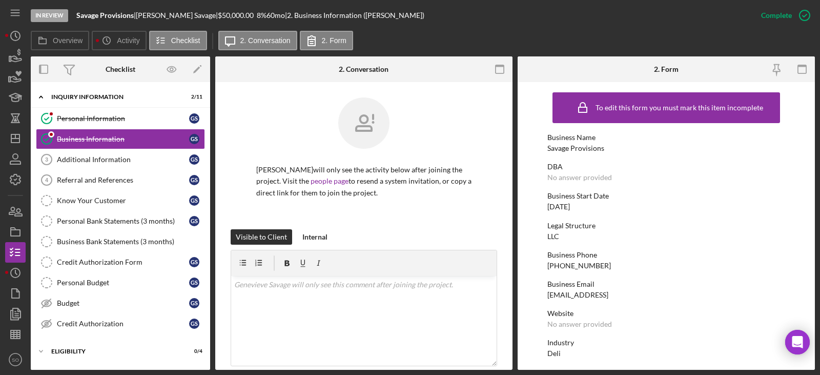
click at [575, 267] on div "(636) 253-6962" at bounding box center [580, 265] width 64 height 8
copy div "(636) 253-6962"
click at [559, 267] on div "(636) 253-6962" at bounding box center [580, 265] width 64 height 8
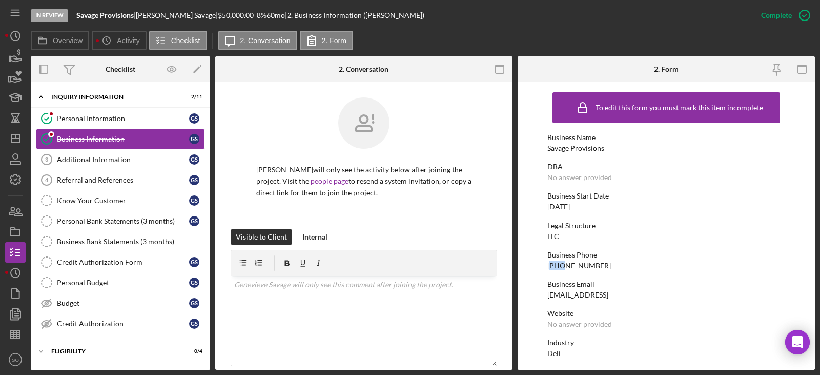
click at [559, 267] on div "(636) 253-6962" at bounding box center [580, 265] width 64 height 8
click at [570, 208] on div "08/04/2025" at bounding box center [559, 207] width 23 height 8
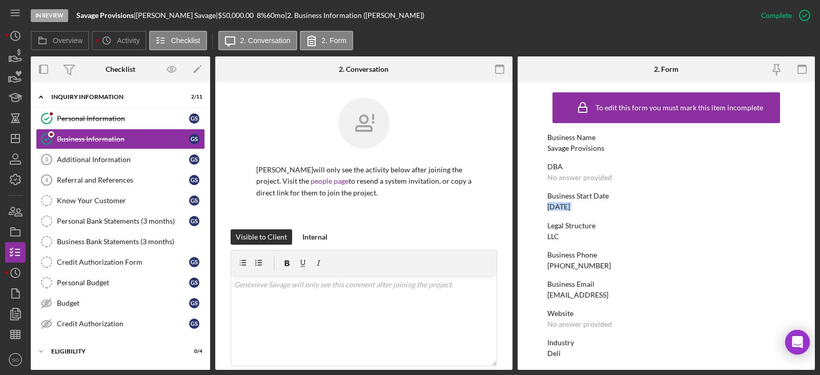
copy div "08/04/2025"
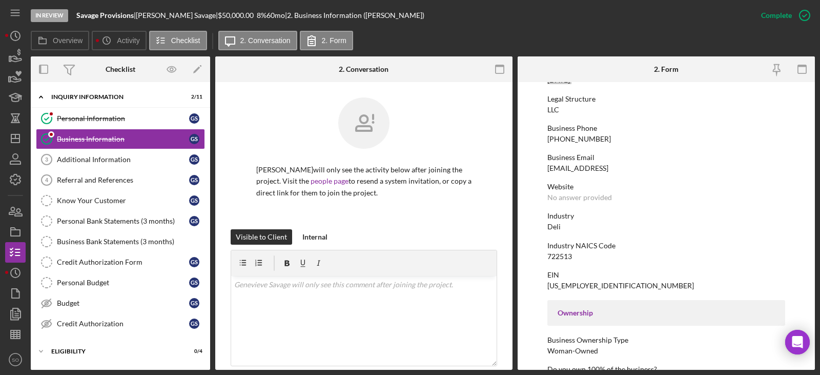
scroll to position [24, 0]
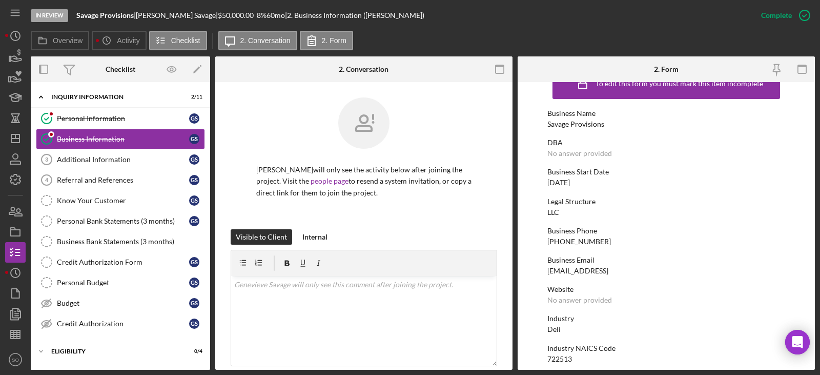
click at [556, 328] on div "Deli" at bounding box center [554, 329] width 13 height 8
copy div "Deli"
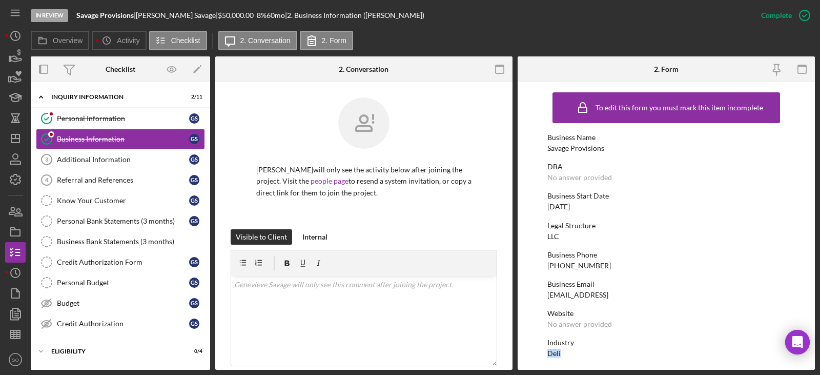
scroll to position [24, 0]
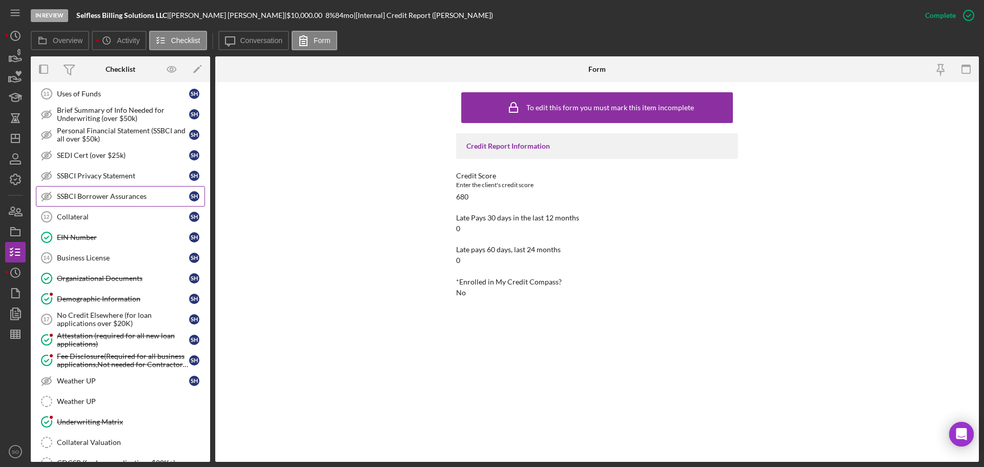
scroll to position [410, 0]
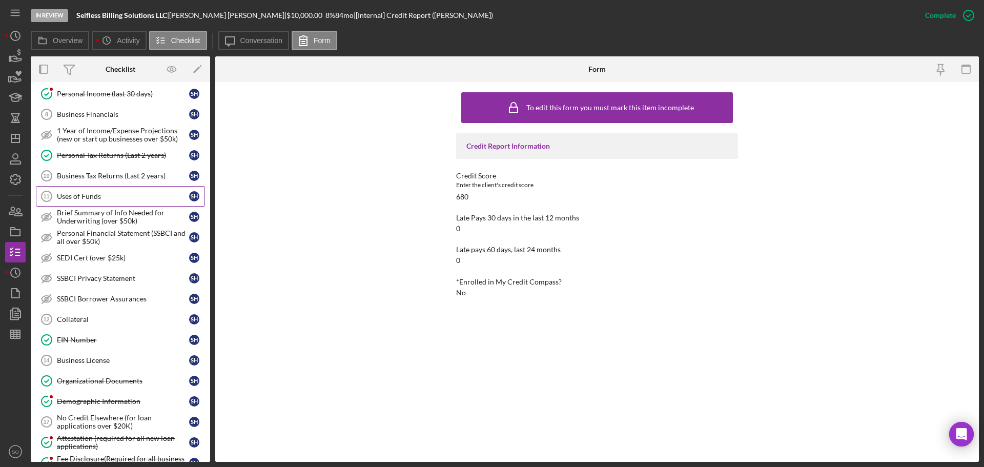
click at [98, 202] on link "Uses of Funds 11 Uses of Funds S H" at bounding box center [120, 196] width 169 height 21
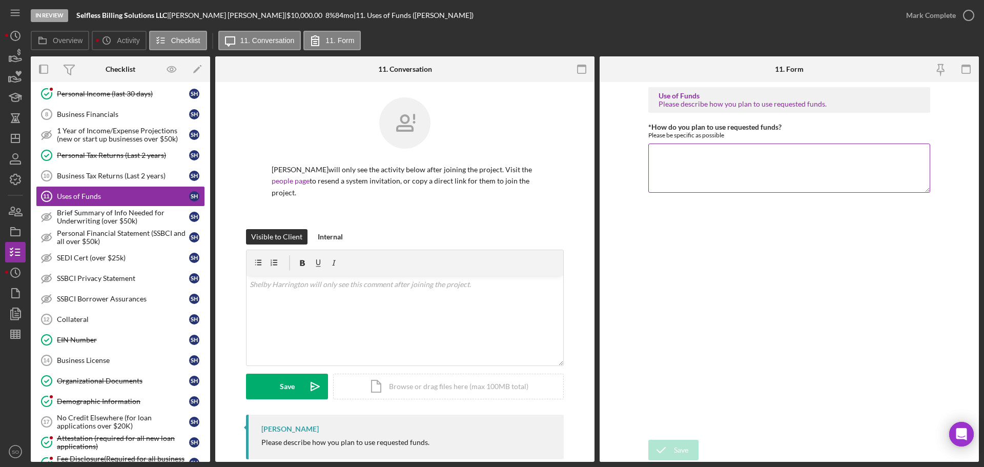
click at [686, 164] on textarea "*How do you plan to use requested funds?" at bounding box center [790, 168] width 282 height 49
click at [723, 164] on textarea "Funds will be used for marketing expenses. A company will be hired to advertise…" at bounding box center [790, 168] width 282 height 49
click at [751, 168] on textarea "Funds will be used for marketing expenses. A company will be hired to advertise…" at bounding box center [790, 168] width 282 height 49
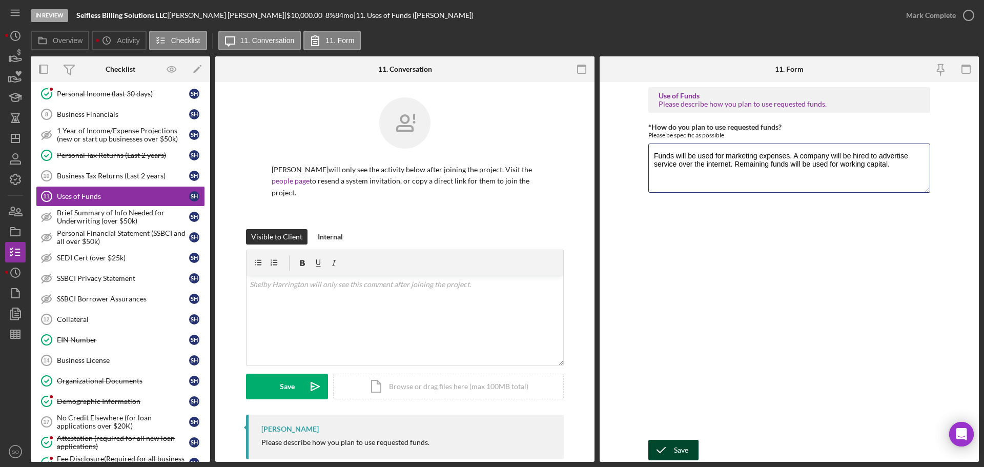
type textarea "Funds will be used for marketing expenses. A company will be hired to advertise…"
click at [686, 442] on div "Save" at bounding box center [681, 450] width 14 height 21
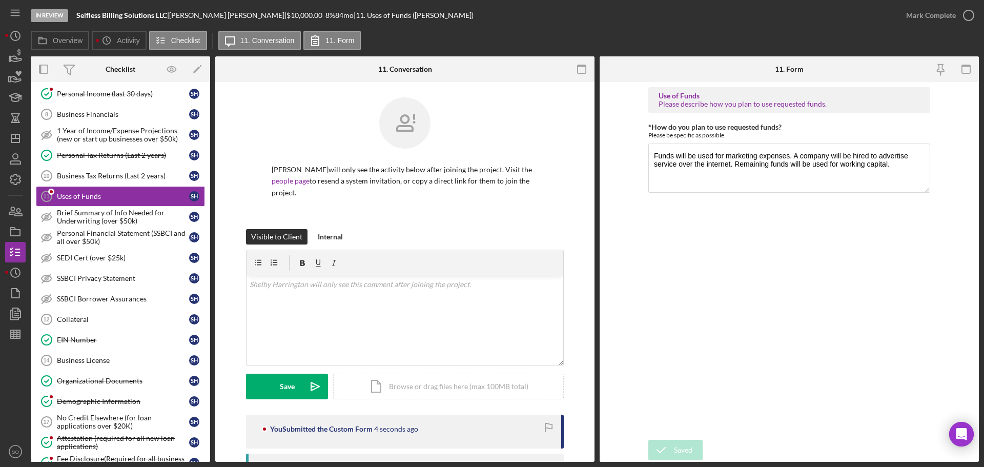
click at [929, 14] on div "Mark Complete" at bounding box center [932, 15] width 50 height 21
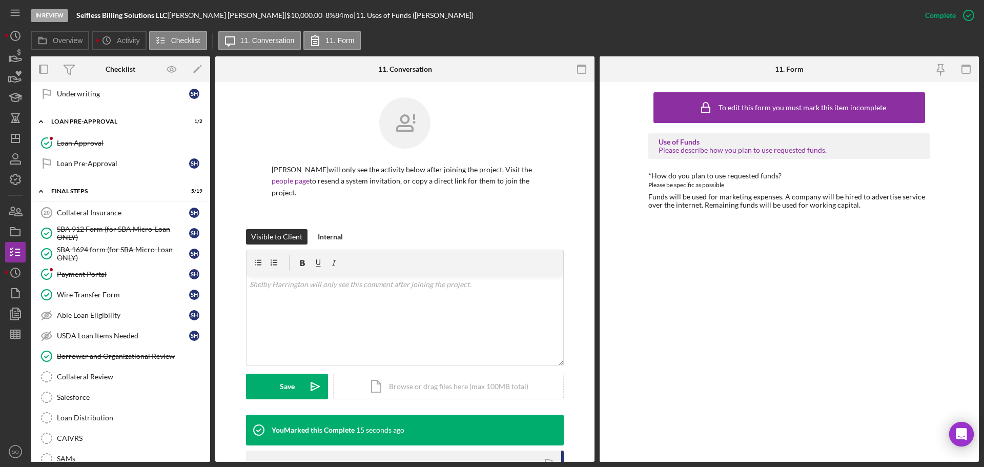
scroll to position [820, 0]
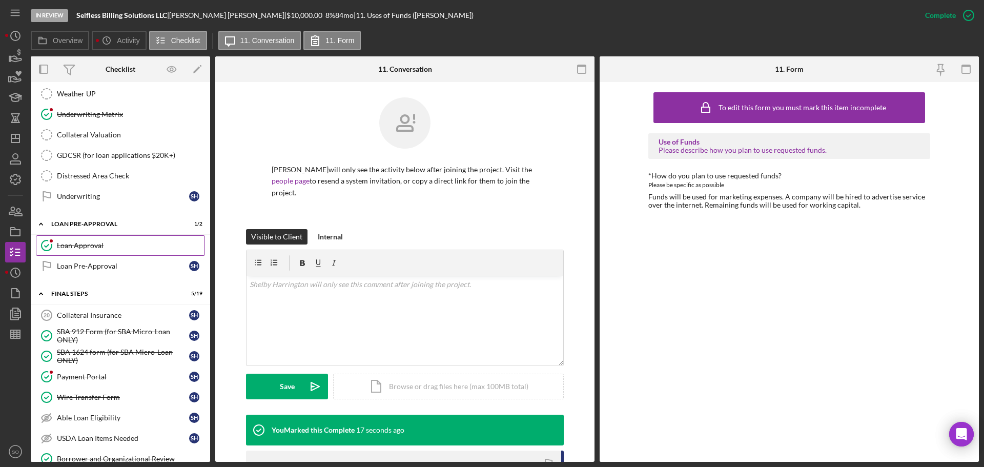
click at [88, 247] on div "Loan Approval" at bounding box center [131, 246] width 148 height 8
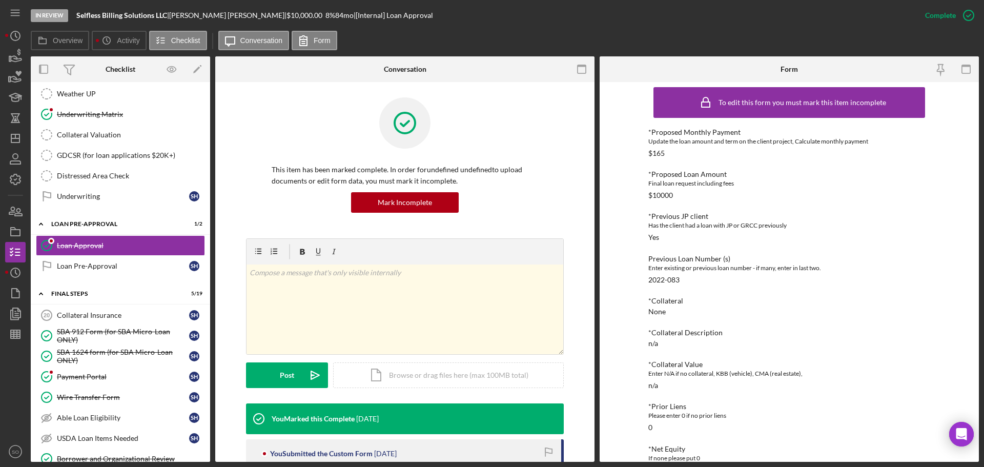
scroll to position [182, 0]
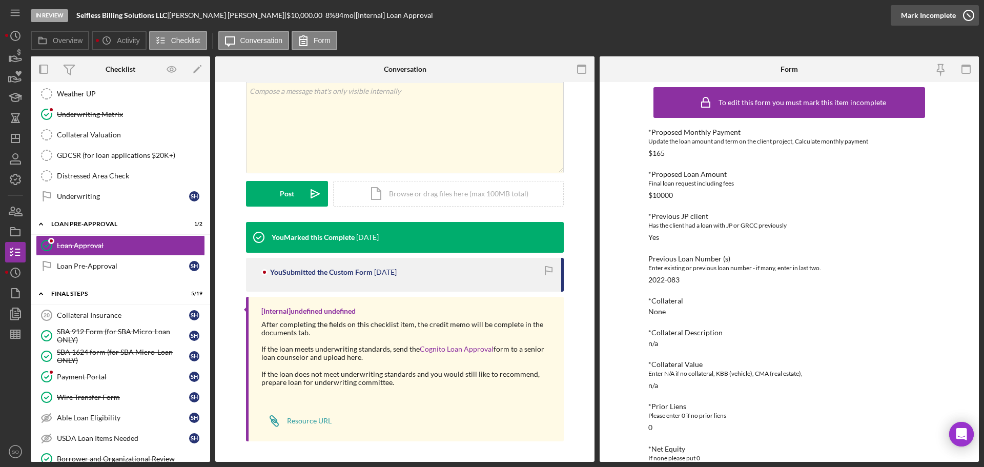
click at [940, 17] on div "Mark Incomplete" at bounding box center [928, 15] width 55 height 21
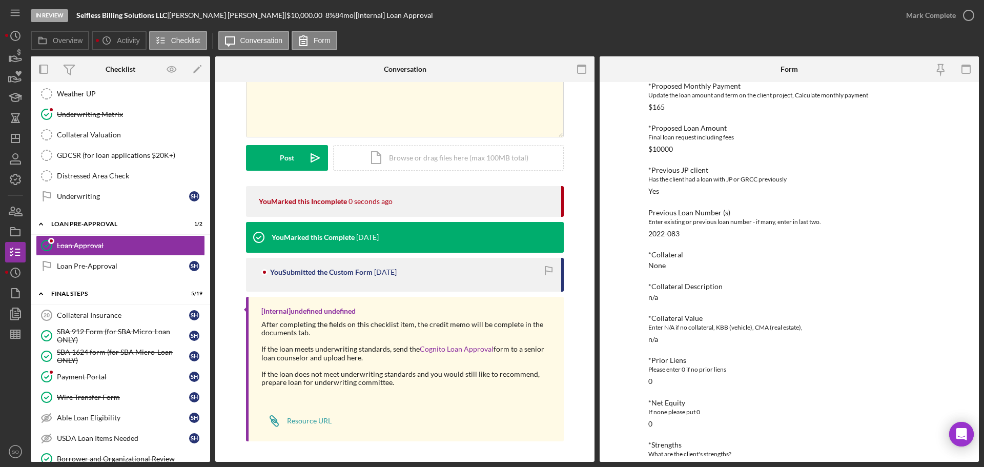
scroll to position [0, 0]
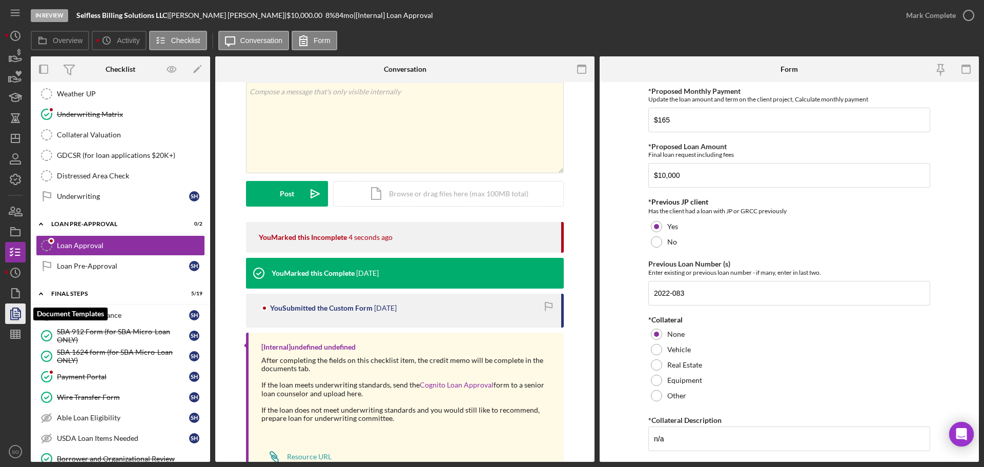
click at [19, 308] on icon "button" at bounding box center [16, 314] width 26 height 26
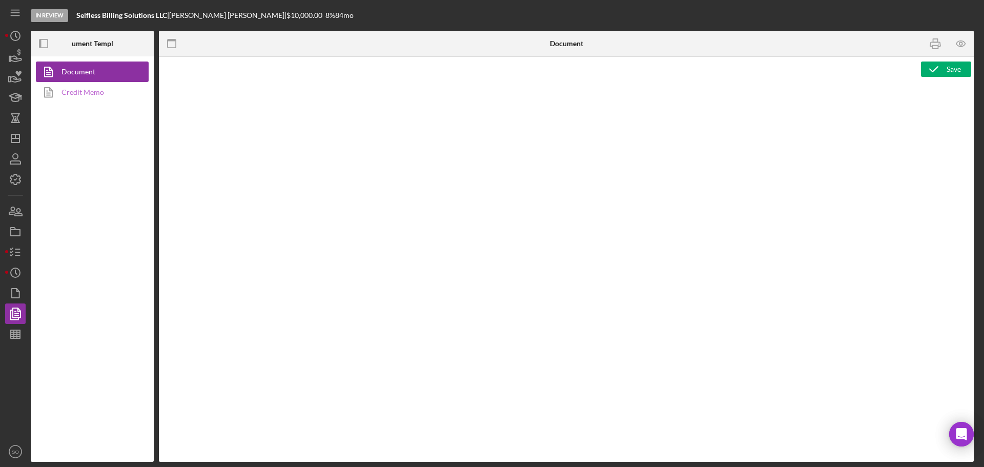
type textarea "Copy and paste, or create, your document template here."
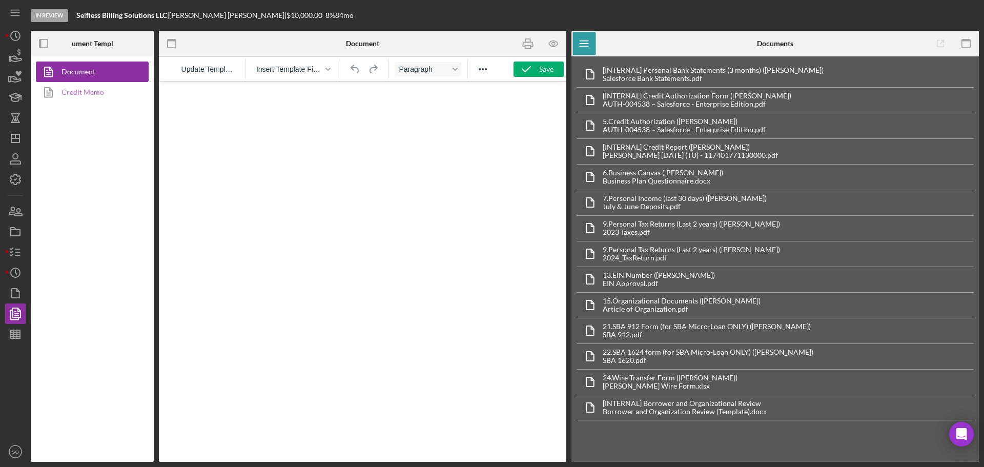
click at [92, 95] on link "Credit Memo" at bounding box center [90, 92] width 108 height 21
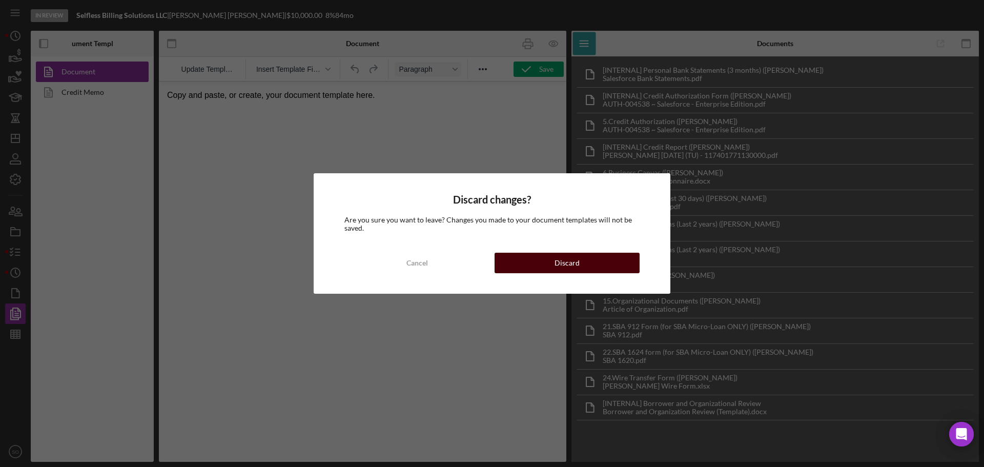
click at [536, 263] on button "Discard" at bounding box center [567, 263] width 145 height 21
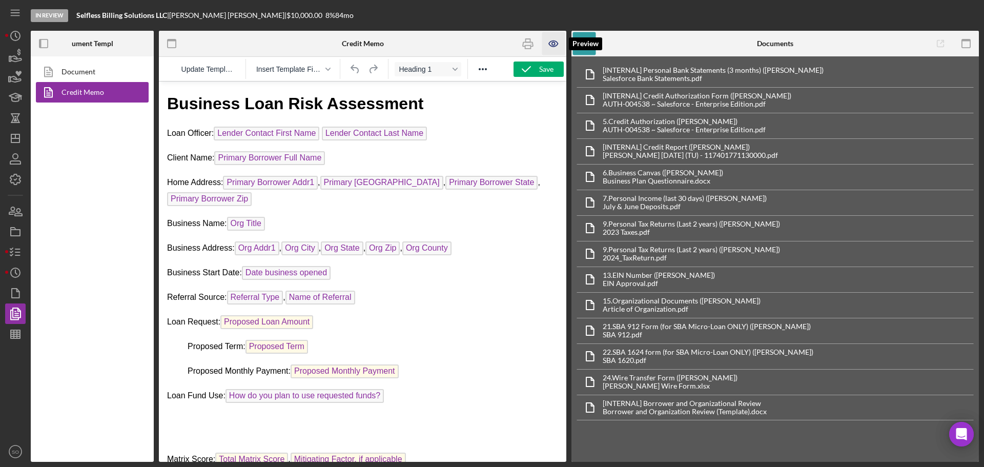
click at [556, 46] on icon "button" at bounding box center [553, 43] width 23 height 23
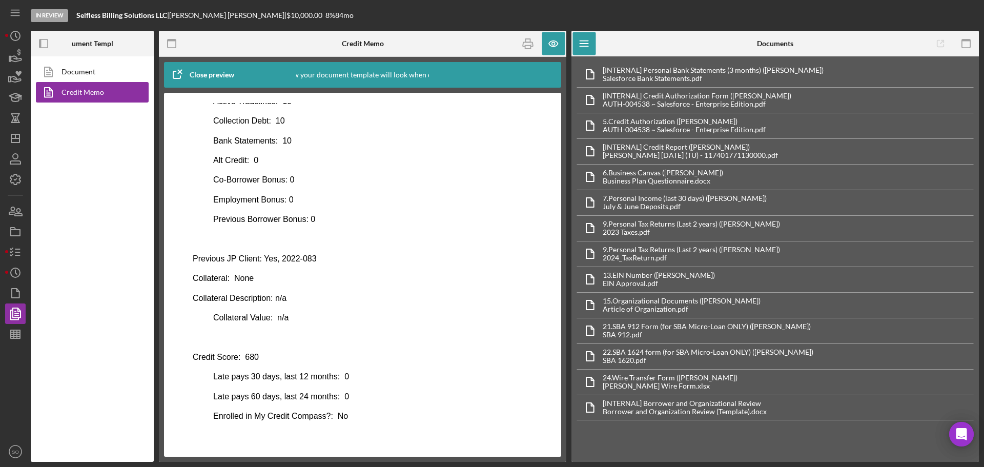
scroll to position [480, 0]
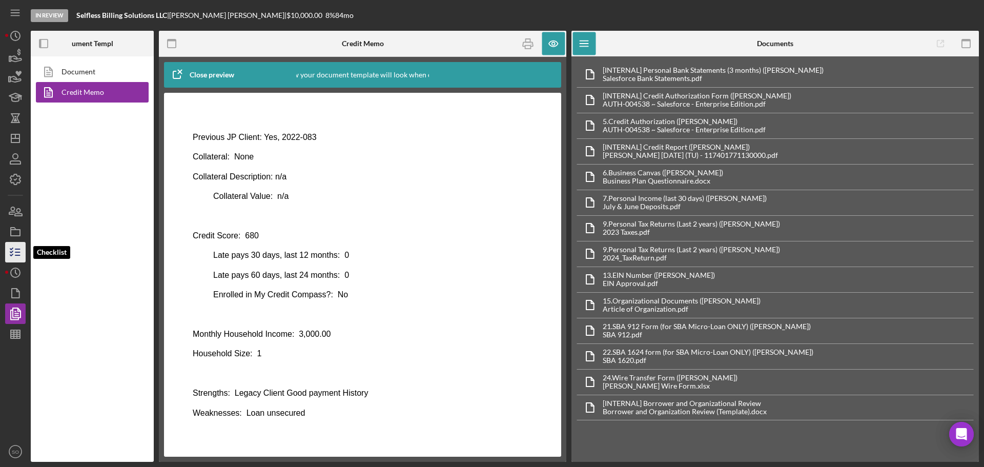
click at [15, 260] on icon "button" at bounding box center [16, 252] width 26 height 26
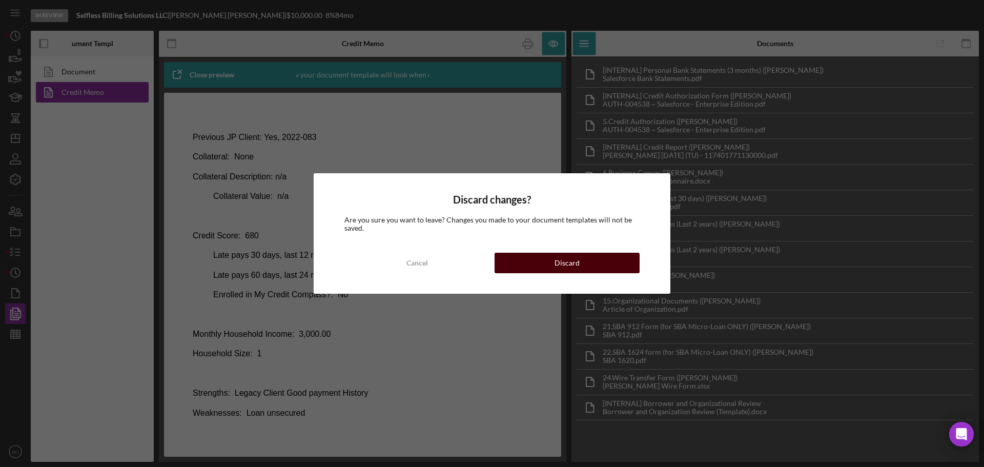
click at [546, 268] on button "Discard" at bounding box center [567, 263] width 145 height 21
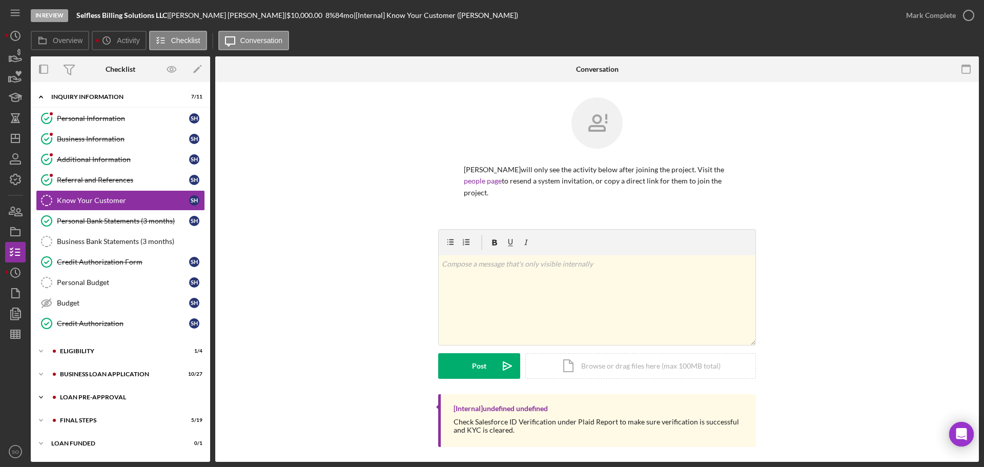
click at [103, 399] on div "LOAN PRE-APPROVAL" at bounding box center [128, 397] width 137 height 6
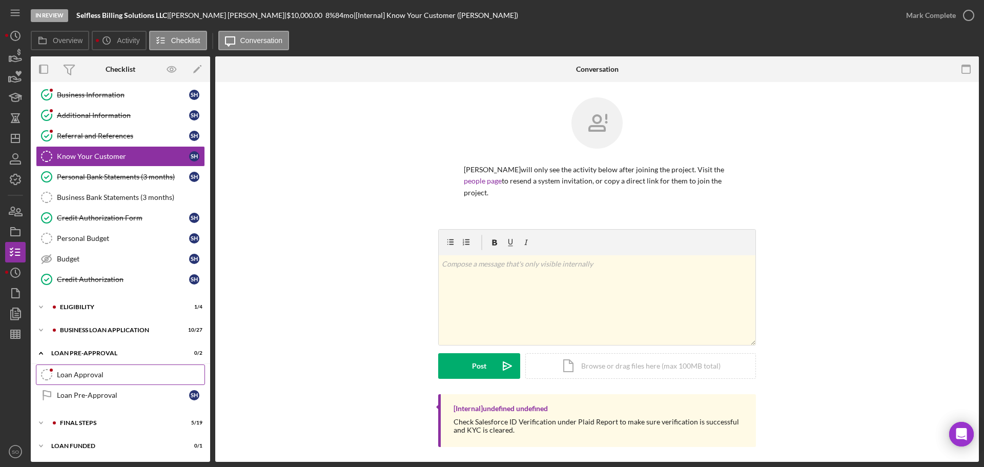
click at [103, 367] on link "Loan Approval Loan Approval" at bounding box center [120, 375] width 169 height 21
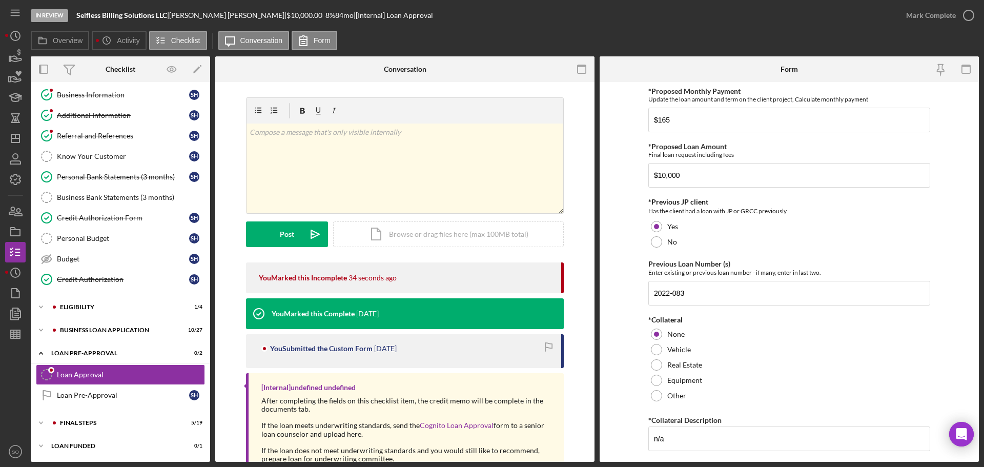
scroll to position [76, 0]
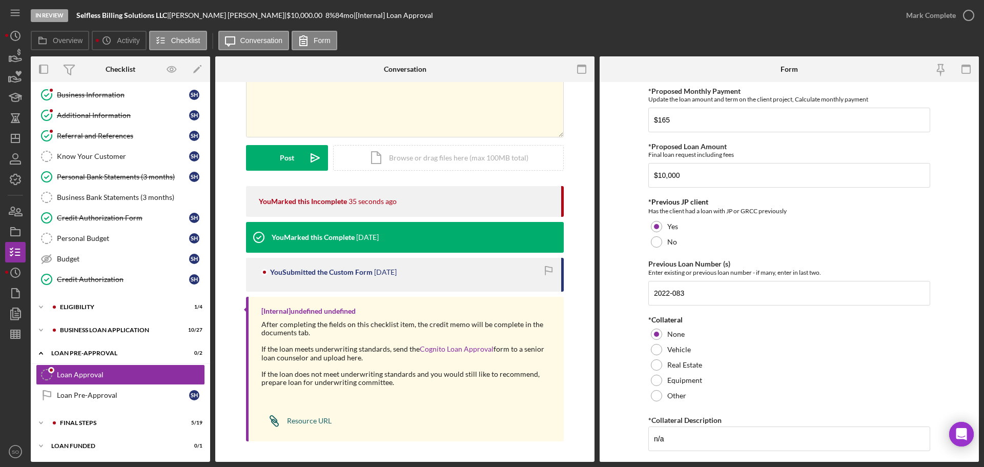
click at [325, 419] on div "Resource URL" at bounding box center [309, 421] width 45 height 8
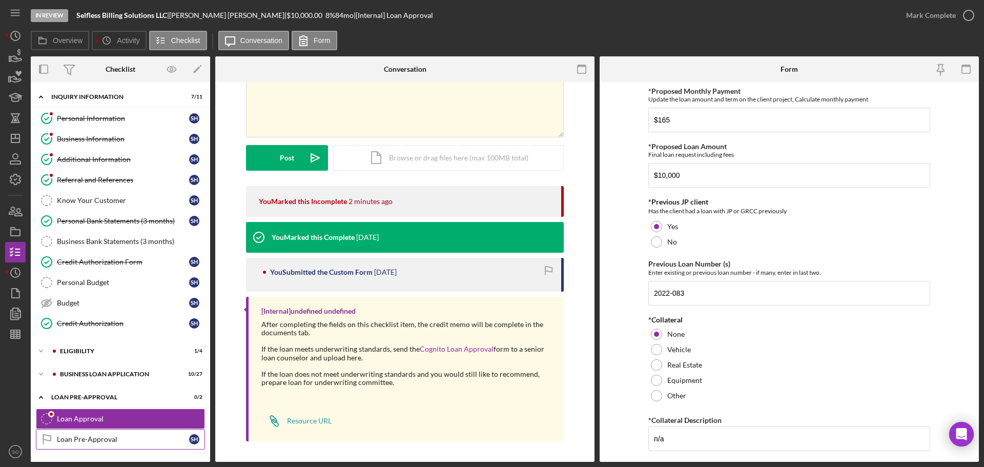
scroll to position [44, 0]
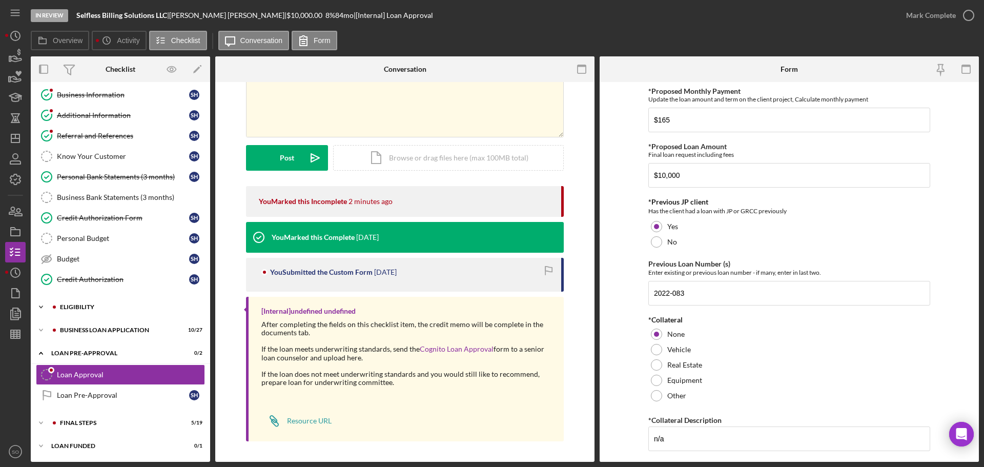
click at [96, 306] on div "ELIGIBILITY" at bounding box center [128, 307] width 137 height 6
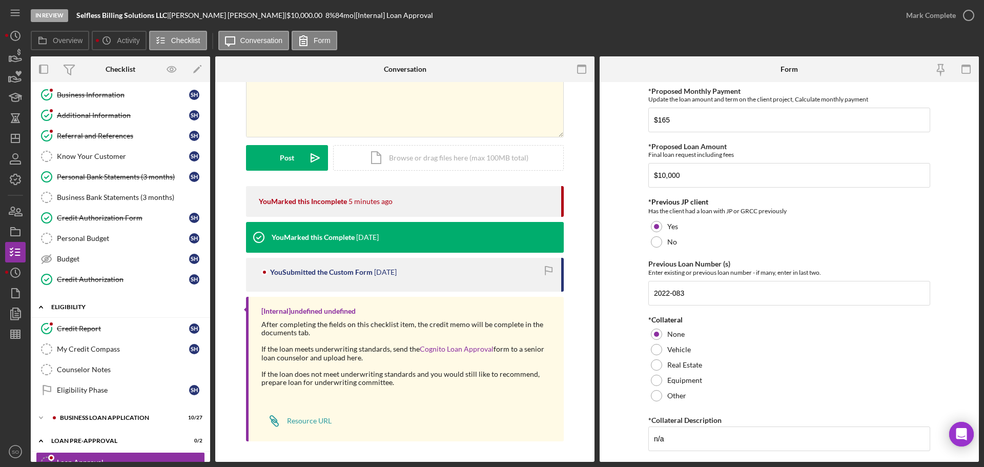
scroll to position [132, 0]
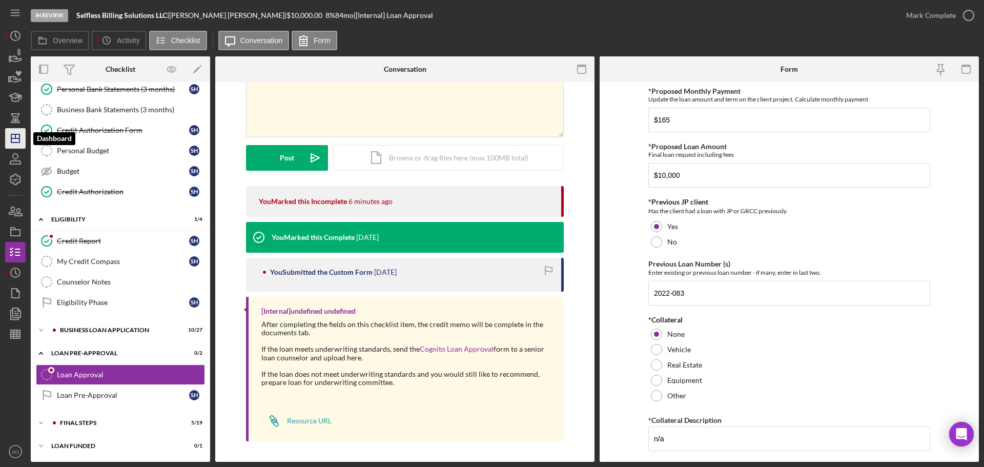
click at [14, 132] on icon "Icon/Dashboard" at bounding box center [16, 139] width 26 height 26
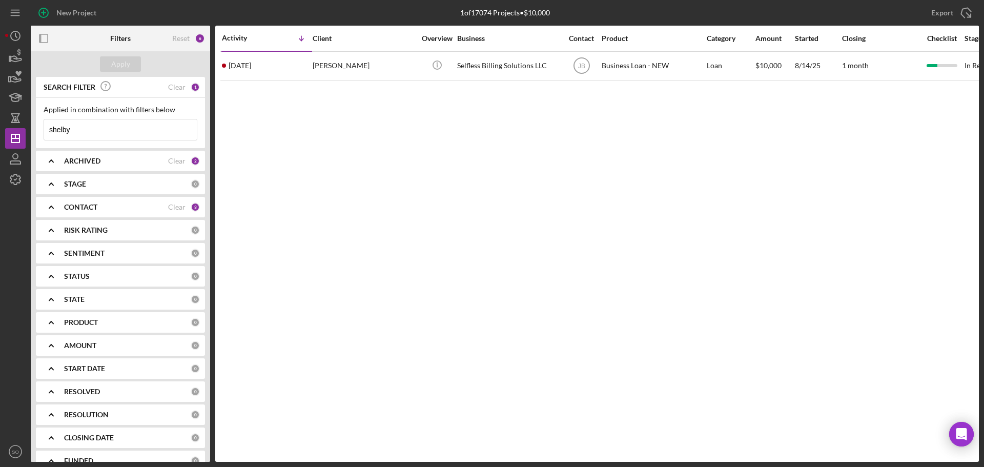
drag, startPoint x: 101, startPoint y: 134, endPoint x: 0, endPoint y: 103, distance: 105.6
click at [0, 103] on div "New Project 1 of 17074 Projects • $10,000 shelby Export Icon/Export Filters Res…" at bounding box center [492, 233] width 984 height 467
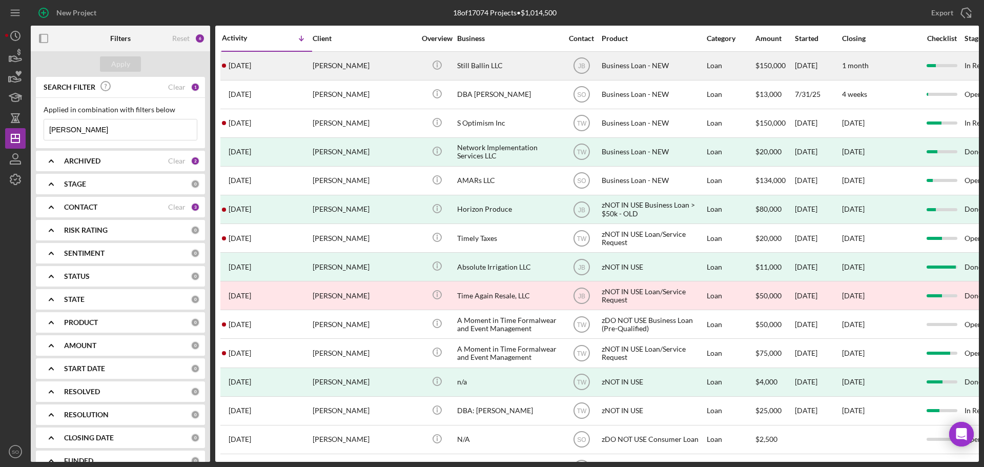
type input "[PERSON_NAME]"
click at [346, 67] on div "[PERSON_NAME]" at bounding box center [364, 65] width 103 height 27
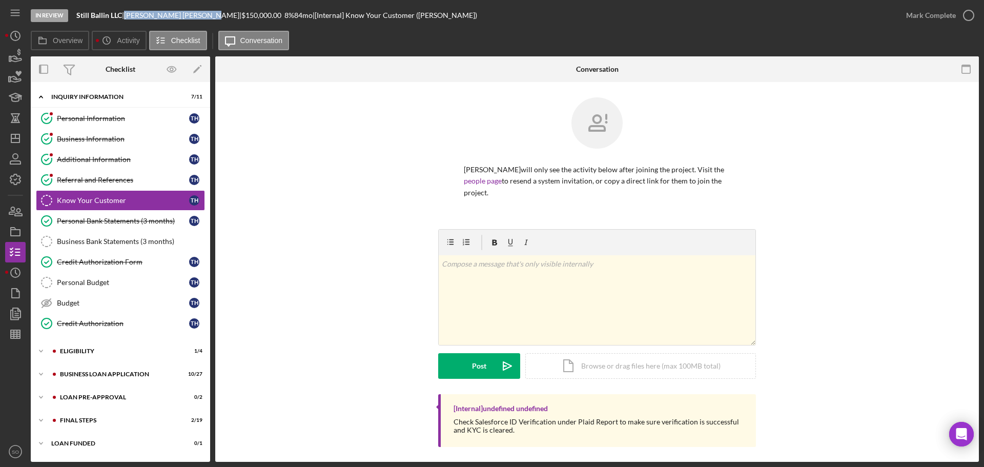
drag, startPoint x: 193, startPoint y: 13, endPoint x: 131, endPoint y: 14, distance: 62.1
click at [131, 14] on div "Timothy Huelskamp |" at bounding box center [182, 15] width 117 height 8
copy div "Timothy Huelskamp"
click at [85, 135] on div "Business Information" at bounding box center [123, 139] width 132 height 8
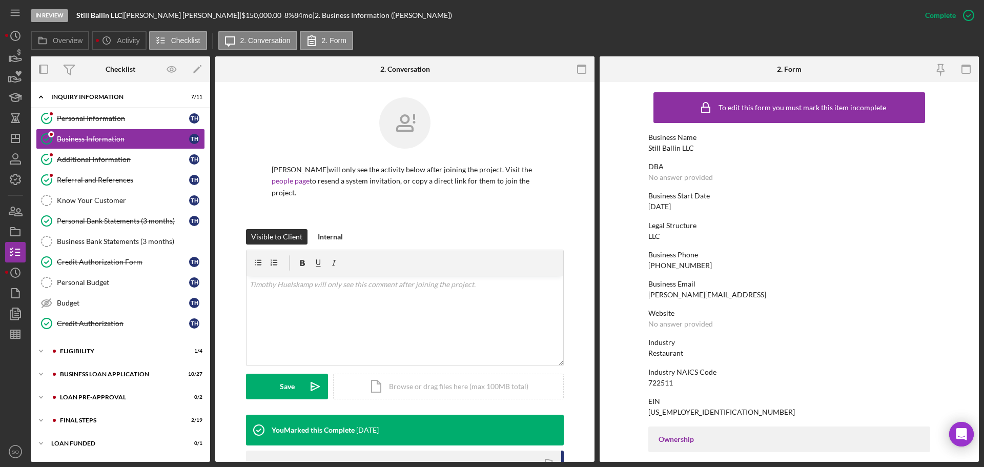
click at [668, 153] on div "To edit this form you must mark this item incomplete Business Name Still Ballin…" at bounding box center [790, 468] width 282 height 763
click at [667, 149] on div "Still Ballin LLC" at bounding box center [672, 148] width 46 height 8
copy div "Still Ballin LLC"
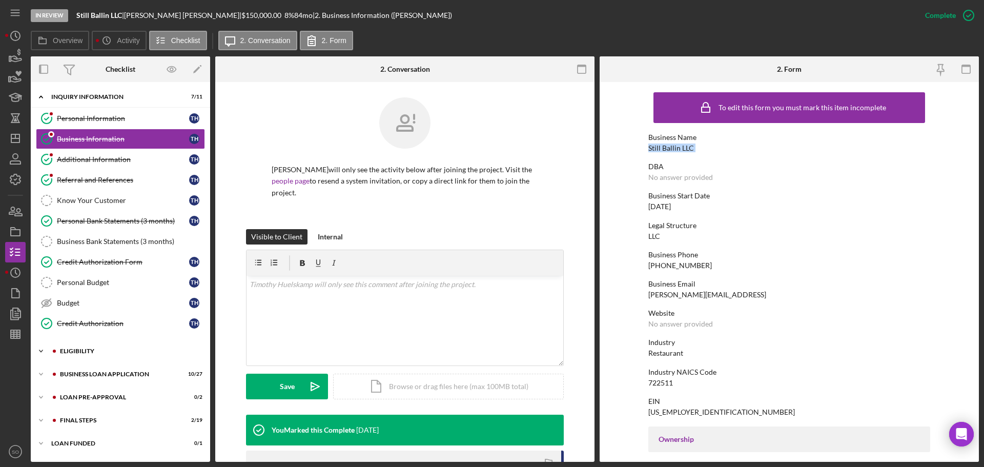
click at [121, 343] on div "Icon/Expander ELIGIBILITY 1 / 4" at bounding box center [120, 351] width 179 height 21
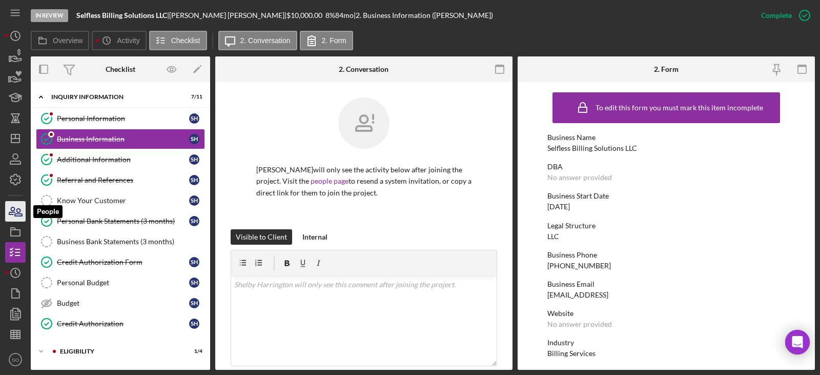
click at [18, 212] on icon "button" at bounding box center [18, 212] width 7 height 7
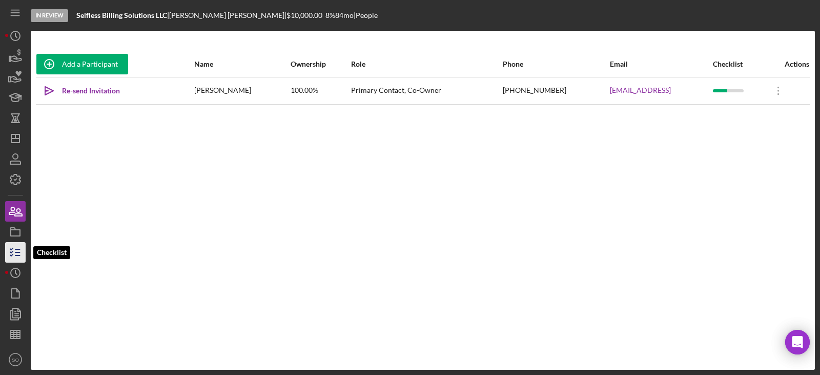
click at [20, 253] on icon "button" at bounding box center [16, 252] width 26 height 26
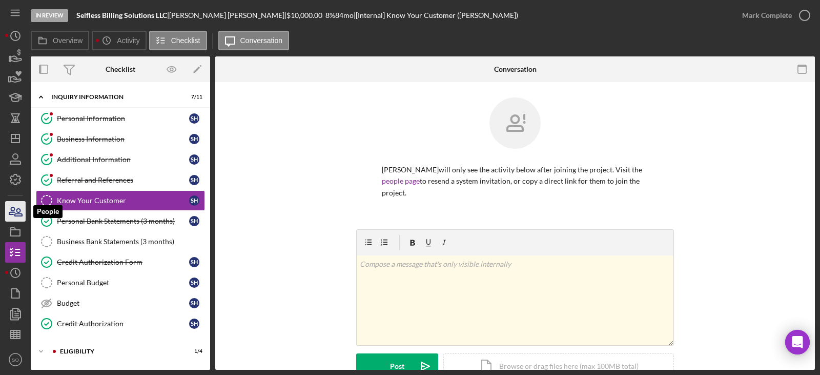
click at [22, 215] on icon "button" at bounding box center [18, 212] width 7 height 7
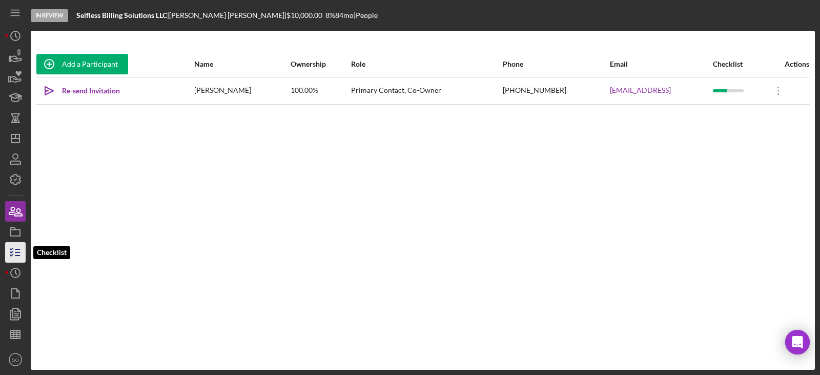
click at [12, 255] on polyline "button" at bounding box center [11, 255] width 3 height 2
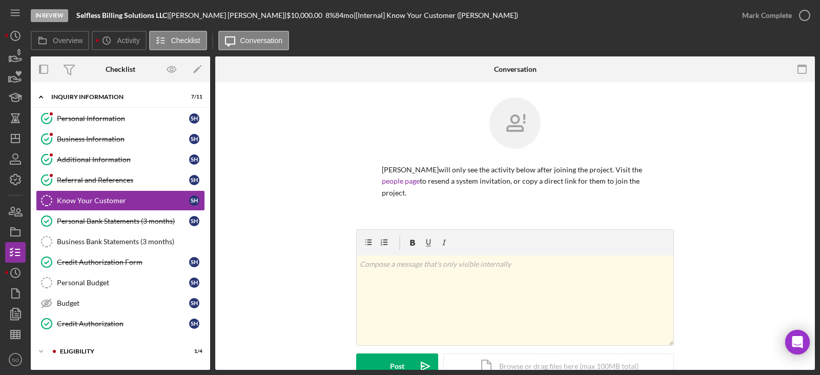
scroll to position [90, 0]
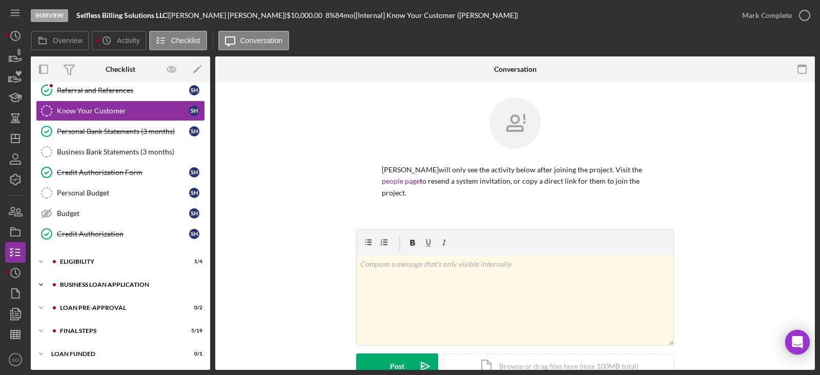
click at [111, 290] on div "Icon/Expander BUSINESS LOAN APPLICATION 10 / 27" at bounding box center [120, 284] width 179 height 21
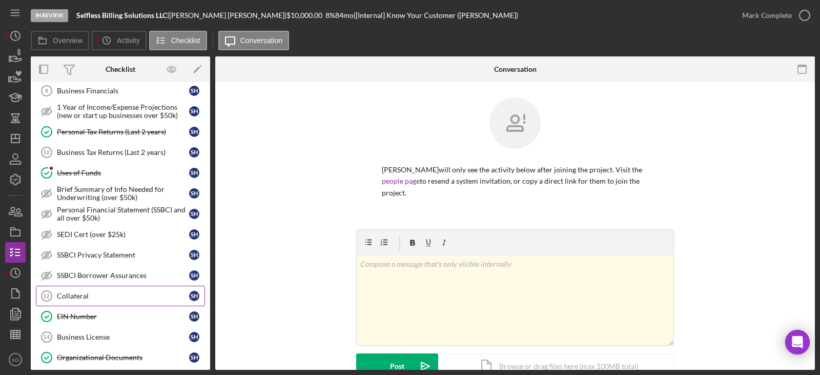
scroll to position [551, 0]
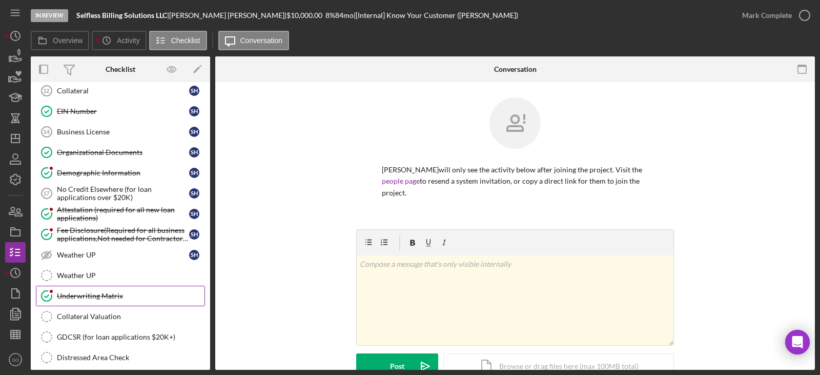
click at [114, 297] on div "Underwriting Matrix" at bounding box center [131, 296] width 148 height 8
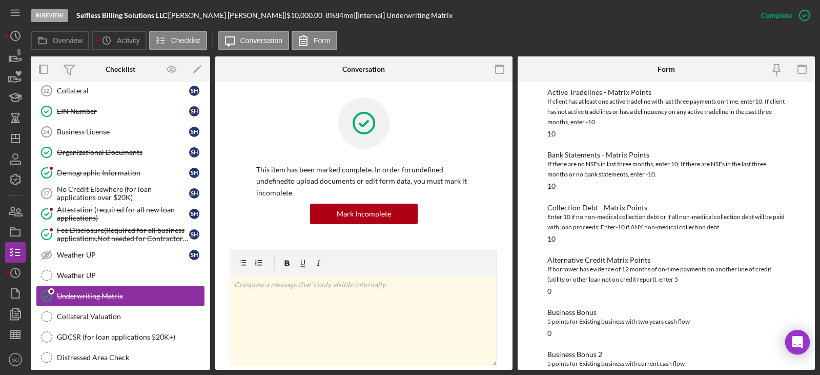
scroll to position [354, 0]
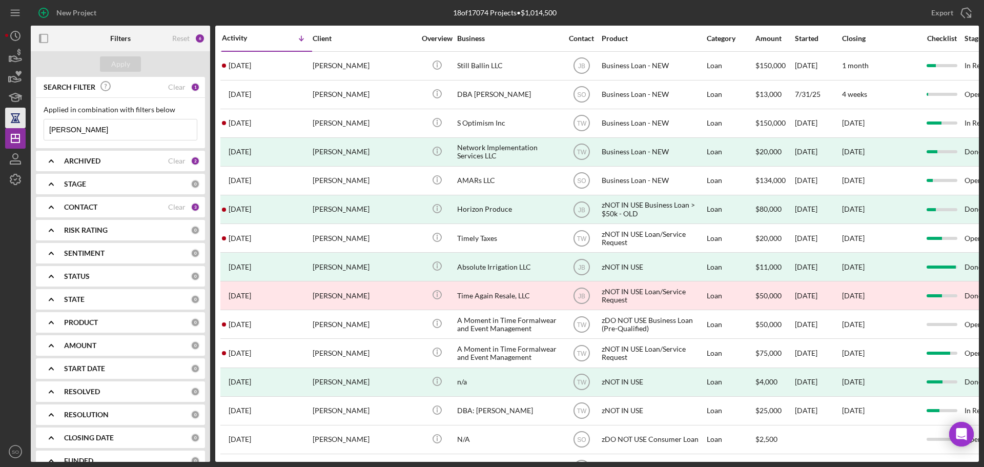
drag, startPoint x: 79, startPoint y: 124, endPoint x: 21, endPoint y: 125, distance: 59.0
click at [21, 125] on div "New Project 18 of 17074 Projects • $1,014,500 [PERSON_NAME] Export Icon/Export …" at bounding box center [492, 231] width 974 height 462
click at [106, 127] on input at bounding box center [120, 129] width 153 height 21
drag, startPoint x: 15, startPoint y: 263, endPoint x: 81, endPoint y: 207, distance: 86.1
click at [15, 258] on div at bounding box center [15, 316] width 21 height 252
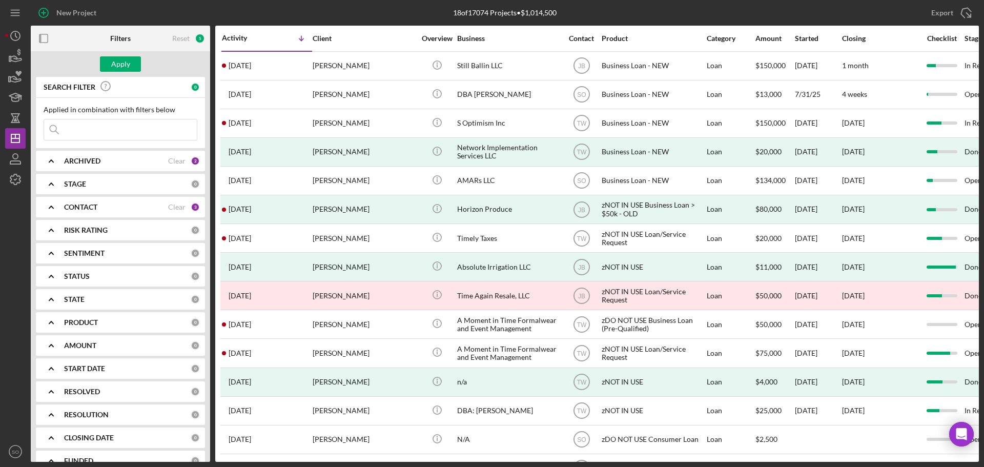
click at [111, 212] on div "CONTACT Clear 3" at bounding box center [132, 207] width 136 height 21
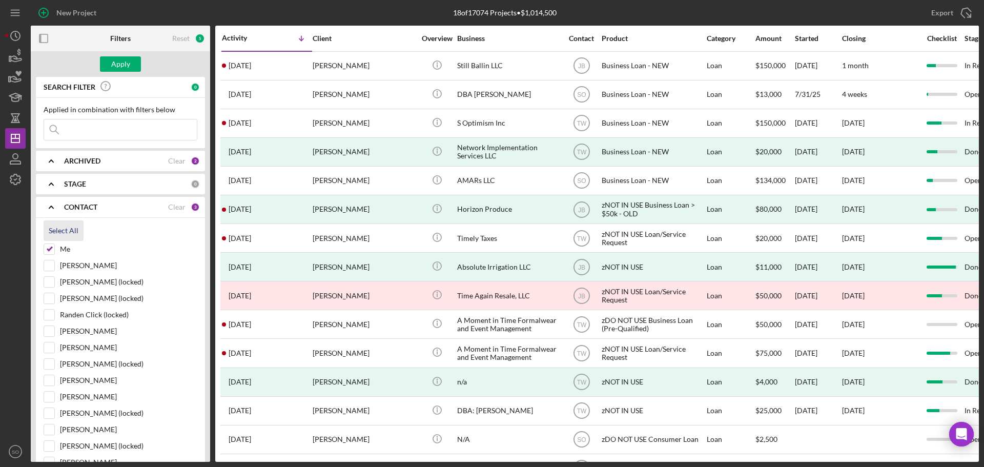
click at [67, 233] on div "Select All" at bounding box center [64, 230] width 30 height 21
checkbox input "true"
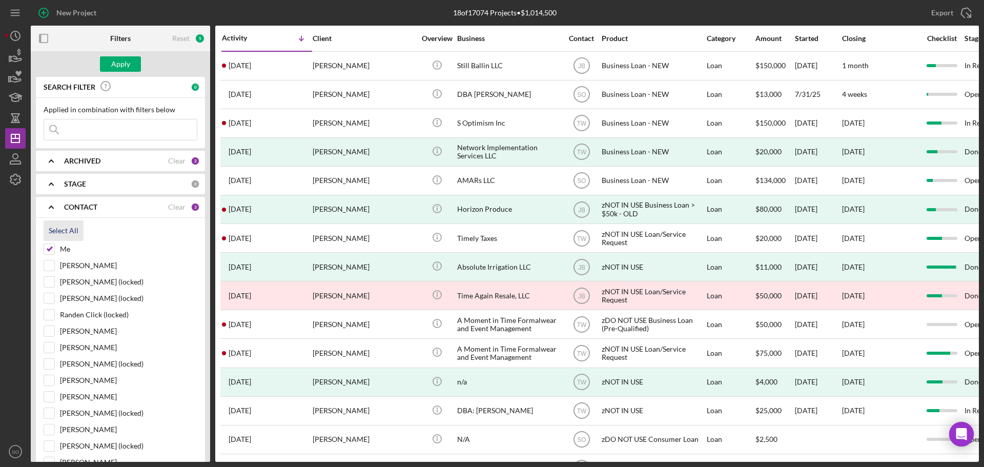
checkbox input "true"
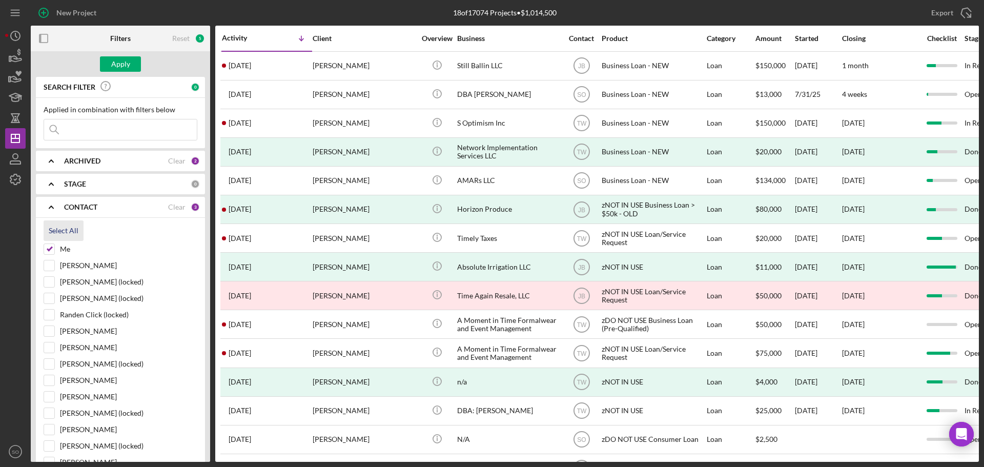
checkbox input "true"
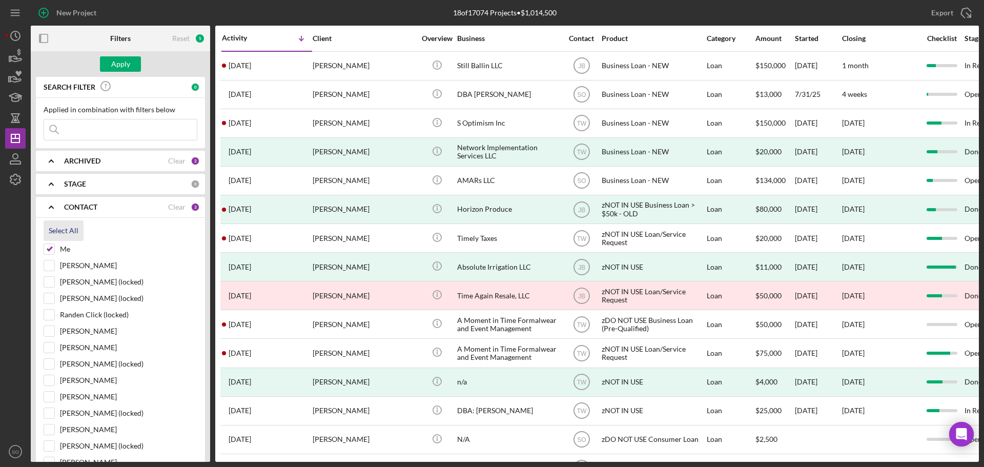
checkbox input "true"
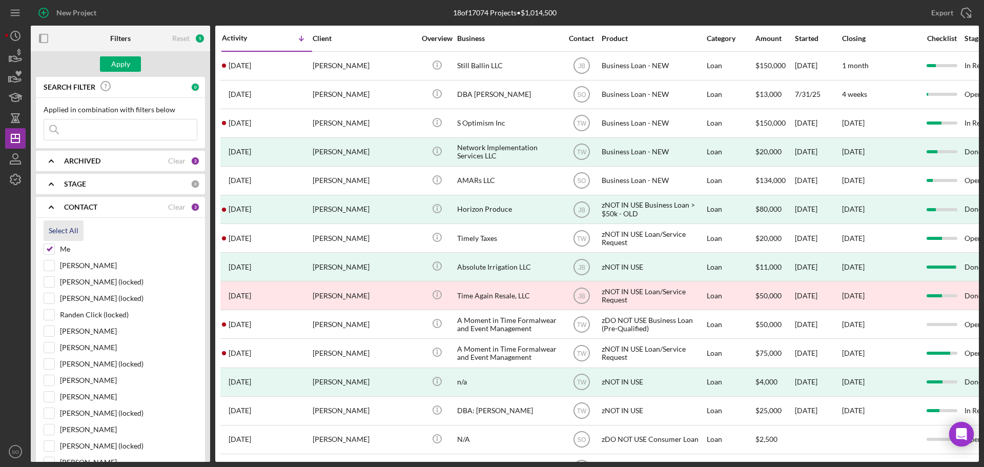
checkbox input "true"
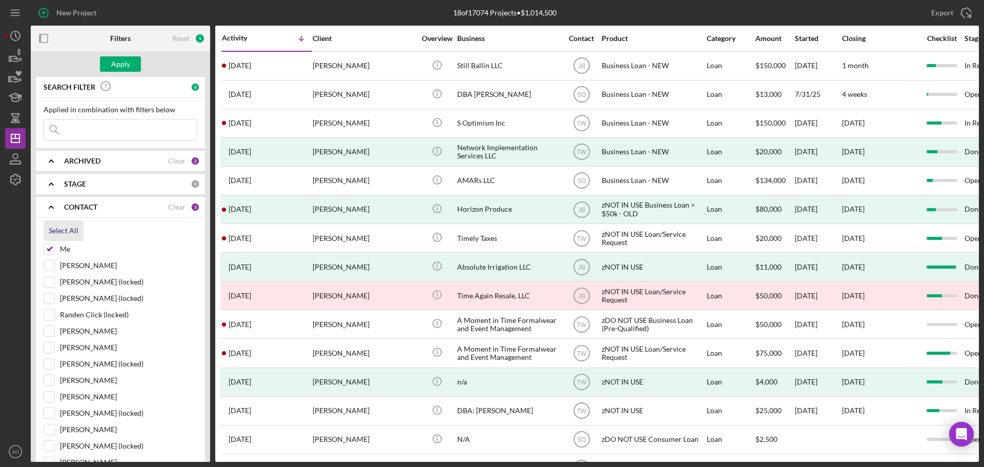
checkbox input "true"
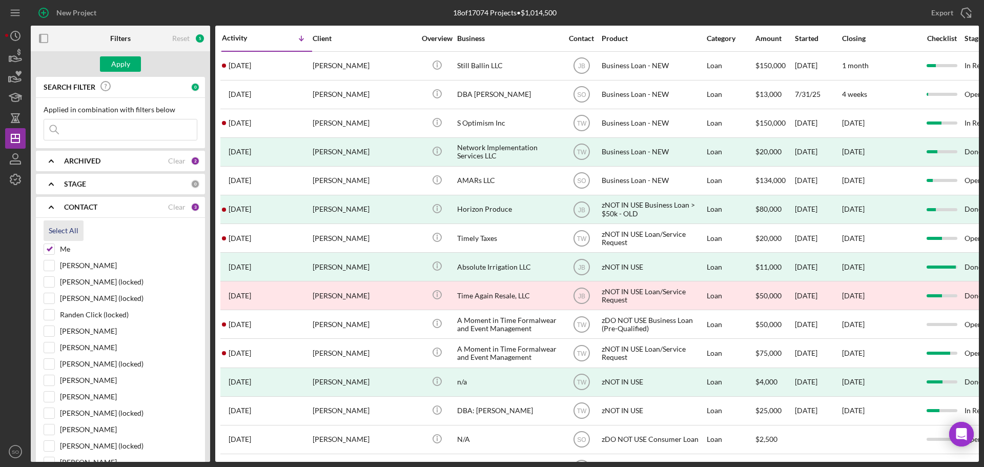
checkbox input "true"
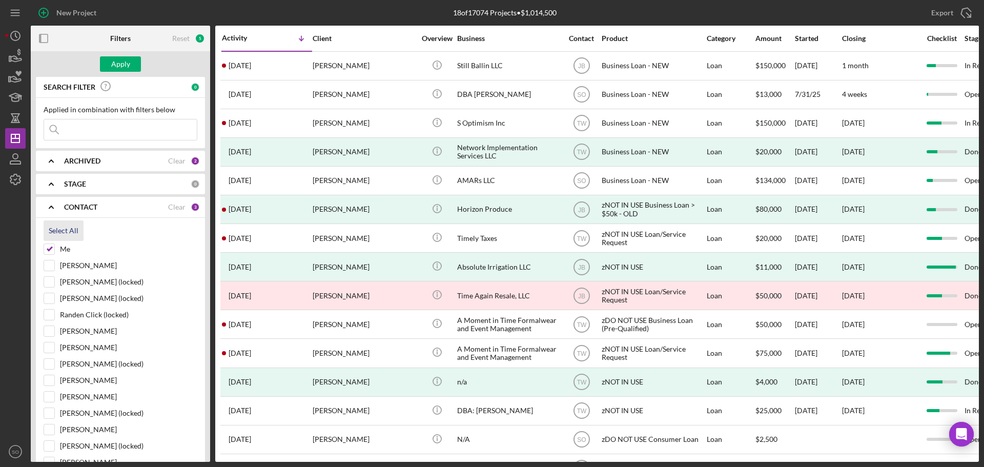
checkbox input "true"
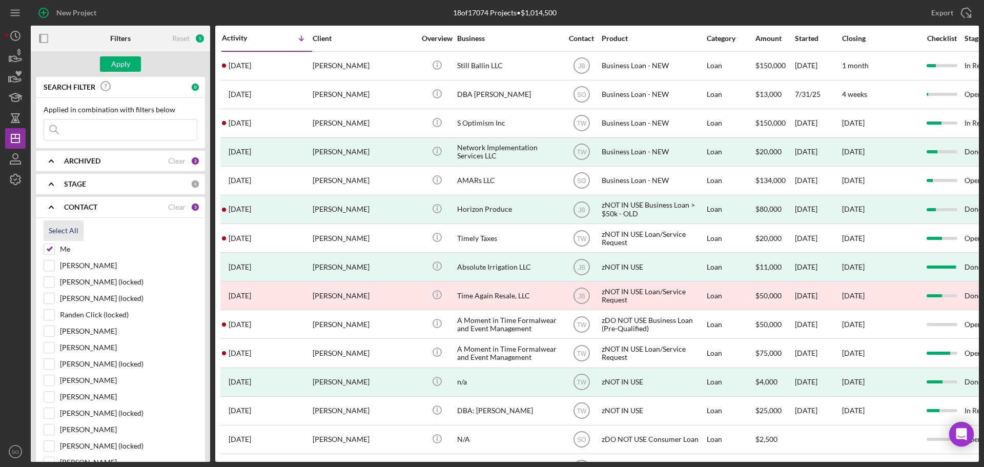
checkbox input "true"
click at [85, 129] on input at bounding box center [120, 129] width 153 height 21
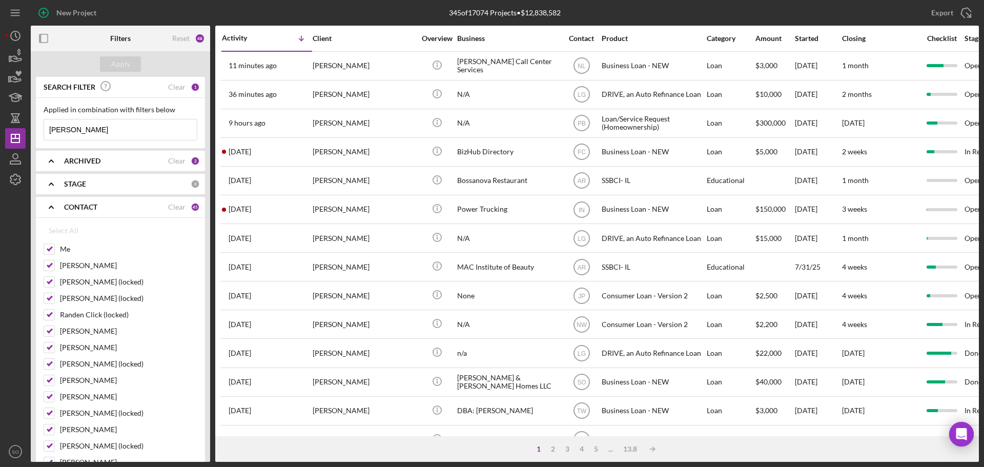
type input "danielle smith"
click at [53, 211] on icon "Icon/Expander" at bounding box center [51, 207] width 26 height 26
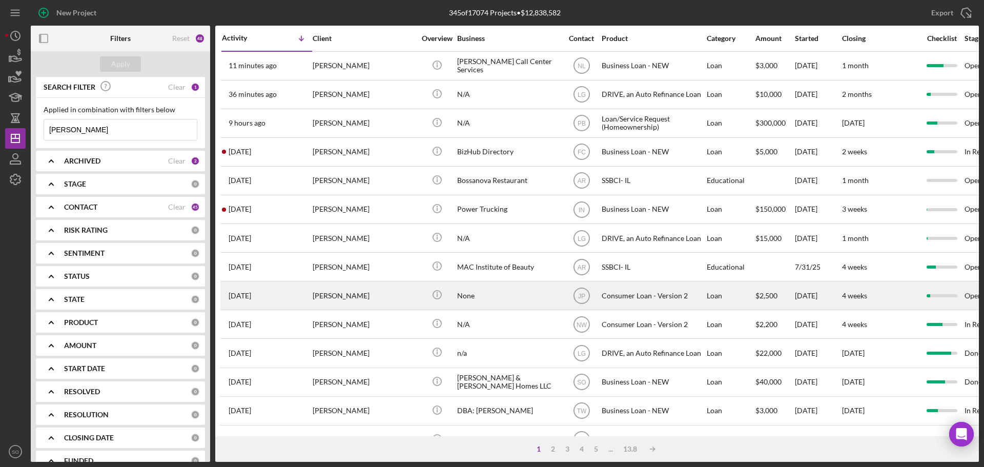
click at [338, 297] on div "Danielle Smith" at bounding box center [364, 295] width 103 height 27
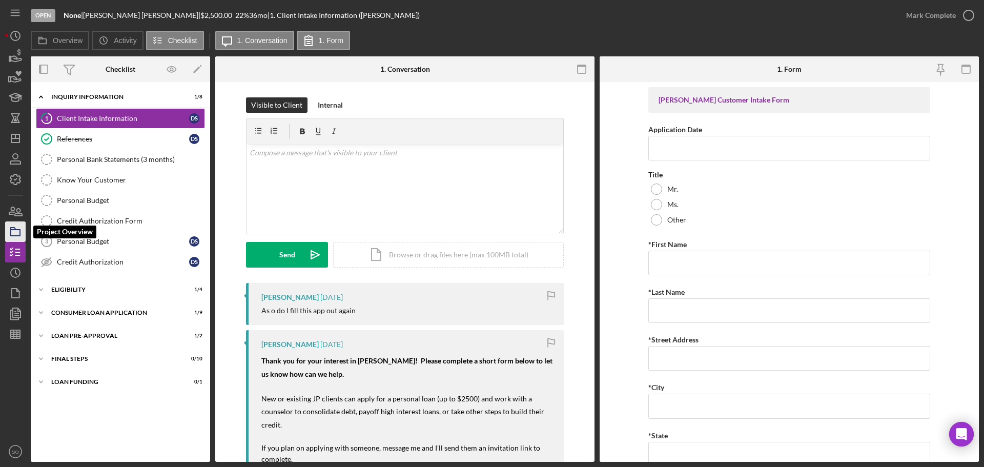
click at [19, 234] on rect "button" at bounding box center [15, 233] width 9 height 6
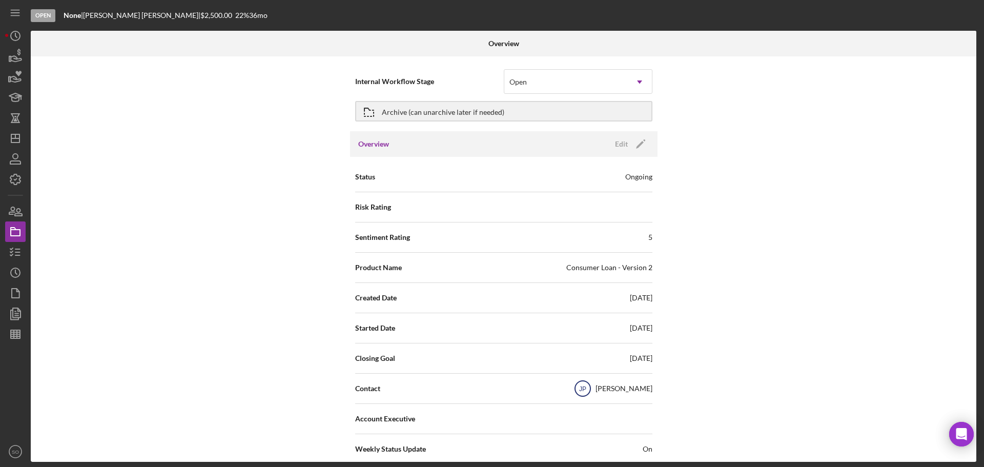
click at [586, 389] on text "JP" at bounding box center [582, 389] width 7 height 7
click at [638, 144] on polygon "button" at bounding box center [640, 145] width 8 height 8
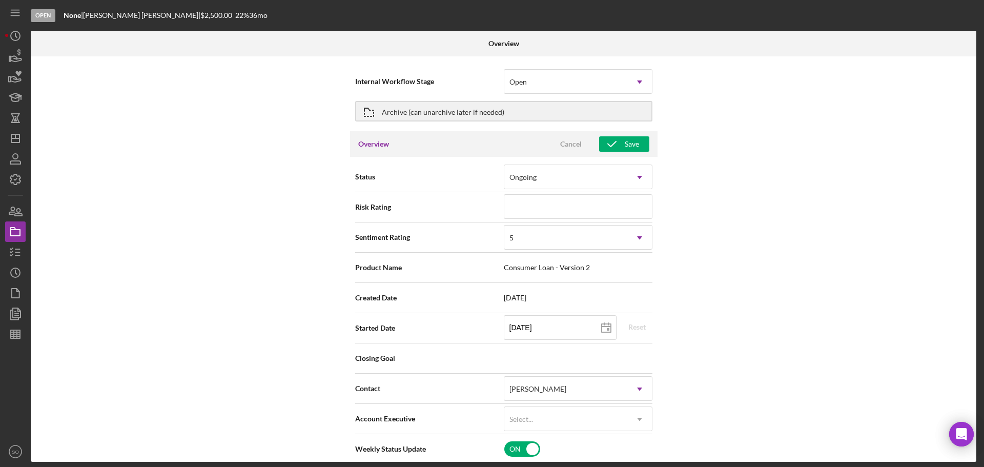
scroll to position [103, 0]
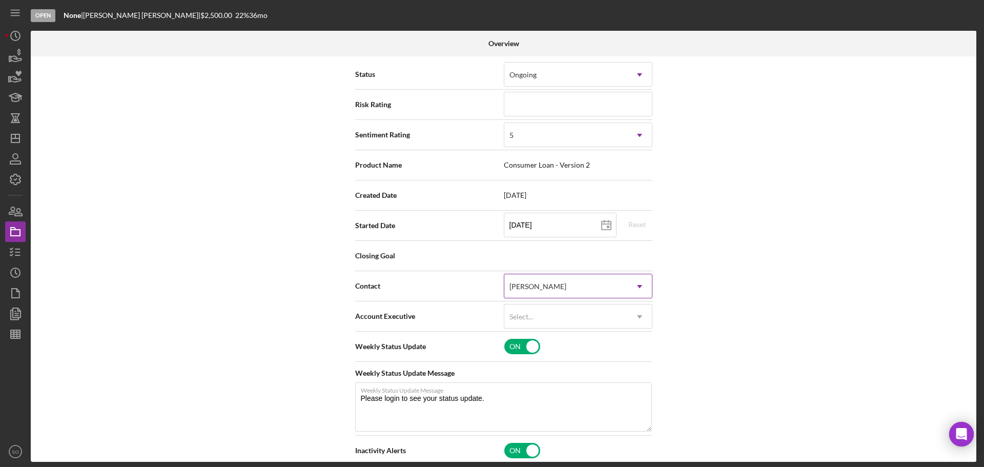
click at [564, 294] on div "Jon Pettigrew" at bounding box center [566, 287] width 123 height 24
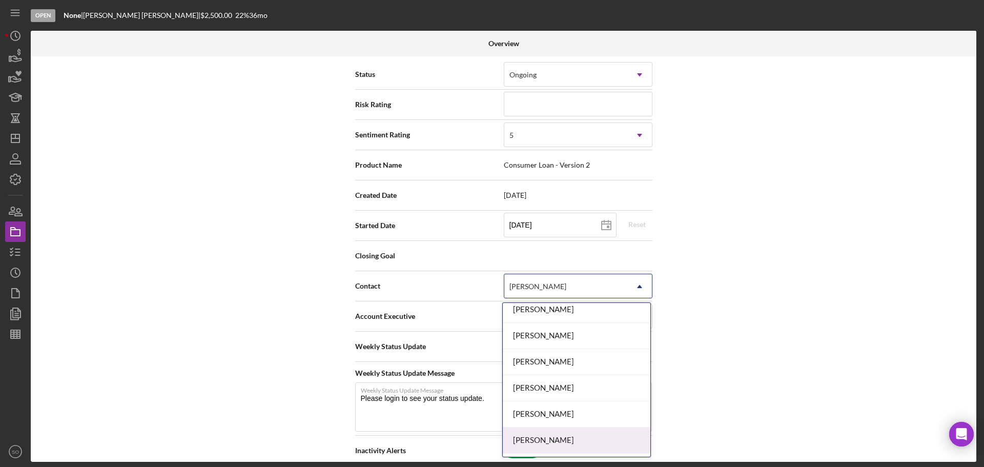
scroll to position [138, 0]
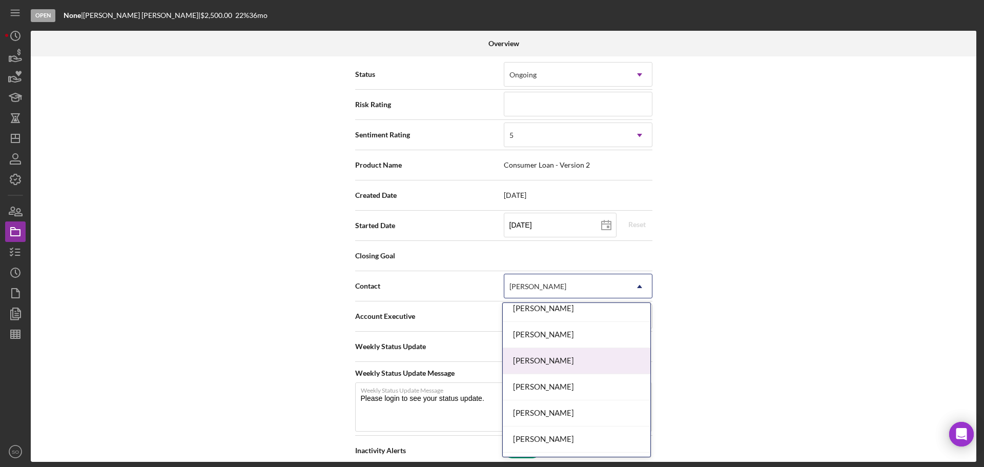
click at [553, 364] on div "[PERSON_NAME]" at bounding box center [577, 361] width 148 height 26
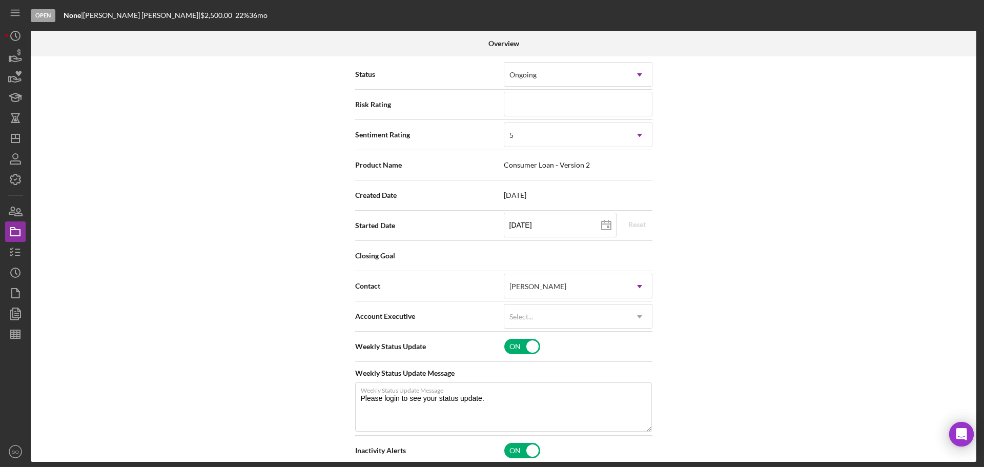
scroll to position [0, 0]
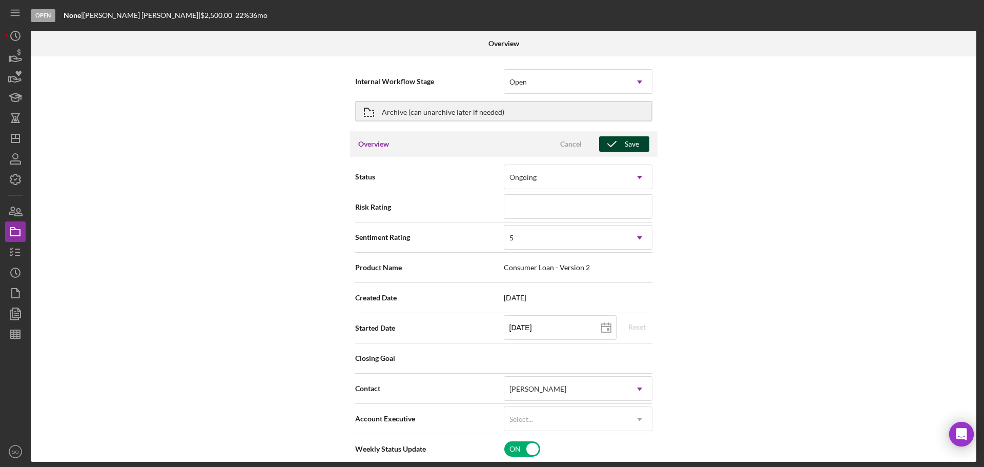
click at [630, 144] on div "Save" at bounding box center [632, 143] width 14 height 15
type textarea "Thank you for your application to Justine PETERSEN! Please login to see what we…"
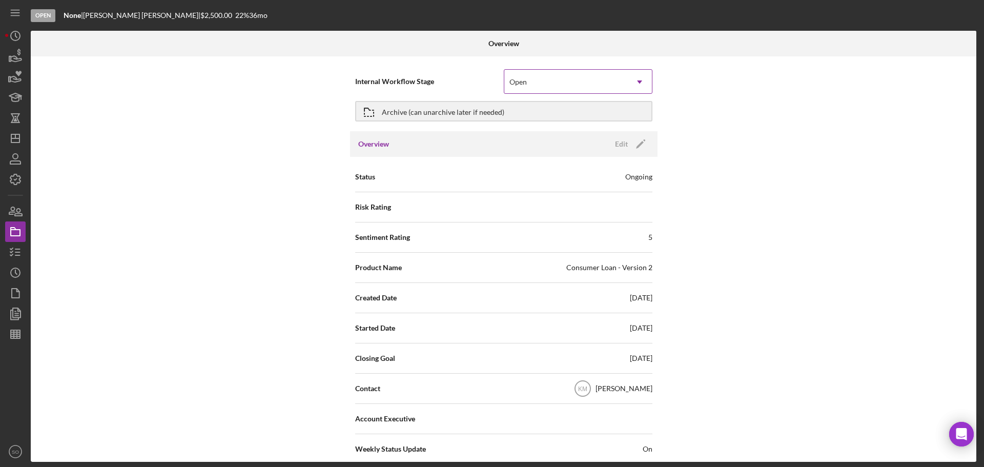
click at [563, 86] on div "Open" at bounding box center [566, 82] width 123 height 24
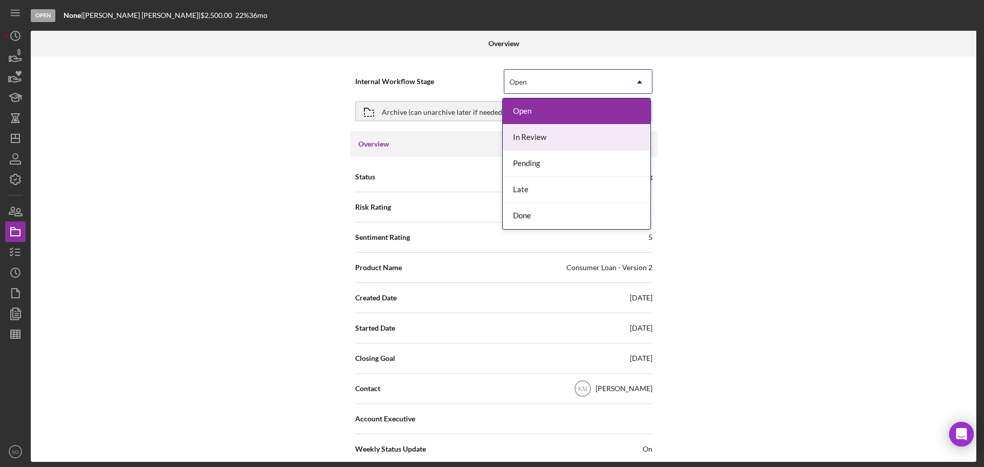
click at [543, 143] on div "In Review" at bounding box center [577, 138] width 148 height 26
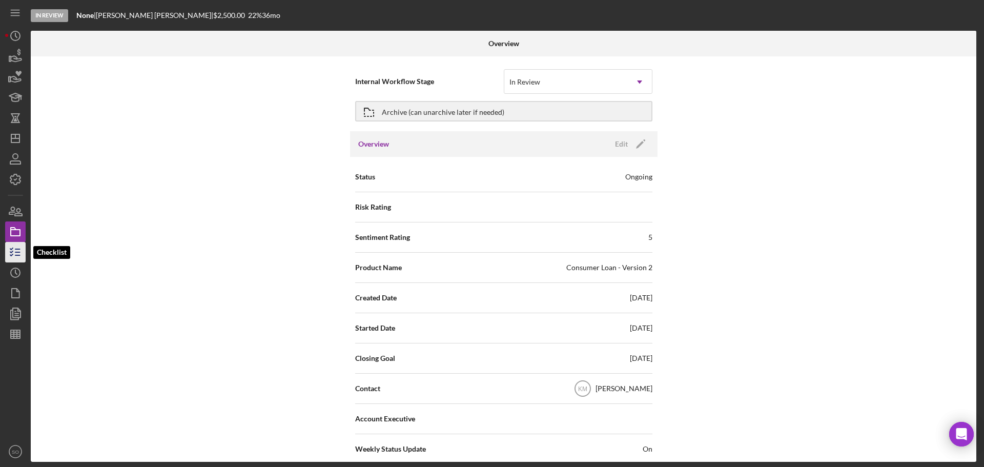
click at [20, 251] on icon "button" at bounding box center [16, 252] width 26 height 26
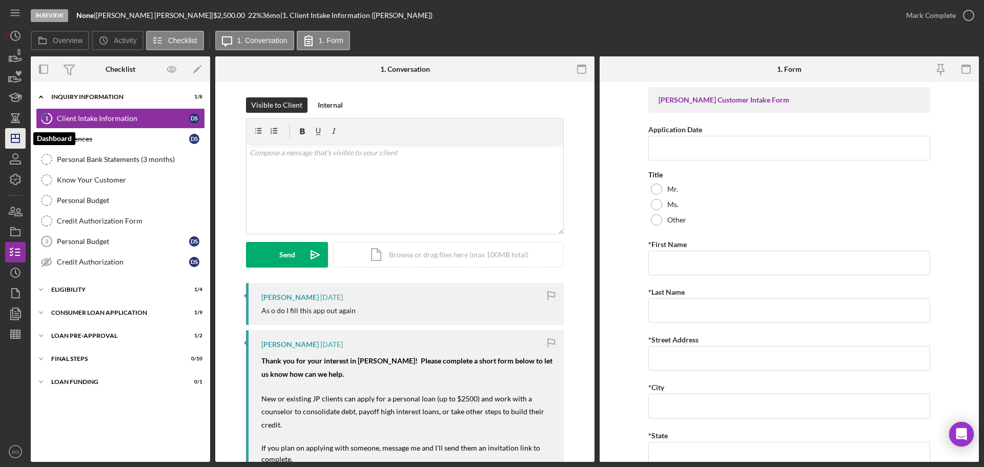
click at [19, 137] on polygon "button" at bounding box center [15, 138] width 8 height 8
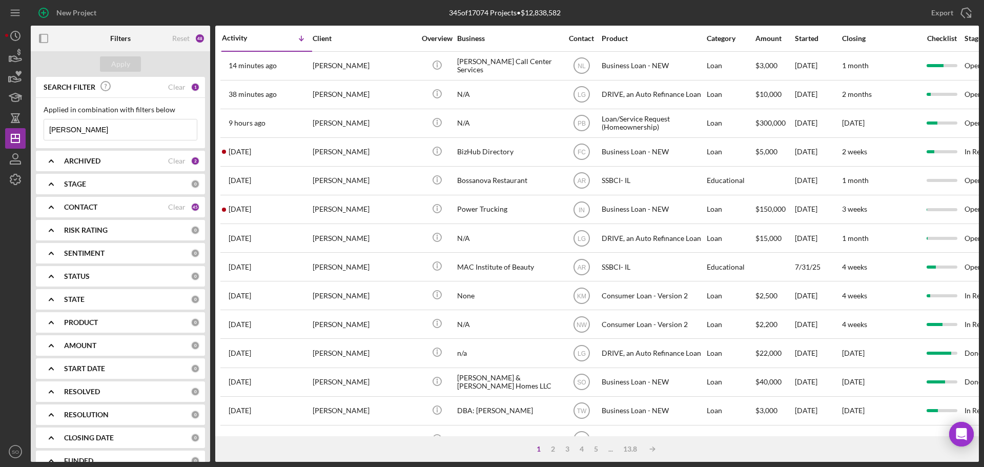
drag, startPoint x: 110, startPoint y: 130, endPoint x: 0, endPoint y: 120, distance: 110.2
click at [0, 120] on div "New Project 345 of 17074 Projects • $12,838,582 danielle smith Export Icon/Expo…" at bounding box center [492, 233] width 984 height 467
click at [96, 212] on div "CONTACT Clear 45" at bounding box center [132, 207] width 136 height 9
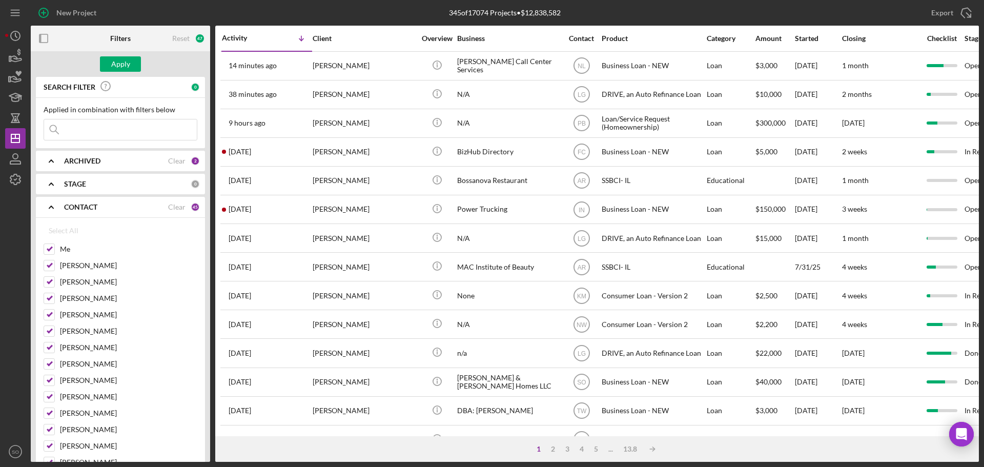
click at [96, 211] on b "CONTACT" at bounding box center [80, 207] width 33 height 8
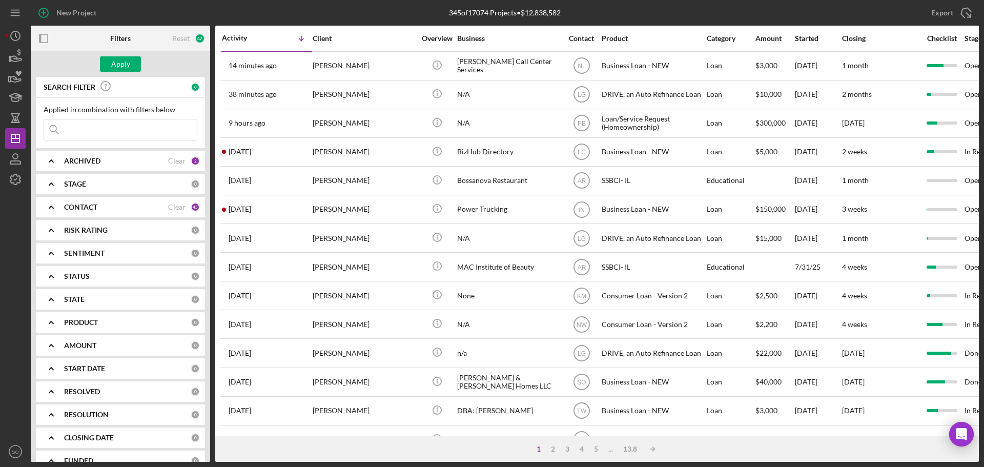
click at [129, 204] on div "CONTACT" at bounding box center [116, 207] width 104 height 8
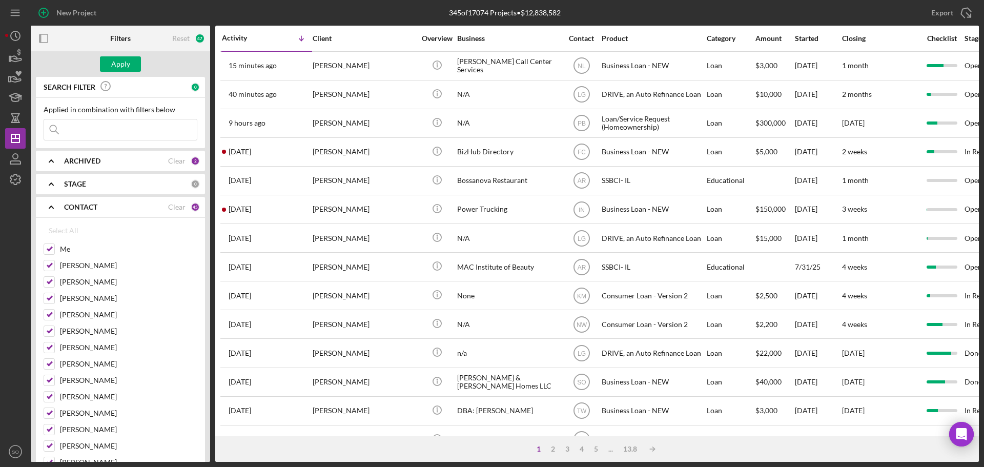
click at [95, 128] on input at bounding box center [120, 129] width 153 height 21
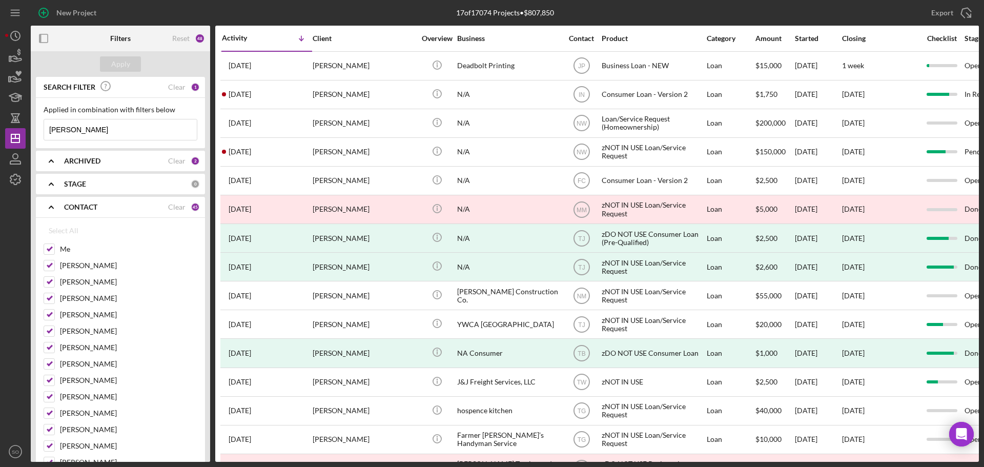
click at [91, 136] on input "spencer" at bounding box center [120, 129] width 153 height 21
click at [133, 65] on button "Apply" at bounding box center [120, 63] width 41 height 15
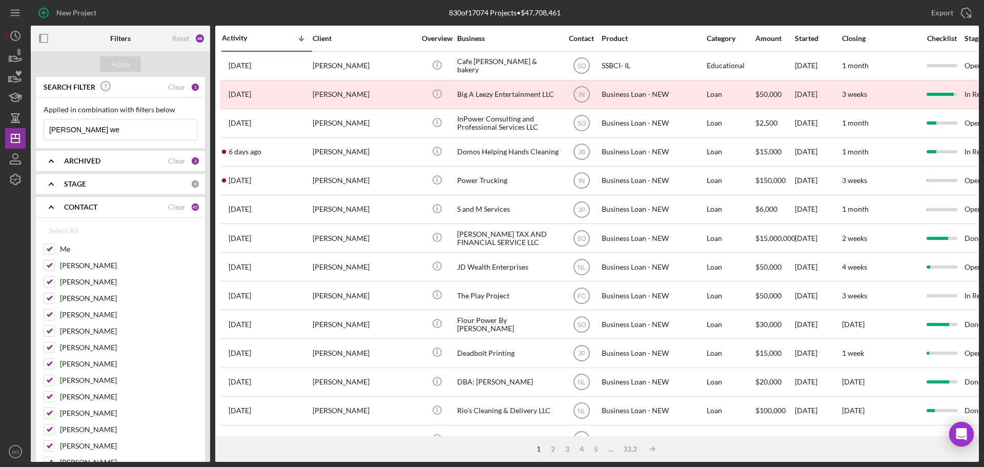
click at [94, 131] on input "spencer we" at bounding box center [120, 129] width 153 height 21
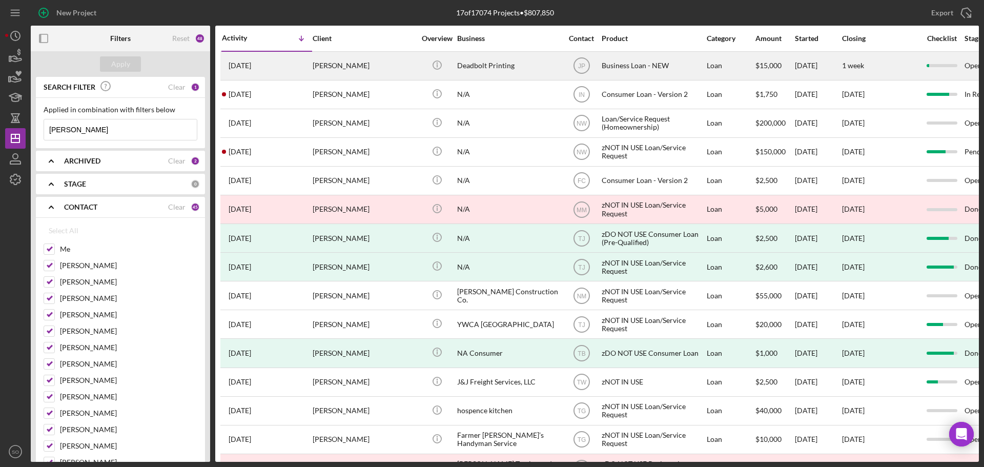
type input "spencer"
click at [310, 66] on div "1 month ago Spencer Roe-Weaver" at bounding box center [267, 65] width 90 height 27
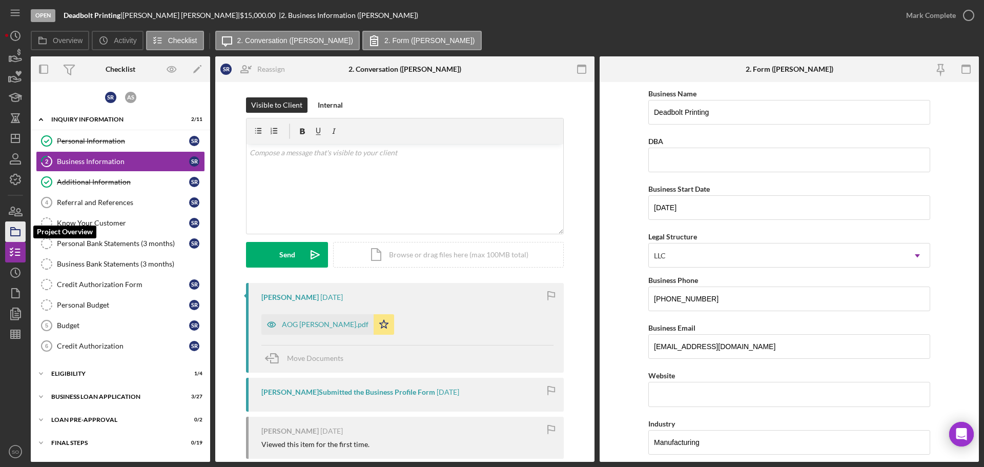
click at [19, 231] on icon "button" at bounding box center [16, 232] width 26 height 26
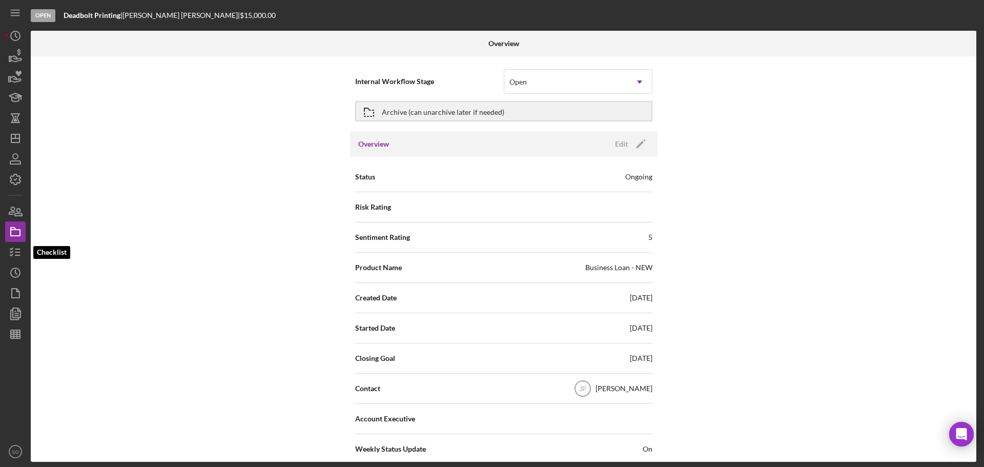
click at [24, 251] on icon "button" at bounding box center [16, 252] width 26 height 26
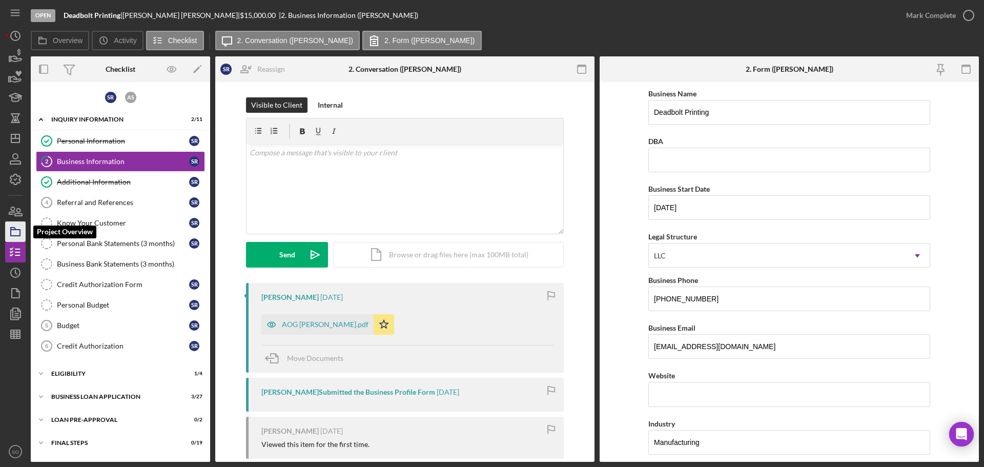
click at [9, 235] on icon "button" at bounding box center [16, 232] width 26 height 26
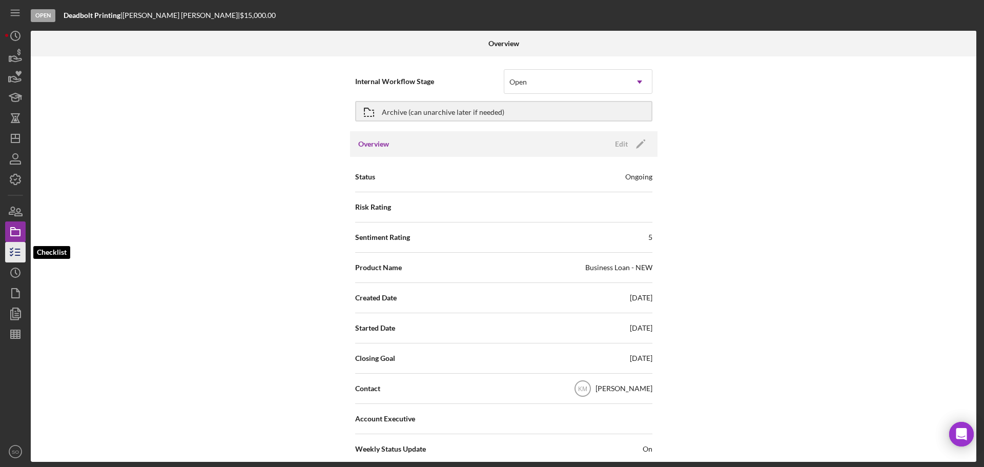
click at [21, 250] on icon "button" at bounding box center [16, 252] width 26 height 26
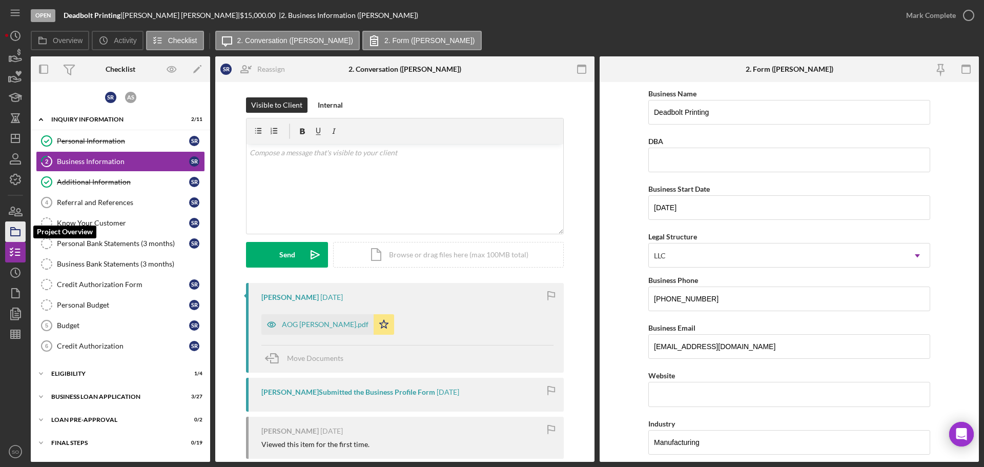
click at [19, 236] on rect "button" at bounding box center [15, 233] width 9 height 6
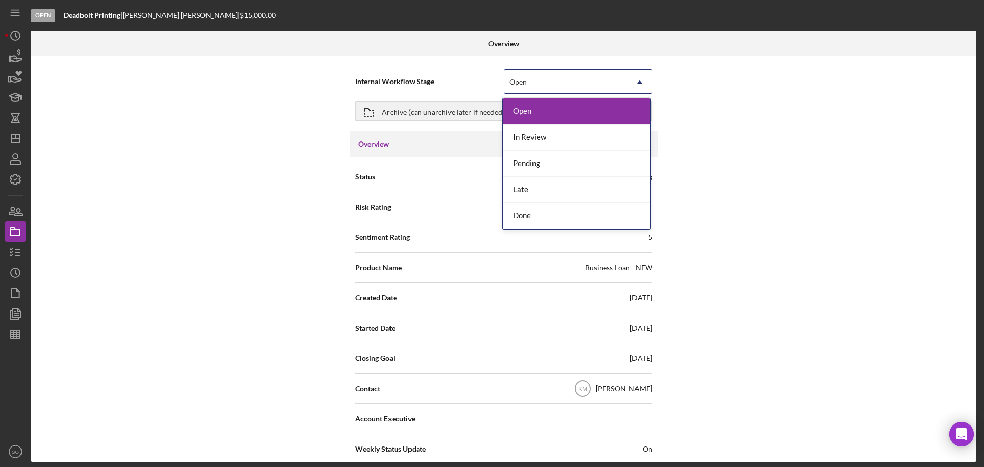
click at [555, 83] on div "Open" at bounding box center [566, 82] width 123 height 24
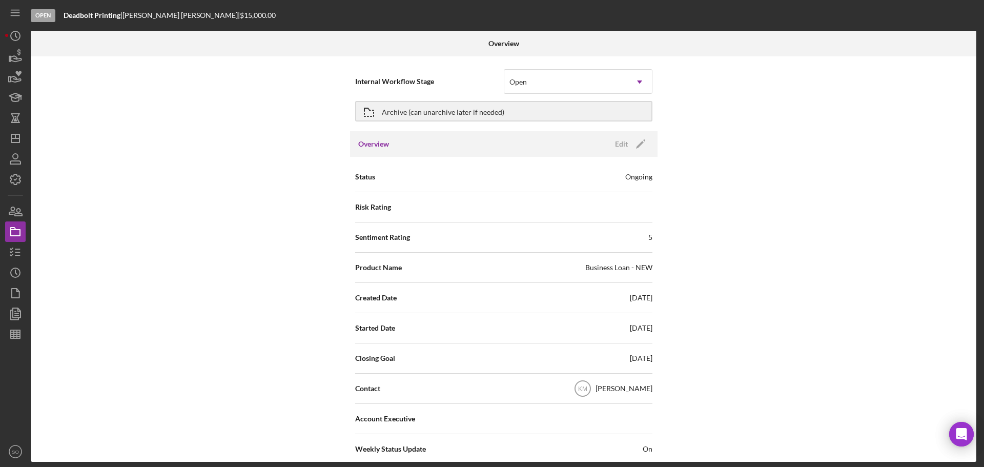
click at [250, 191] on div "Internal Workflow Stage Open Icon/Dropdown Arrow Archive (can unarchive later i…" at bounding box center [504, 259] width 946 height 406
click at [22, 249] on icon "button" at bounding box center [16, 252] width 26 height 26
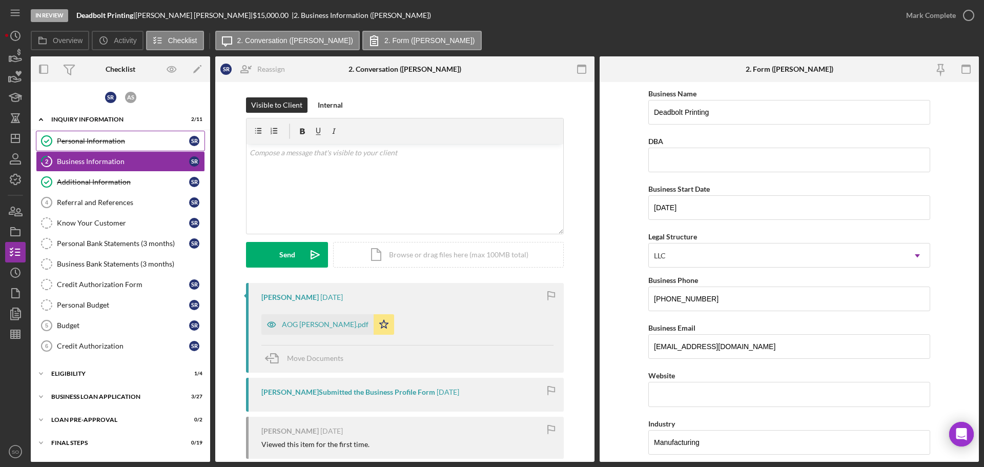
click at [109, 148] on link "Personal Information Personal Information S R" at bounding box center [120, 141] width 169 height 21
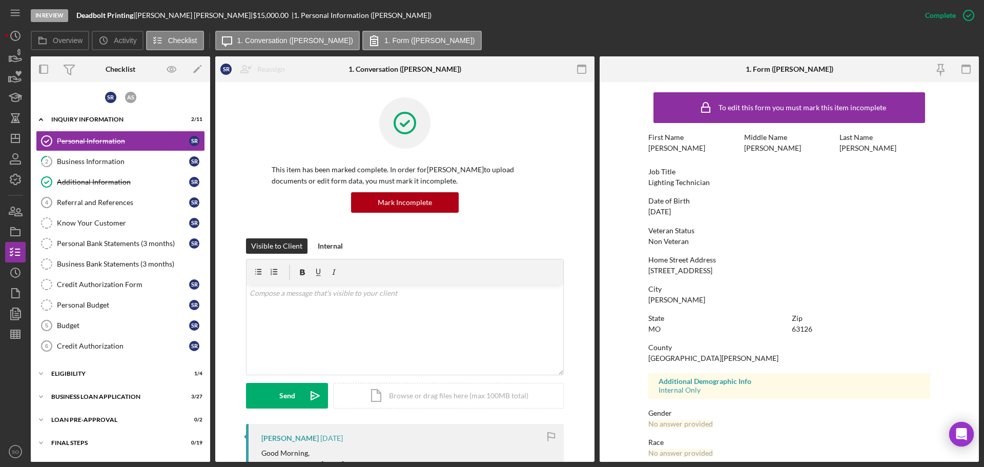
scroll to position [256, 0]
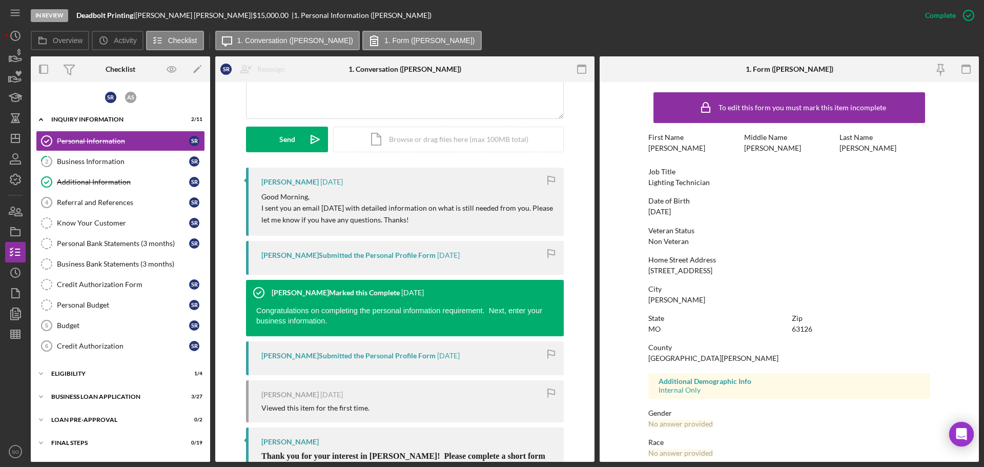
drag, startPoint x: 216, startPoint y: 1, endPoint x: 587, endPoint y: 161, distance: 404.2
click at [587, 161] on div "This item has been marked complete. In order for Spencer Roe-Weaver to upload d…" at bounding box center [404, 191] width 379 height 730
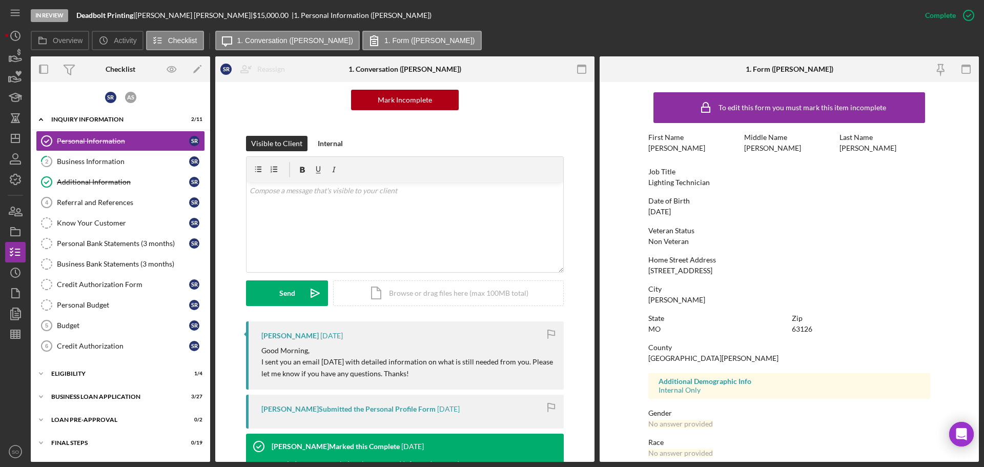
scroll to position [0, 0]
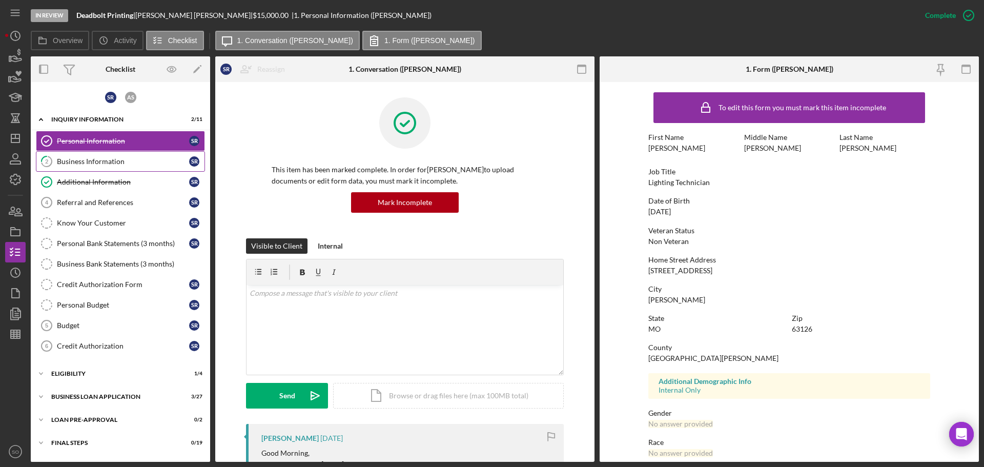
click at [95, 160] on div "Business Information" at bounding box center [123, 161] width 132 height 8
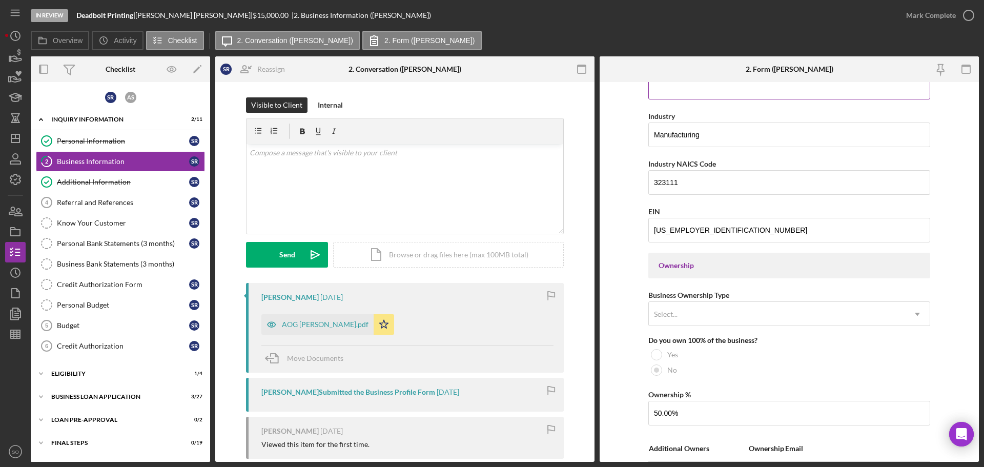
scroll to position [513, 0]
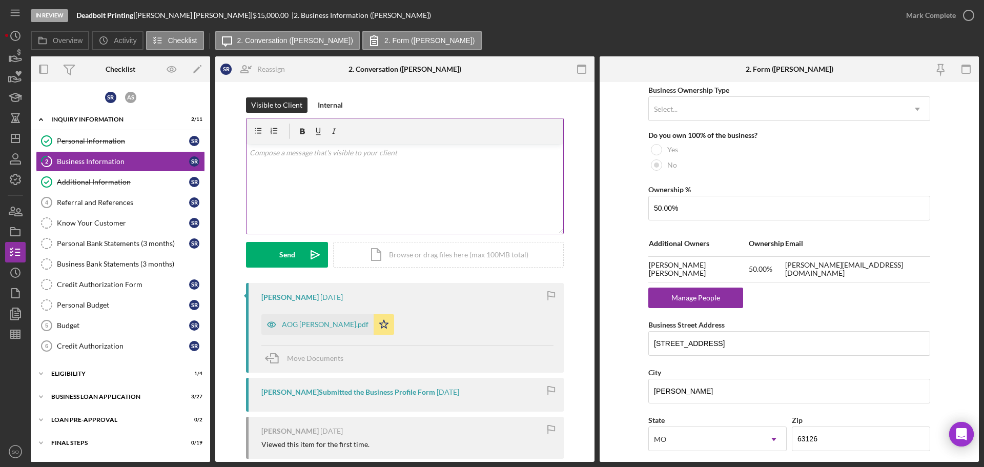
click at [315, 171] on div "v Color teal Color pink Remove color Add row above Add row below Add column bef…" at bounding box center [405, 189] width 317 height 90
click at [76, 378] on div "Icon/Expander ELIGIBILITY 1 / 4" at bounding box center [120, 374] width 179 height 21
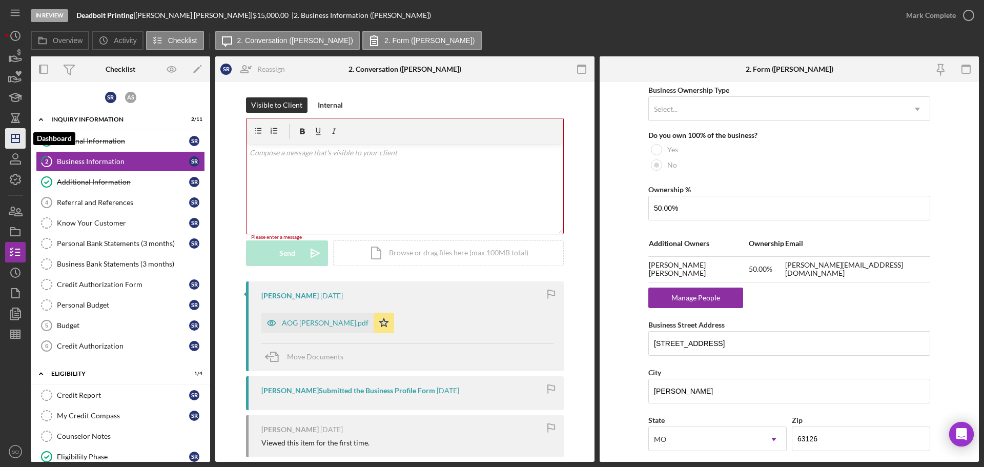
click at [15, 141] on icon "Icon/Dashboard" at bounding box center [16, 139] width 26 height 26
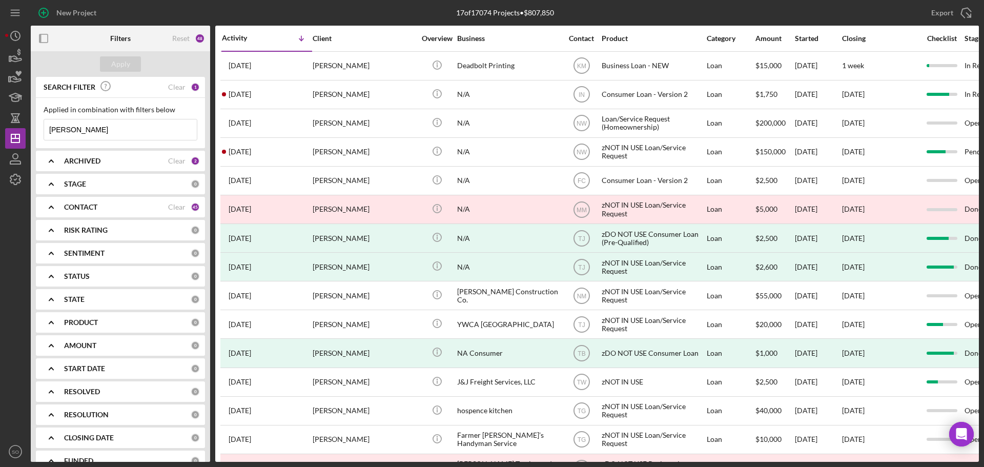
drag, startPoint x: 85, startPoint y: 128, endPoint x: 35, endPoint y: 132, distance: 49.4
click at [35, 132] on div "SEARCH FILTER Clear 1 Applied in combination with filters below spencer Icon/Me…" at bounding box center [120, 269] width 179 height 385
type input "angel"
click at [123, 65] on div "Apply" at bounding box center [120, 63] width 19 height 15
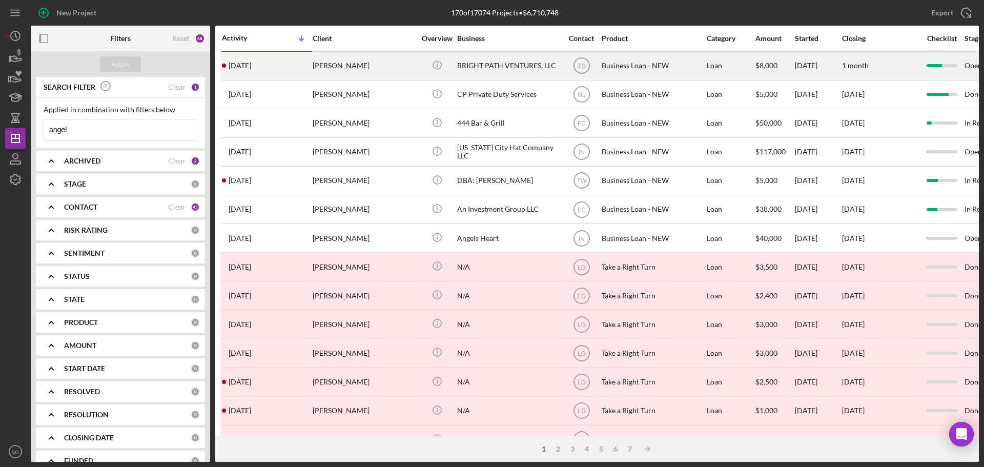
click at [310, 69] on div "5 days ago Angel Hayes" at bounding box center [267, 65] width 90 height 27
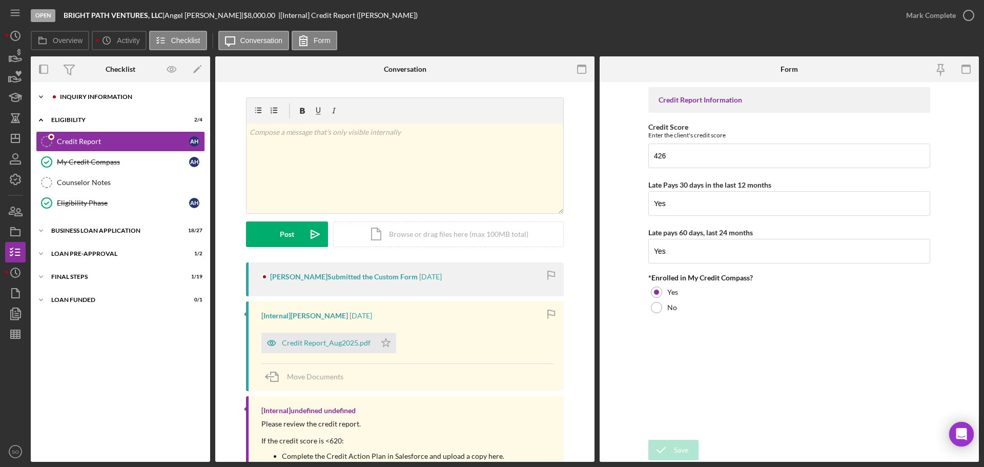
click at [108, 97] on div "INQUIRY INFORMATION" at bounding box center [128, 97] width 137 height 6
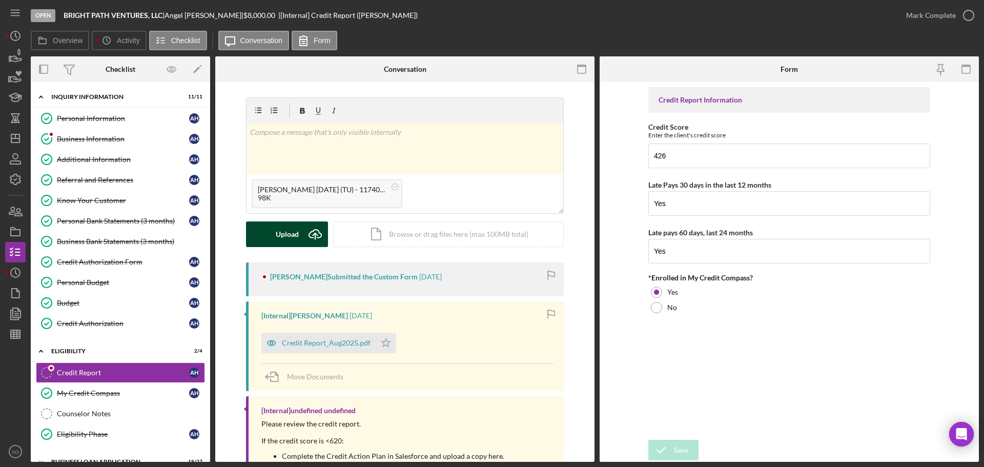
click at [287, 234] on div "Upload" at bounding box center [287, 235] width 23 height 26
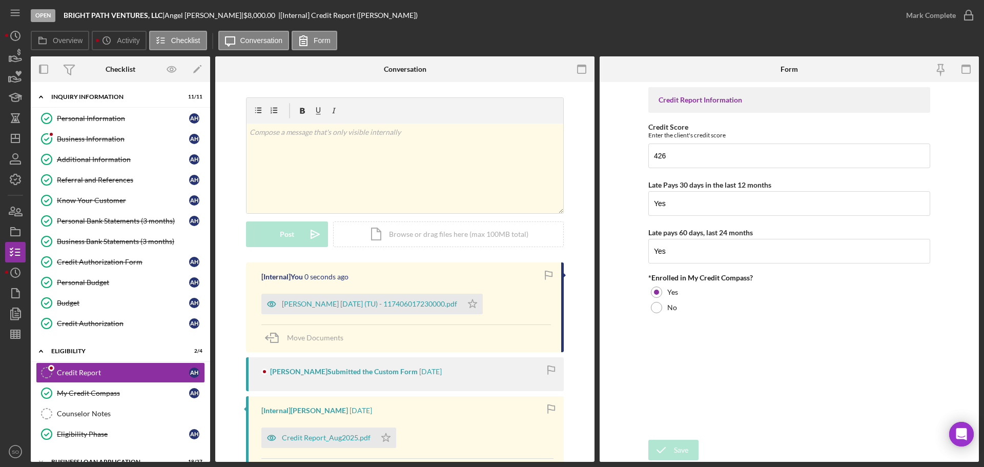
scroll to position [142, 0]
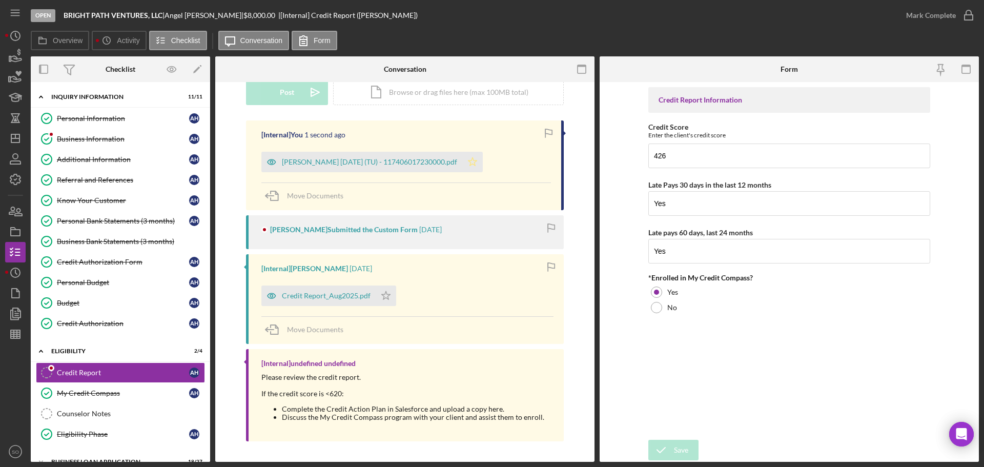
click at [466, 165] on icon "Icon/Star" at bounding box center [472, 162] width 21 height 21
click at [403, 167] on div "Hayes, Angel 2025-08-18 (TU) - 117406017230000.pdf" at bounding box center [361, 162] width 201 height 21
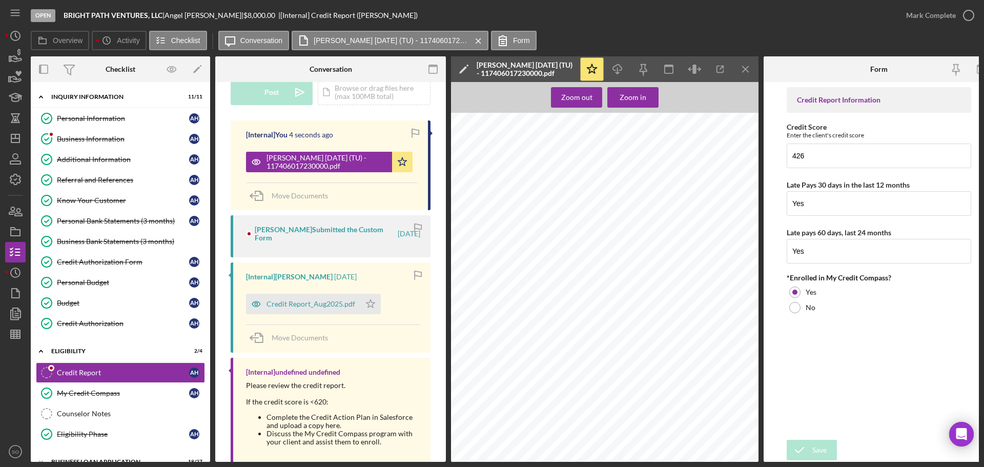
scroll to position [103, 0]
drag, startPoint x: 817, startPoint y: 155, endPoint x: 772, endPoint y: 156, distance: 45.1
click at [772, 156] on form "Credit Report Information Credit Score Enter the client's credit score 426 Late…" at bounding box center [879, 272] width 231 height 380
type input "446"
click at [821, 443] on div "Save" at bounding box center [820, 450] width 14 height 21
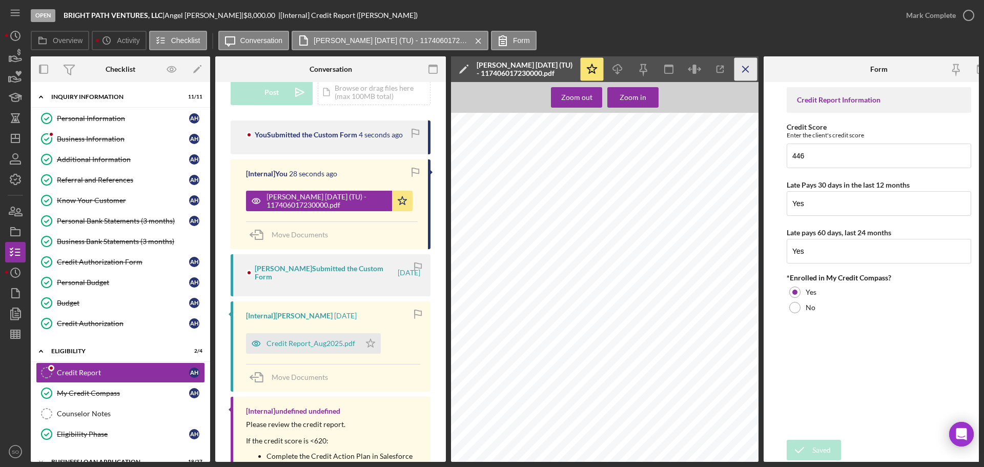
click at [751, 67] on icon "Icon/Menu Close" at bounding box center [746, 69] width 23 height 23
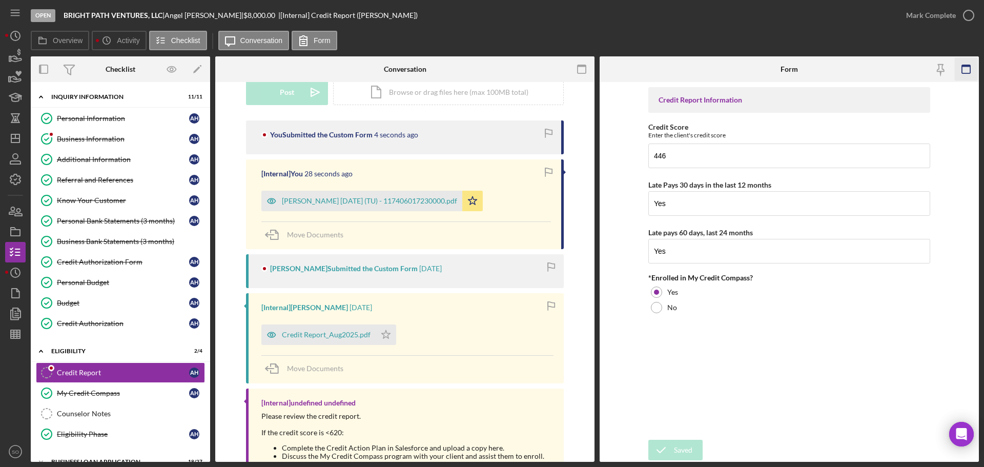
click at [970, 69] on icon "button" at bounding box center [966, 69] width 23 height 23
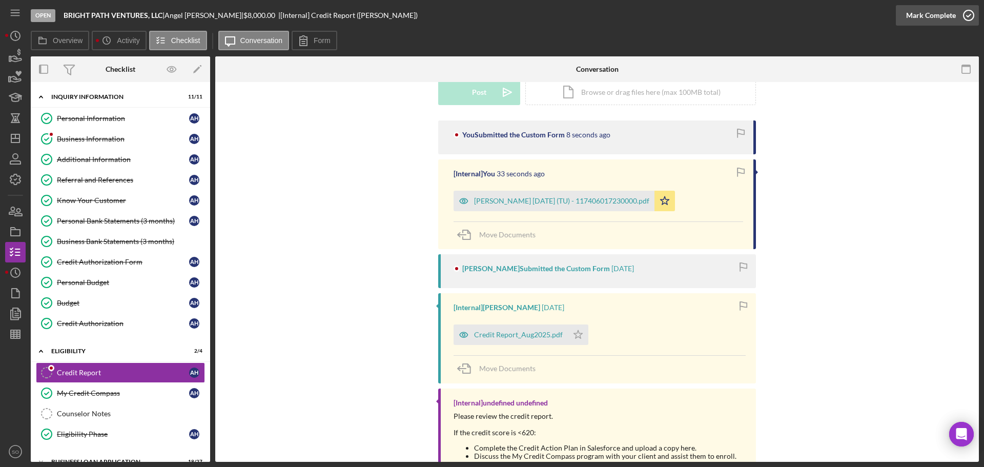
click at [920, 18] on div "Mark Complete" at bounding box center [932, 15] width 50 height 21
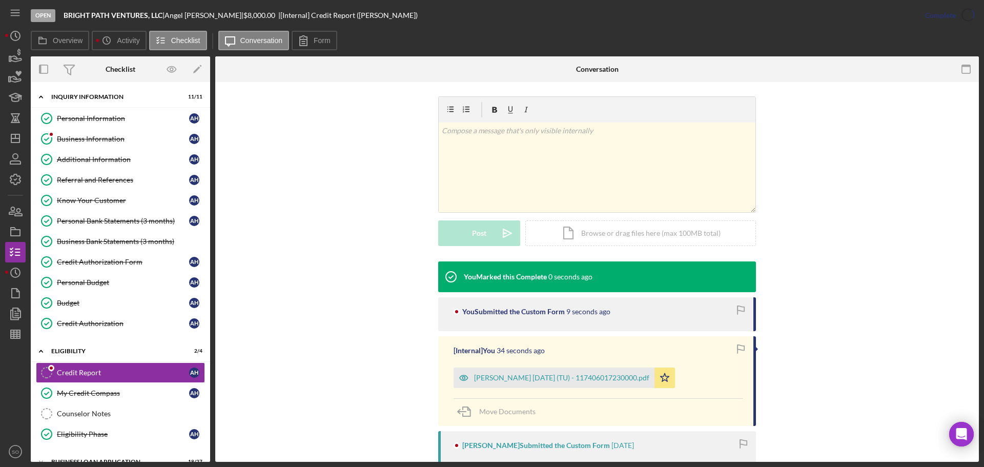
scroll to position [283, 0]
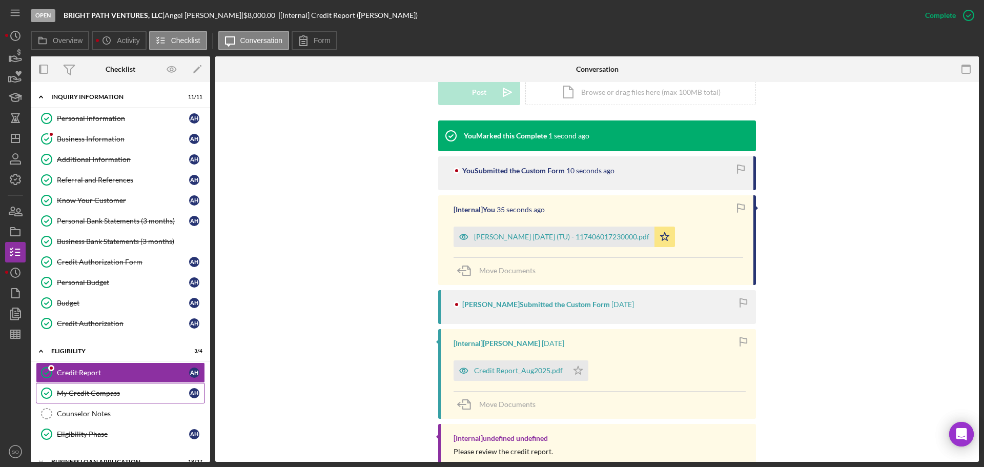
click at [135, 395] on div "My Credit Compass" at bounding box center [123, 393] width 132 height 8
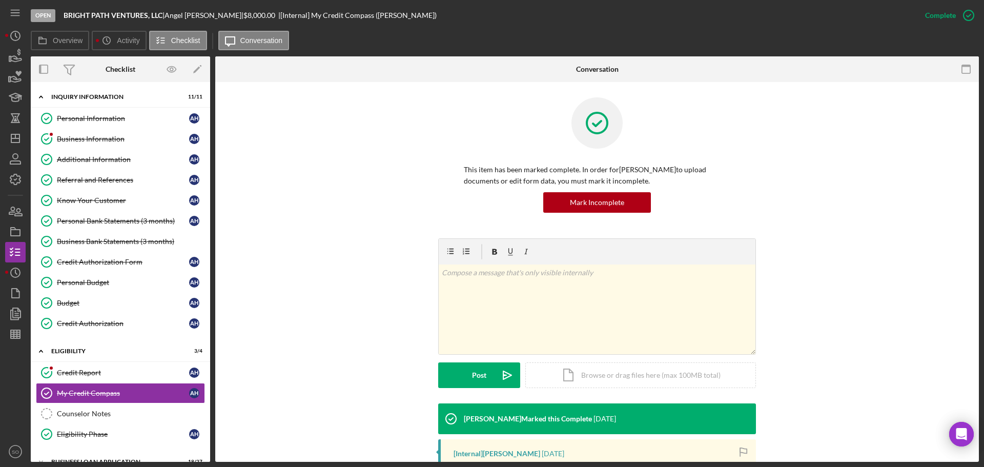
scroll to position [171, 0]
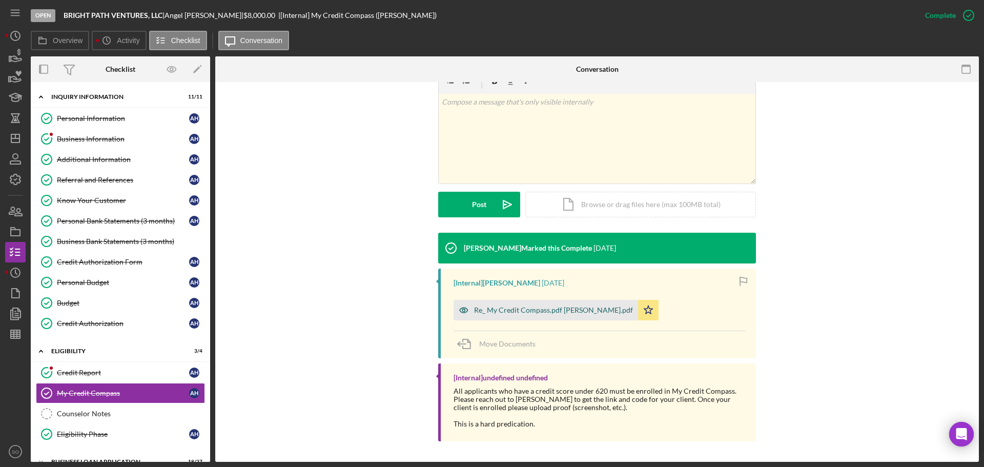
click at [535, 307] on div "Re_ My Credit Compass.pdf Angel Hayes.pdf" at bounding box center [553, 310] width 159 height 8
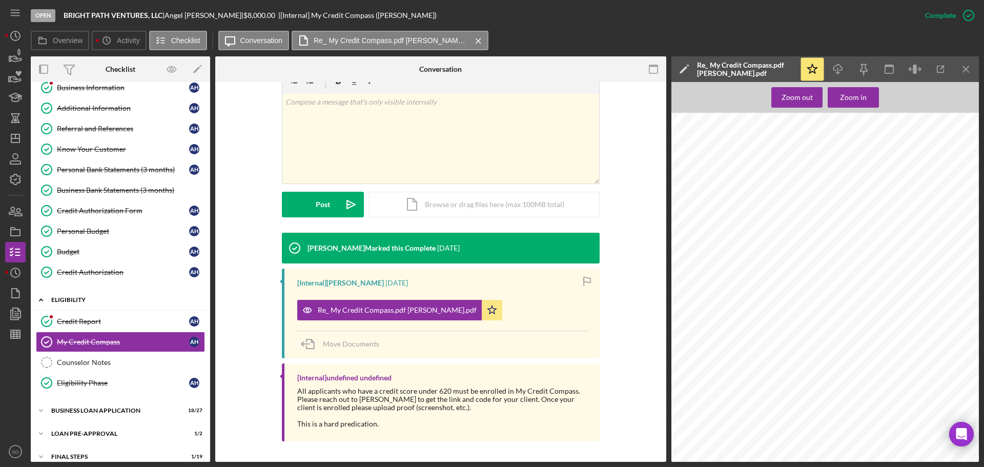
scroll to position [85, 0]
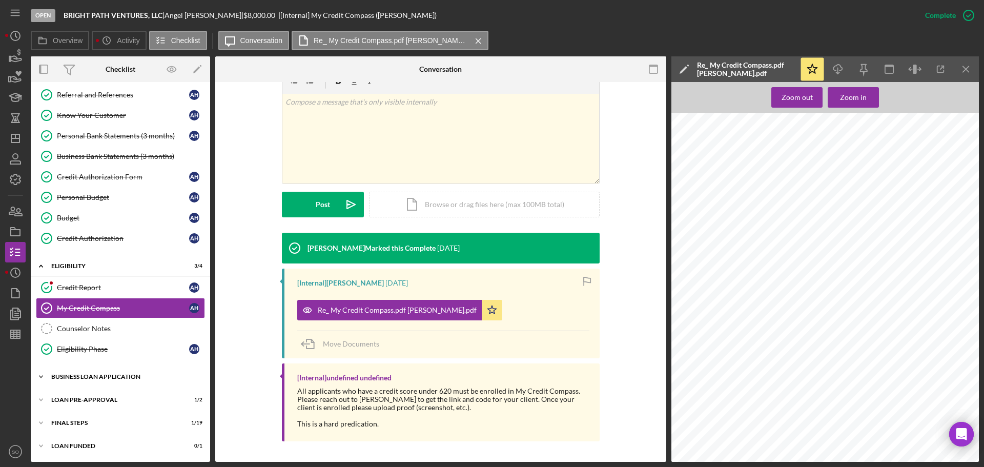
click at [135, 371] on div "Icon/Expander BUSINESS LOAN APPLICATION 18 / 27" at bounding box center [120, 377] width 179 height 21
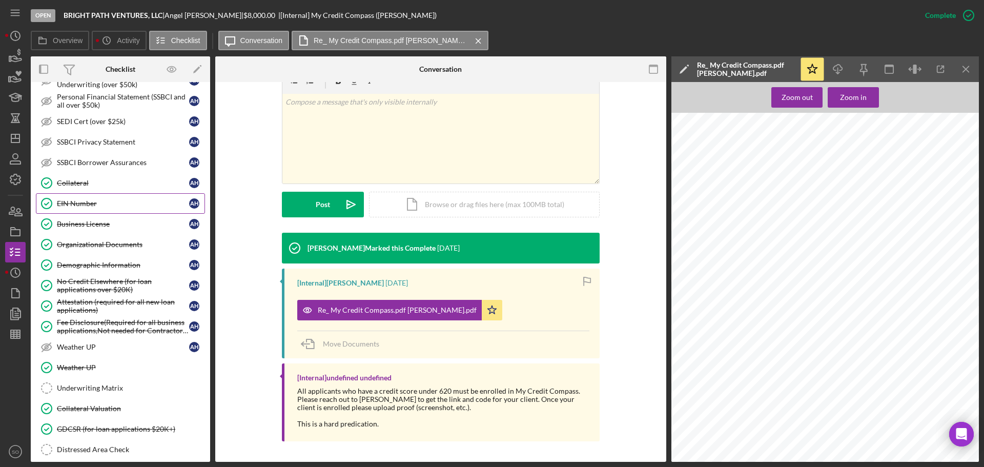
scroll to position [645, 0]
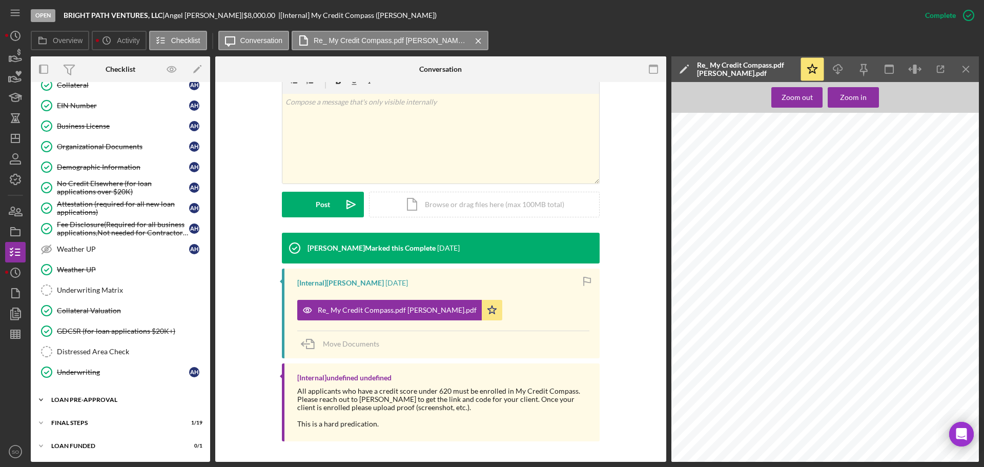
click at [111, 404] on div "Icon/Expander LOAN PRE-APPROVAL 1 / 2" at bounding box center [120, 400] width 179 height 21
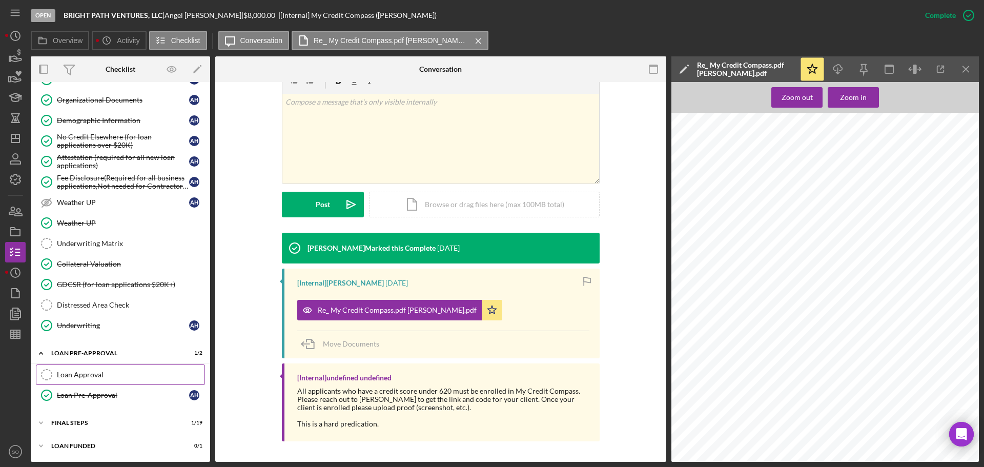
click at [95, 378] on div "Loan Approval" at bounding box center [131, 375] width 148 height 8
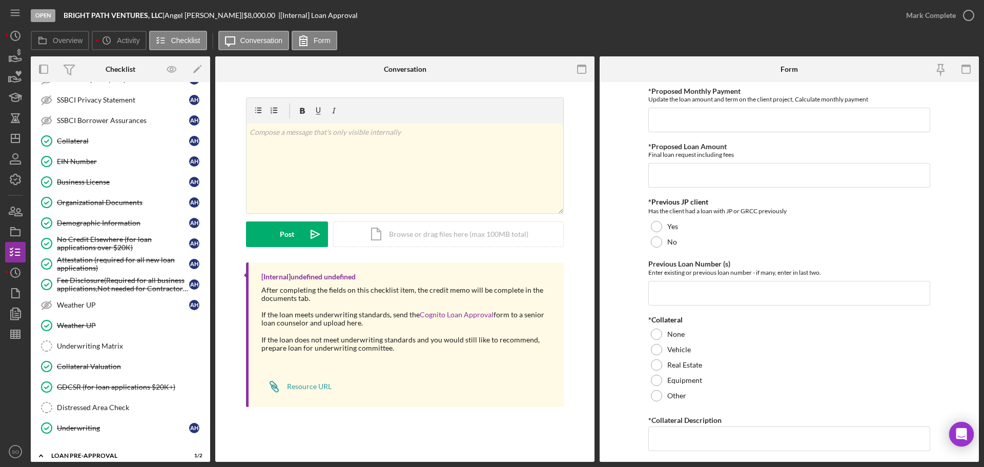
scroll to position [691, 0]
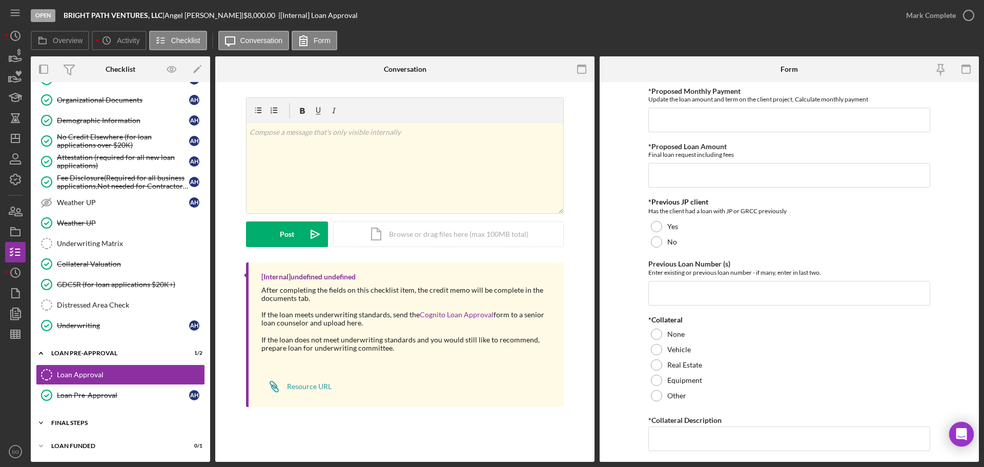
drag, startPoint x: 91, startPoint y: 421, endPoint x: 120, endPoint y: 421, distance: 29.2
click at [93, 421] on div "FINAL STEPS" at bounding box center [124, 423] width 146 height 6
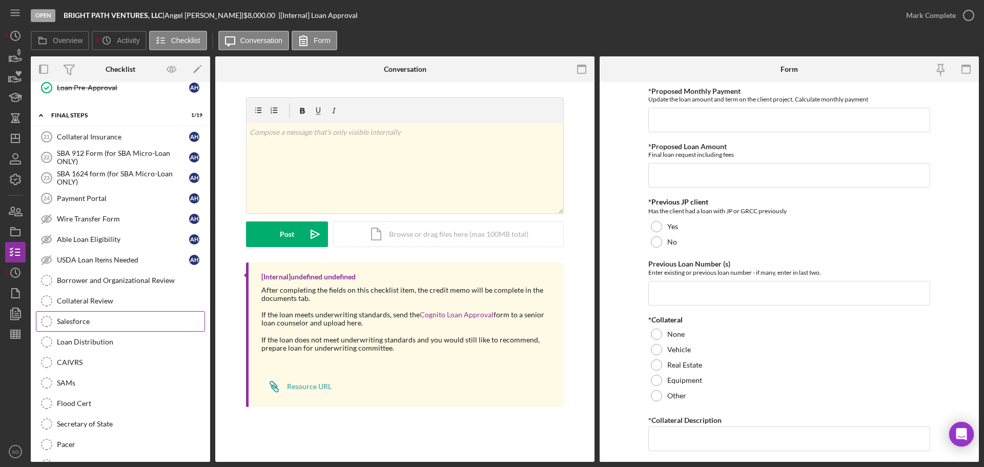
scroll to position [742, 0]
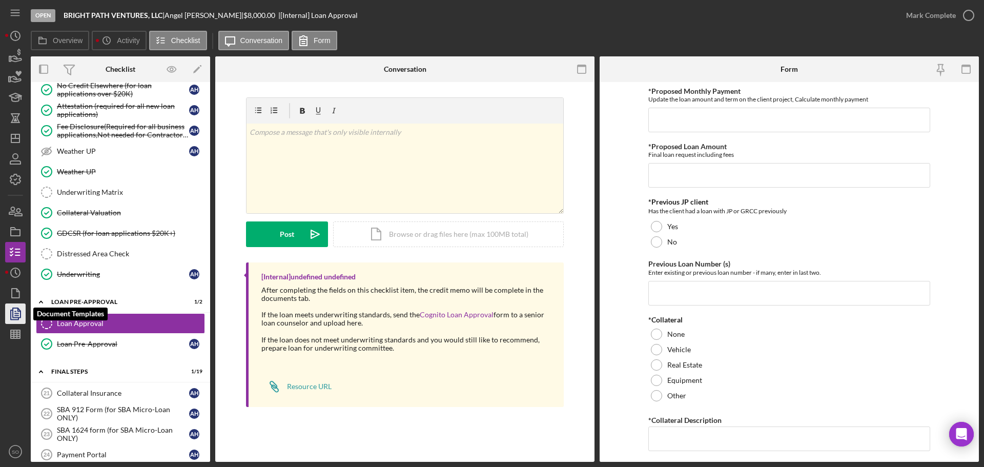
click at [21, 311] on icon "button" at bounding box center [16, 314] width 26 height 26
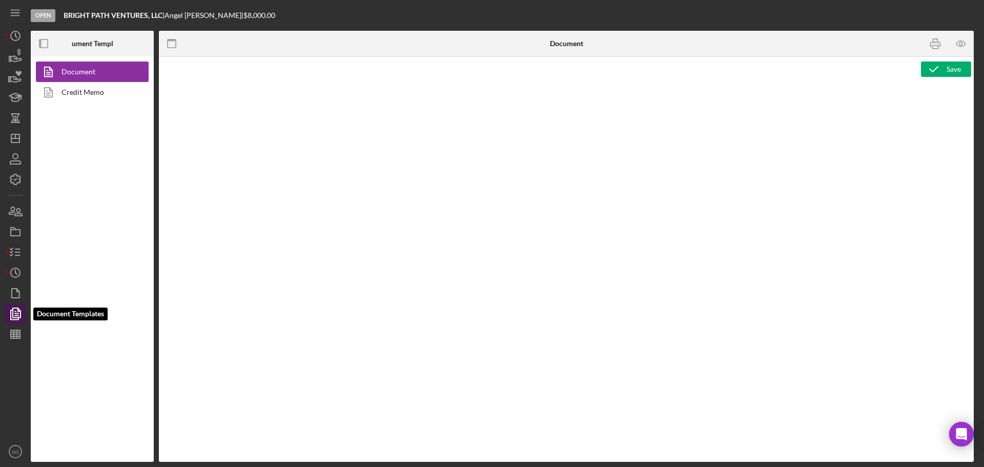
type textarea "Copy and paste, or create, your document template here."
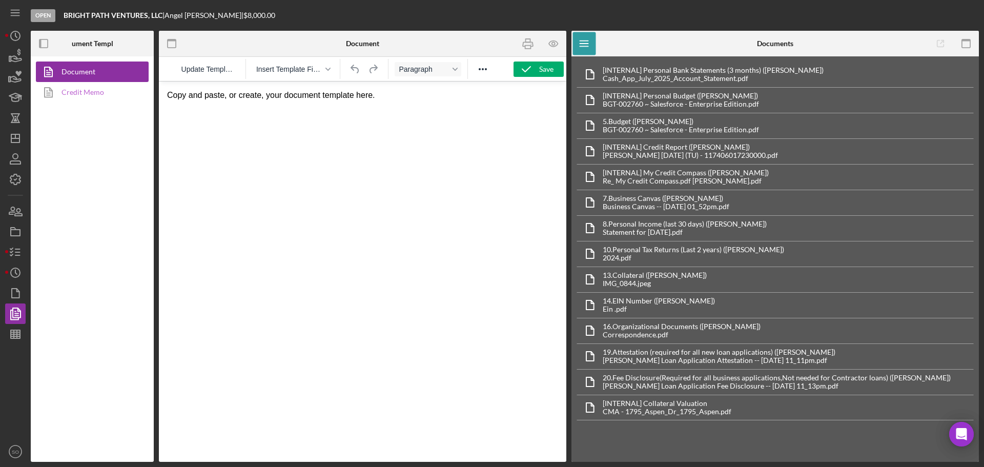
click at [85, 95] on link "Credit Memo" at bounding box center [90, 92] width 108 height 21
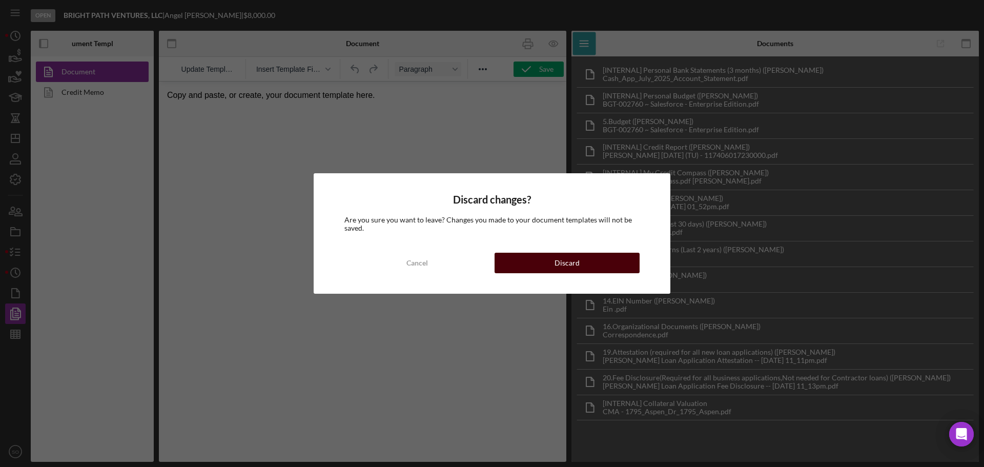
click at [534, 266] on button "Discard" at bounding box center [567, 263] width 145 height 21
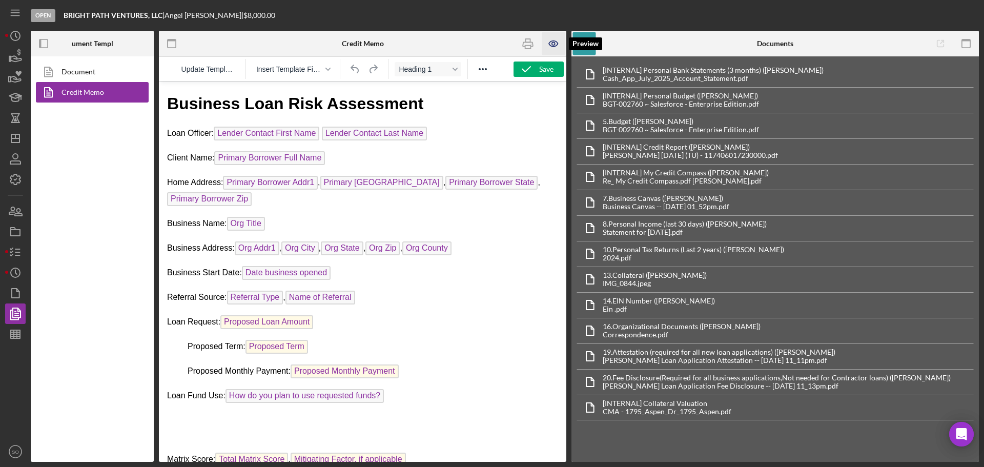
click at [556, 49] on icon "button" at bounding box center [553, 43] width 23 height 23
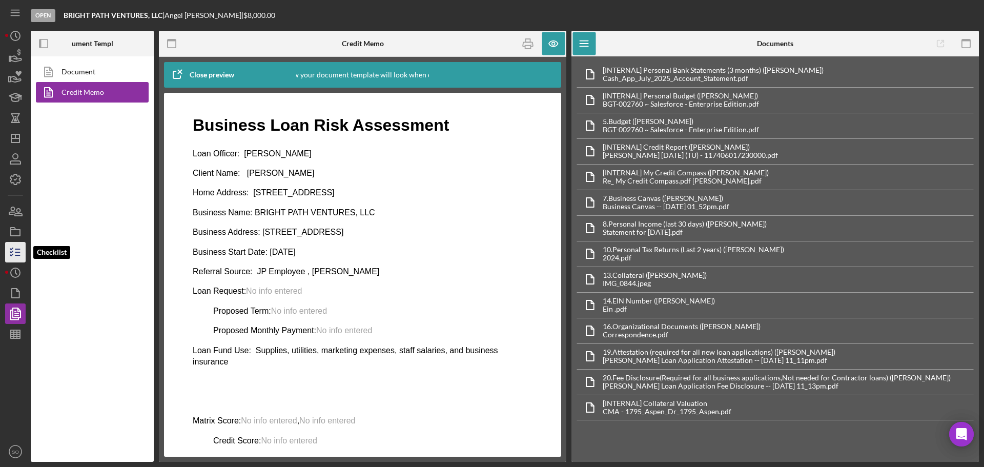
click at [24, 249] on icon "button" at bounding box center [16, 252] width 26 height 26
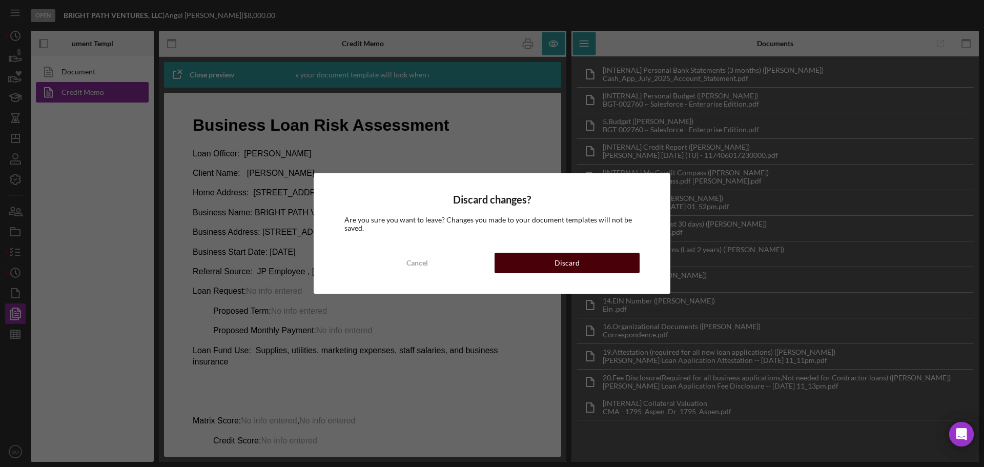
click at [512, 264] on button "Discard" at bounding box center [567, 263] width 145 height 21
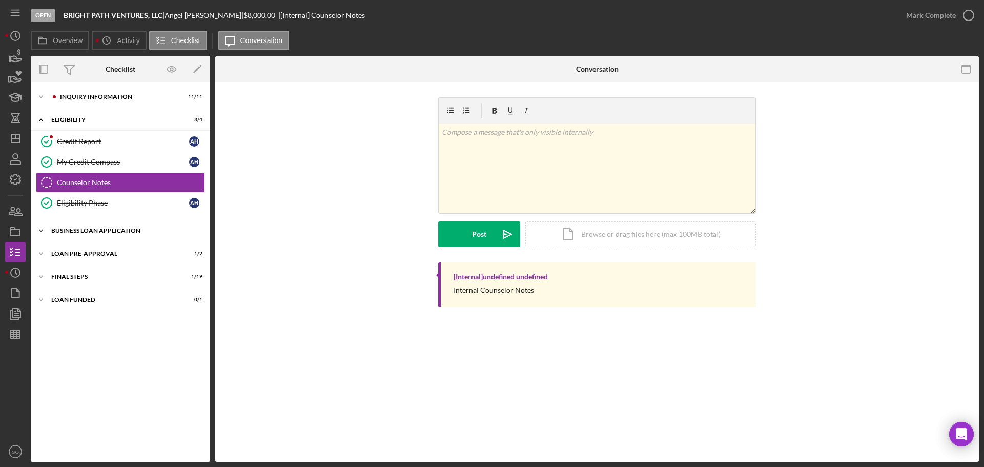
click at [91, 233] on div "BUSINESS LOAN APPLICATION" at bounding box center [124, 231] width 146 height 6
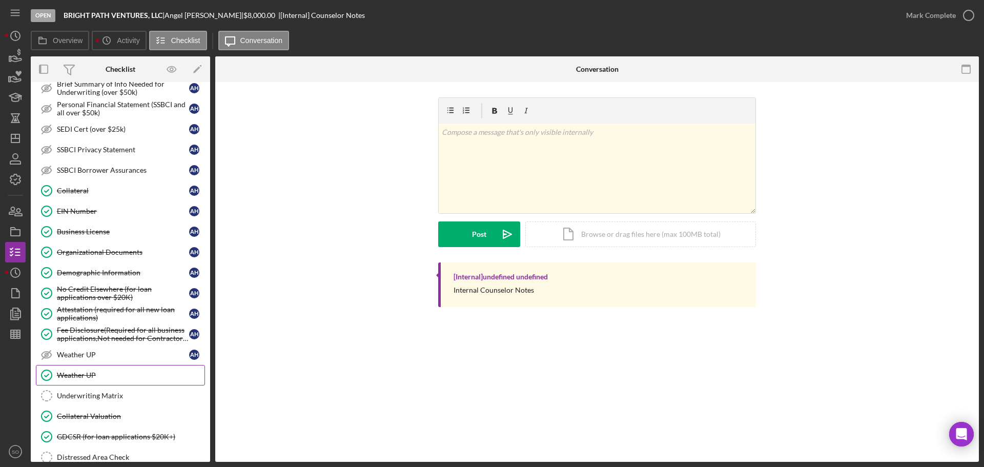
scroll to position [359, 0]
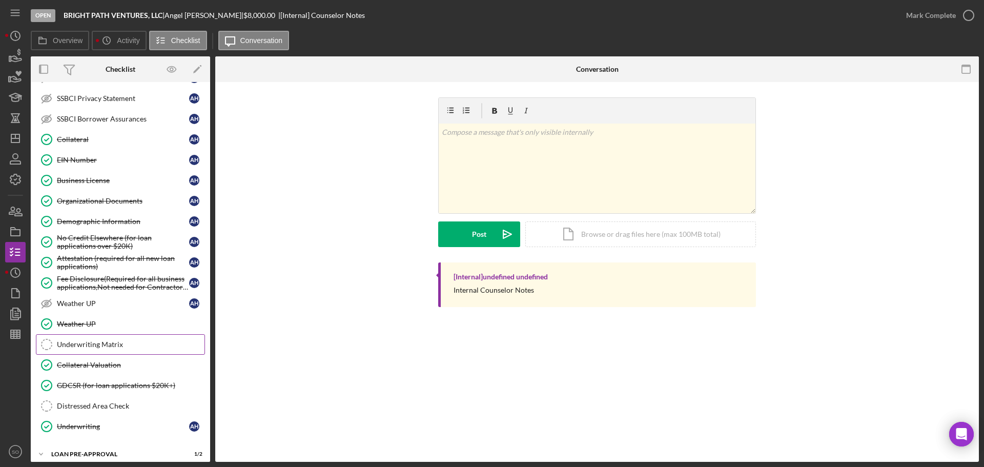
click at [114, 348] on div "Underwriting Matrix" at bounding box center [131, 344] width 148 height 8
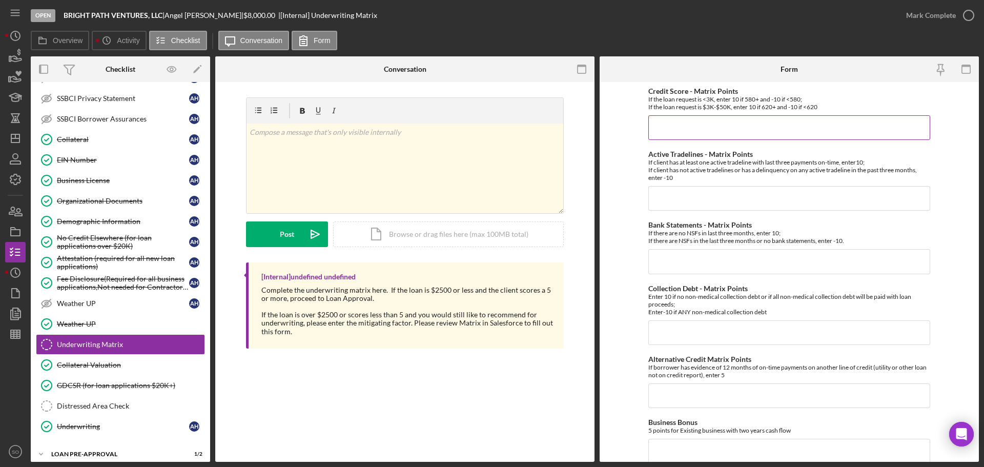
click at [731, 134] on input "Credit Score - Matrix Points" at bounding box center [790, 127] width 282 height 25
type input "-10"
click at [662, 204] on input "Active Tradelines - Matrix Points" at bounding box center [790, 198] width 282 height 25
click at [701, 198] on input "Active Tradelines - Matrix Points" at bounding box center [790, 198] width 282 height 25
type input "-10"
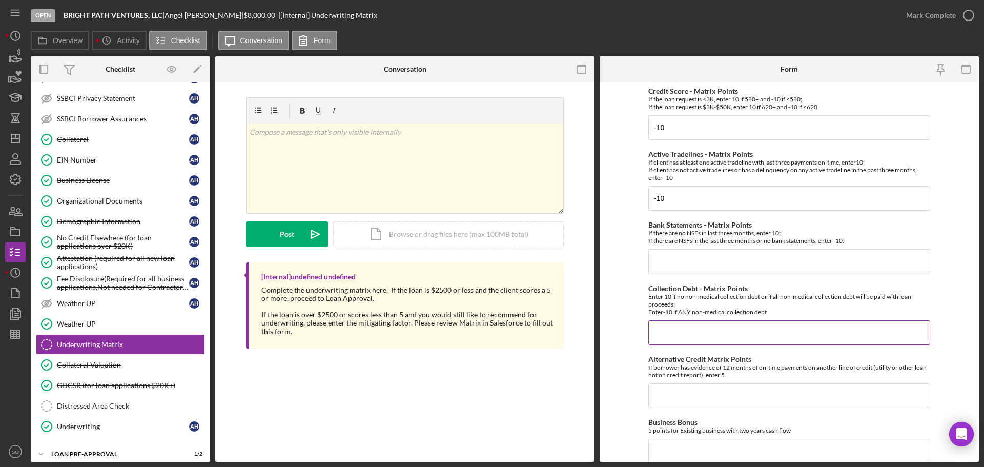
click at [683, 331] on input "Collection Debt - Matrix Points" at bounding box center [790, 332] width 282 height 25
drag, startPoint x: 666, startPoint y: 260, endPoint x: 688, endPoint y: 268, distance: 23.8
click at [666, 260] on input "Bank Statements - Matrix Points" at bounding box center [790, 261] width 282 height 25
type input "10"
click at [691, 328] on input "Collection Debt - Matrix Points" at bounding box center [790, 332] width 282 height 25
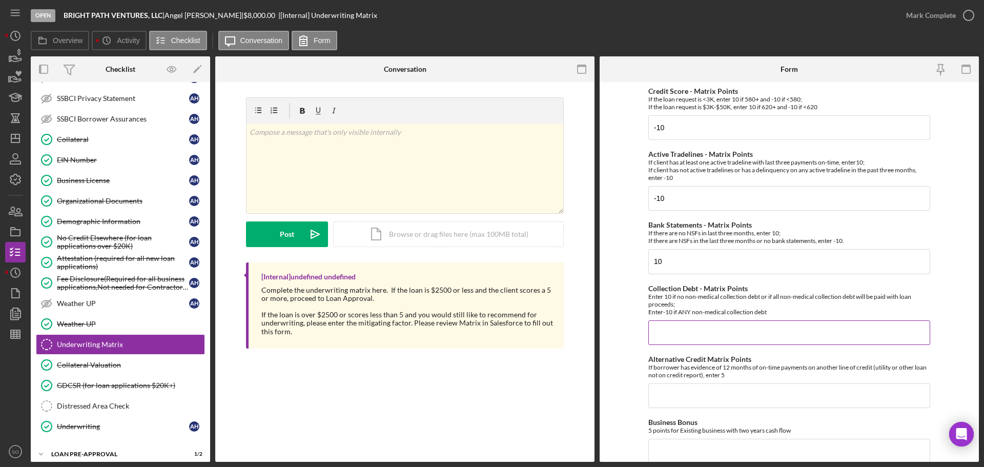
click at [689, 339] on input "Collection Debt - Matrix Points" at bounding box center [790, 332] width 282 height 25
type input "-10"
click at [630, 265] on form "Credit Score - Matrix Points If the loan request is <3K, enter 10 if 580+ and -…" at bounding box center [789, 272] width 379 height 380
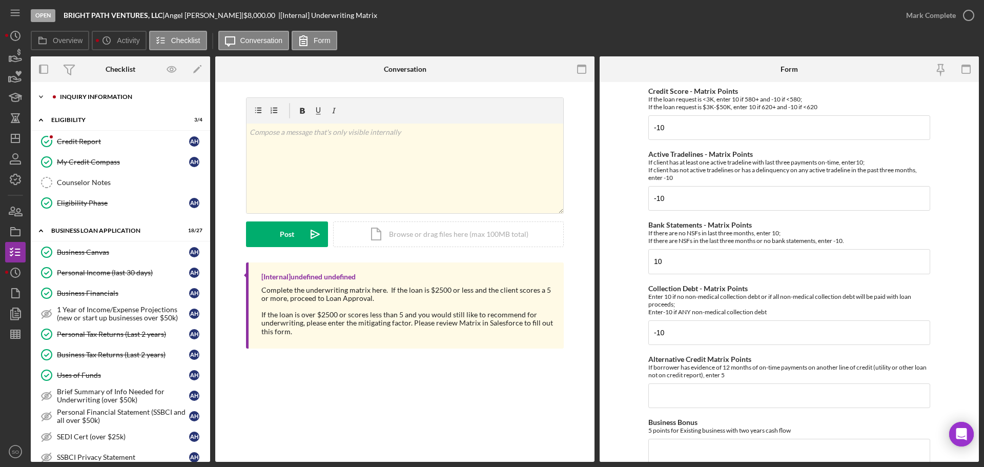
drag, startPoint x: 107, startPoint y: 98, endPoint x: 109, endPoint y: 104, distance: 6.2
click at [107, 98] on div "INQUIRY INFORMATION" at bounding box center [128, 97] width 137 height 6
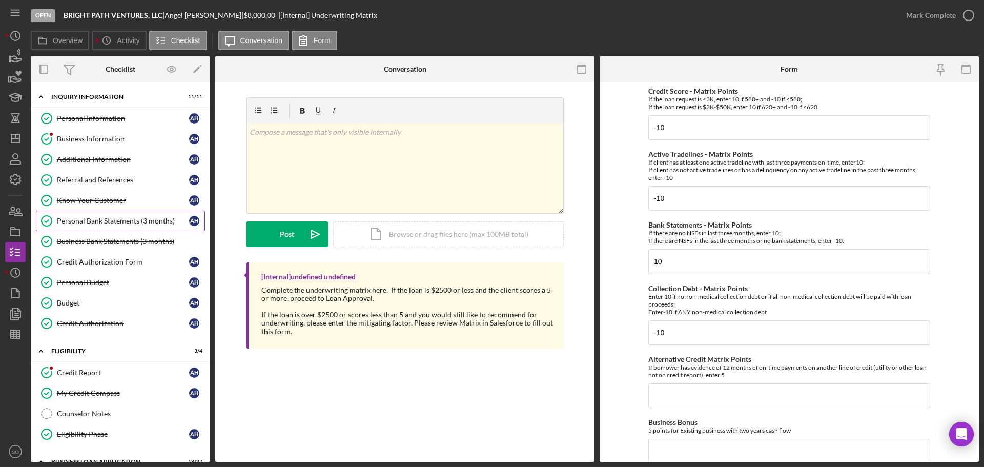
click at [111, 222] on div "Personal Bank Statements (3 months)" at bounding box center [123, 221] width 132 height 8
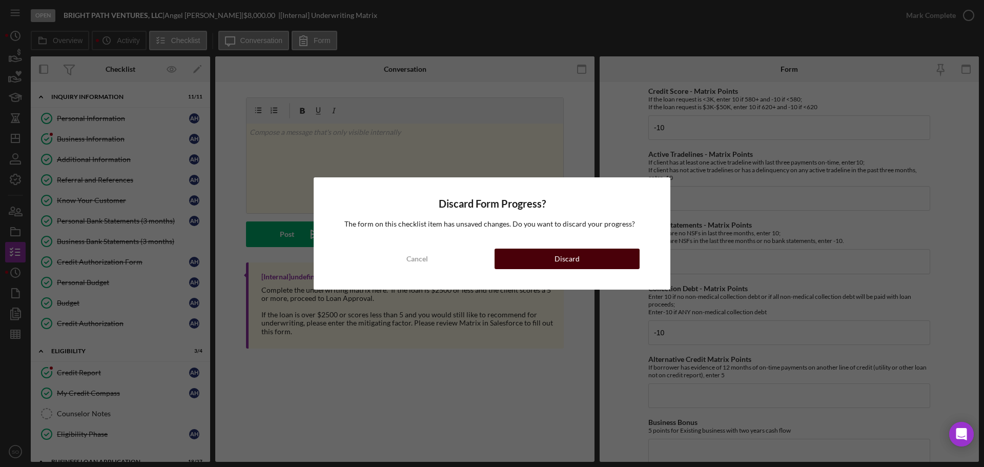
click at [551, 268] on button "Discard" at bounding box center [567, 259] width 145 height 21
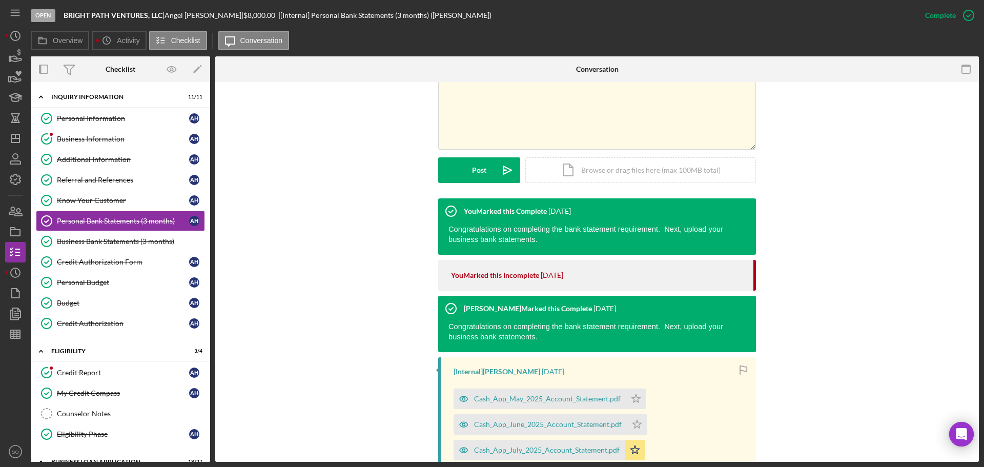
scroll to position [322, 0]
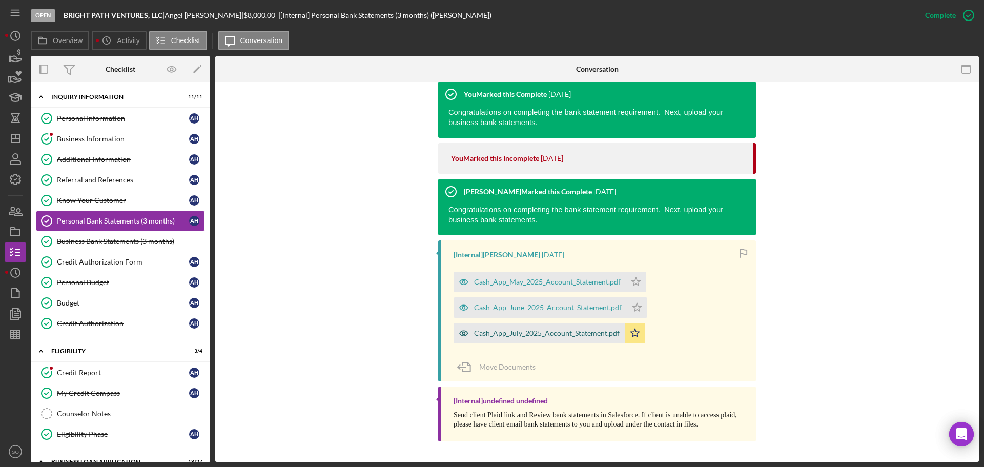
click at [559, 329] on div "Cash_App_July_2025_Account_Statement.pdf" at bounding box center [547, 333] width 146 height 8
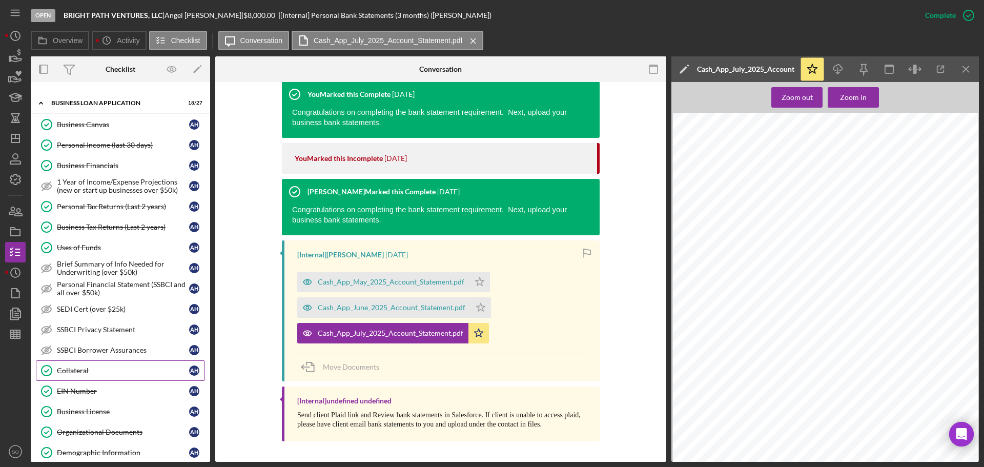
scroll to position [615, 0]
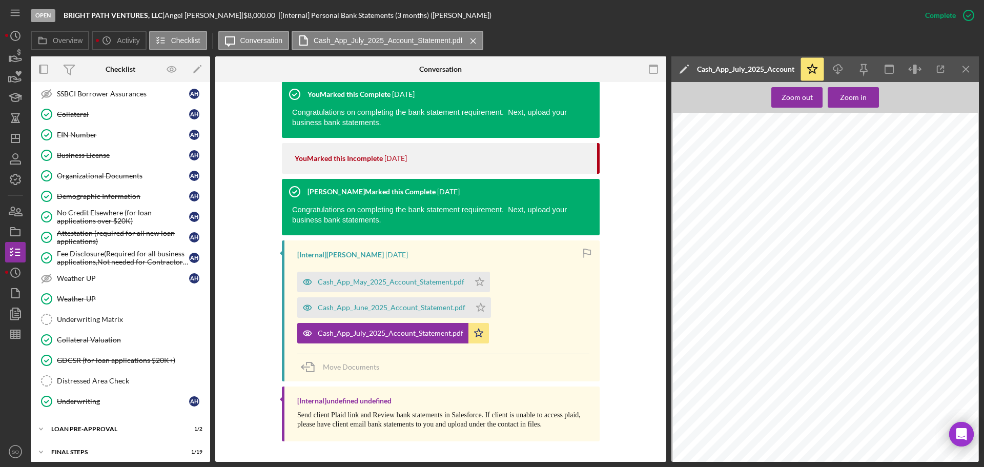
drag, startPoint x: 98, startPoint y: 317, endPoint x: 471, endPoint y: 299, distance: 373.2
click at [98, 317] on div "Underwriting Matrix" at bounding box center [131, 319] width 148 height 8
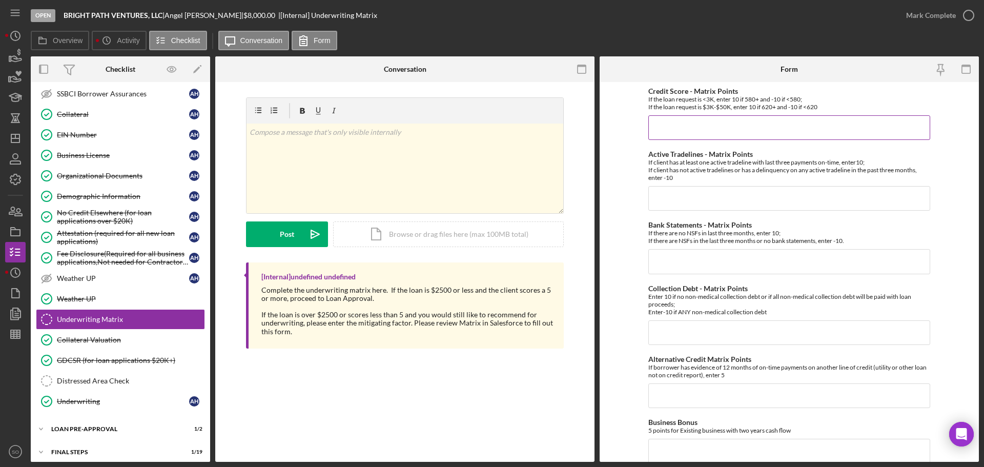
click at [695, 120] on input "Credit Score - Matrix Points" at bounding box center [790, 127] width 282 height 25
type input "-10"
click at [712, 200] on input "Active Tradelines - Matrix Points" at bounding box center [790, 198] width 282 height 25
type input "-10"
click at [699, 260] on input "Bank Statements - Matrix Points" at bounding box center [790, 261] width 282 height 25
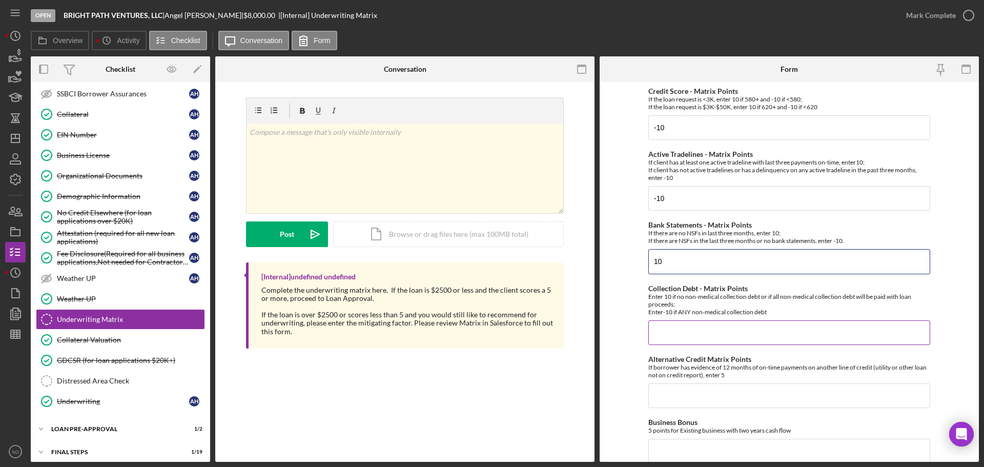
type input "10"
click at [695, 337] on input "Collection Debt - Matrix Points" at bounding box center [790, 332] width 282 height 25
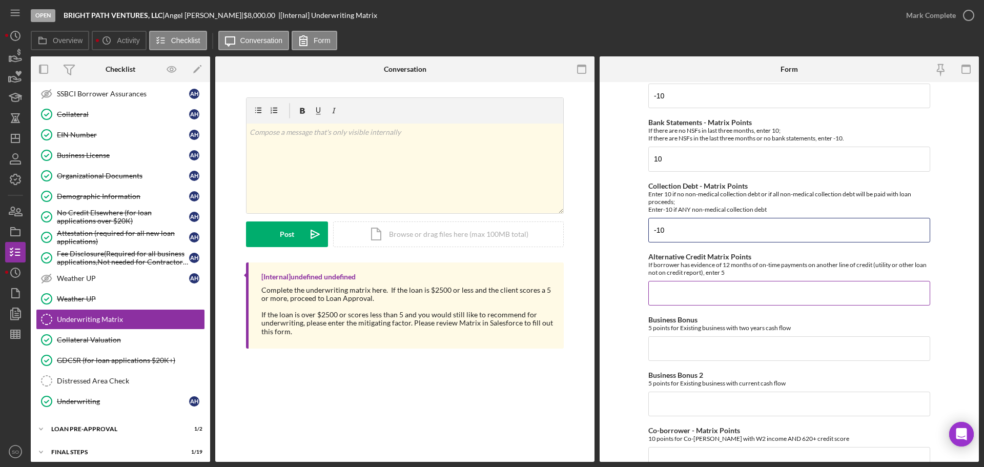
type input "-10"
drag, startPoint x: 708, startPoint y: 294, endPoint x: 691, endPoint y: 306, distance: 20.9
click at [708, 294] on input "Alternative Credit Matrix Points" at bounding box center [790, 293] width 282 height 25
type input "0"
click at [670, 352] on input "Business Bonus" at bounding box center [790, 348] width 282 height 25
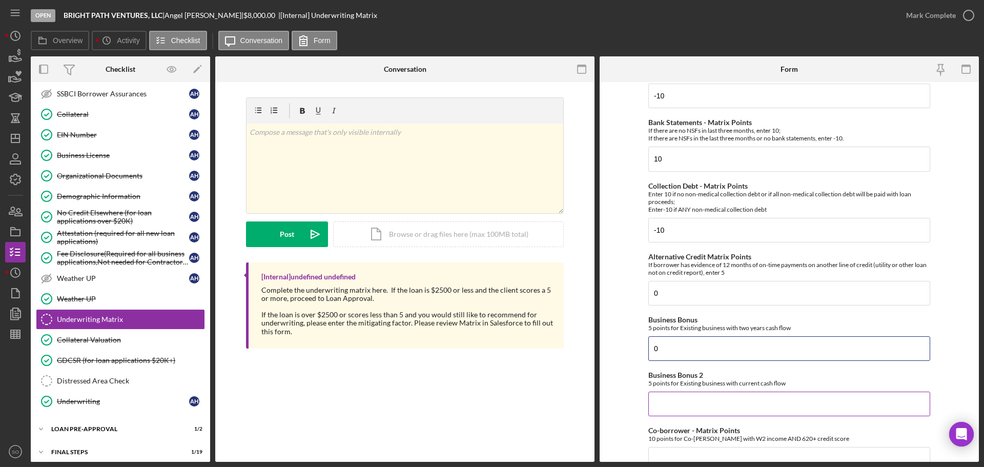
scroll to position [154, 0]
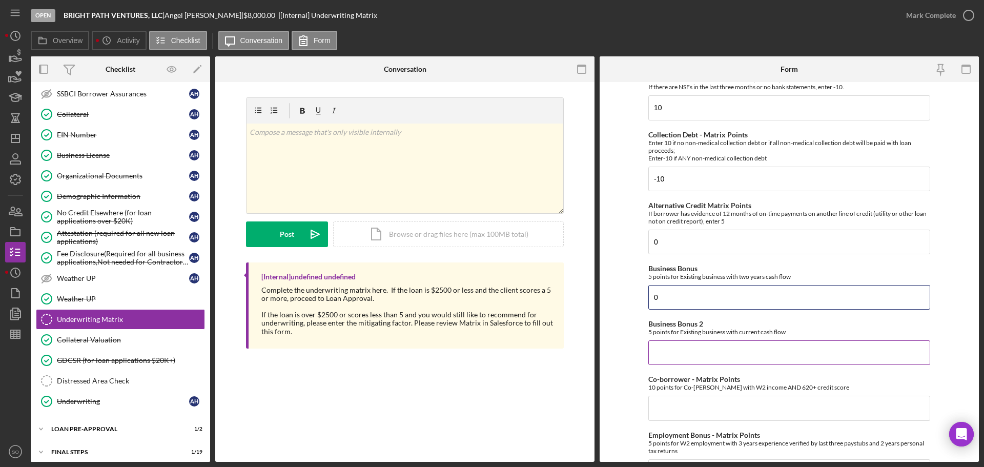
type input "0"
click at [685, 344] on input "Business Bonus 2" at bounding box center [790, 352] width 282 height 25
type input "0"
click at [694, 403] on input "Co-borrower - Matrix Points" at bounding box center [790, 408] width 282 height 25
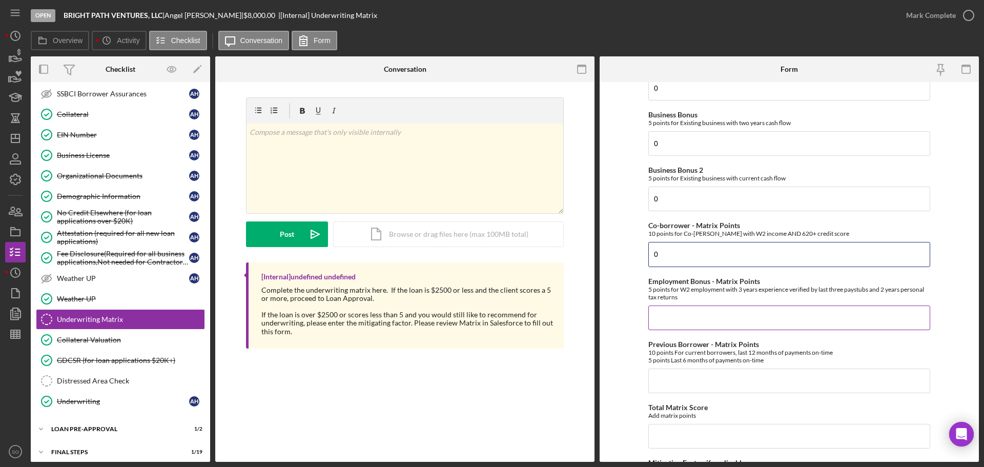
type input "0"
click at [680, 312] on input "Employment Bonus - Matrix Points" at bounding box center [790, 318] width 282 height 25
type input "5"
click at [634, 296] on form "Credit Score - Matrix Points If the loan request is <3K, enter 10 if 580+ and -…" at bounding box center [789, 272] width 379 height 380
click at [683, 385] on input "Previous Borrower - Matrix Points" at bounding box center [790, 381] width 282 height 25
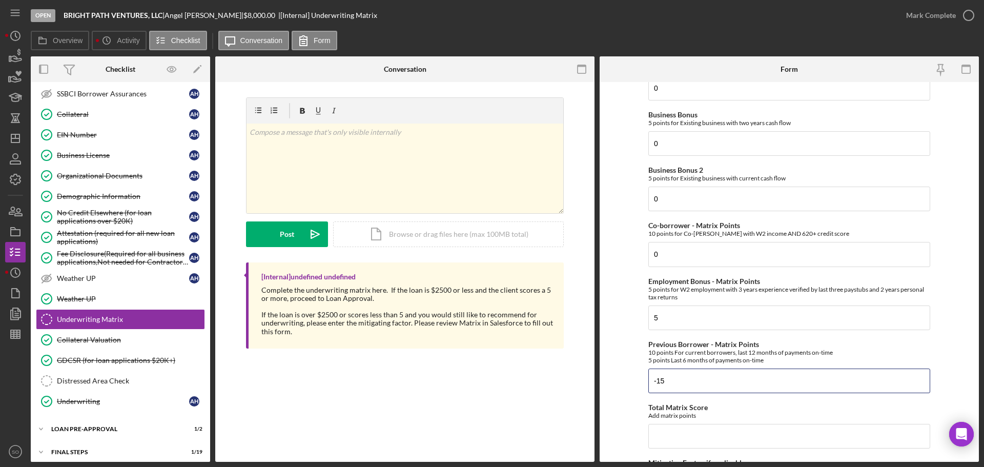
drag, startPoint x: 680, startPoint y: 379, endPoint x: 590, endPoint y: 374, distance: 90.9
click at [590, 374] on div "Overview Internal Workflow Stage Open Icon/Dropdown Arrow Archive (can unarchiv…" at bounding box center [505, 259] width 949 height 406
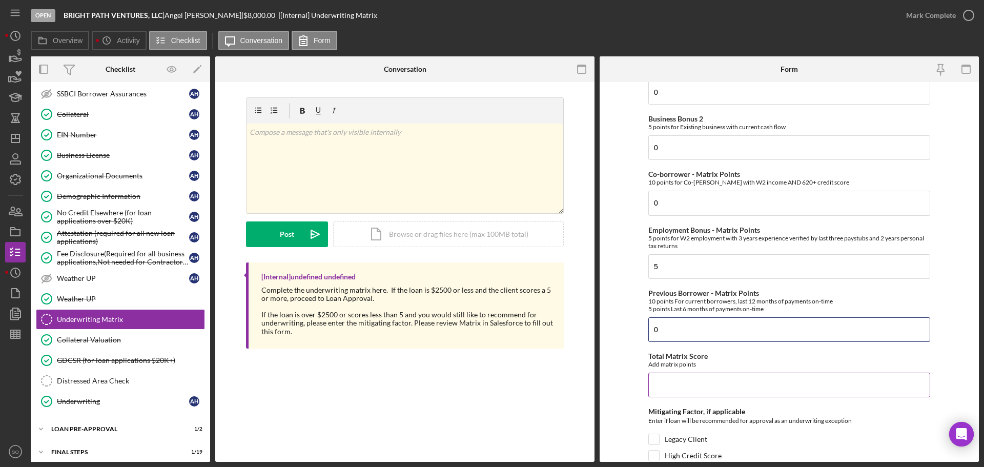
type input "0"
click at [683, 390] on input "Total Matrix Score" at bounding box center [790, 385] width 282 height 25
type input "-15"
click at [639, 359] on form "Credit Score - Matrix Points If the loan request is <3K, enter 10 if 580+ and -…" at bounding box center [789, 272] width 379 height 380
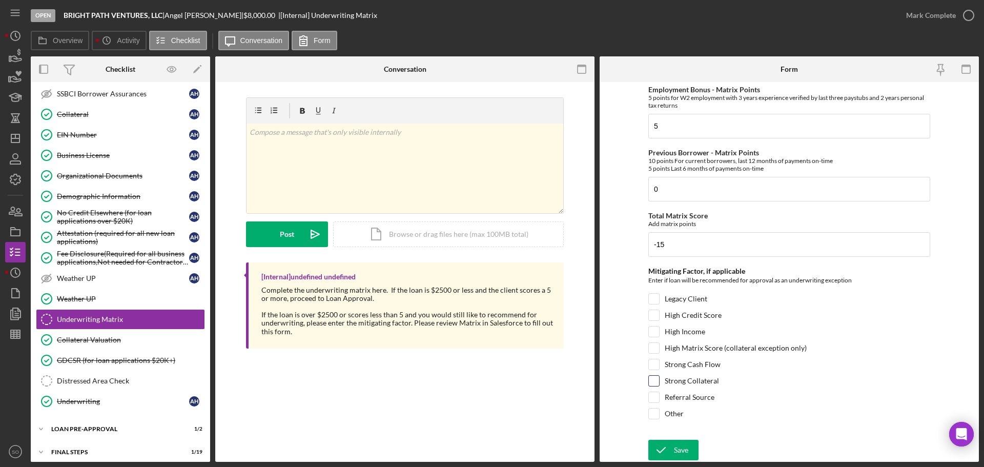
click at [655, 381] on input "Strong Collateral" at bounding box center [654, 381] width 10 height 10
checkbox input "true"
click at [680, 452] on div "Save" at bounding box center [681, 450] width 14 height 21
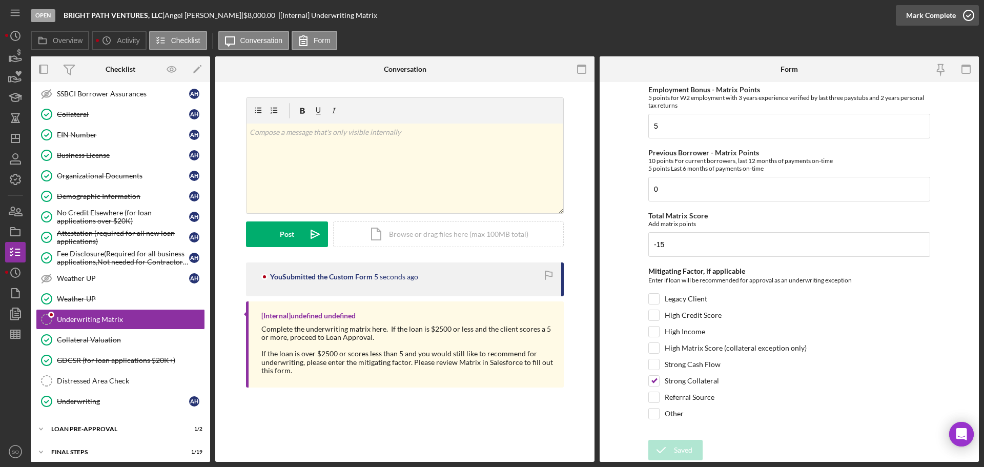
click at [911, 14] on div "Mark Complete" at bounding box center [932, 15] width 50 height 21
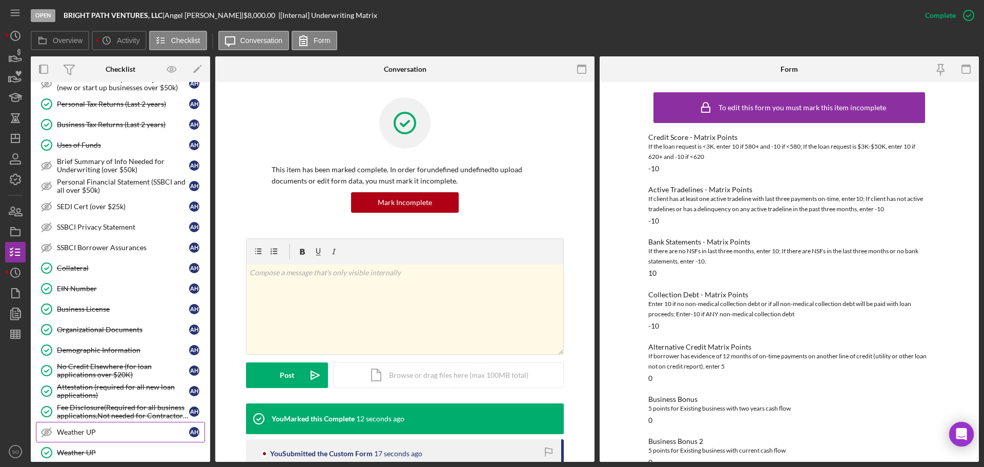
scroll to position [645, 0]
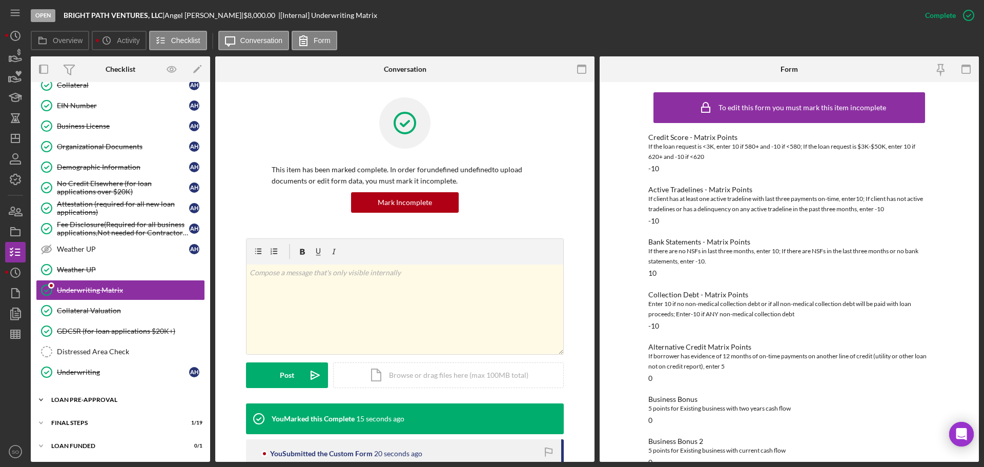
click at [118, 404] on div "Icon/Expander LOAN PRE-APPROVAL 1 / 2" at bounding box center [120, 400] width 179 height 21
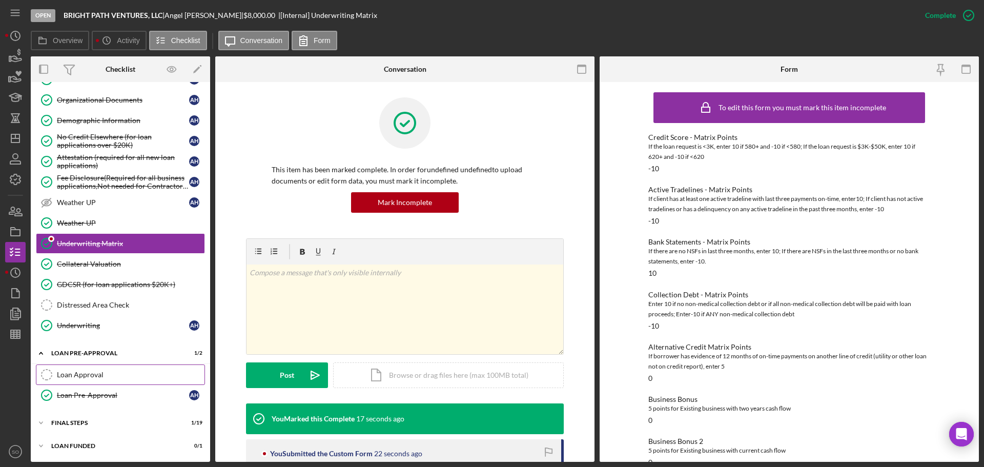
click at [96, 379] on div "Loan Approval" at bounding box center [131, 375] width 148 height 8
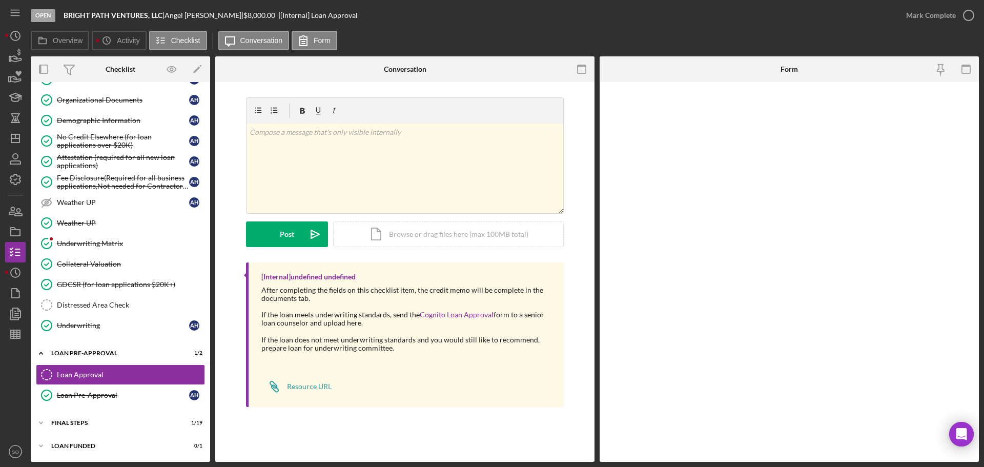
scroll to position [691, 0]
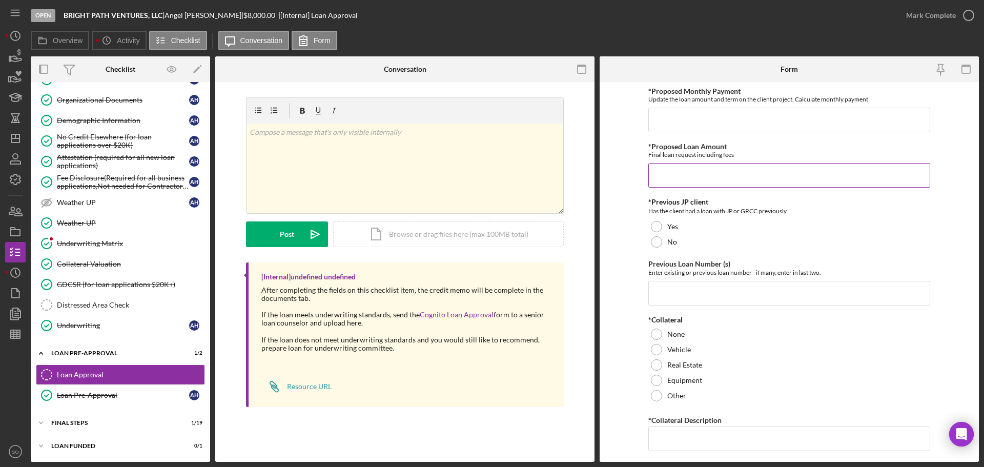
click at [693, 180] on input "*Proposed Loan Amount" at bounding box center [790, 175] width 282 height 25
type input "$10,000"
click at [634, 217] on form "*Proposed Monthly Payment Update the loan amount and term on the client project…" at bounding box center [789, 272] width 379 height 380
drag, startPoint x: 675, startPoint y: 119, endPoint x: 692, endPoint y: 122, distance: 16.5
click at [675, 119] on input "*Proposed Monthly Payment" at bounding box center [790, 120] width 282 height 25
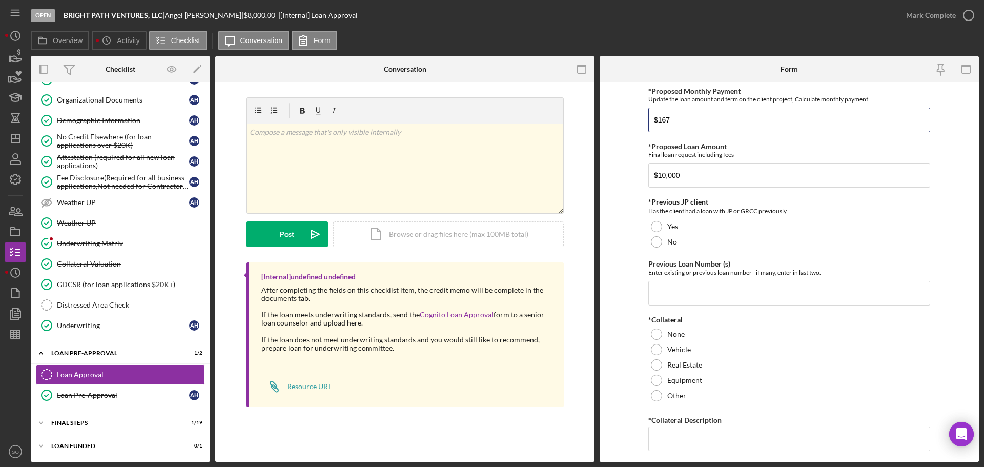
type input "$167"
click at [627, 226] on form "*Proposed Monthly Payment Update the loan amount and term on the client project…" at bounding box center [789, 272] width 379 height 380
click at [658, 245] on div at bounding box center [656, 241] width 11 height 11
click at [676, 286] on input "Previous Loan Number (s)" at bounding box center [790, 293] width 282 height 25
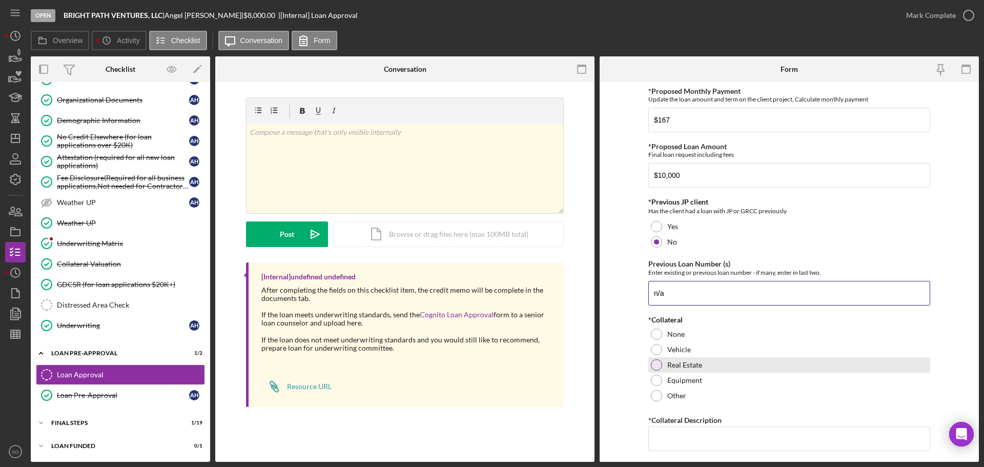
type input "n/a"
click at [657, 365] on div at bounding box center [656, 364] width 11 height 11
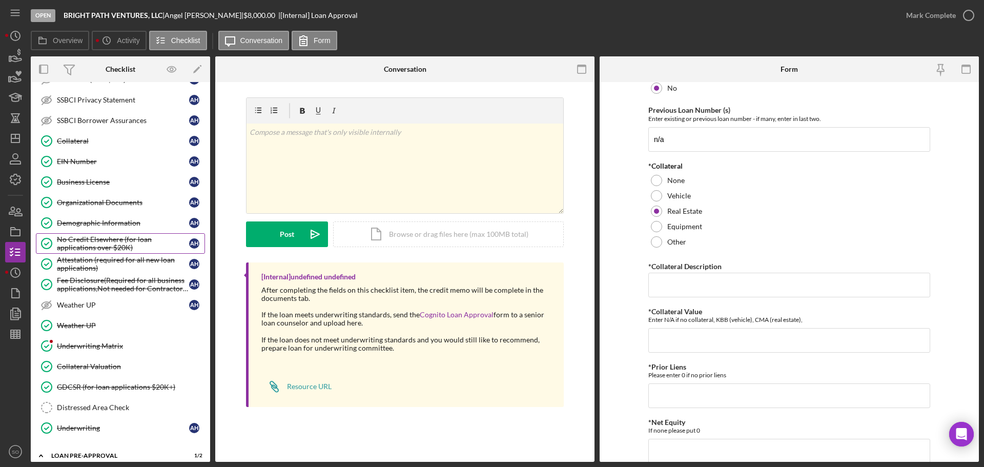
scroll to position [640, 0]
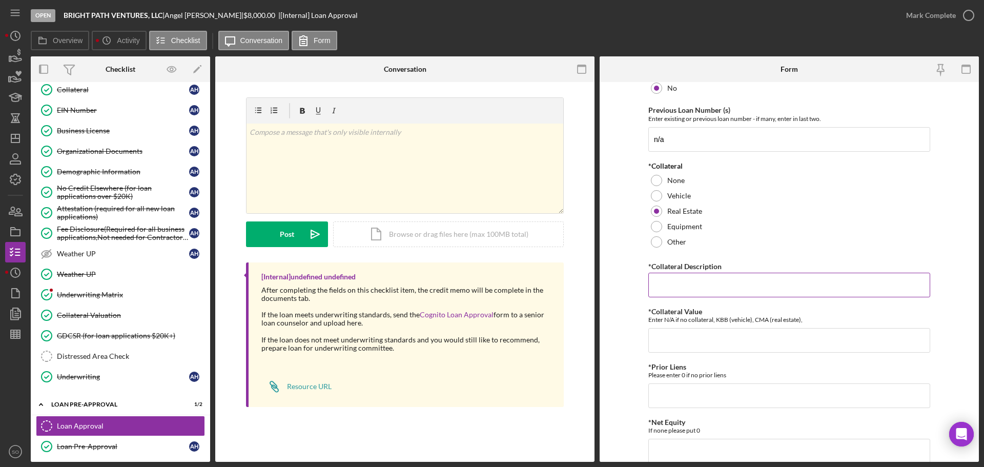
drag, startPoint x: 673, startPoint y: 271, endPoint x: 671, endPoint y: 282, distance: 11.0
click at [672, 275] on div "*Collateral Description Required" at bounding box center [790, 278] width 282 height 37
drag, startPoint x: 671, startPoint y: 282, endPoint x: 681, endPoint y: 254, distance: 29.5
click at [673, 287] on input "*Collateral Description" at bounding box center [790, 285] width 282 height 25
click at [681, 283] on input "*Collateral Description" at bounding box center [790, 285] width 282 height 25
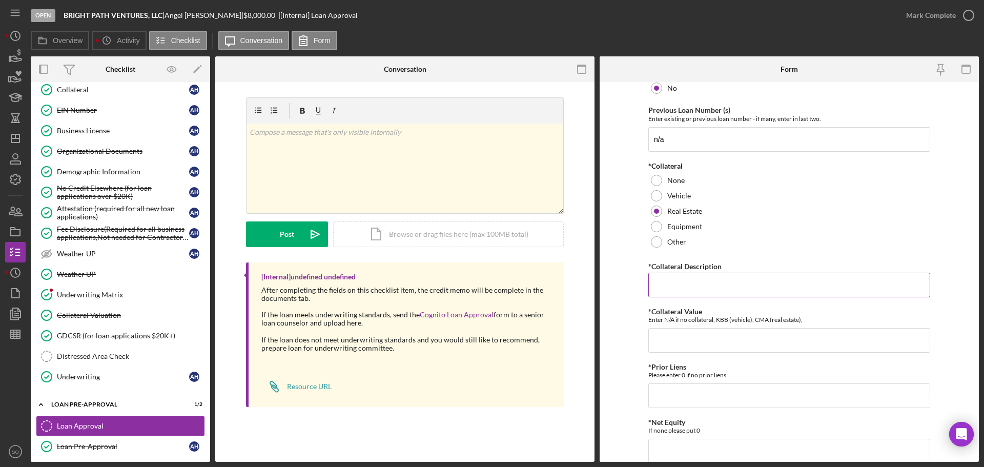
paste input "1795 Aspen Dr"
click at [747, 285] on input "1795 Aspen Dr" at bounding box center [790, 285] width 282 height 25
paste input "Florissant, MO 63031"
type input "1795 Aspen Dr, Florissant, MO 63031"
click at [678, 341] on input "*Collateral Value" at bounding box center [790, 340] width 282 height 25
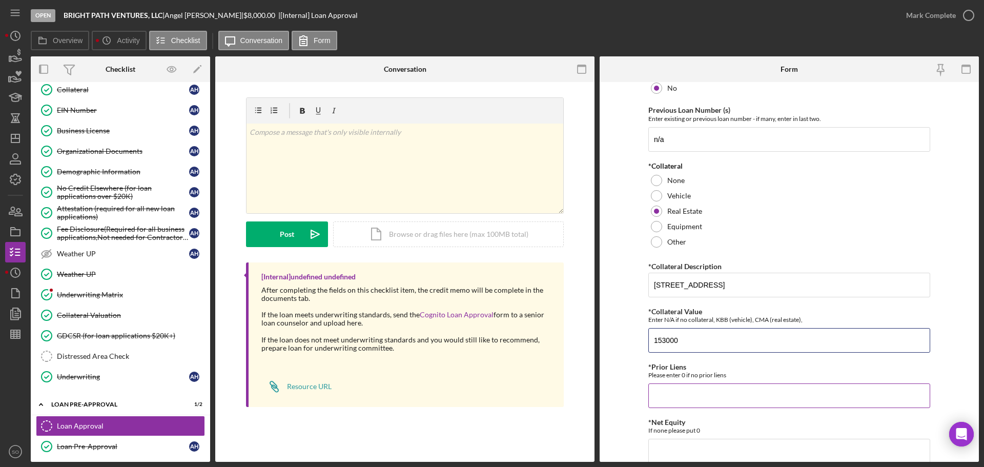
type input "153000"
click at [733, 389] on input "*Prior Liens" at bounding box center [790, 396] width 282 height 25
type input "153,000"
click at [616, 344] on form "*Proposed Monthly Payment Update the loan amount and term on the client project…" at bounding box center [789, 272] width 379 height 380
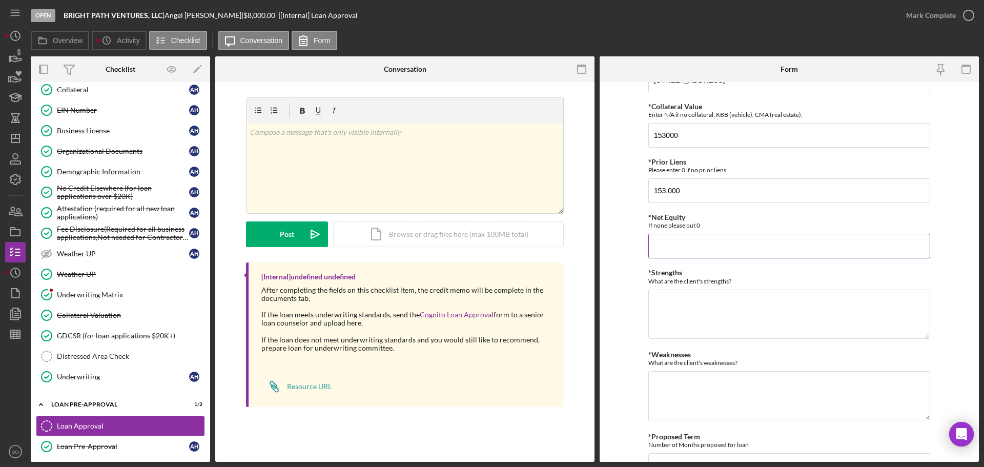
click at [666, 240] on input "*Net Equity" at bounding box center [790, 246] width 282 height 25
type input "153,000"
click at [684, 302] on textarea "*Strengths" at bounding box center [790, 314] width 282 height 49
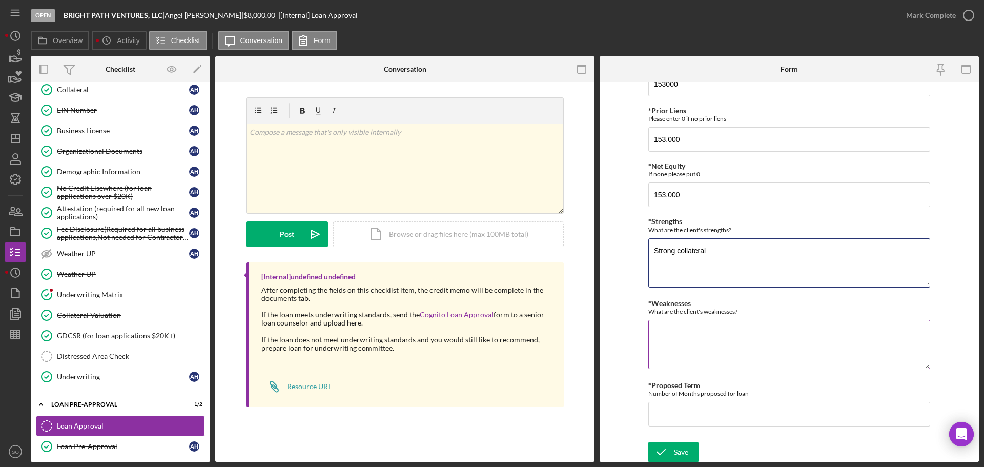
type textarea "Strong collateral"
click at [686, 330] on textarea "*Weaknesses" at bounding box center [790, 344] width 282 height 49
click at [677, 334] on textarea "Supressed credit sore" at bounding box center [790, 344] width 282 height 49
type textarea "Suppressed credit sore"
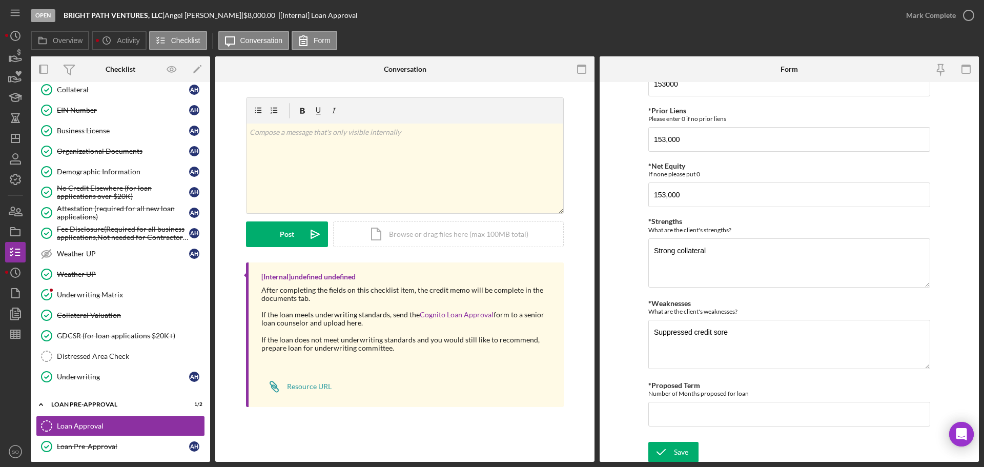
click at [626, 380] on form "*Proposed Monthly Payment Update the loan amount and term on the client project…" at bounding box center [789, 272] width 379 height 380
click at [693, 415] on input "*Proposed Term" at bounding box center [790, 414] width 282 height 25
type input "84"
click at [676, 455] on div "Save" at bounding box center [681, 450] width 14 height 21
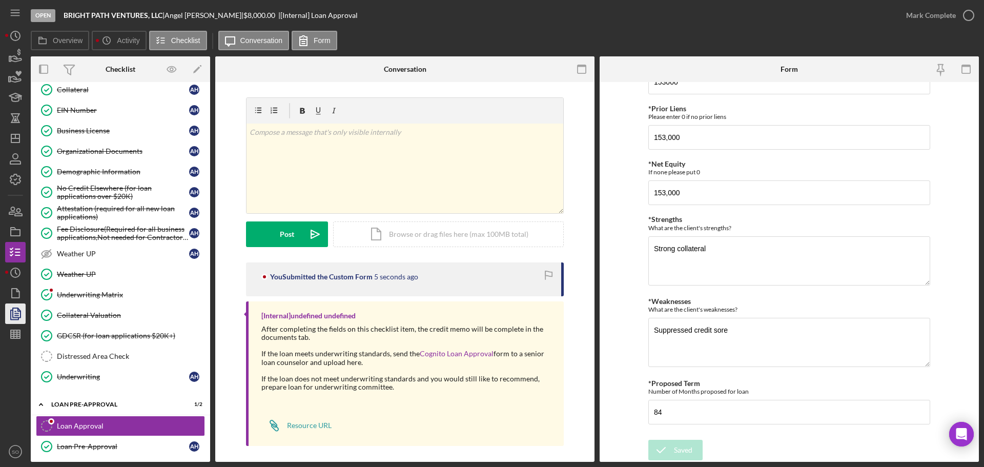
click at [23, 313] on icon "button" at bounding box center [16, 314] width 26 height 26
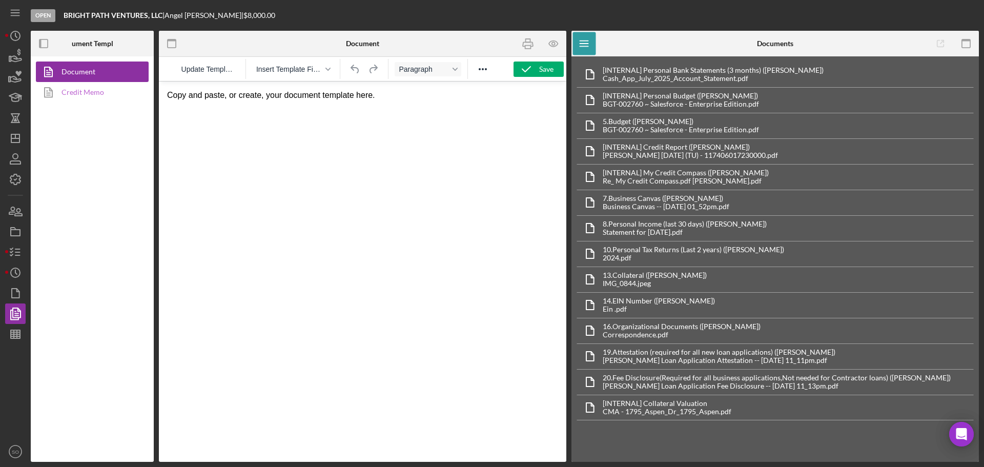
click at [73, 85] on link "Credit Memo" at bounding box center [90, 92] width 108 height 21
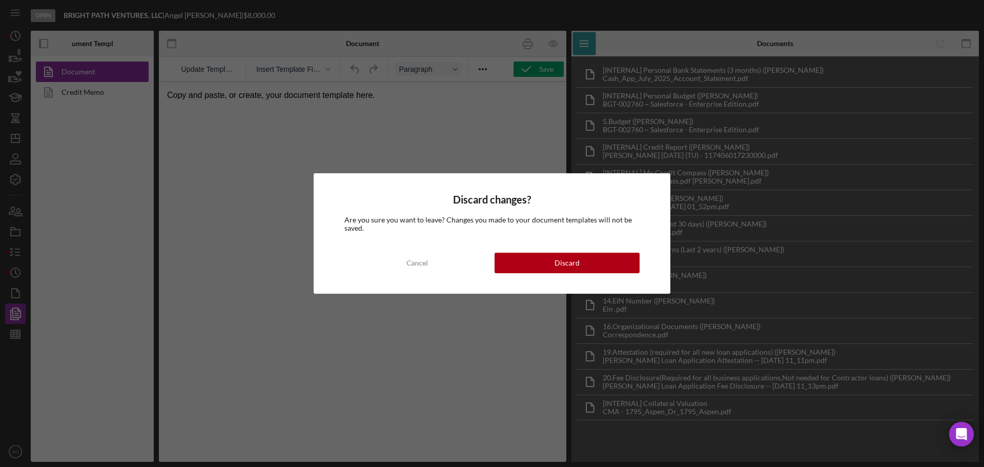
click at [76, 93] on div "Discard changes? Are you sure you want to leave? Changes you made to your docum…" at bounding box center [492, 233] width 984 height 467
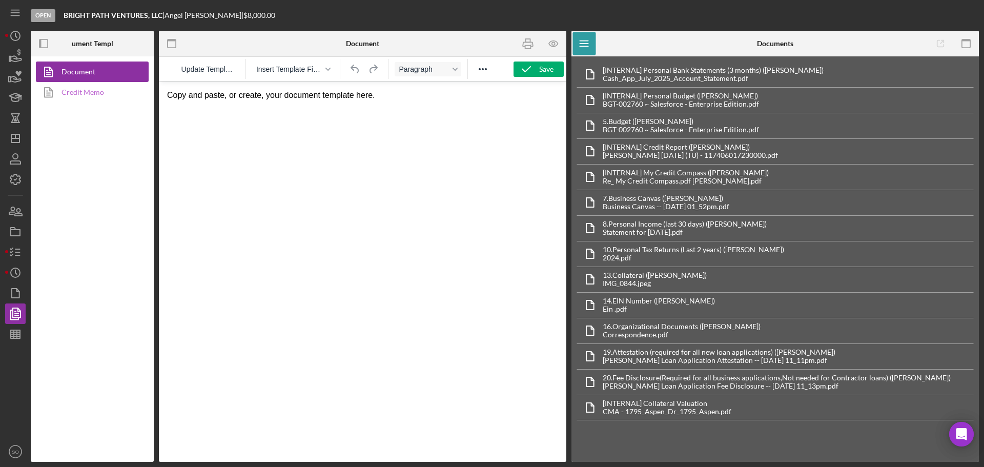
click at [76, 96] on link "Credit Memo" at bounding box center [90, 92] width 108 height 21
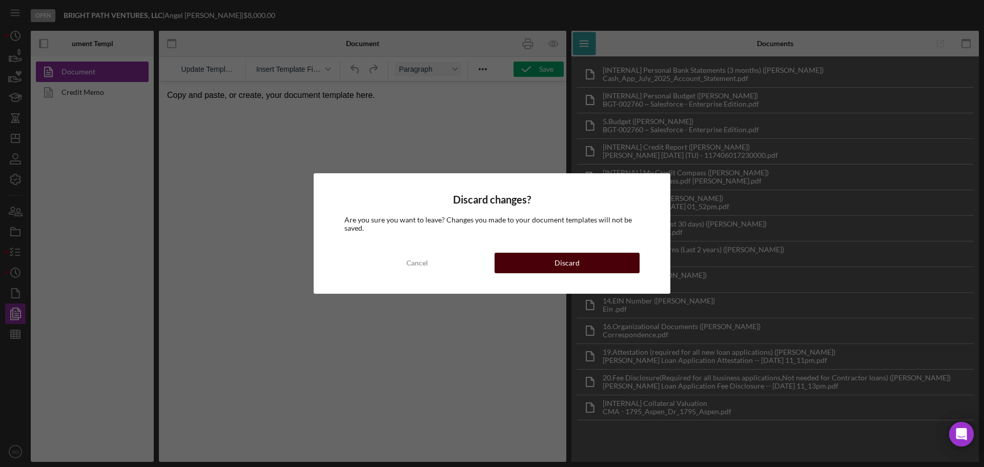
click at [543, 260] on button "Discard" at bounding box center [567, 263] width 145 height 21
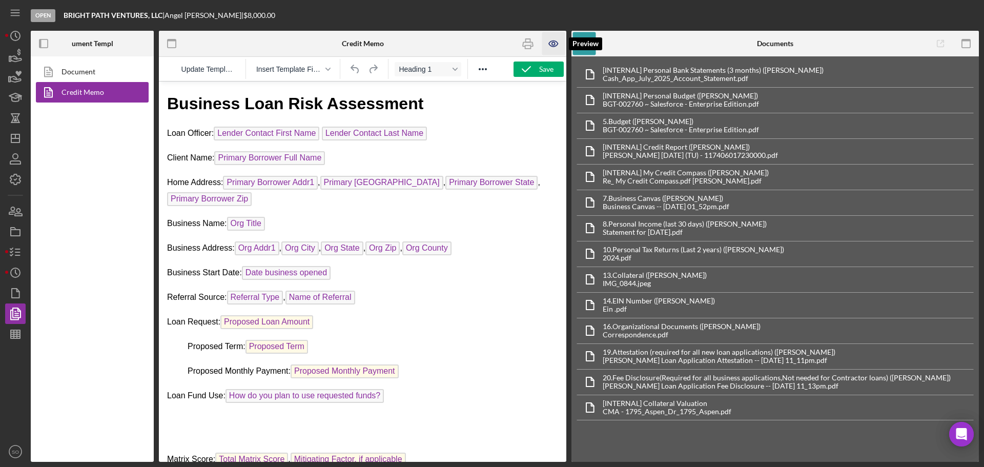
click at [550, 47] on icon "button" at bounding box center [553, 43] width 23 height 23
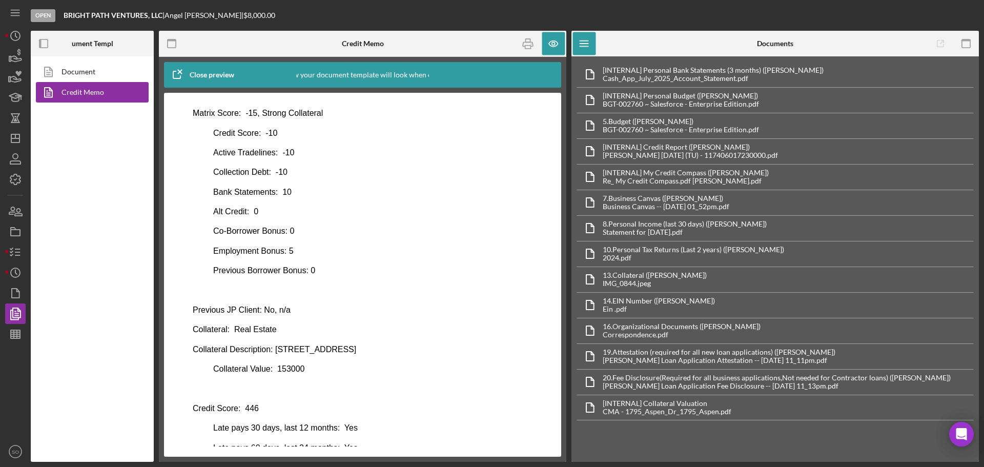
scroll to position [469, 0]
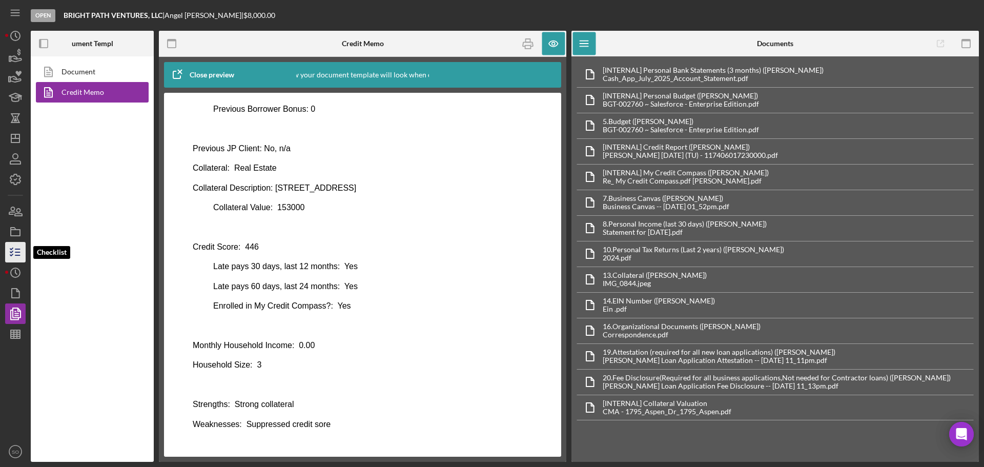
click at [10, 256] on icon "button" at bounding box center [16, 252] width 26 height 26
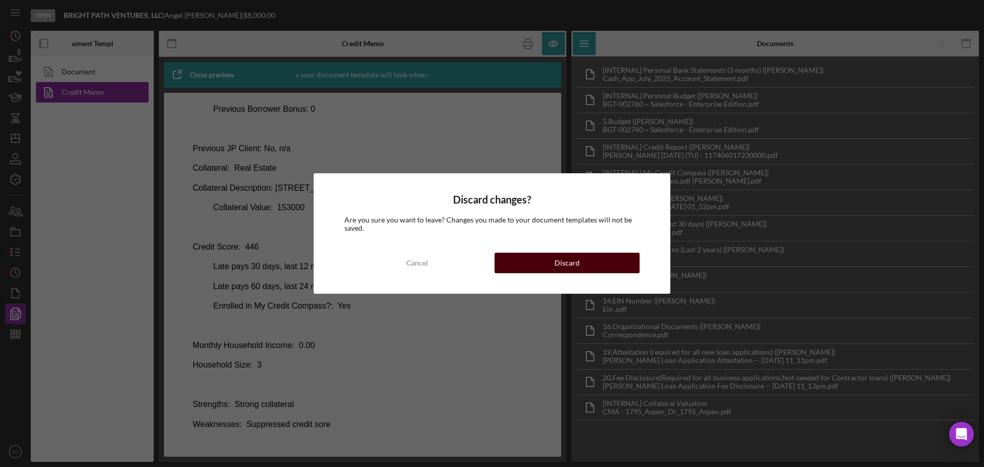
click at [513, 269] on button "Discard" at bounding box center [567, 263] width 145 height 21
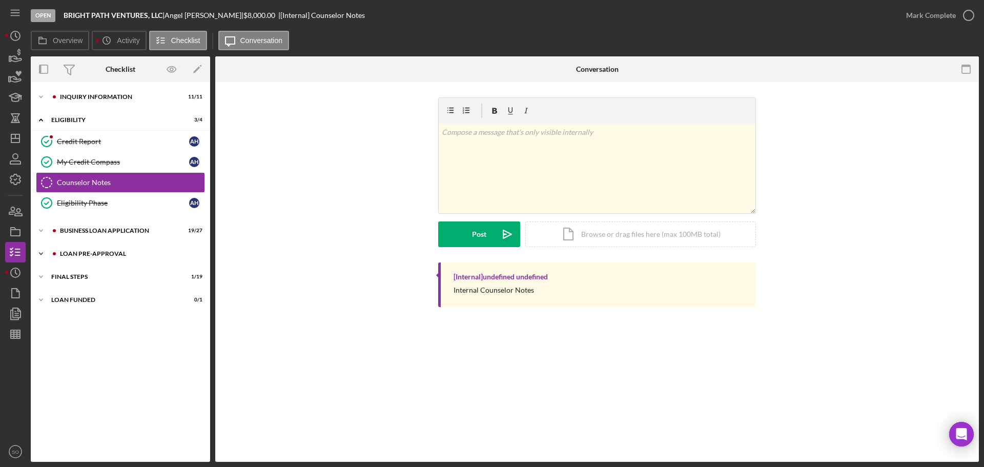
click at [76, 257] on div "Icon/Expander LOAN PRE-APPROVAL 1 / 2" at bounding box center [120, 254] width 179 height 21
click at [76, 276] on div "Loan Approval" at bounding box center [131, 275] width 148 height 8
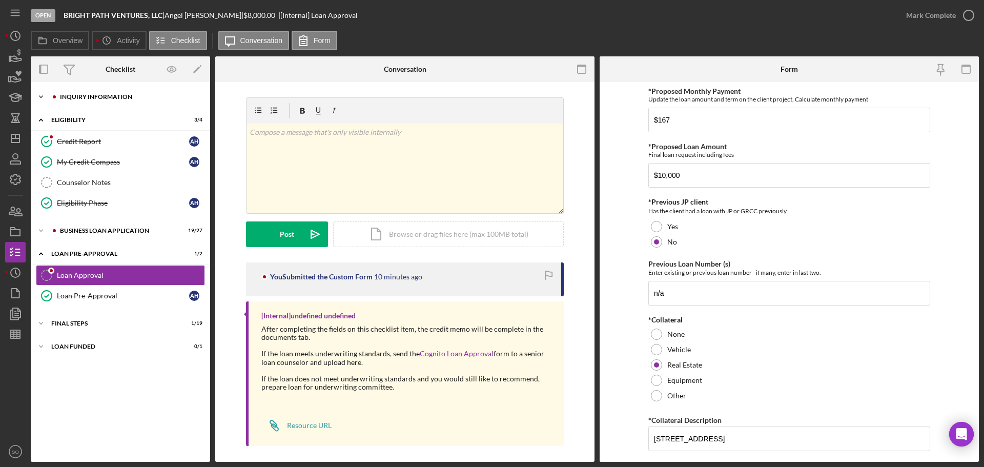
click at [132, 100] on div "Icon/Expander INQUIRY INFORMATION 11 / 11" at bounding box center [120, 97] width 179 height 21
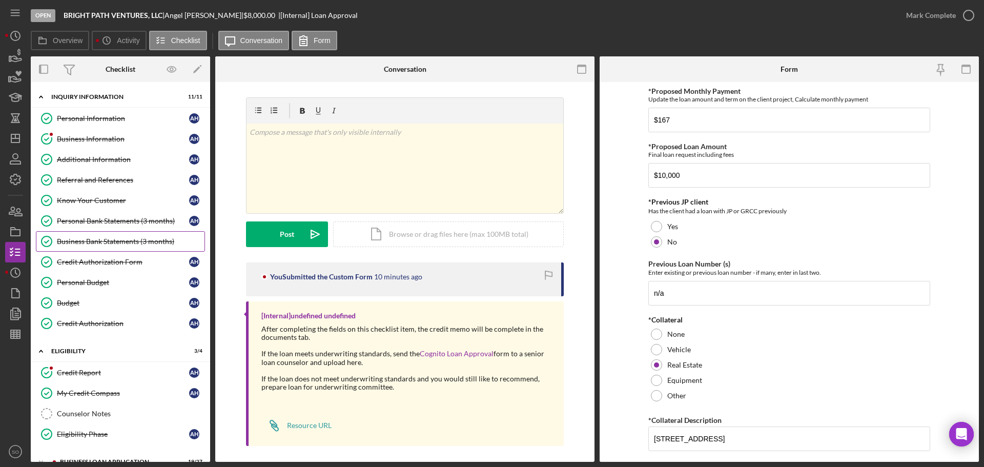
click at [143, 241] on div "Business Bank Statements (3 months)" at bounding box center [131, 241] width 148 height 8
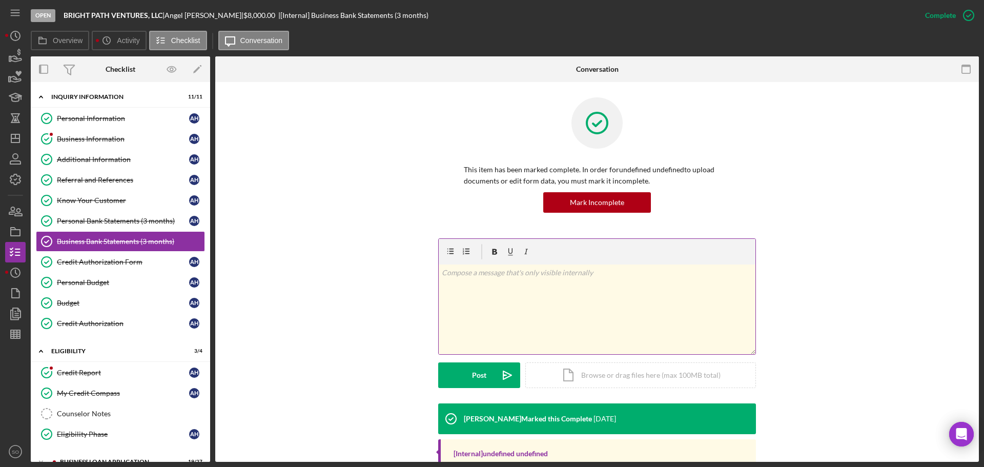
scroll to position [62, 0]
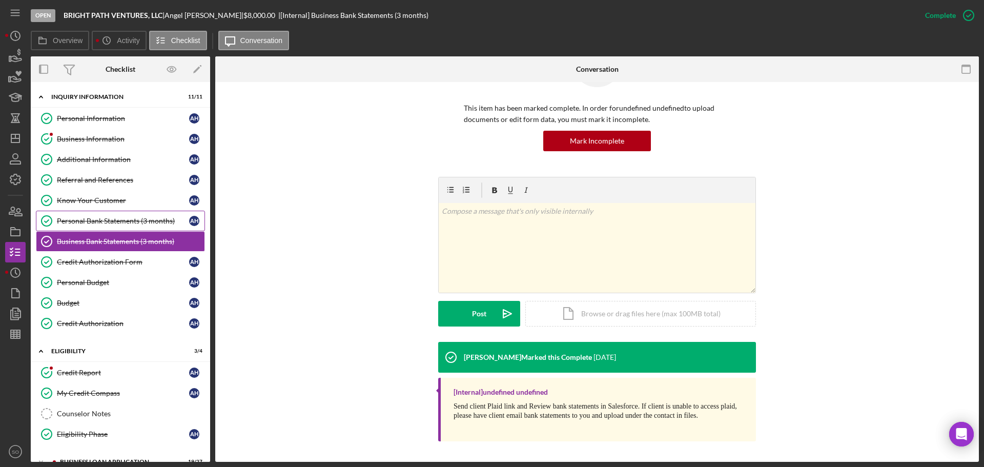
click at [91, 226] on link "Personal Bank Statements (3 months) Personal Bank Statements (3 months) A H" at bounding box center [120, 221] width 169 height 21
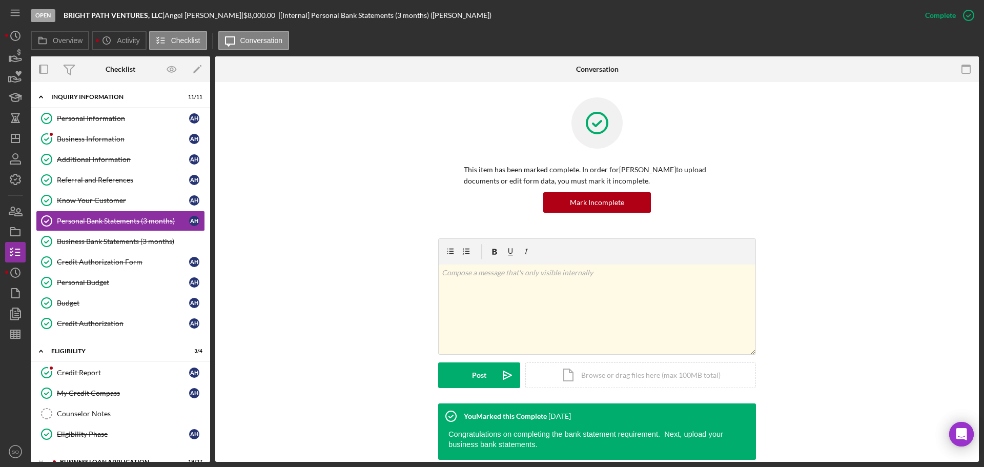
scroll to position [256, 0]
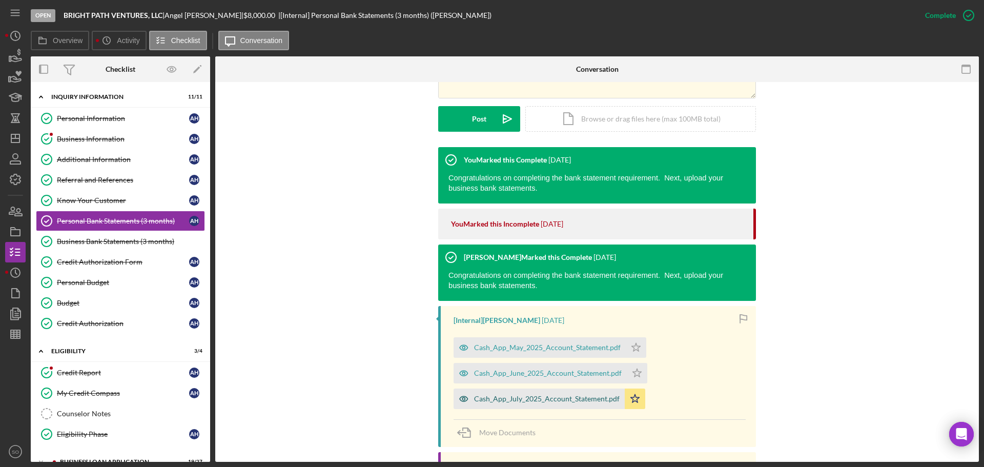
click at [540, 401] on div "Cash_App_July_2025_Account_Statement.pdf" at bounding box center [547, 399] width 146 height 8
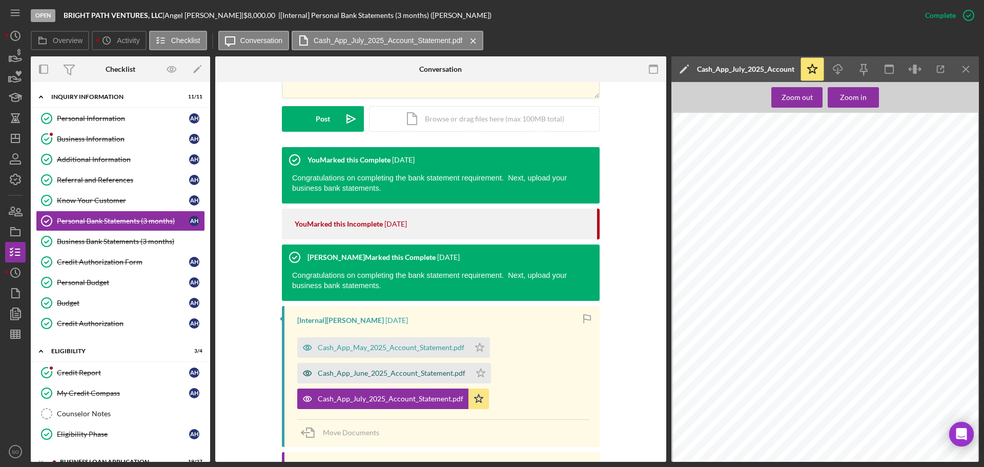
click at [440, 377] on div "Cash_App_June_2025_Account_Statement.pdf" at bounding box center [392, 373] width 148 height 8
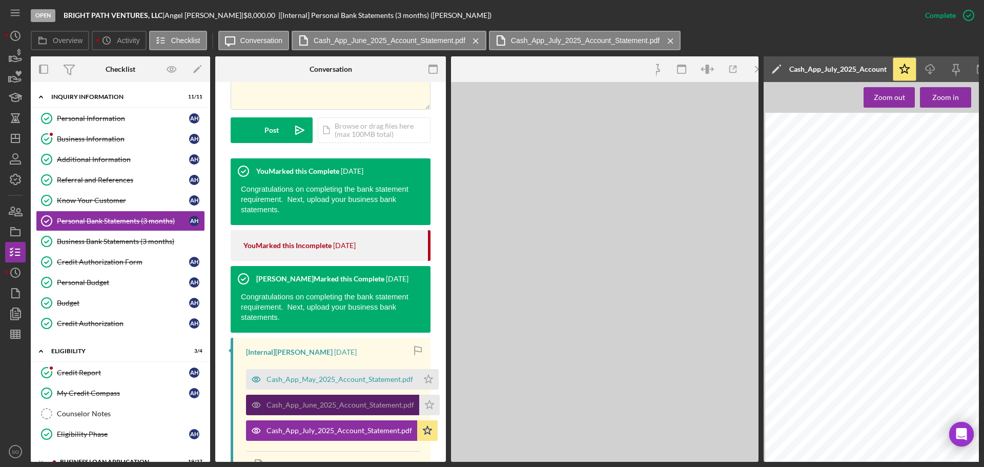
scroll to position [268, 0]
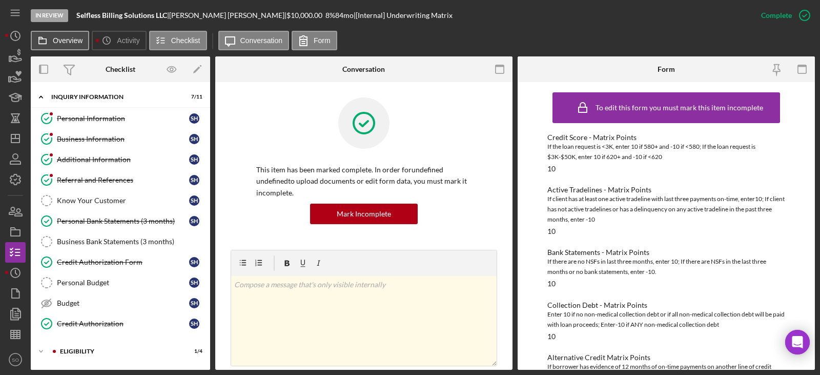
scroll to position [354, 0]
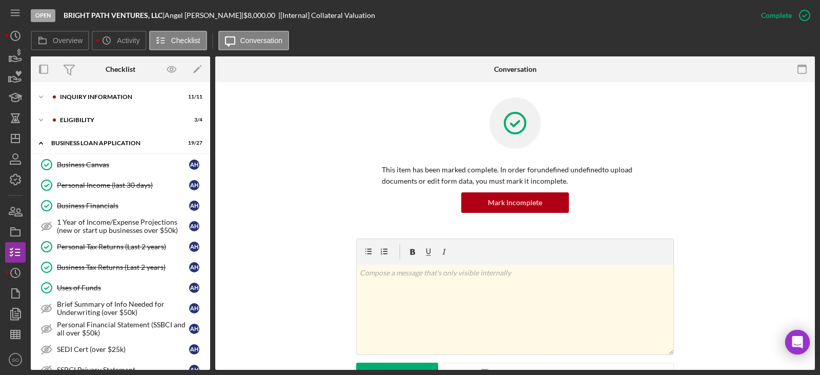
scroll to position [418, 0]
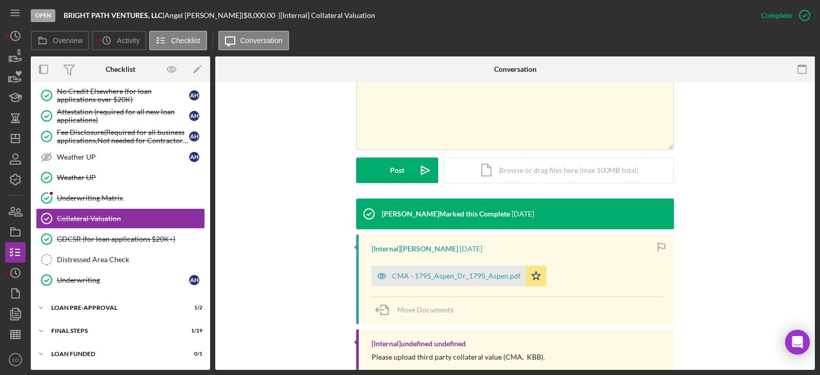
drag, startPoint x: 459, startPoint y: 270, endPoint x: 473, endPoint y: 277, distance: 15.6
click at [459, 270] on div "CMA - 1795_Aspen_Dr_1795_Aspen.pdf" at bounding box center [449, 276] width 154 height 21
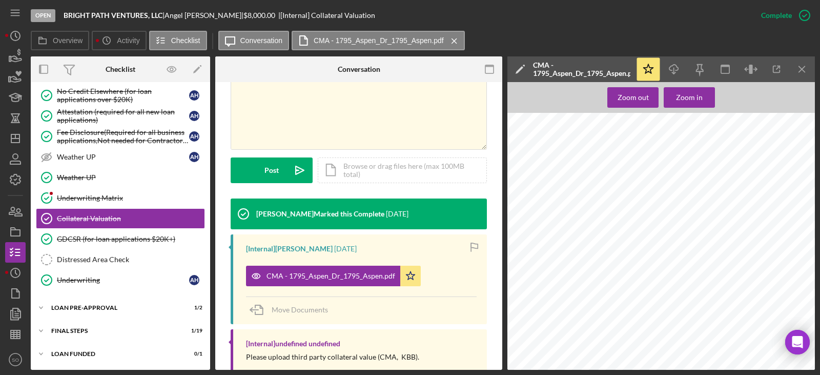
scroll to position [0, 0]
click at [583, 159] on span "1795 Aspen Dr" at bounding box center [554, 159] width 70 height 11
click at [587, 158] on span "1795 Aspen Dr" at bounding box center [554, 159] width 70 height 11
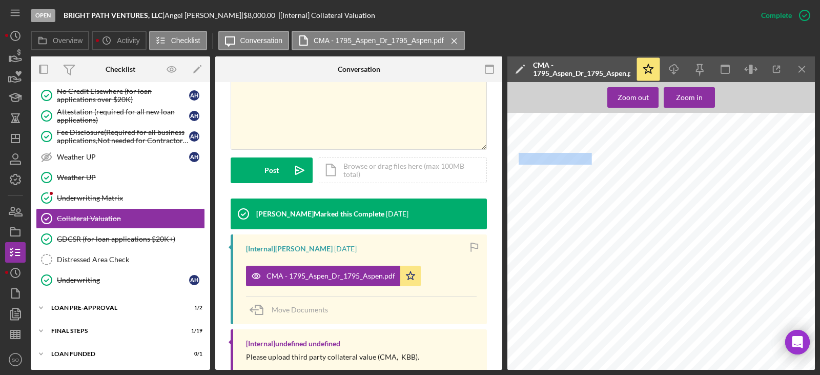
copy span "1795 Aspen Dr"
drag, startPoint x: 615, startPoint y: 165, endPoint x: 627, endPoint y: 168, distance: 12.3
click at [615, 165] on div "1795 Aspen Report [STREET_ADDRESS][PERSON_NAME] [PERSON_NAME] Realtor/Broker -T…" at bounding box center [665, 316] width 314 height 406
click at [609, 173] on span "[GEOGRAPHIC_DATA]" at bounding box center [575, 174] width 112 height 11
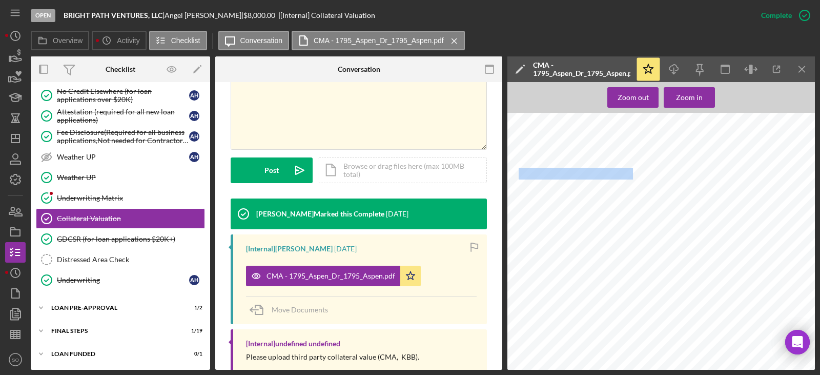
click at [609, 173] on span "[GEOGRAPHIC_DATA]" at bounding box center [575, 174] width 112 height 11
copy div "[GEOGRAPHIC_DATA]"
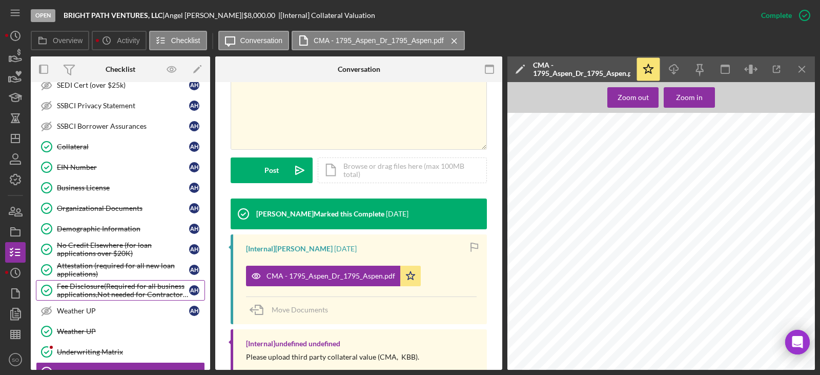
scroll to position [418, 0]
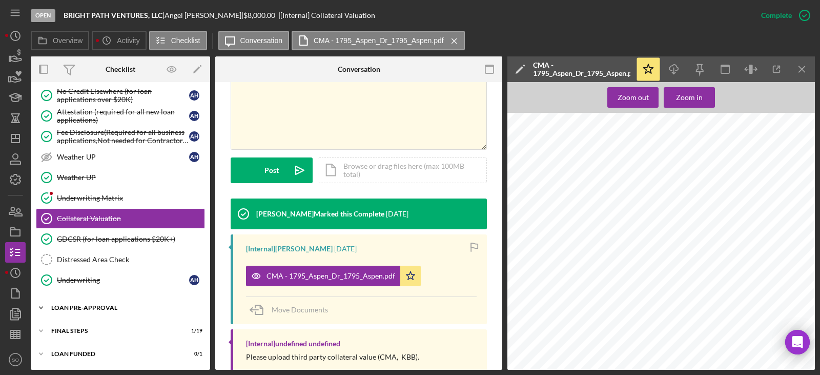
drag, startPoint x: 102, startPoint y: 303, endPoint x: 107, endPoint y: 308, distance: 7.3
click at [102, 304] on div "Icon/Expander LOAN PRE-APPROVAL 1 / 2" at bounding box center [120, 307] width 179 height 21
click at [117, 318] on div "Icon/Expander LOAN PRE-APPROVAL 1 / 2" at bounding box center [120, 307] width 179 height 21
click at [88, 311] on div "Icon/Expander LOAN PRE-APPROVAL 1 / 2" at bounding box center [120, 307] width 179 height 21
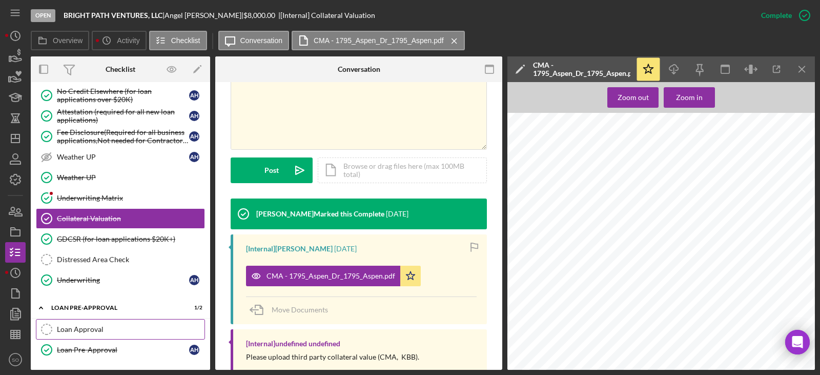
click at [86, 326] on div "Loan Approval" at bounding box center [131, 329] width 148 height 8
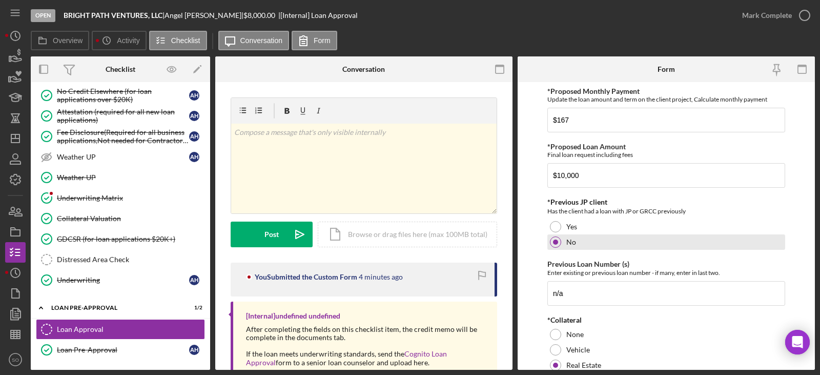
scroll to position [205, 0]
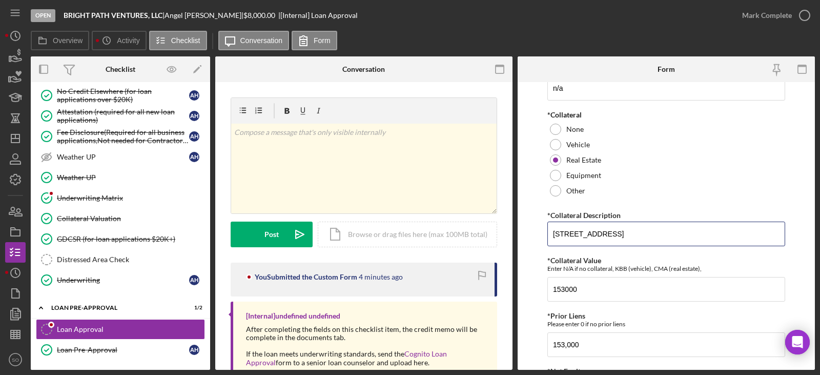
drag, startPoint x: 683, startPoint y: 239, endPoint x: 391, endPoint y: 248, distance: 291.9
click at [396, 247] on div "Overview Internal Workflow Stage Open Icon/Dropdown Arrow Archive (can unarchiv…" at bounding box center [423, 212] width 784 height 313
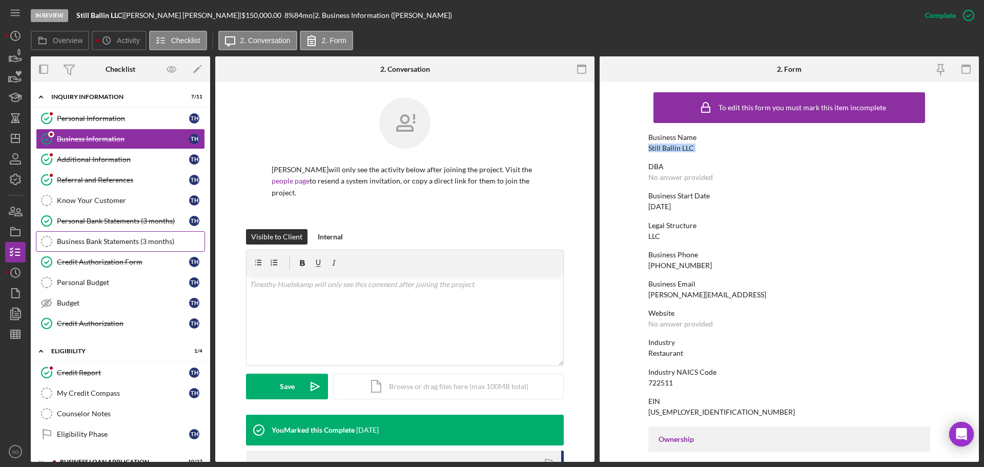
scroll to position [85, 0]
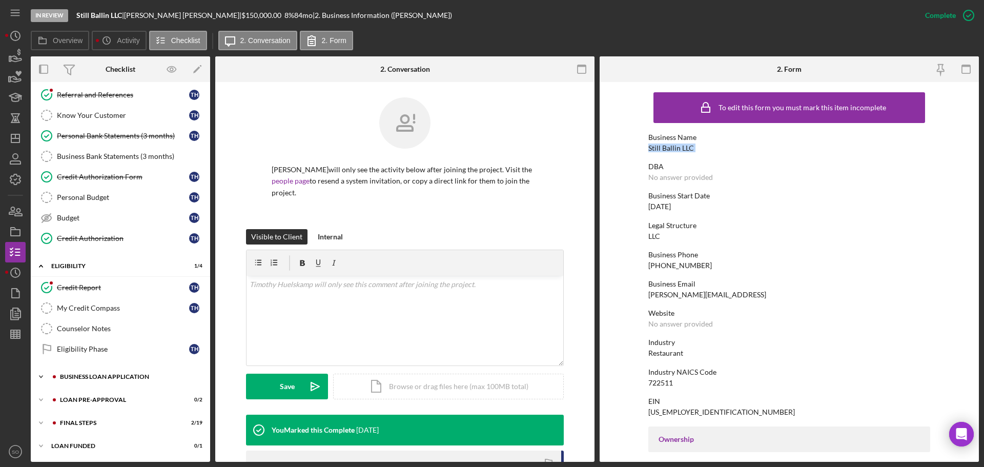
click at [127, 372] on div "Icon/Expander BUSINESS LOAN APPLICATION 10 / 27" at bounding box center [120, 377] width 179 height 21
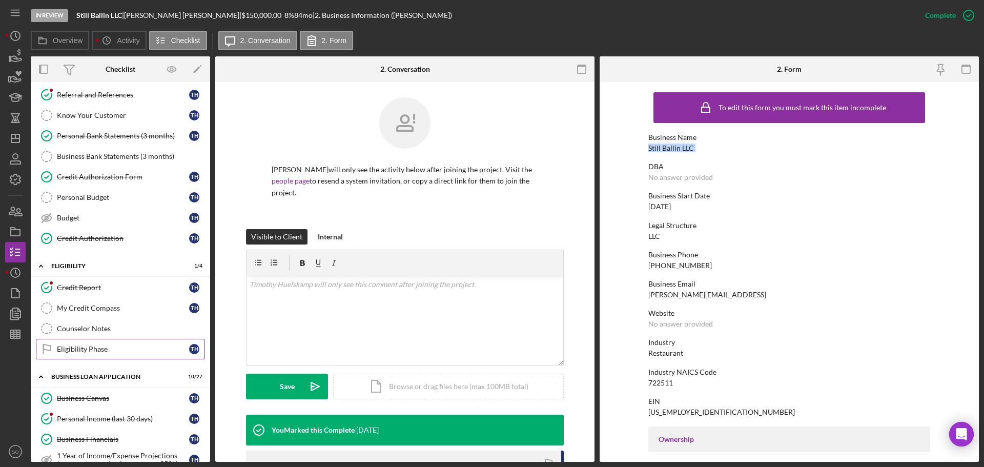
scroll to position [341, 0]
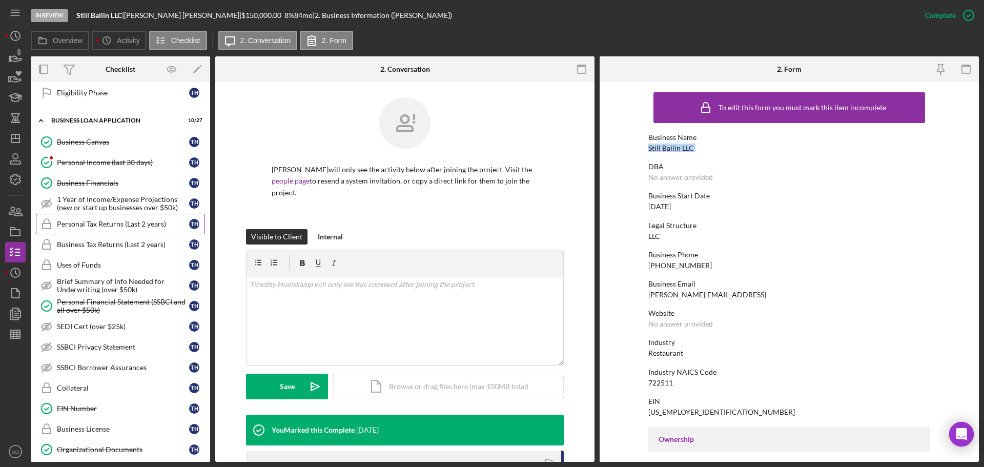
click at [142, 220] on div "Personal Tax Returns (Last 2 years)" at bounding box center [123, 224] width 132 height 8
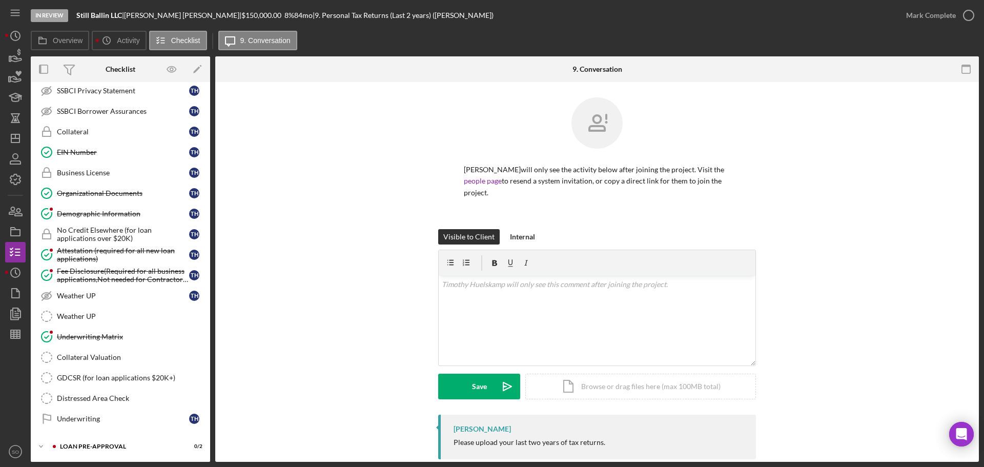
scroll to position [645, 0]
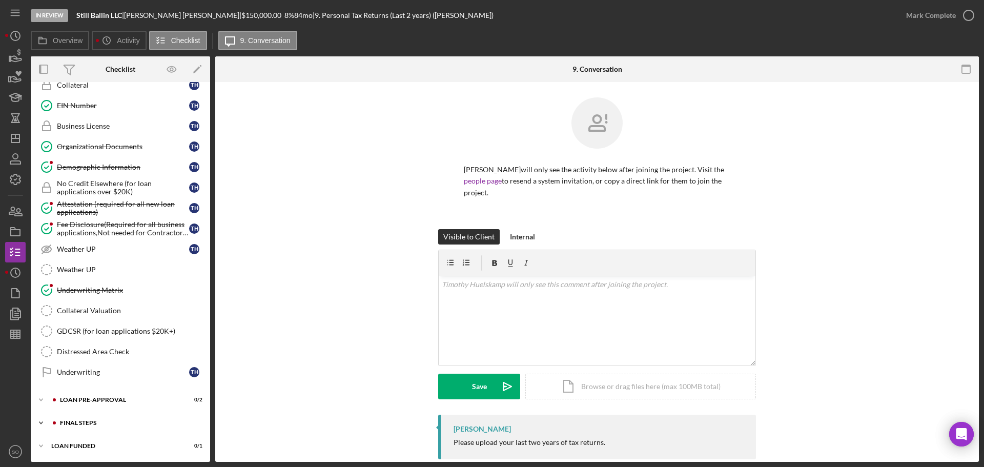
click at [119, 424] on div "FINAL STEPS" at bounding box center [128, 423] width 137 height 6
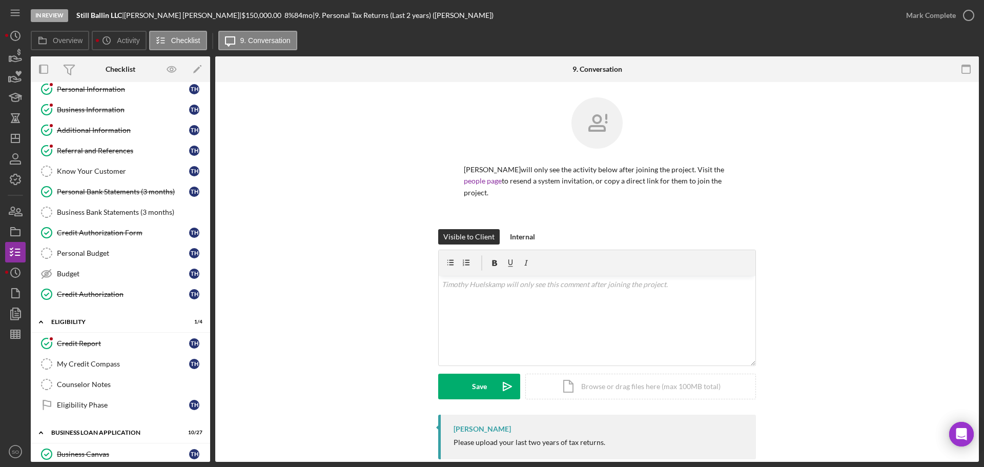
scroll to position [0, 0]
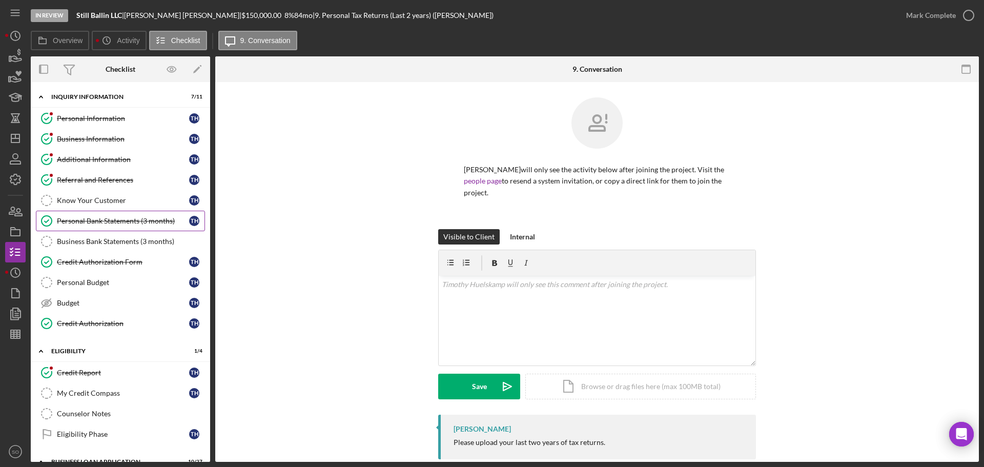
click at [102, 226] on link "Personal Bank Statements (3 months) Personal Bank Statements (3 months) T H" at bounding box center [120, 221] width 169 height 21
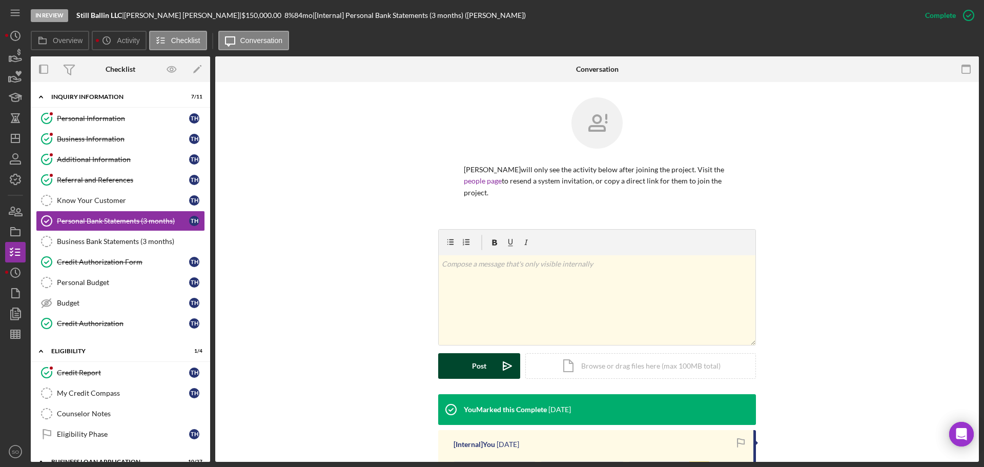
scroll to position [138, 0]
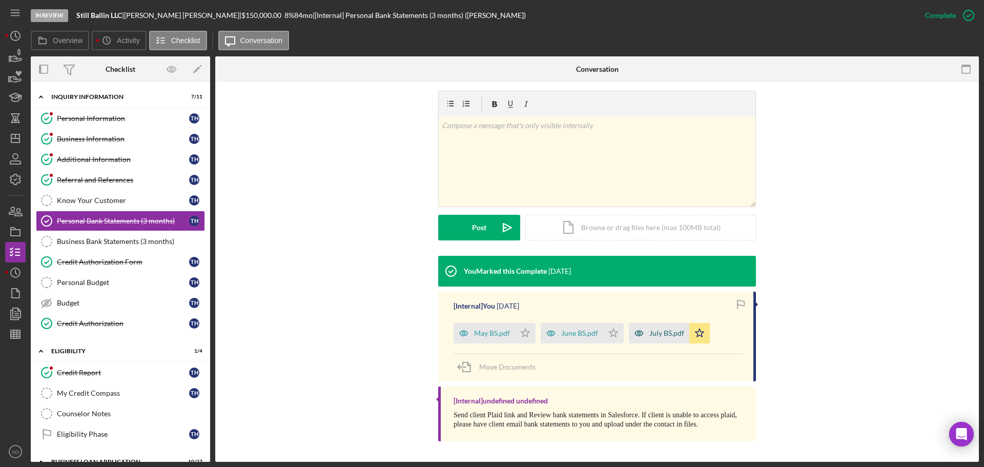
click at [647, 331] on icon "button" at bounding box center [639, 333] width 21 height 21
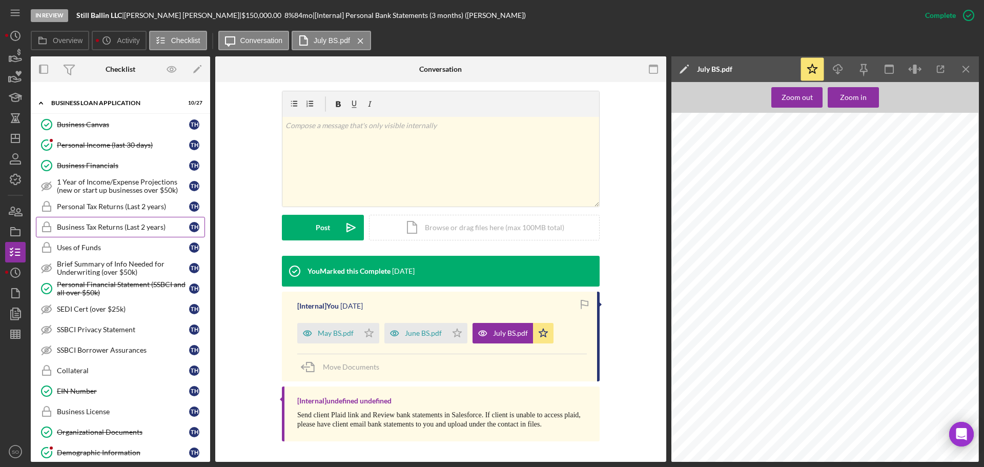
scroll to position [410, 0]
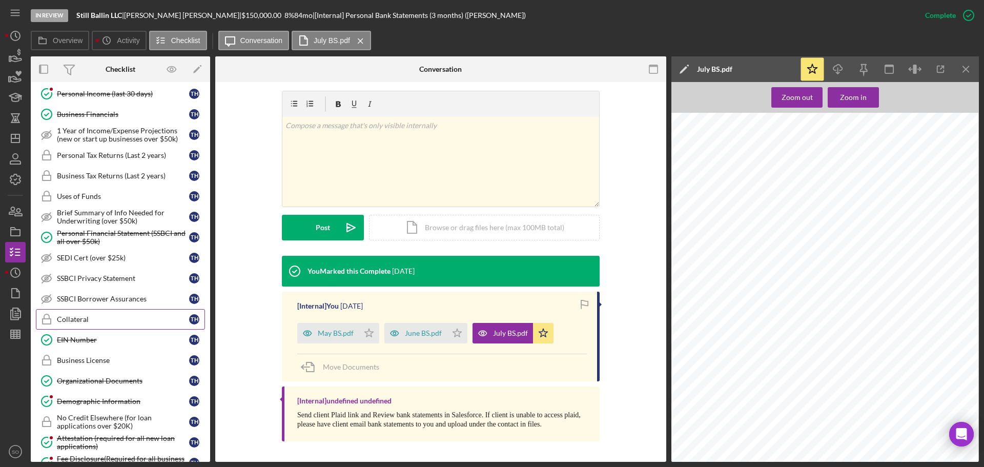
click at [87, 318] on div "Collateral" at bounding box center [123, 319] width 132 height 8
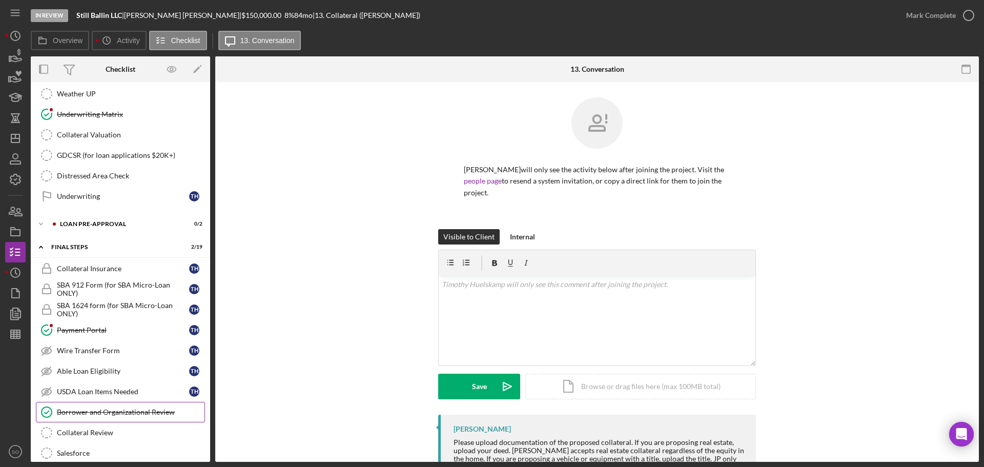
scroll to position [718, 0]
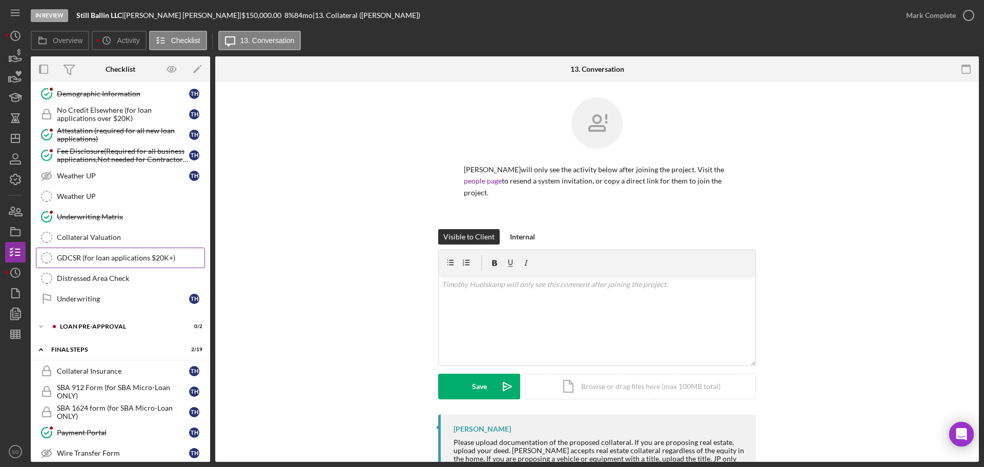
drag, startPoint x: 105, startPoint y: 242, endPoint x: 131, endPoint y: 250, distance: 27.9
click at [105, 242] on link "Collateral Valuation Collateral Valuation" at bounding box center [120, 237] width 169 height 21
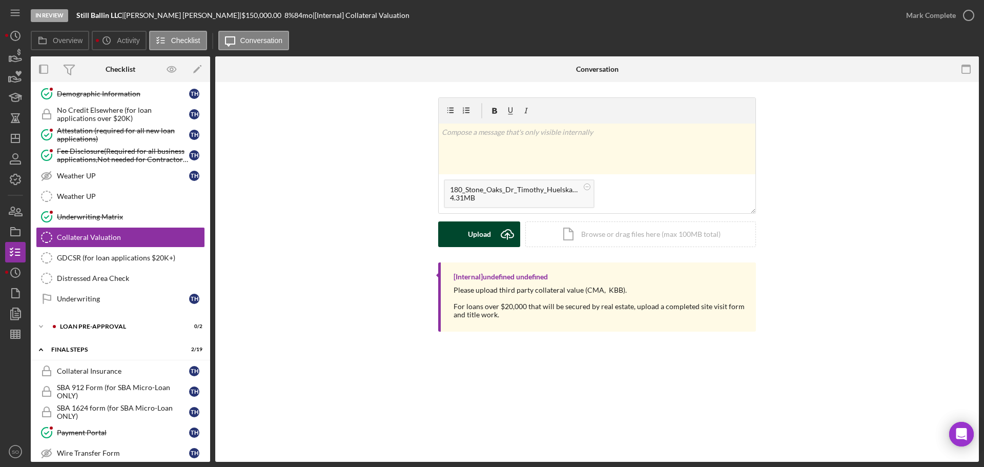
click at [476, 239] on div "Upload" at bounding box center [479, 235] width 23 height 26
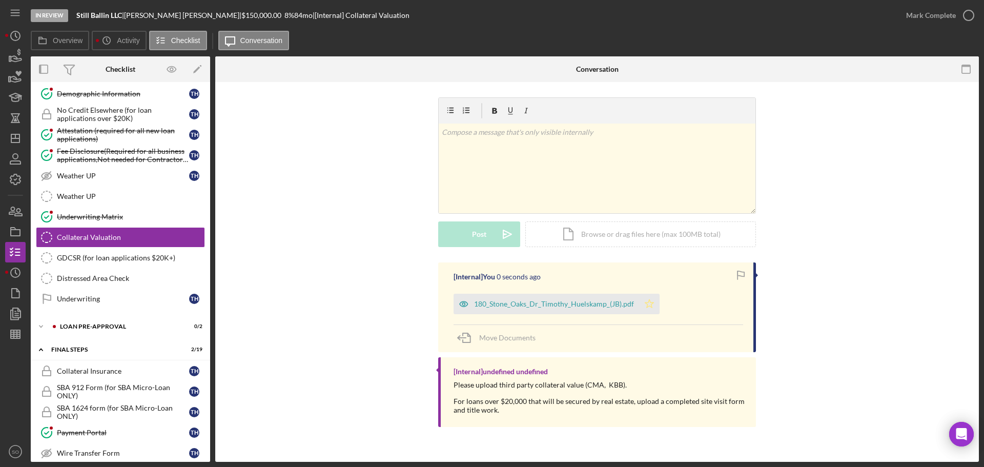
click at [642, 299] on icon "Icon/Star" at bounding box center [649, 304] width 21 height 21
click at [916, 15] on div "Mark Complete" at bounding box center [932, 15] width 50 height 21
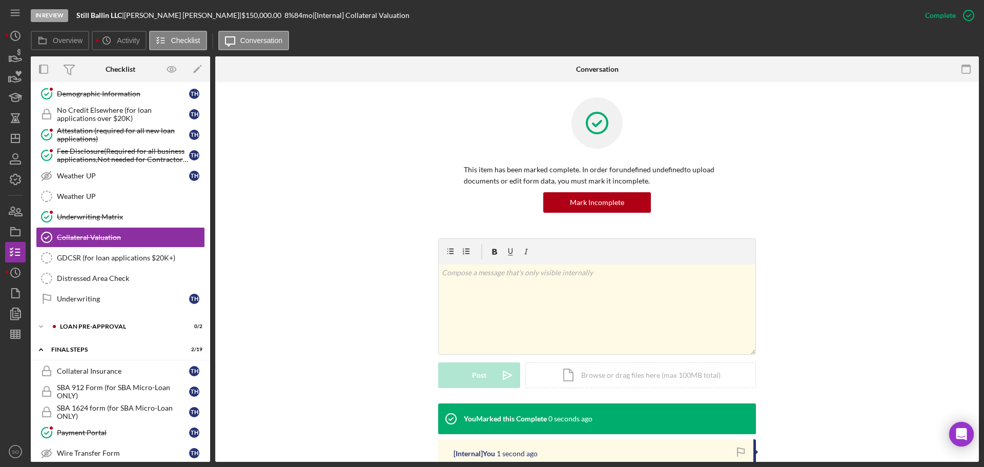
scroll to position [103, 0]
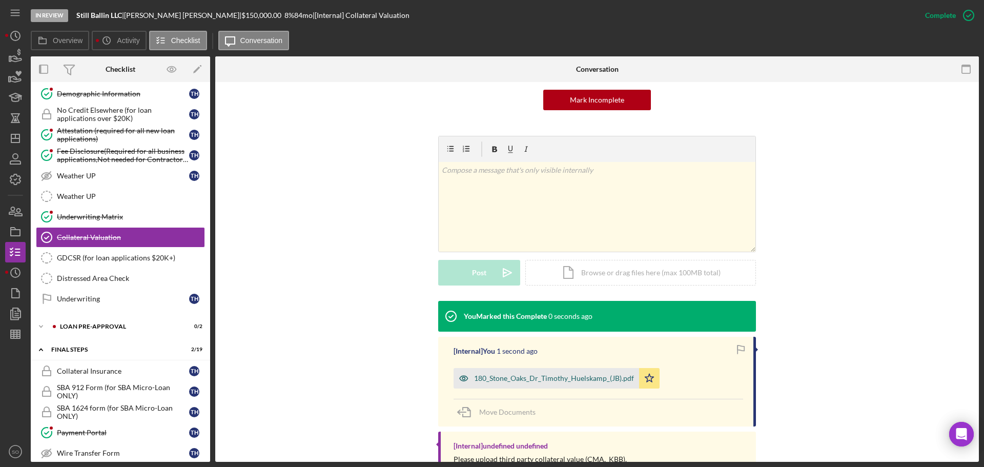
click at [591, 380] on div "180_Stone_Oaks_Dr_Timothy_Huelskamp_(JB).pdf" at bounding box center [554, 378] width 160 height 8
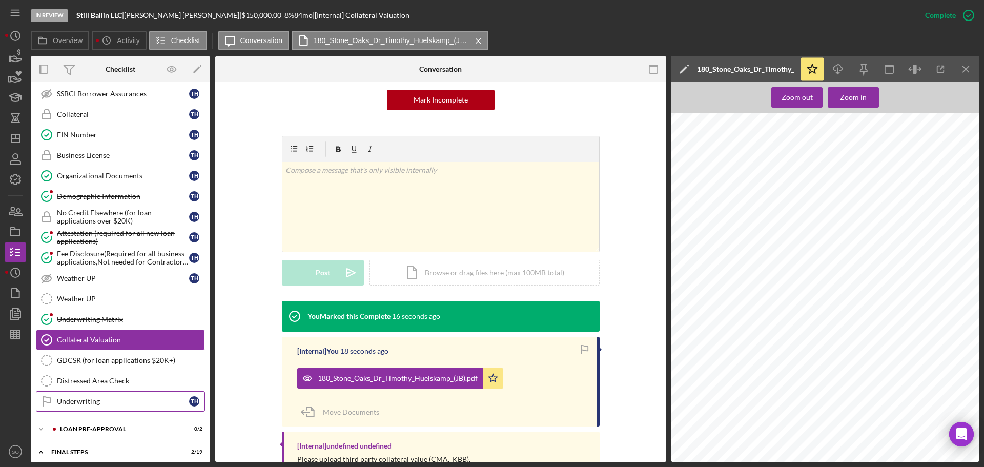
scroll to position [513, 0]
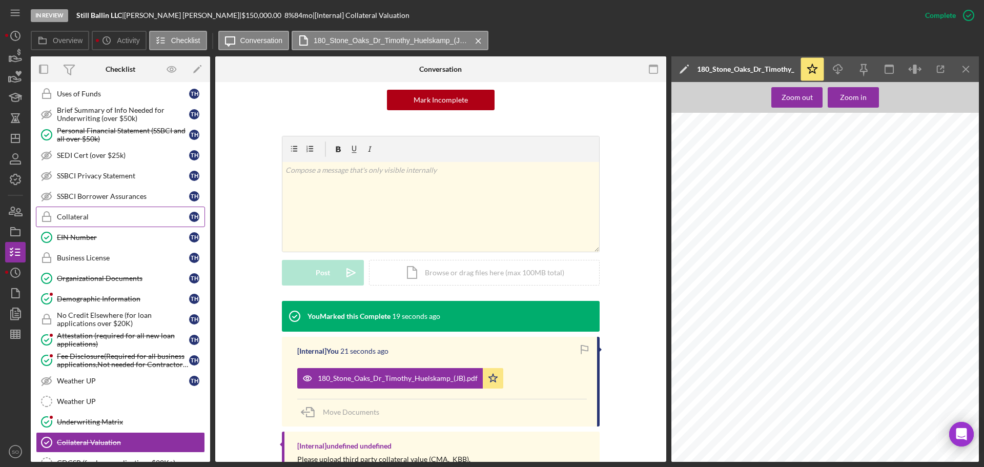
click at [98, 221] on div "Collateral" at bounding box center [123, 217] width 132 height 8
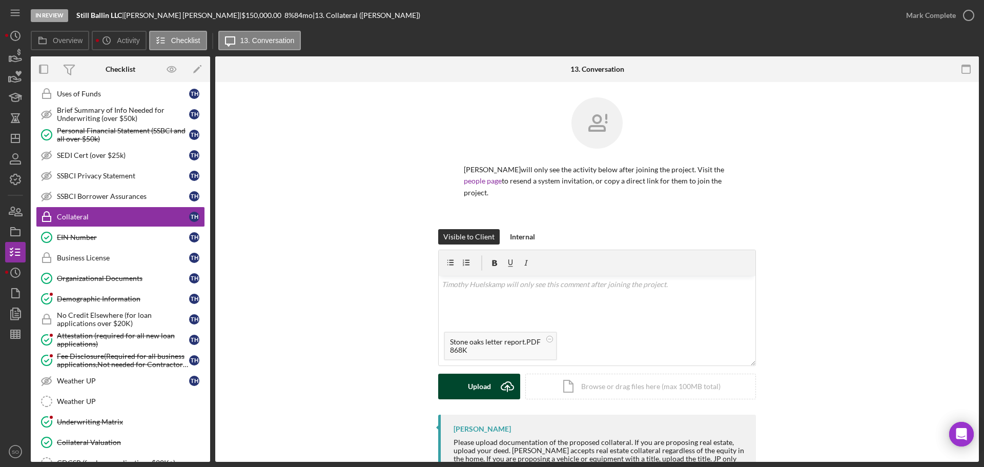
click at [461, 374] on button "Upload Icon/Upload" at bounding box center [479, 387] width 82 height 26
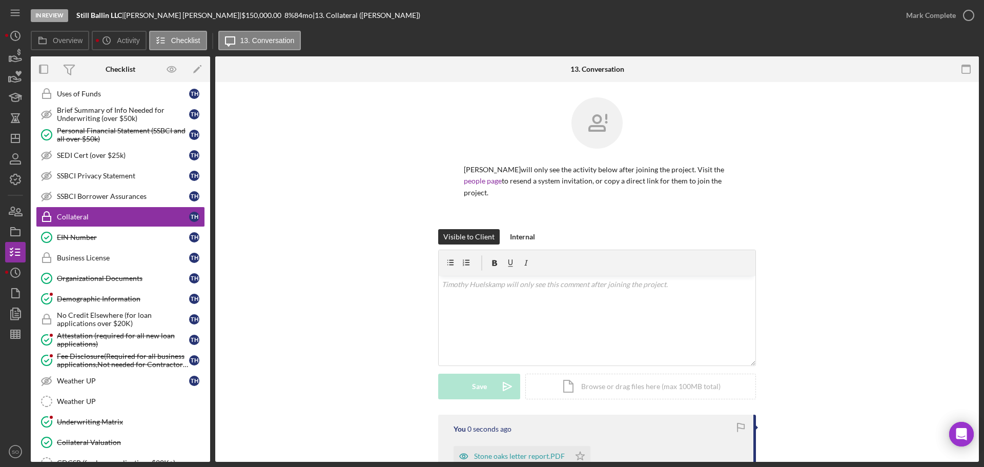
scroll to position [154, 0]
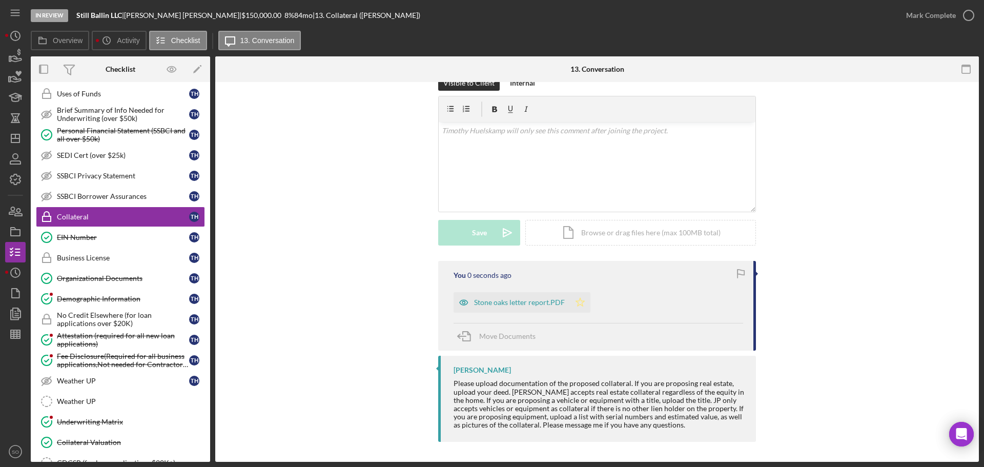
click at [572, 303] on icon "Icon/Star" at bounding box center [580, 302] width 21 height 21
click at [908, 23] on div "Mark Complete" at bounding box center [932, 15] width 50 height 21
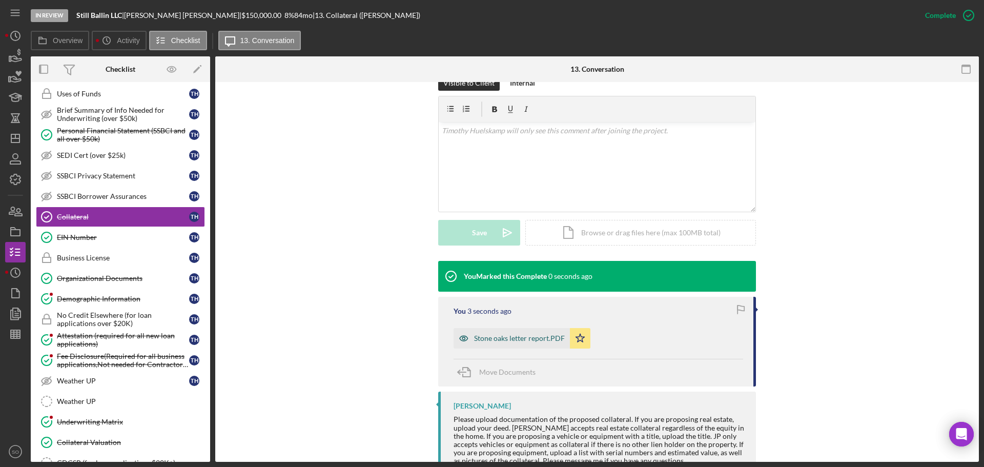
click at [550, 339] on div "Stone oaks letter report.PDF" at bounding box center [519, 338] width 91 height 8
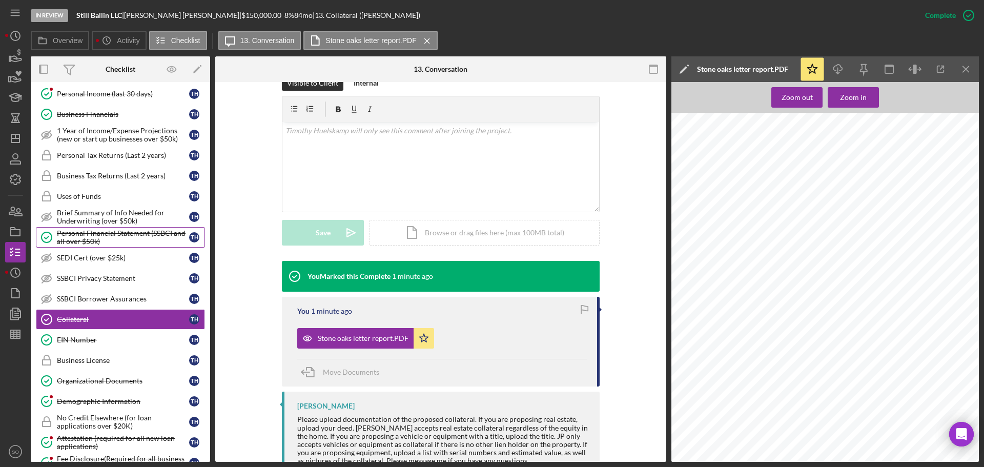
scroll to position [256, 0]
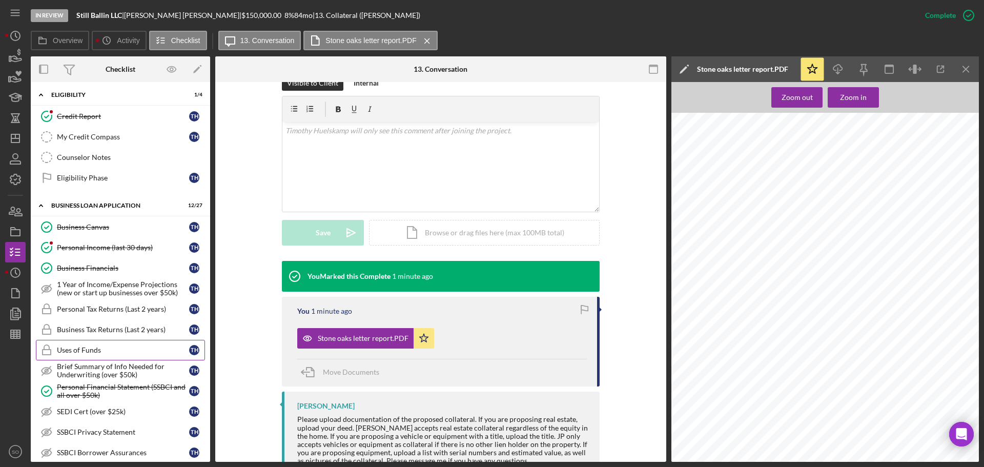
click at [120, 347] on div "Uses of Funds" at bounding box center [123, 350] width 132 height 8
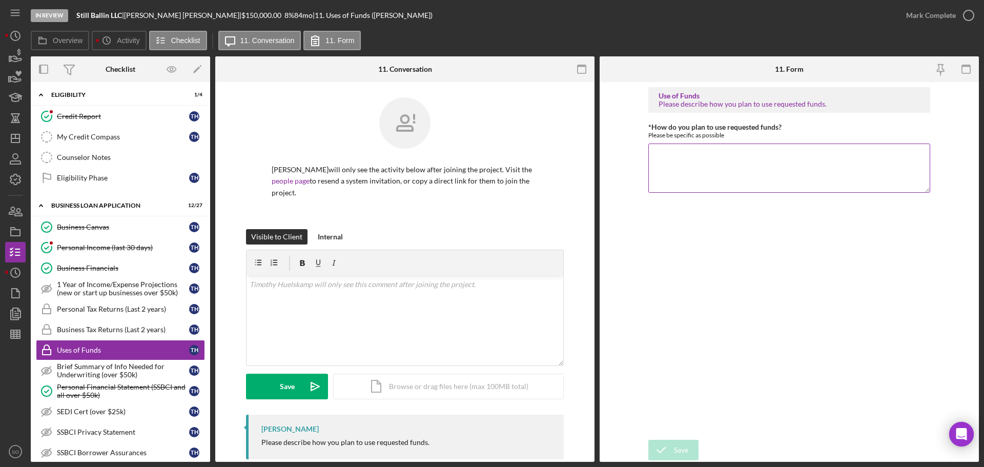
click at [681, 163] on textarea "*How do you plan to use requested funds?" at bounding box center [790, 168] width 282 height 49
paste textarea "Funds will be used for operating costs. A big portion of the funds will be used…"
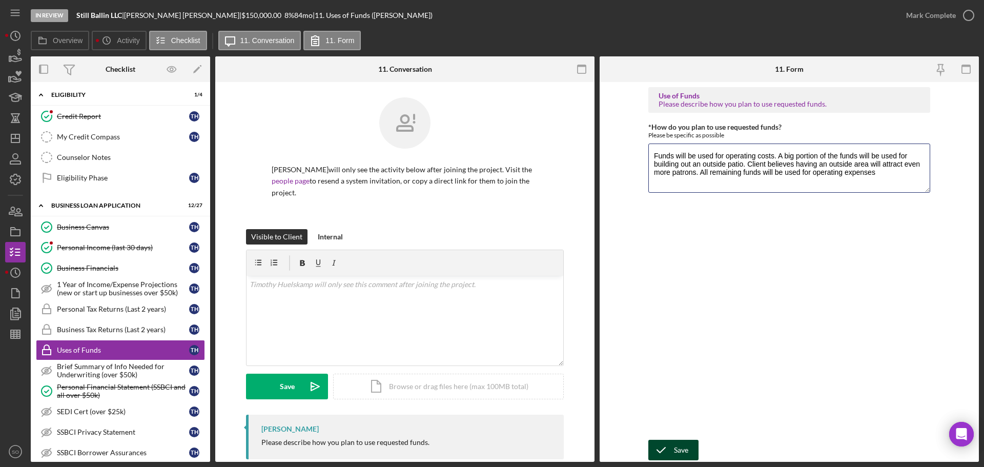
type textarea "Funds will be used for operating costs. A big portion of the funds will be used…"
click at [675, 443] on div "Save" at bounding box center [681, 450] width 14 height 21
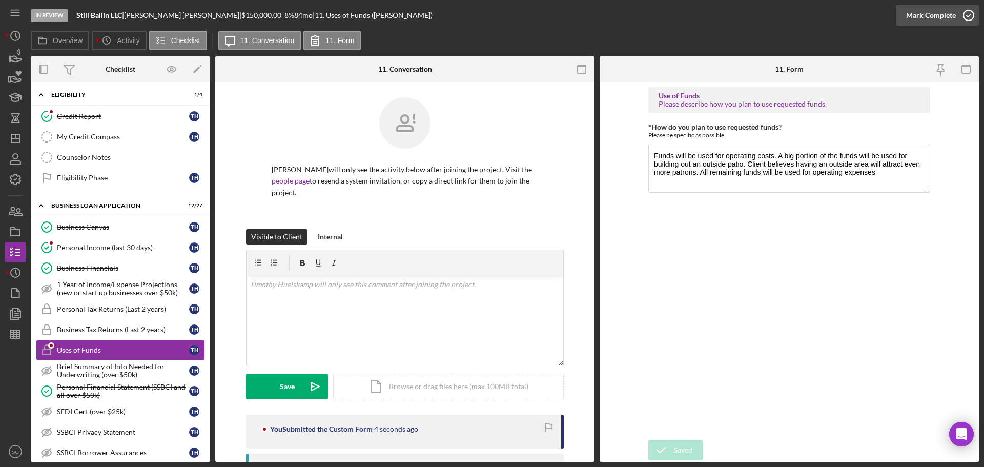
click at [907, 14] on div "Mark Complete" at bounding box center [932, 15] width 50 height 21
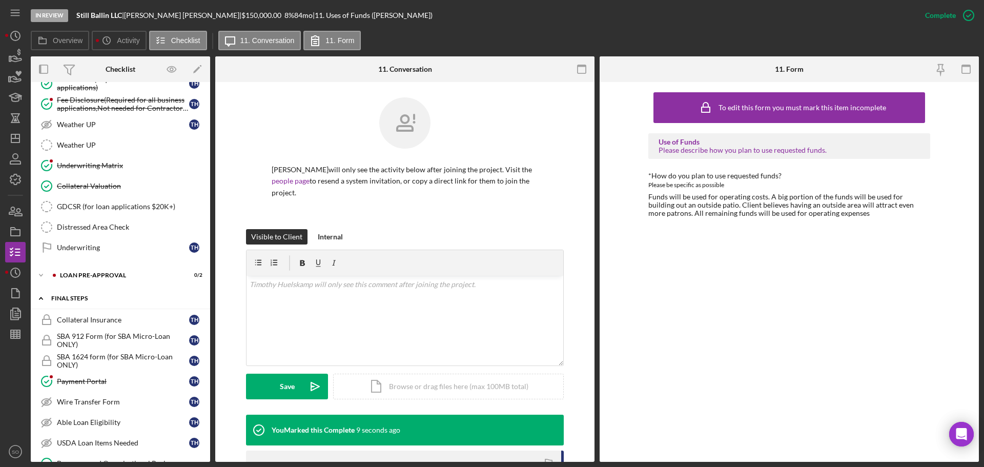
scroll to position [872, 0]
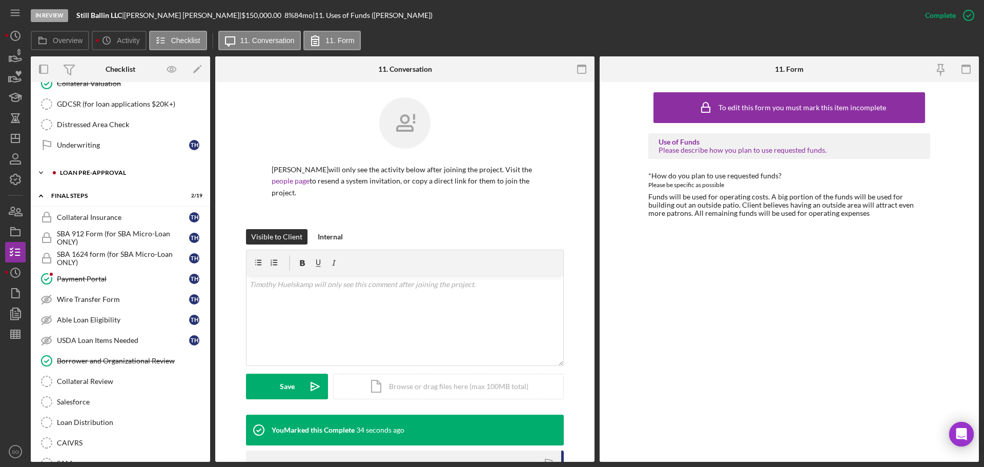
click at [100, 171] on div "LOAN PRE-APPROVAL" at bounding box center [128, 173] width 137 height 6
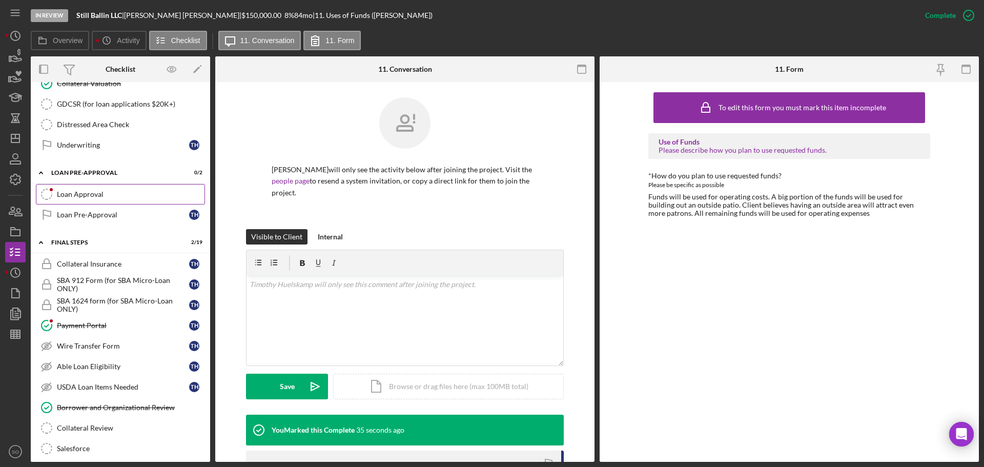
drag, startPoint x: 88, startPoint y: 197, endPoint x: 100, endPoint y: 203, distance: 13.5
click at [88, 198] on div "Loan Approval" at bounding box center [131, 194] width 148 height 8
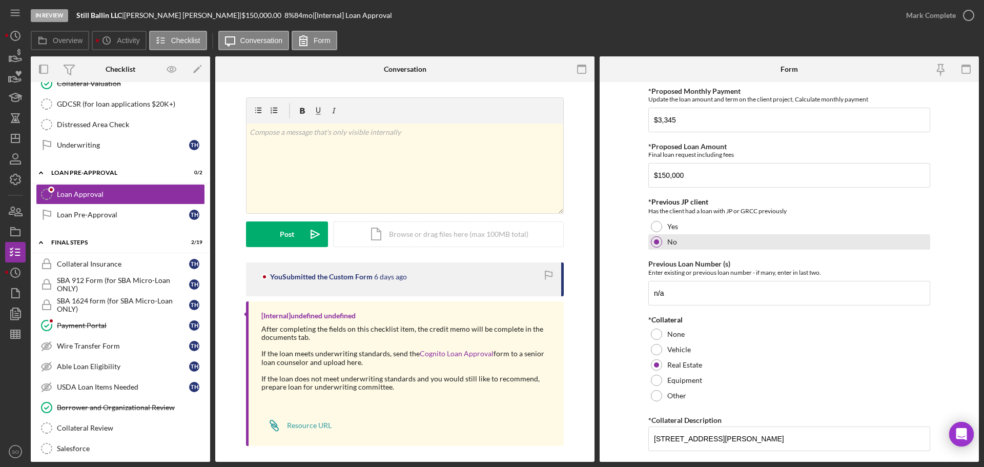
scroll to position [308, 0]
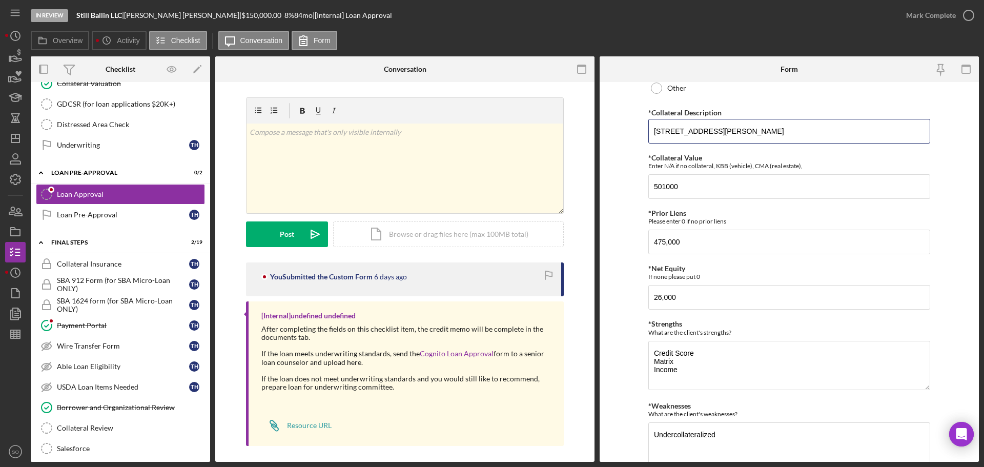
drag, startPoint x: 784, startPoint y: 126, endPoint x: 646, endPoint y: 132, distance: 138.6
click at [646, 132] on form "*Proposed Monthly Payment Update the loan amount and term on the client project…" at bounding box center [789, 272] width 379 height 380
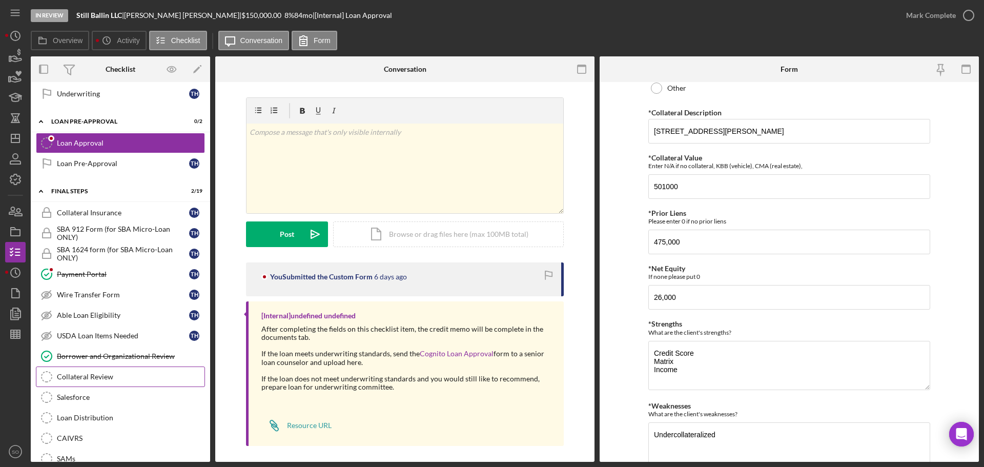
click at [114, 377] on div "Collateral Review" at bounding box center [131, 377] width 148 height 8
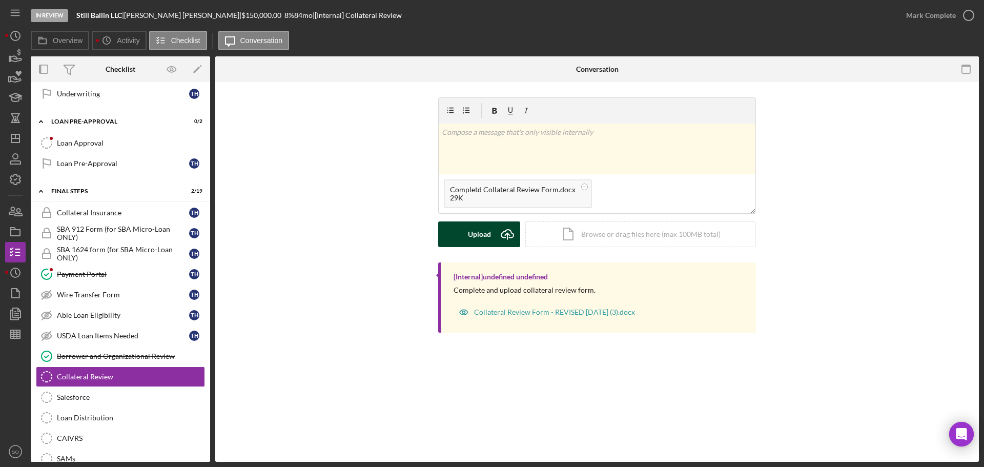
click at [479, 236] on div "Upload" at bounding box center [479, 235] width 23 height 26
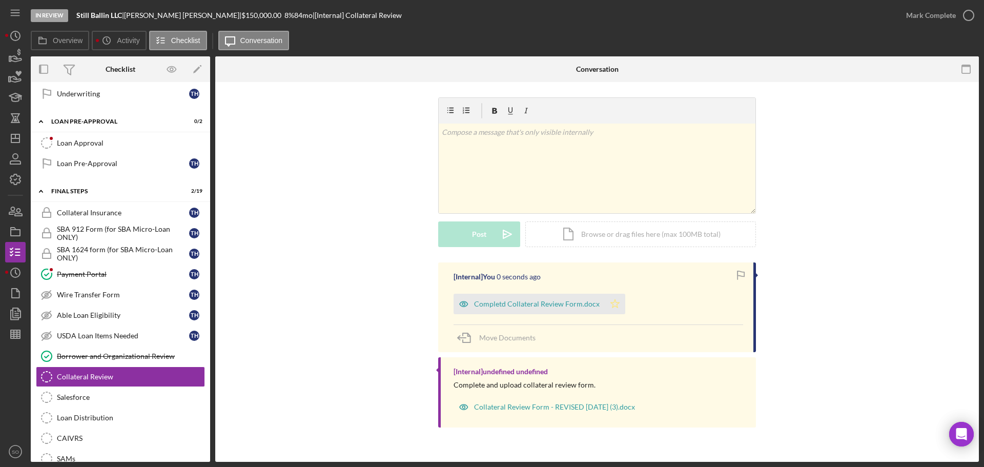
click at [611, 306] on icon "Icon/Star" at bounding box center [615, 304] width 21 height 21
click at [914, 18] on div "Mark Complete" at bounding box center [932, 15] width 50 height 21
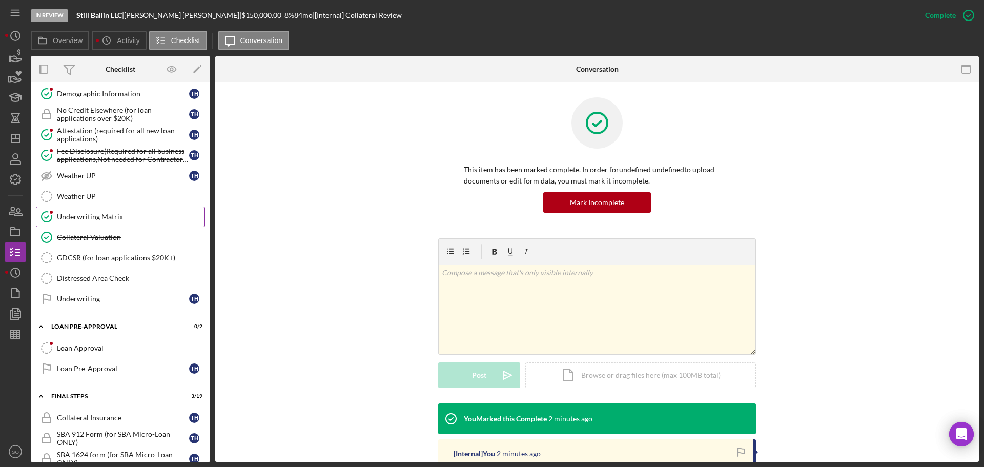
scroll to position [923, 0]
